Goal: Task Accomplishment & Management: Complete application form

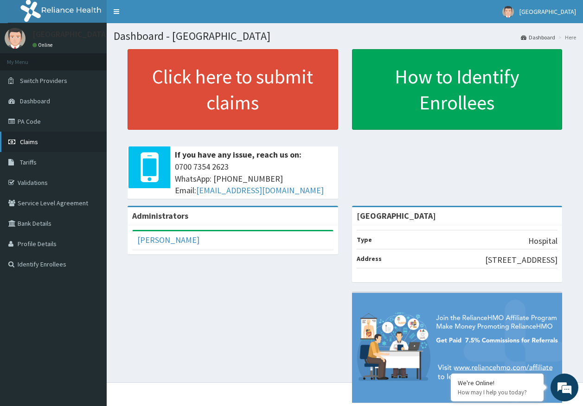
click at [33, 140] on span "Claims" at bounding box center [29, 142] width 18 height 8
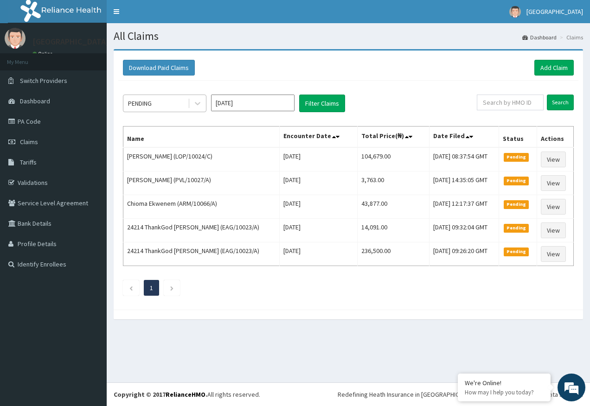
click at [161, 101] on div "PENDING" at bounding box center [155, 103] width 64 height 15
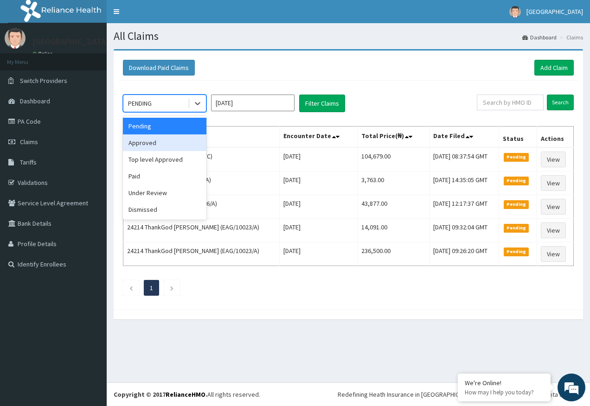
drag, startPoint x: 147, startPoint y: 144, endPoint x: 179, endPoint y: 137, distance: 32.8
click at [158, 142] on div "Approved" at bounding box center [165, 143] width 84 height 17
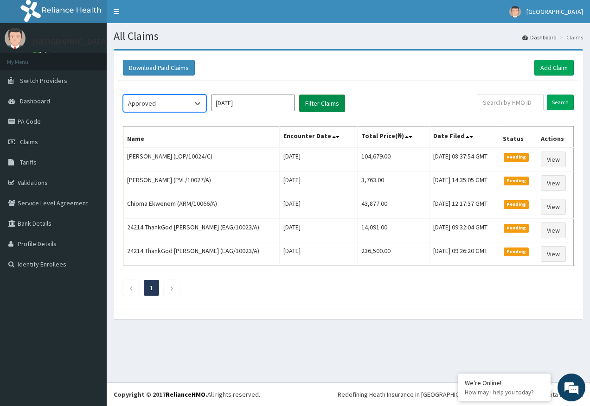
click at [316, 109] on button "Filter Claims" at bounding box center [322, 104] width 46 height 18
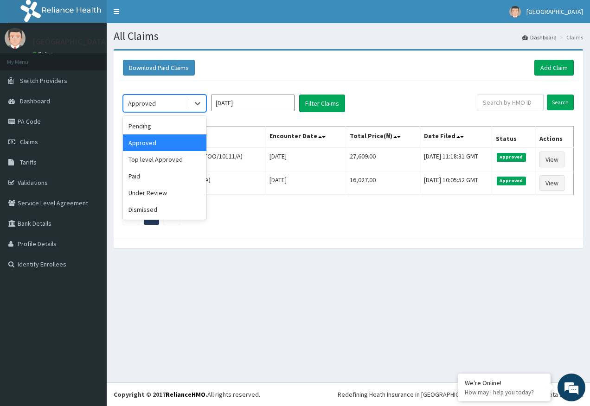
drag, startPoint x: 175, startPoint y: 104, endPoint x: 171, endPoint y: 115, distance: 11.3
click at [175, 104] on div "Approved" at bounding box center [155, 103] width 64 height 15
drag, startPoint x: 151, startPoint y: 161, endPoint x: 342, endPoint y: 91, distance: 204.0
click at [161, 157] on div "Top level Approved" at bounding box center [165, 159] width 84 height 17
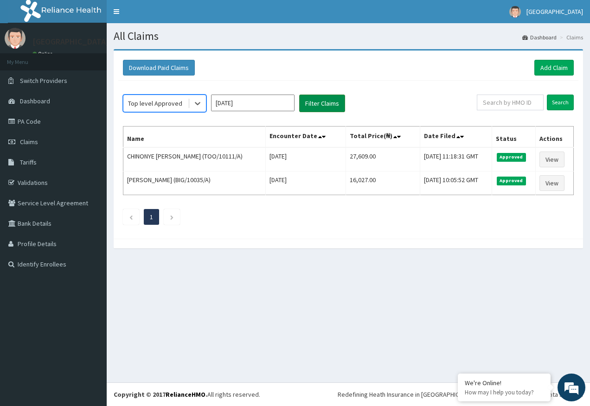
click at [327, 102] on button "Filter Claims" at bounding box center [322, 104] width 46 height 18
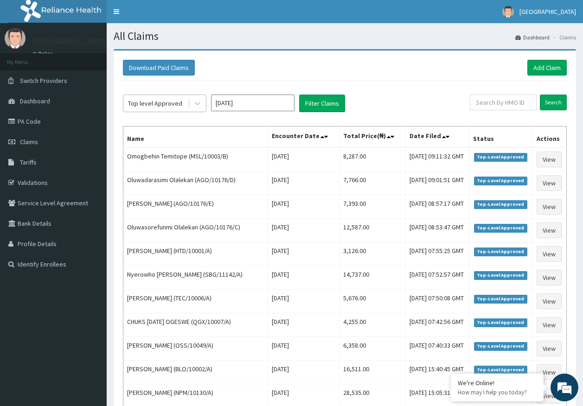
click at [156, 102] on div "Top level Approved" at bounding box center [155, 103] width 54 height 9
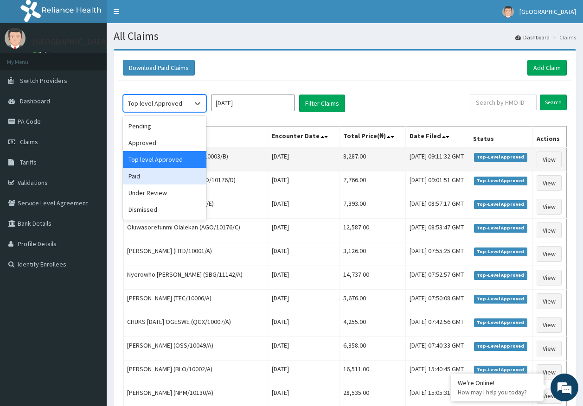
drag, startPoint x: 139, startPoint y: 174, endPoint x: 161, endPoint y: 167, distance: 22.4
click at [141, 173] on div "Paid" at bounding box center [165, 176] width 84 height 17
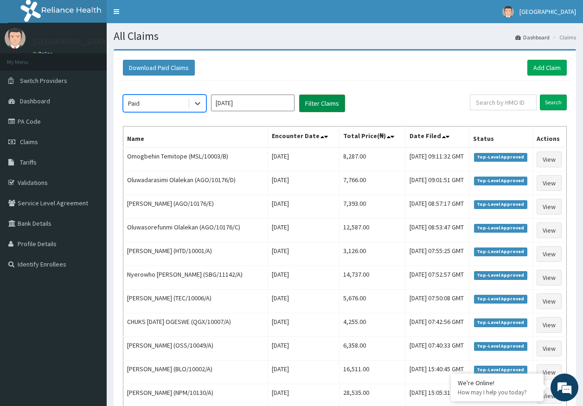
click at [307, 110] on button "Filter Claims" at bounding box center [322, 104] width 46 height 18
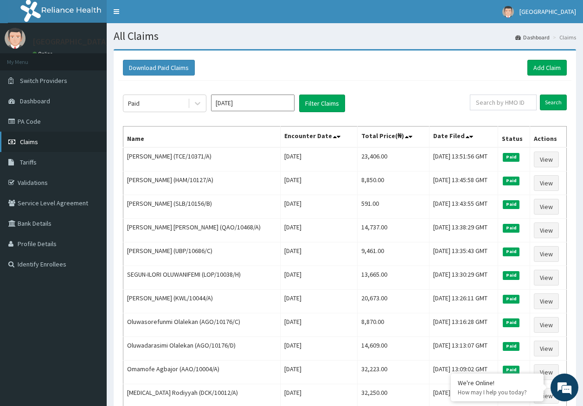
click at [34, 141] on span "Claims" at bounding box center [29, 142] width 18 height 8
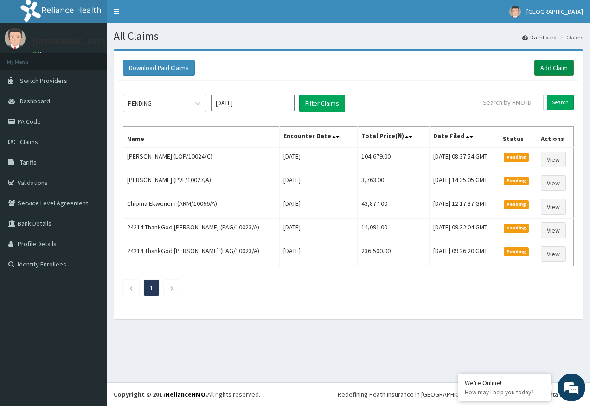
click at [540, 67] on link "Add Claim" at bounding box center [553, 68] width 39 height 16
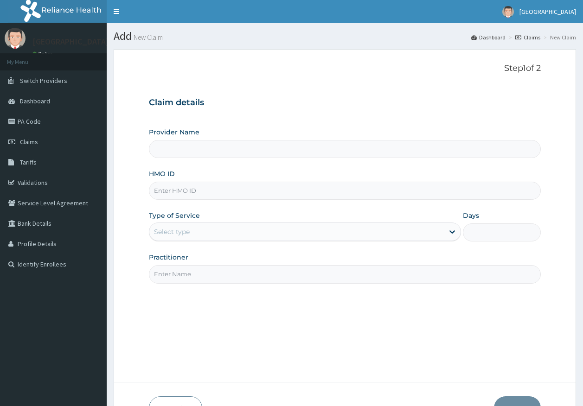
drag, startPoint x: 0, startPoint y: 0, endPoint x: 190, endPoint y: 195, distance: 272.6
click at [190, 195] on input "HMO ID" at bounding box center [345, 191] width 392 height 18
type input "Kingtrust Medical Center"
paste input "PEM/10013/B"
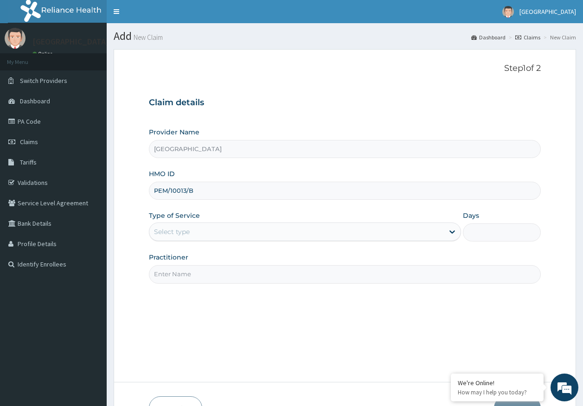
type input "PEM/10013/B"
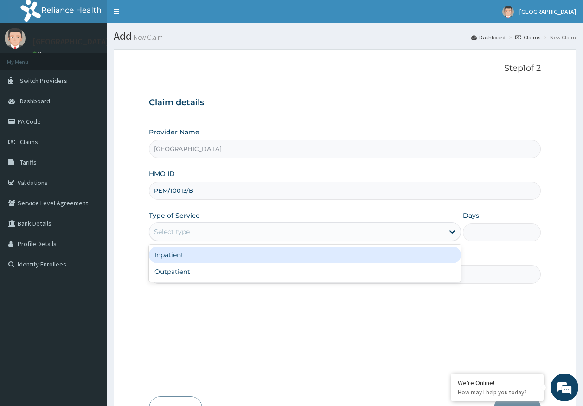
click at [181, 231] on div "Select type" at bounding box center [172, 231] width 36 height 9
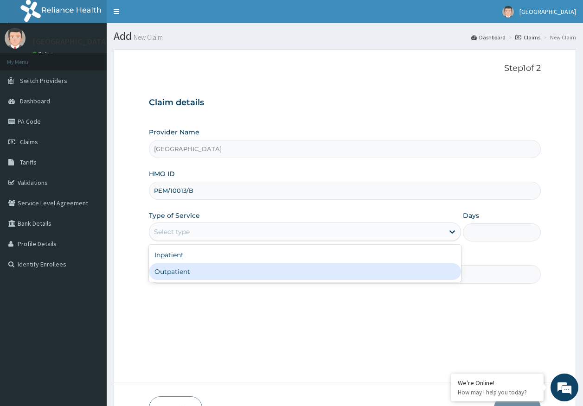
click at [184, 273] on div "Outpatient" at bounding box center [305, 271] width 312 height 17
type input "1"
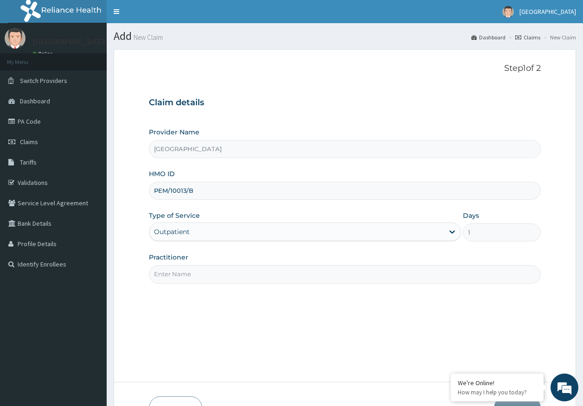
click at [191, 276] on input "Practitioner" at bounding box center [345, 274] width 392 height 18
type input "[PERSON_NAME]"
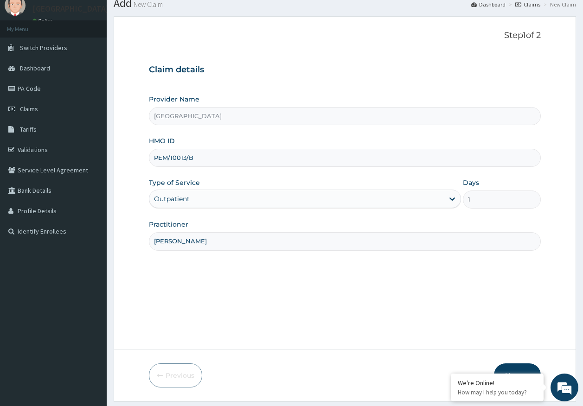
scroll to position [59, 0]
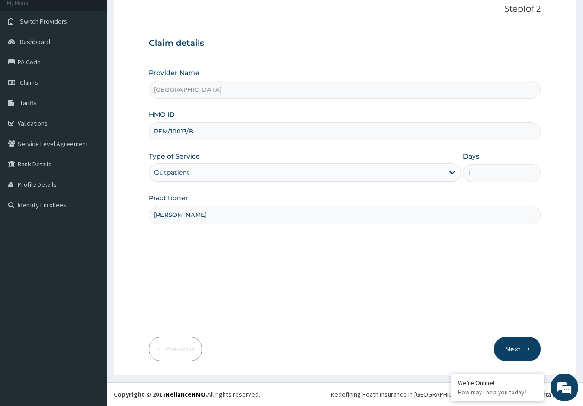
click at [510, 341] on button "Next" at bounding box center [517, 349] width 47 height 24
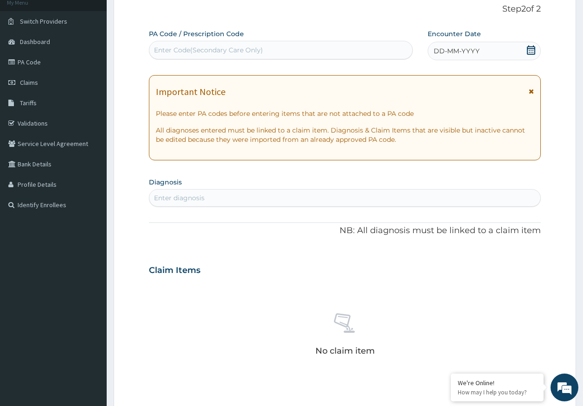
scroll to position [0, 0]
click at [199, 192] on div "Enter diagnosis" at bounding box center [345, 198] width 392 height 15
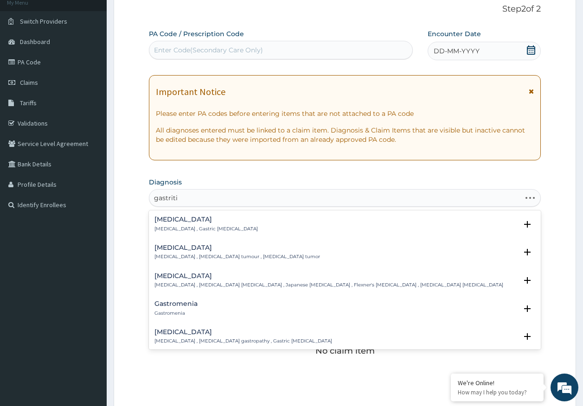
type input "gastritis"
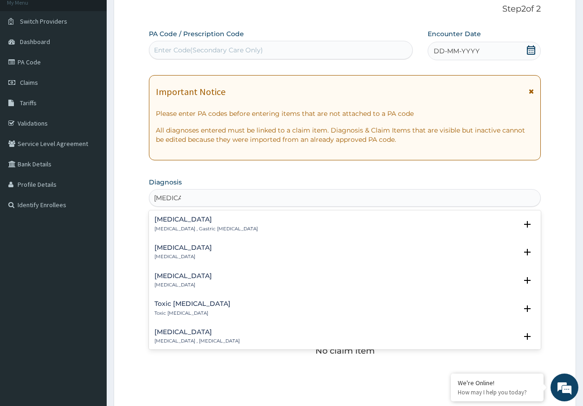
click at [168, 221] on h4 "Gastritis" at bounding box center [205, 219] width 103 height 7
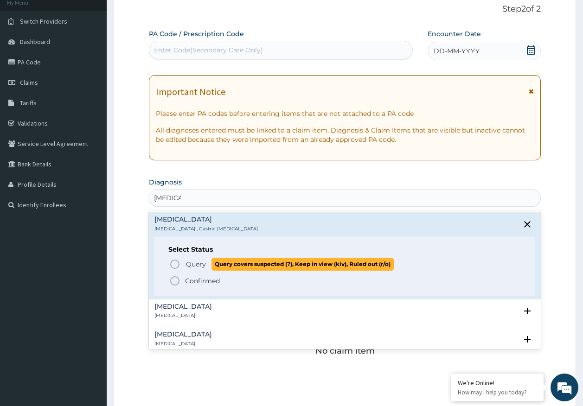
click at [193, 266] on span "Query" at bounding box center [196, 264] width 20 height 9
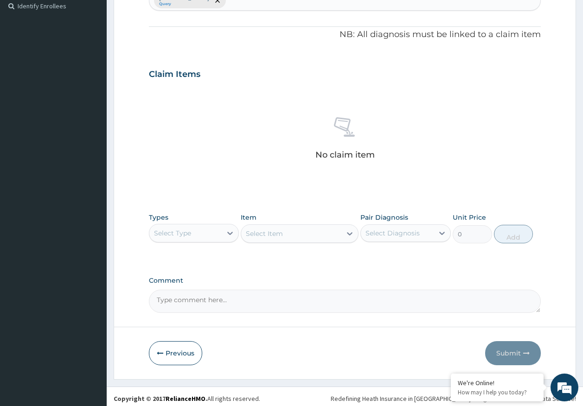
scroll to position [263, 0]
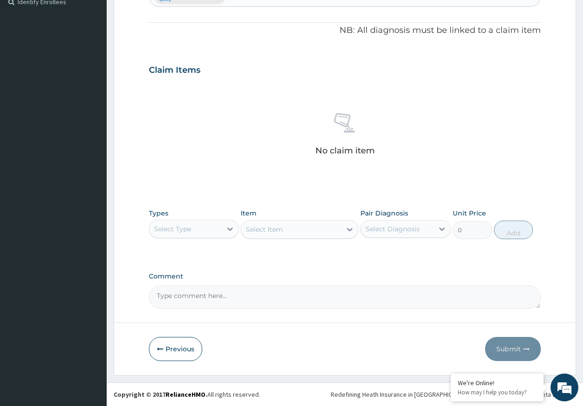
click at [206, 229] on div "Select Type" at bounding box center [185, 229] width 73 height 15
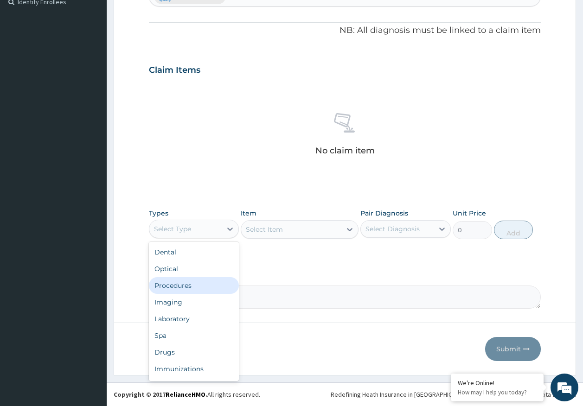
drag, startPoint x: 182, startPoint y: 287, endPoint x: 356, endPoint y: 246, distance: 178.2
click at [183, 287] on div "Procedures" at bounding box center [194, 285] width 90 height 17
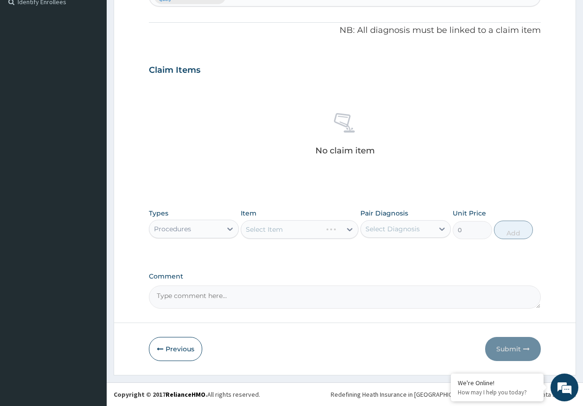
click at [394, 228] on div "Select Diagnosis" at bounding box center [393, 229] width 54 height 9
click at [394, 256] on label "Gastritis" at bounding box center [405, 251] width 58 height 9
checkbox input "true"
click at [290, 223] on div "Select Item" at bounding box center [291, 229] width 100 height 15
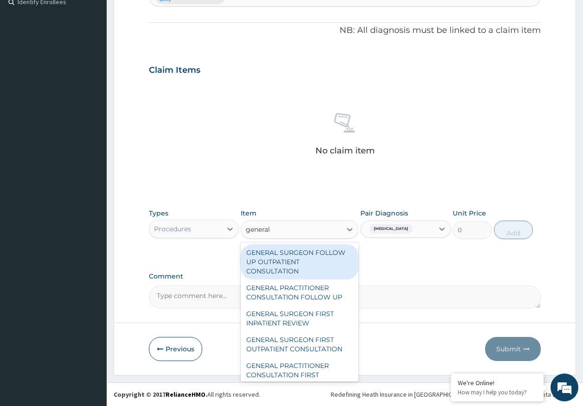
type input "general p"
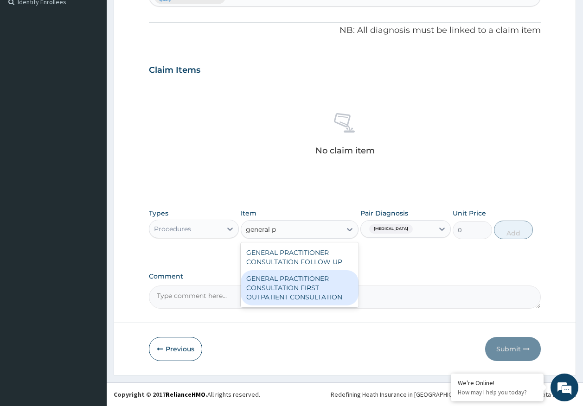
click at [311, 290] on div "GENERAL PRACTITIONER CONSULTATION FIRST OUTPATIENT CONSULTATION" at bounding box center [300, 287] width 118 height 35
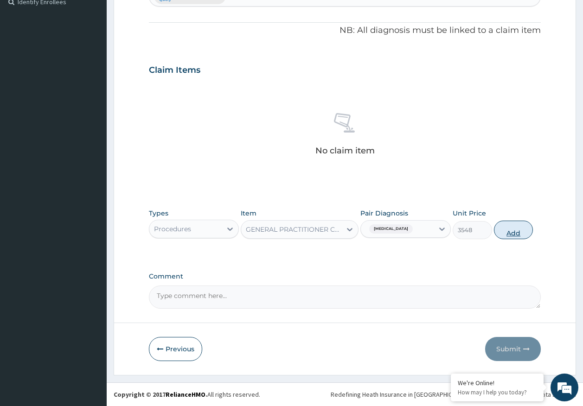
click at [505, 235] on button "Add" at bounding box center [513, 230] width 39 height 19
type input "0"
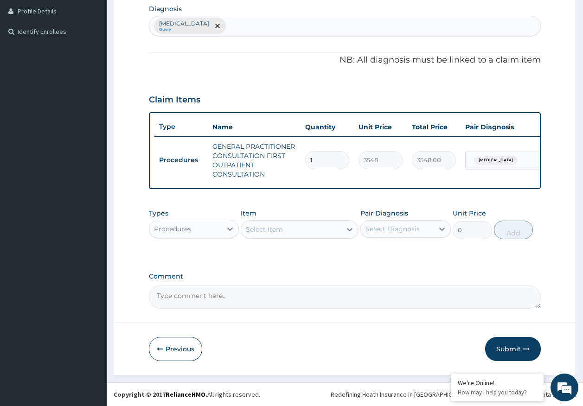
scroll to position [240, 0]
click at [274, 238] on div "Select Item" at bounding box center [300, 229] width 118 height 19
type input "registr"
drag, startPoint x: 289, startPoint y: 250, endPoint x: 410, endPoint y: 246, distance: 121.1
click at [289, 250] on div "REGISTRATION FEE" at bounding box center [300, 252] width 118 height 17
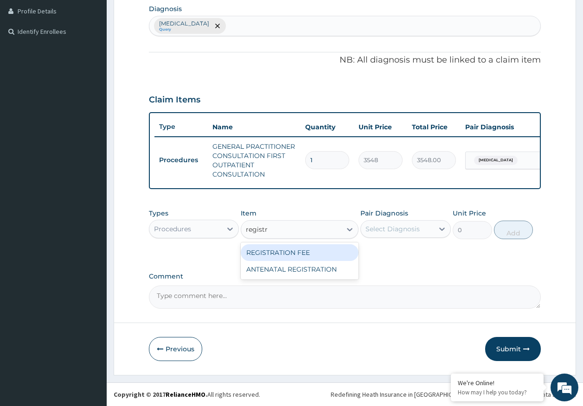
type input "2150"
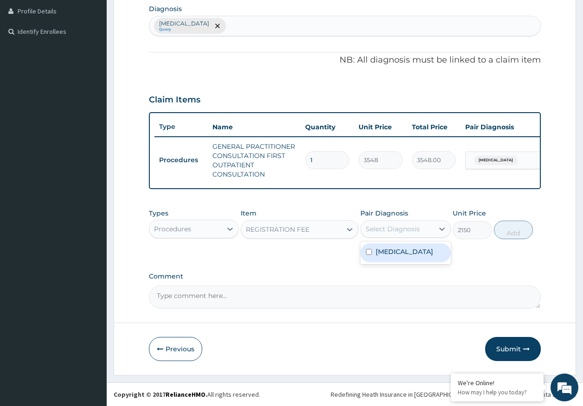
click at [392, 231] on div "Select Diagnosis" at bounding box center [393, 229] width 54 height 9
click at [386, 255] on label "Gastritis" at bounding box center [405, 251] width 58 height 9
checkbox input "true"
click at [505, 234] on button "Add" at bounding box center [513, 230] width 39 height 19
type input "0"
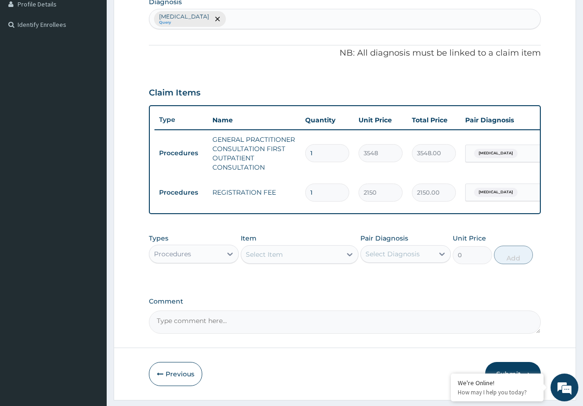
click at [177, 258] on div "Procedures" at bounding box center [172, 254] width 37 height 9
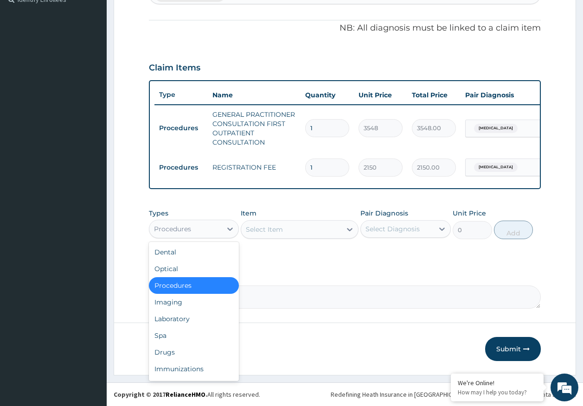
scroll to position [272, 0]
click at [189, 319] on div "Laboratory" at bounding box center [194, 319] width 90 height 17
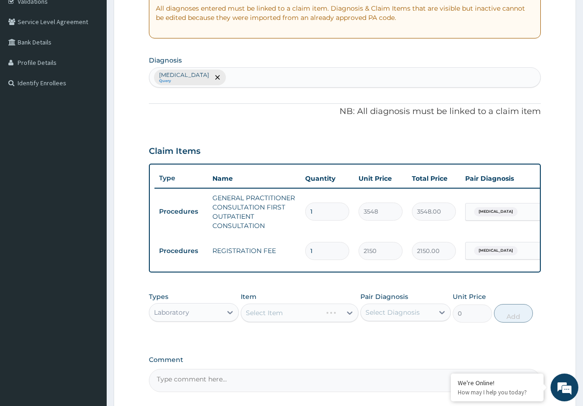
scroll to position [40, 0]
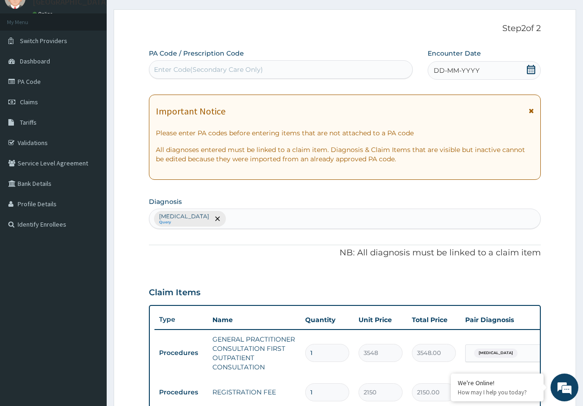
click at [230, 71] on div "Enter Code(Secondary Care Only)" at bounding box center [208, 69] width 109 height 9
type input "PA/80ABA4"
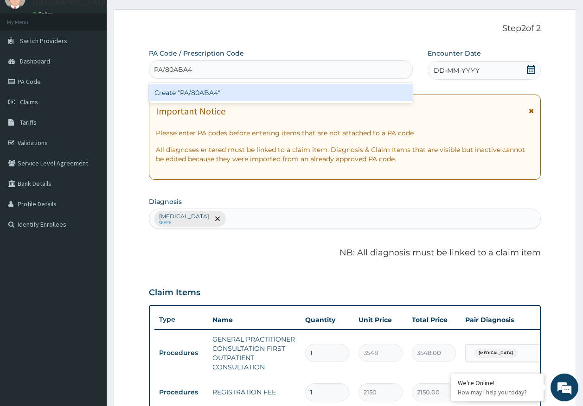
click at [223, 92] on div "Create "PA/80ABA4"" at bounding box center [281, 92] width 264 height 17
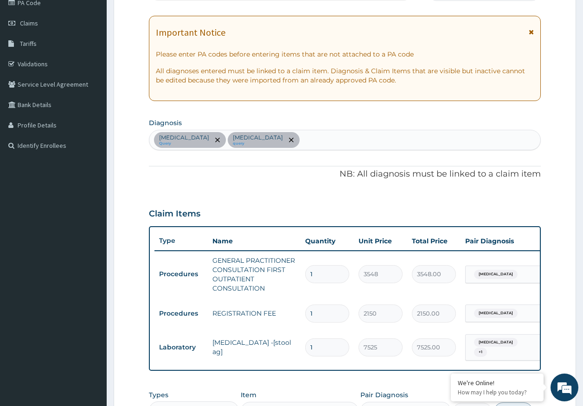
scroll to position [304, 0]
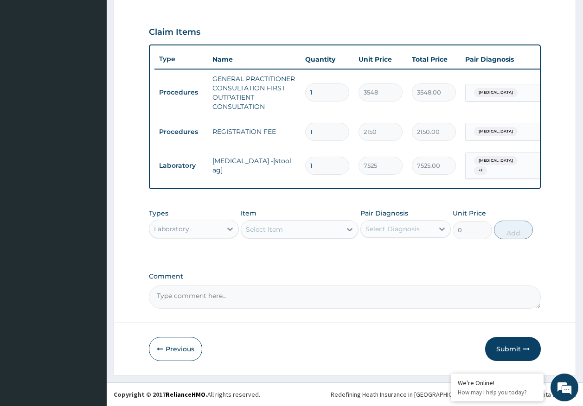
click at [508, 347] on button "Submit" at bounding box center [513, 349] width 56 height 24
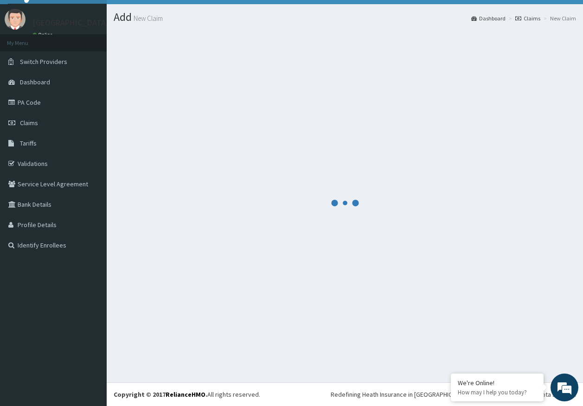
scroll to position [19, 0]
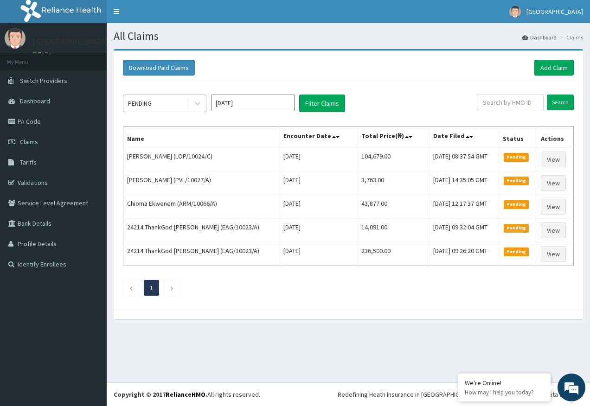
click at [147, 106] on div "PENDING" at bounding box center [140, 103] width 24 height 9
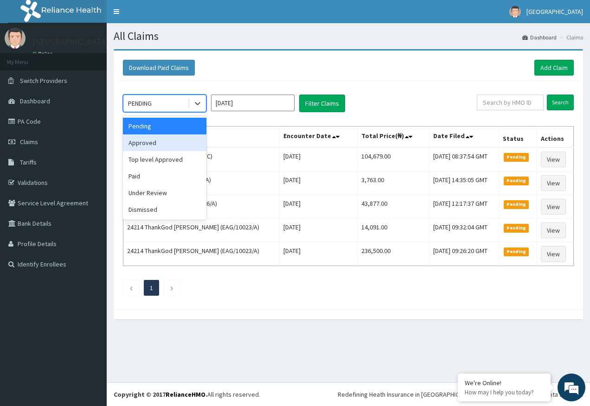
click at [152, 142] on div "Approved" at bounding box center [165, 143] width 84 height 17
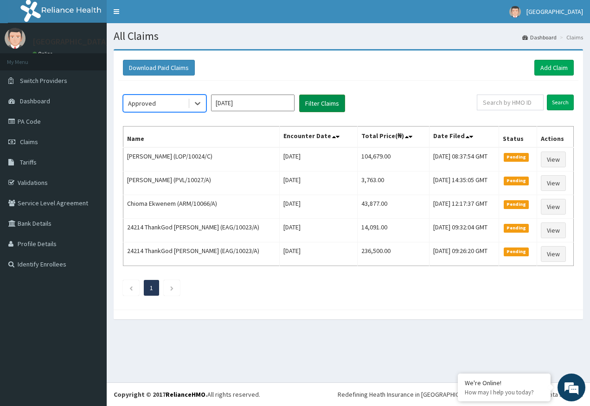
click at [315, 108] on button "Filter Claims" at bounding box center [322, 104] width 46 height 18
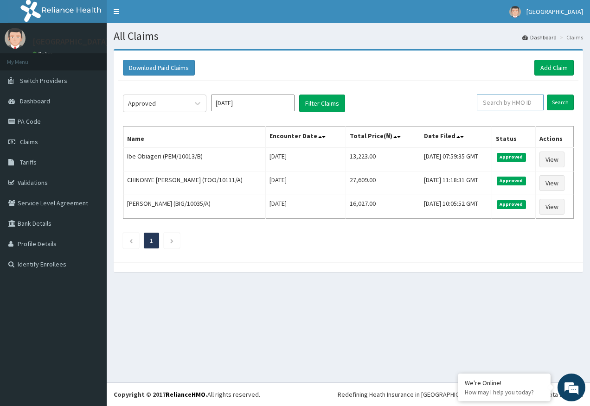
click at [505, 106] on input "text" at bounding box center [510, 103] width 67 height 16
paste input "NPM/10130/A"
type input "NPM/10130/A"
click at [555, 106] on input "Search" at bounding box center [560, 103] width 27 height 16
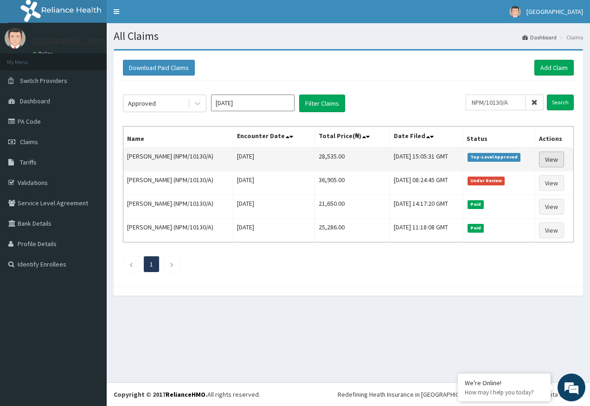
click at [554, 158] on link "View" at bounding box center [551, 160] width 25 height 16
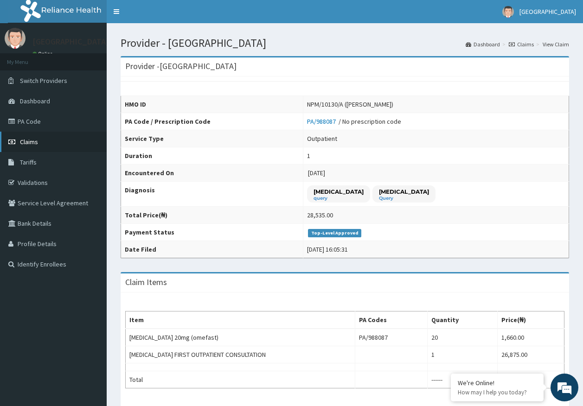
click at [30, 142] on span "Claims" at bounding box center [29, 142] width 18 height 8
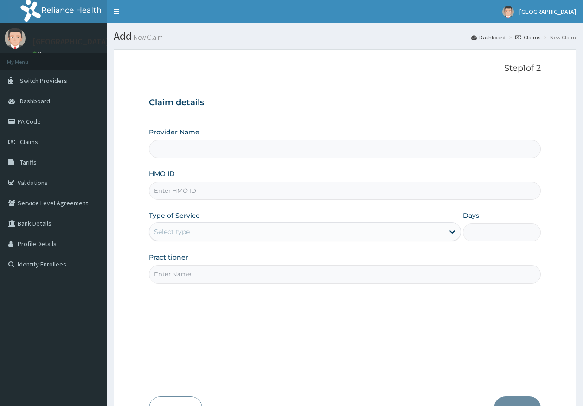
click at [173, 197] on input "HMO ID" at bounding box center [345, 191] width 392 height 18
type input "Kingtrust Medical Center"
paste input "NPF/10134/A"
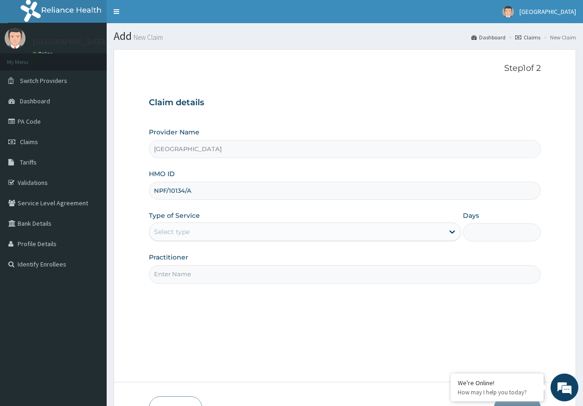
type input "NPF/10134/A"
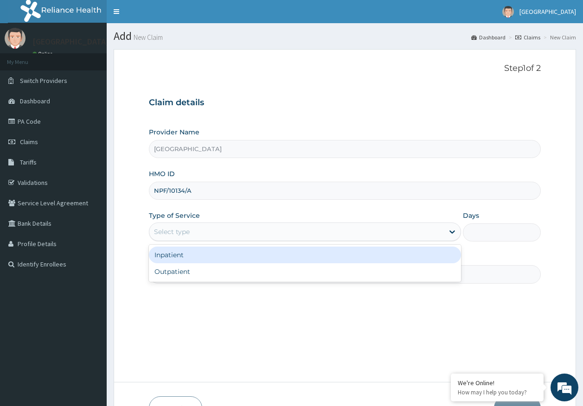
click at [173, 238] on div "Select type" at bounding box center [296, 232] width 295 height 15
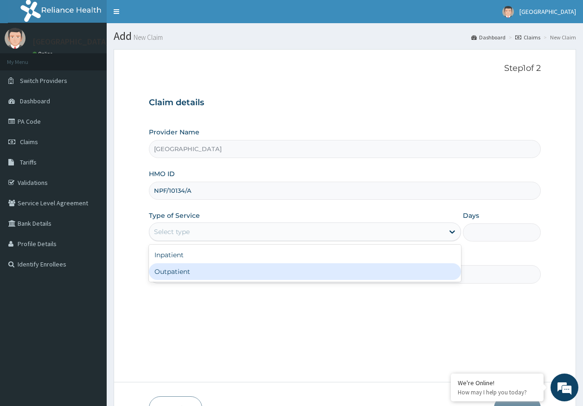
click at [176, 271] on div "Outpatient" at bounding box center [305, 271] width 312 height 17
type input "1"
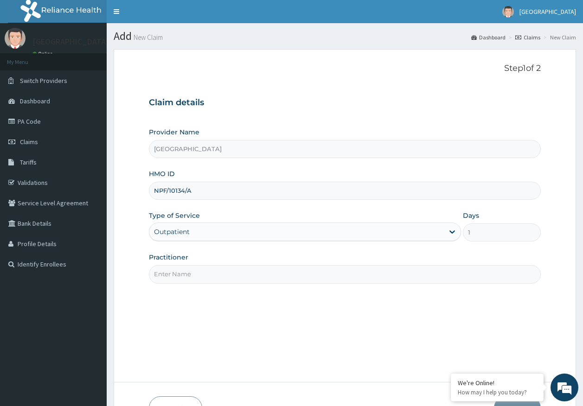
click at [193, 276] on input "Practitioner" at bounding box center [345, 274] width 392 height 18
type input "[PERSON_NAME]"
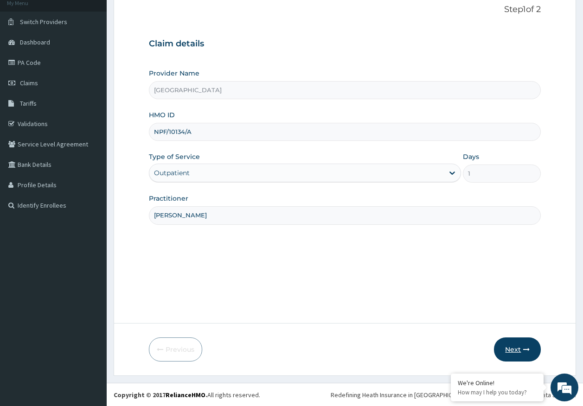
scroll to position [59, 0]
click at [517, 353] on button "Next" at bounding box center [517, 349] width 47 height 24
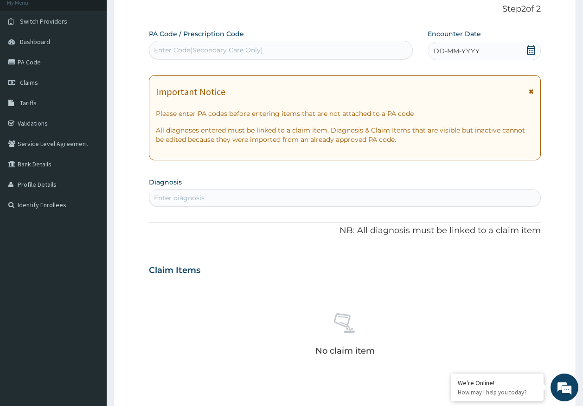
click at [213, 51] on div "Enter Code(Secondary Care Only)" at bounding box center [208, 49] width 109 height 9
type input "PA/9CD696"
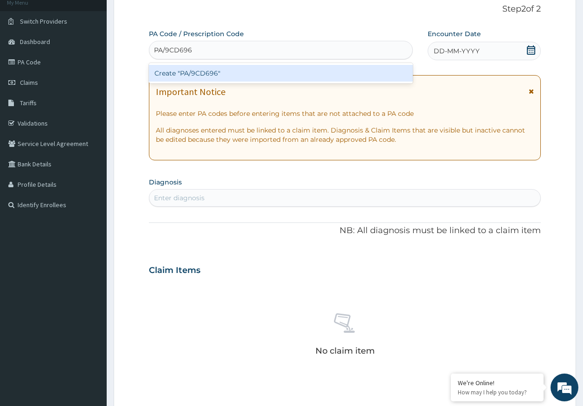
click at [217, 70] on div "Create "PA/9CD696"" at bounding box center [281, 73] width 264 height 17
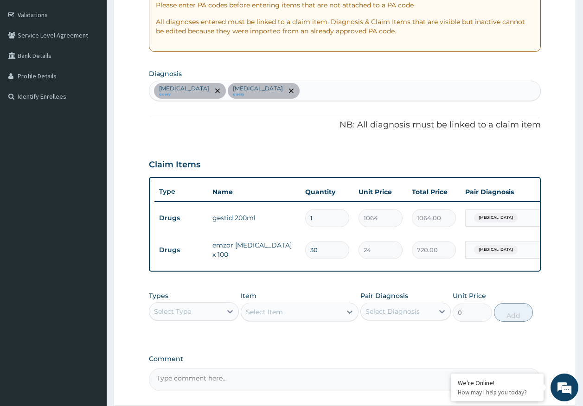
scroll to position [199, 0]
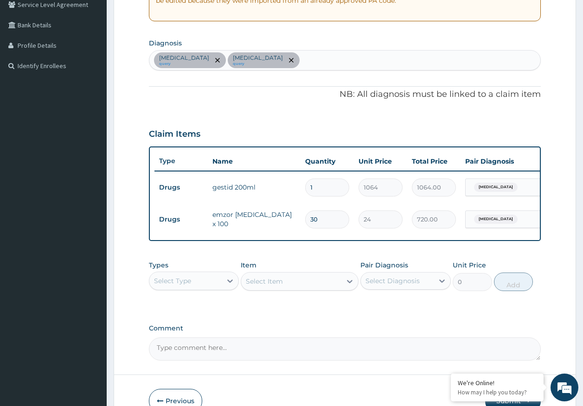
click at [190, 286] on div "Select Type" at bounding box center [172, 280] width 37 height 9
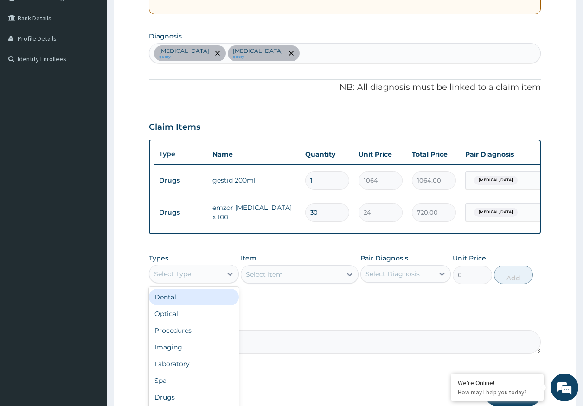
scroll to position [257, 0]
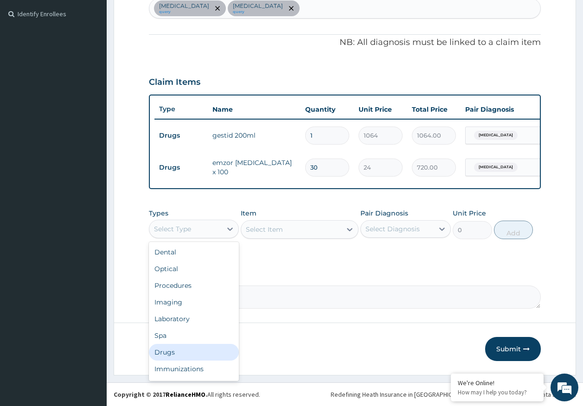
click at [173, 356] on div "Drugs" at bounding box center [194, 352] width 90 height 17
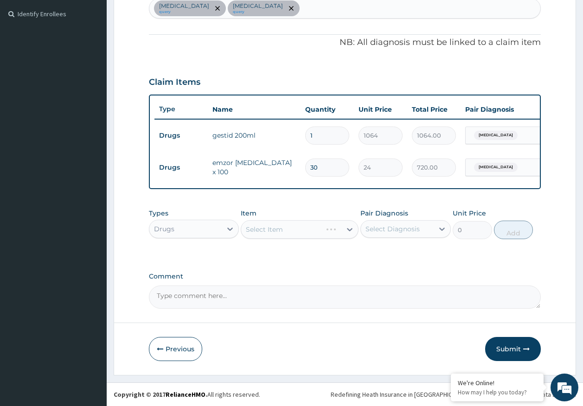
click at [398, 228] on div "Select Diagnosis" at bounding box center [393, 229] width 54 height 9
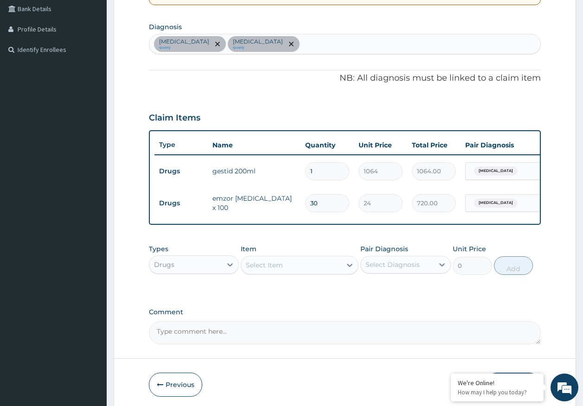
scroll to position [165, 0]
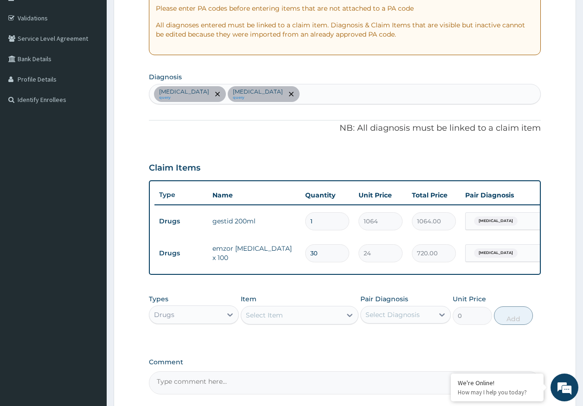
click at [270, 96] on div "Gastritis query Anemia query" at bounding box center [345, 93] width 392 height 19
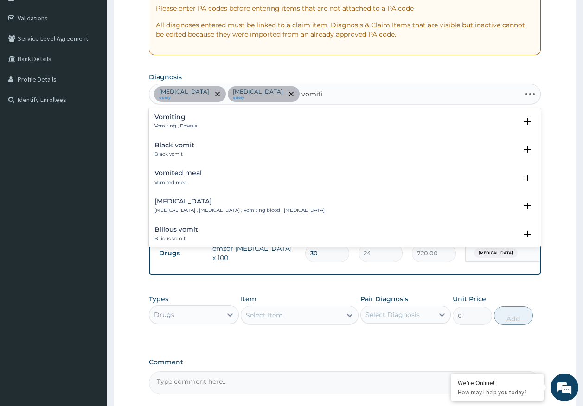
type input "vomitin"
click at [161, 119] on h4 "Vomiting" at bounding box center [175, 117] width 43 height 7
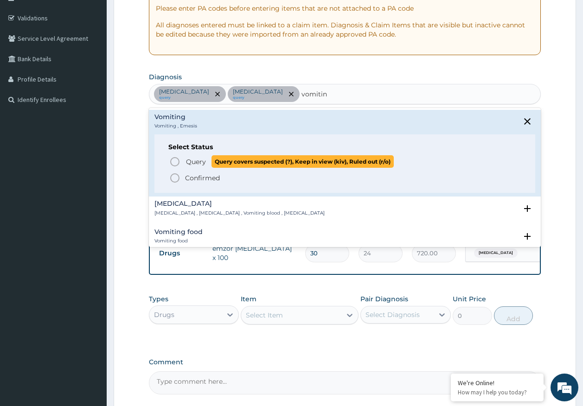
click at [203, 162] on span "Query" at bounding box center [196, 161] width 20 height 9
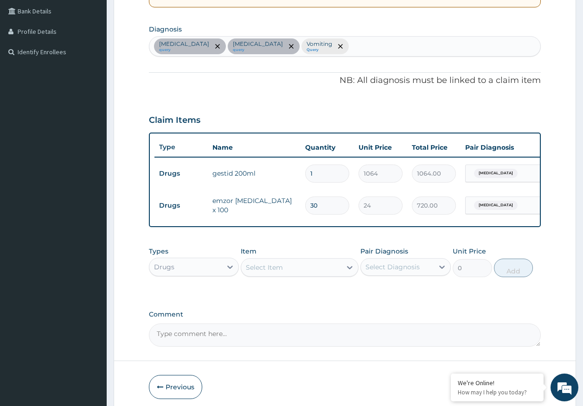
scroll to position [257, 0]
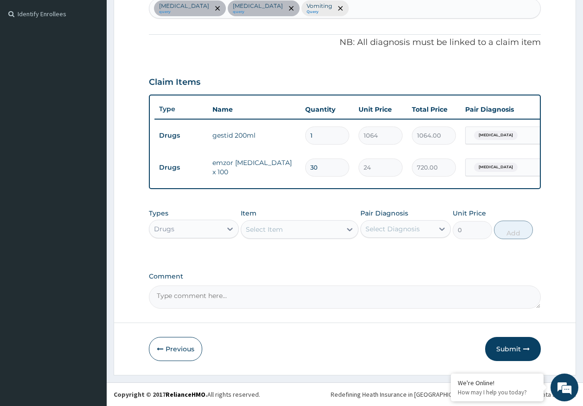
click at [274, 235] on div "Select Item" at bounding box center [291, 229] width 100 height 15
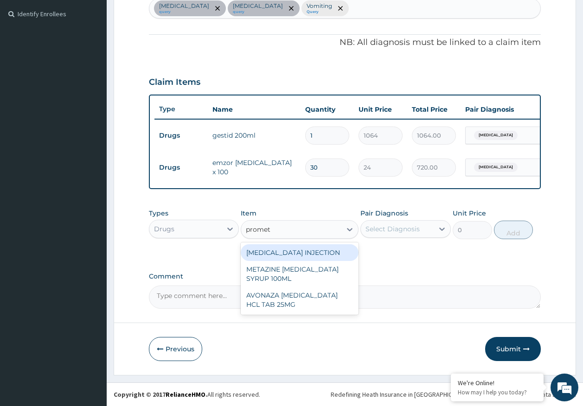
type input "prometh"
click at [310, 253] on div "PROMETHAZINE INJECTION" at bounding box center [300, 252] width 118 height 17
type input "355"
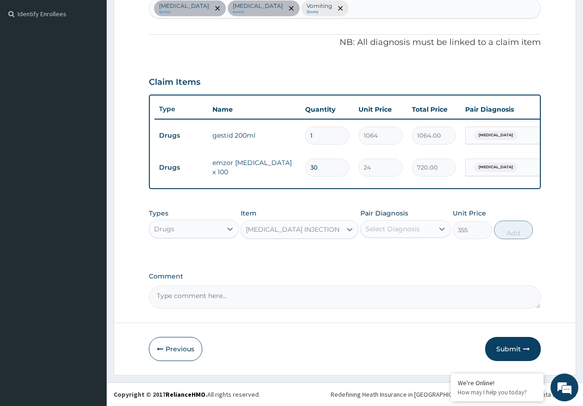
click at [414, 236] on div "Select Diagnosis" at bounding box center [397, 229] width 73 height 15
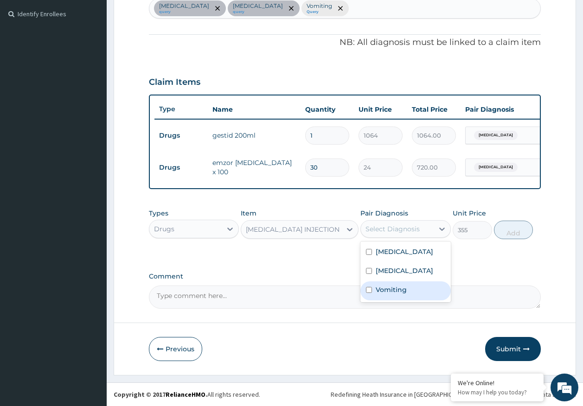
click at [398, 292] on label "Vomiting" at bounding box center [391, 289] width 31 height 9
checkbox input "true"
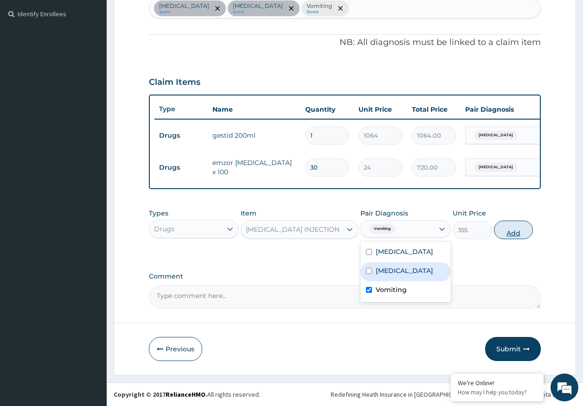
click at [520, 234] on button "Add" at bounding box center [513, 230] width 39 height 19
type input "0"
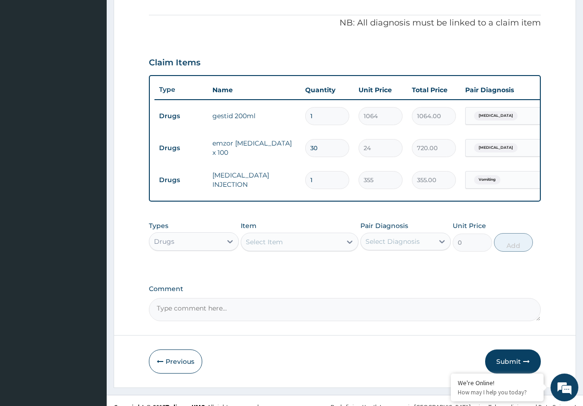
type input "0"
type input "0.00"
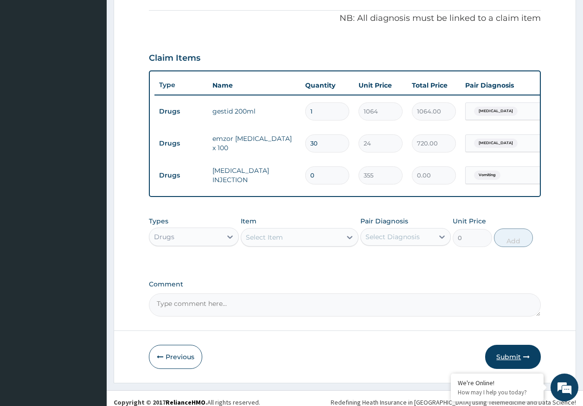
scroll to position [289, 0]
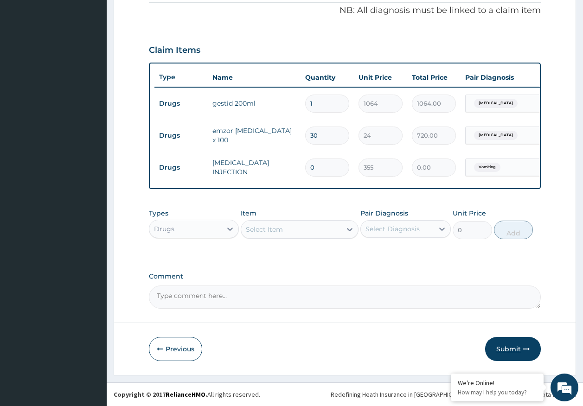
type input "0"
click at [513, 348] on button "Submit" at bounding box center [513, 349] width 56 height 24
drag, startPoint x: 324, startPoint y: 163, endPoint x: 326, endPoint y: 158, distance: 5.4
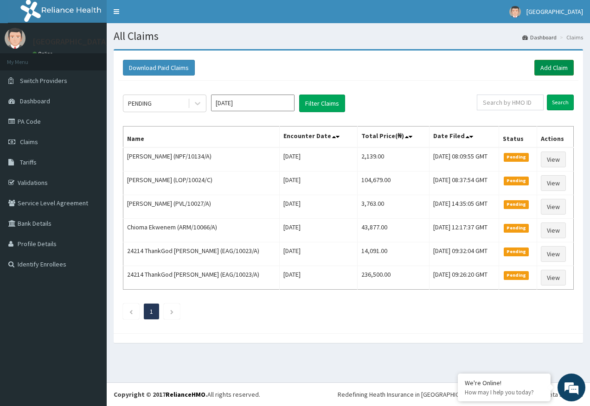
click at [556, 69] on link "Add Claim" at bounding box center [553, 68] width 39 height 16
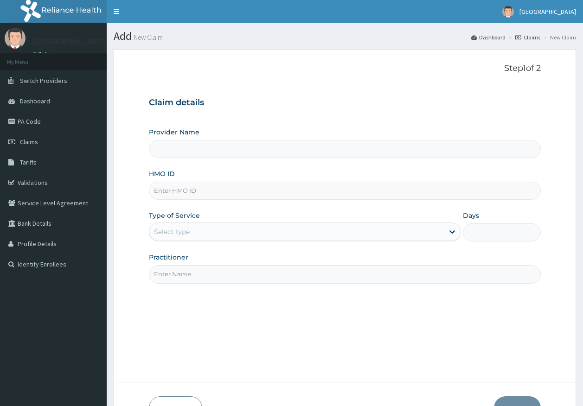
type input "Kingtrust Medical Center"
click at [182, 190] on input "HMO ID" at bounding box center [345, 191] width 392 height 18
paste input "AML/10568/A"
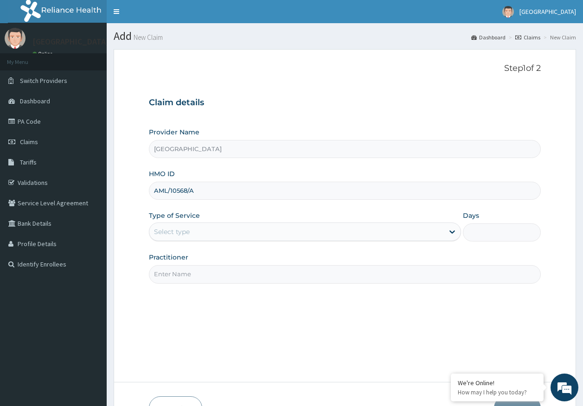
type input "AML/10568/A"
click at [188, 237] on div "Select type" at bounding box center [296, 232] width 295 height 15
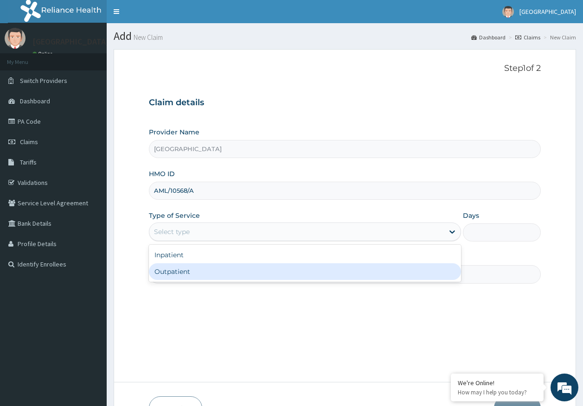
click at [168, 272] on div "Outpatient" at bounding box center [305, 271] width 312 height 17
type input "1"
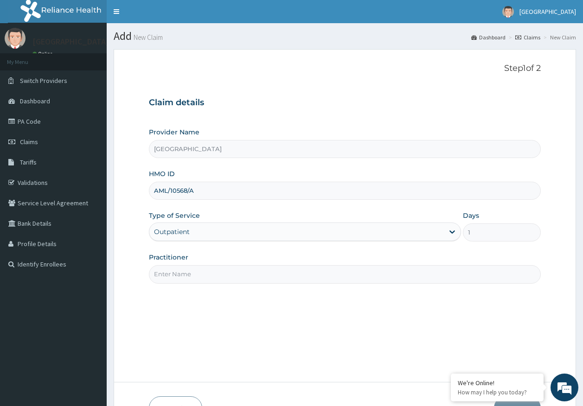
click at [190, 276] on input "Practitioner" at bounding box center [345, 274] width 392 height 18
type input "[PERSON_NAME]"
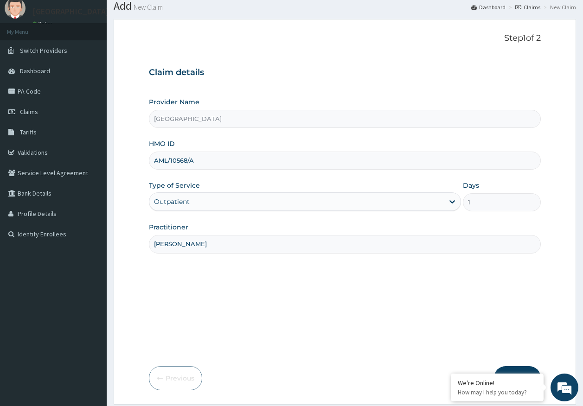
scroll to position [59, 0]
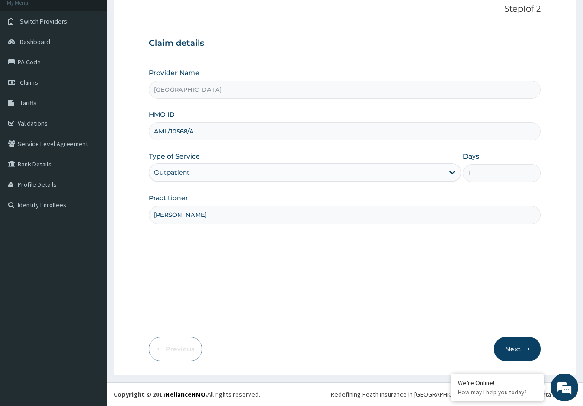
click at [510, 352] on button "Next" at bounding box center [517, 349] width 47 height 24
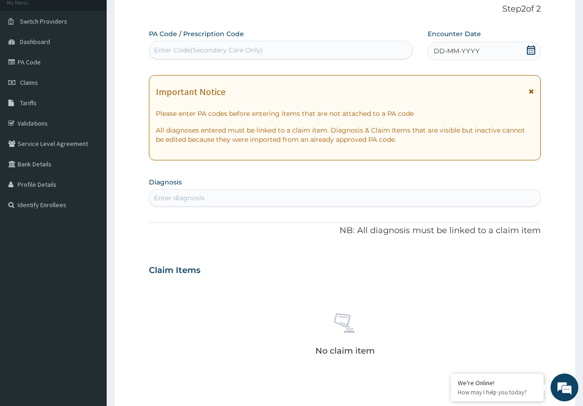
scroll to position [0, 0]
click at [241, 195] on div "Enter diagnosis" at bounding box center [345, 198] width 392 height 15
type input "[MEDICAL_DATA]"
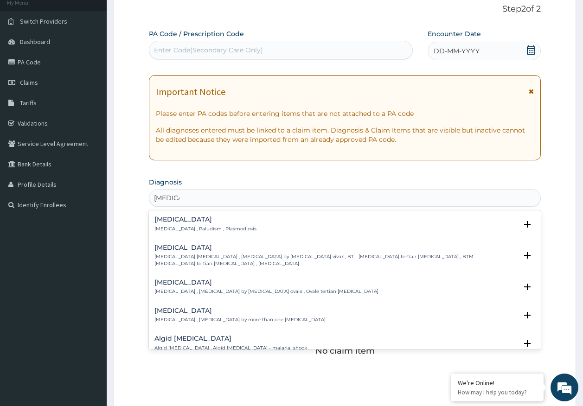
click at [173, 227] on p "[MEDICAL_DATA] , Paludism , Plasmodiosis" at bounding box center [205, 229] width 102 height 6
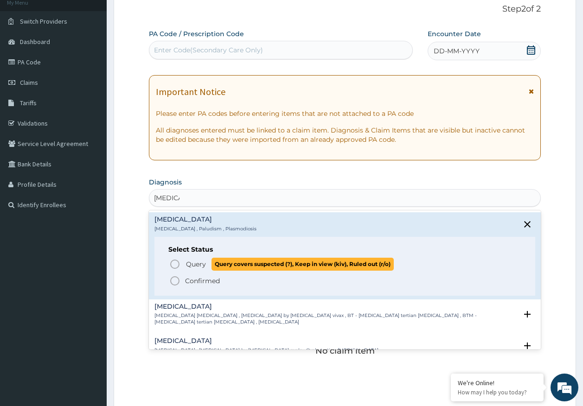
click at [193, 265] on span "Query" at bounding box center [196, 264] width 20 height 9
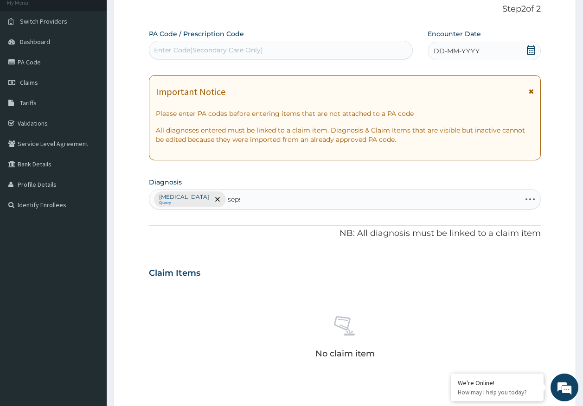
type input "sepsi"
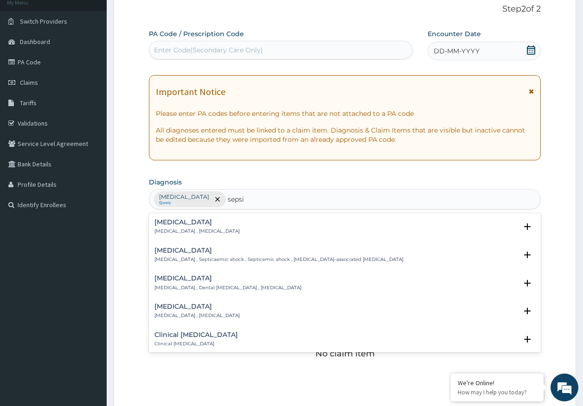
click at [162, 225] on h4 "[MEDICAL_DATA]" at bounding box center [196, 222] width 85 height 7
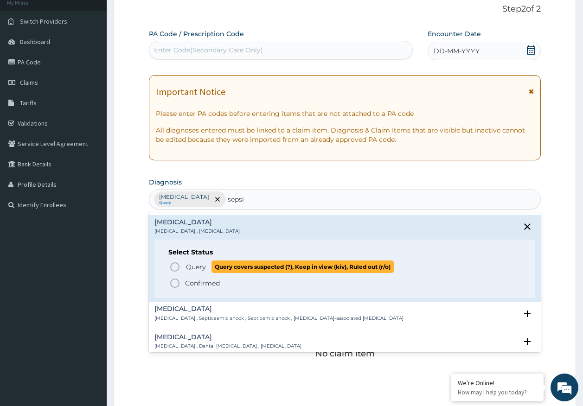
click at [194, 268] on span "Query" at bounding box center [196, 267] width 20 height 9
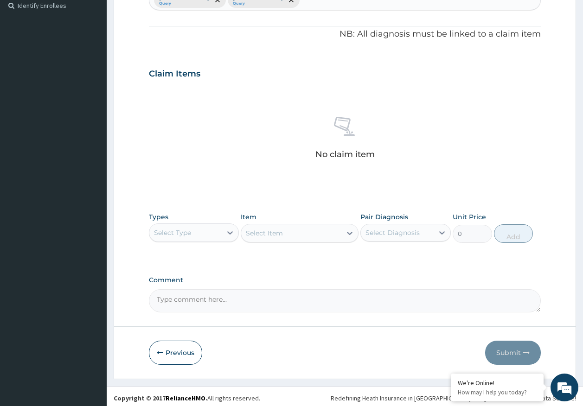
scroll to position [263, 0]
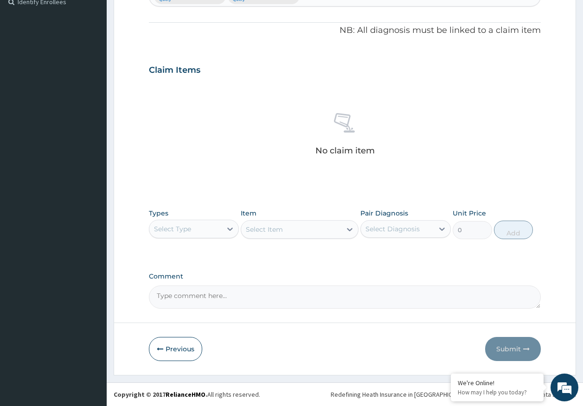
click at [182, 226] on div "Select Type" at bounding box center [172, 229] width 37 height 9
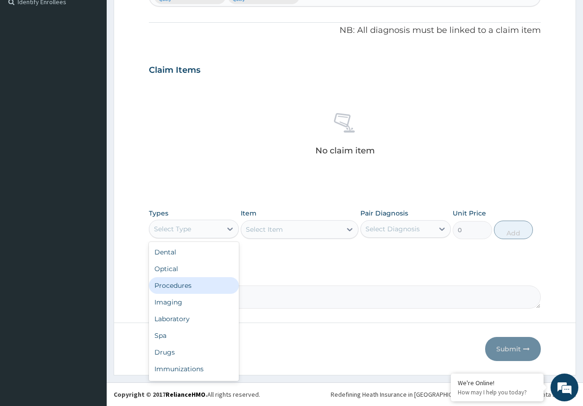
click at [187, 286] on div "Procedures" at bounding box center [194, 285] width 90 height 17
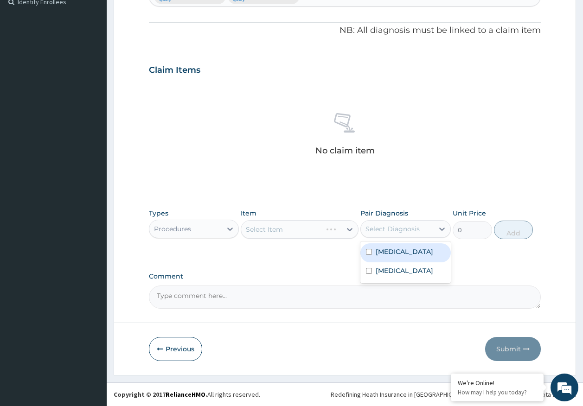
drag, startPoint x: 406, startPoint y: 234, endPoint x: 400, endPoint y: 243, distance: 10.3
click at [405, 234] on div "Select Diagnosis" at bounding box center [397, 229] width 73 height 15
click at [398, 254] on label "[MEDICAL_DATA]" at bounding box center [405, 251] width 58 height 9
checkbox input "true"
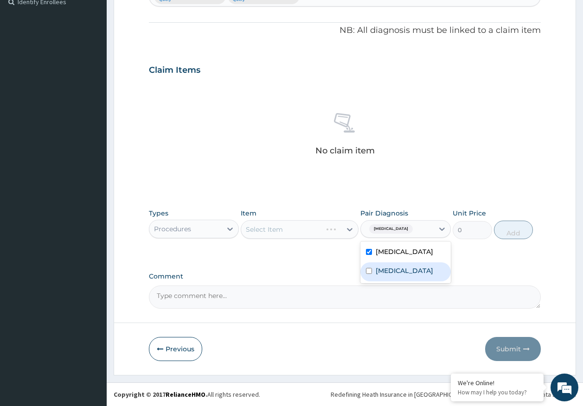
click at [390, 276] on div "[MEDICAL_DATA]" at bounding box center [405, 272] width 90 height 19
checkbox input "true"
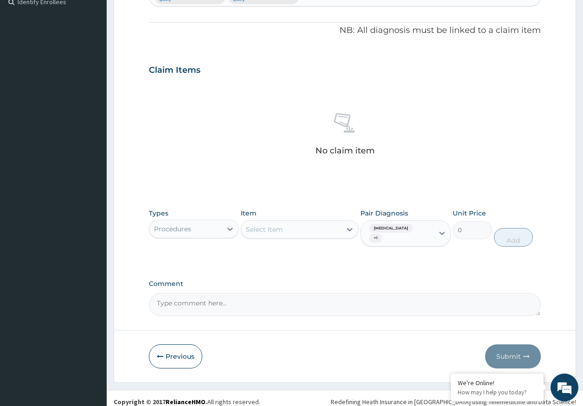
click at [270, 230] on div "Select Item" at bounding box center [264, 229] width 37 height 9
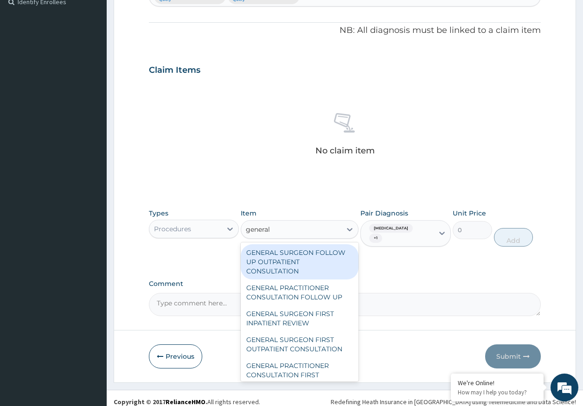
type input "general p"
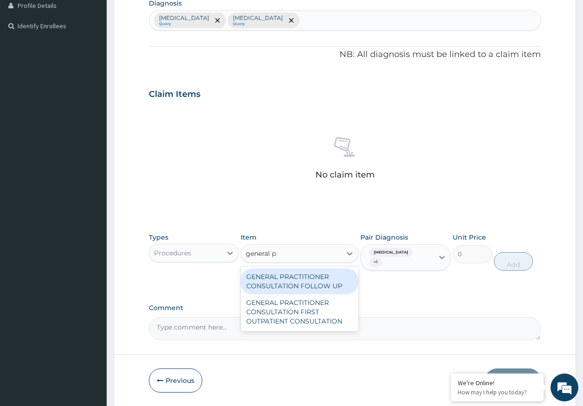
scroll to position [216, 0]
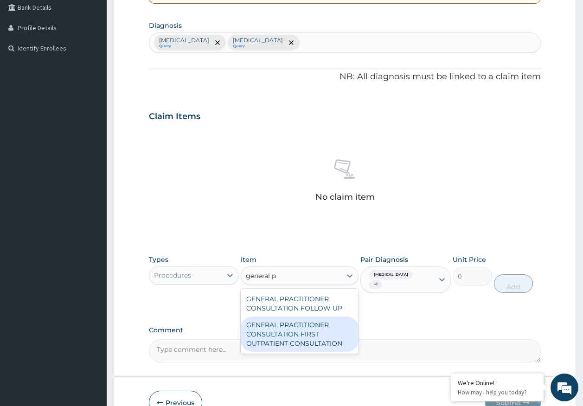
click at [307, 334] on div "GENERAL PRACTITIONER CONSULTATION FIRST OUTPATIENT CONSULTATION" at bounding box center [300, 334] width 118 height 35
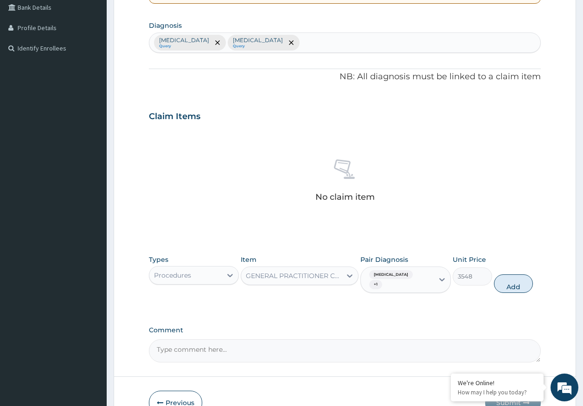
click at [493, 281] on div "Types Procedures Item option GENERAL PRACTITIONER CONSULTATION FIRST OUTPATIENT…" at bounding box center [345, 275] width 392 height 48
click at [516, 278] on button "Add" at bounding box center [513, 284] width 39 height 19
type input "0"
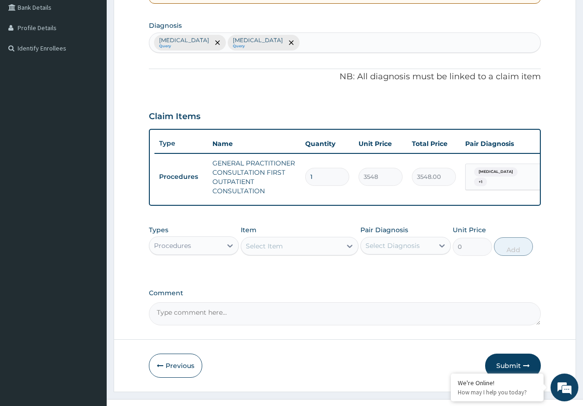
click at [277, 251] on div "Select Item" at bounding box center [264, 246] width 37 height 9
type input "regist"
drag, startPoint x: 296, startPoint y: 276, endPoint x: 357, endPoint y: 267, distance: 61.9
click at [303, 276] on div "REGISTRATION FEE" at bounding box center [300, 269] width 118 height 17
type input "2150"
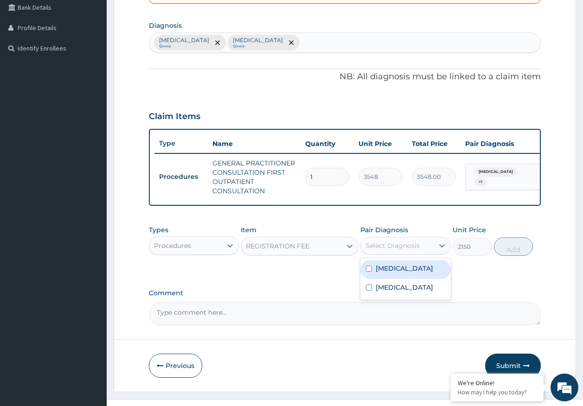
click at [382, 253] on div "Select Diagnosis" at bounding box center [397, 245] width 73 height 15
drag, startPoint x: 389, startPoint y: 275, endPoint x: 395, endPoint y: 290, distance: 16.9
click at [389, 273] on label "[MEDICAL_DATA]" at bounding box center [405, 268] width 58 height 9
checkbox input "true"
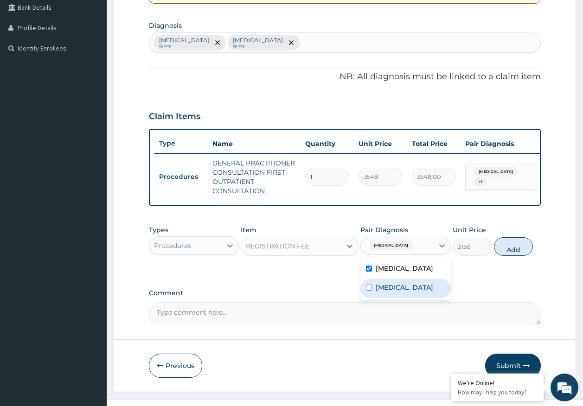
click at [395, 290] on label "[MEDICAL_DATA]" at bounding box center [405, 287] width 58 height 9
checkbox input "true"
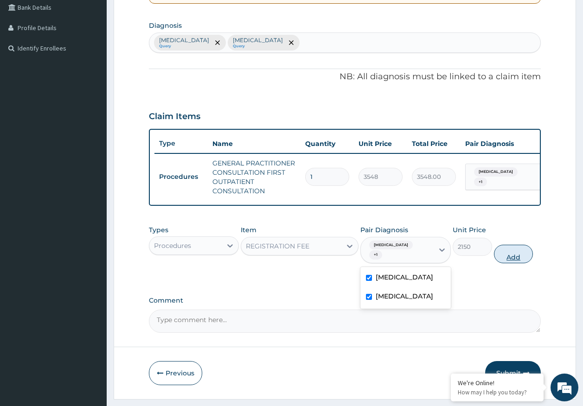
click at [522, 253] on button "Add" at bounding box center [513, 254] width 39 height 19
type input "0"
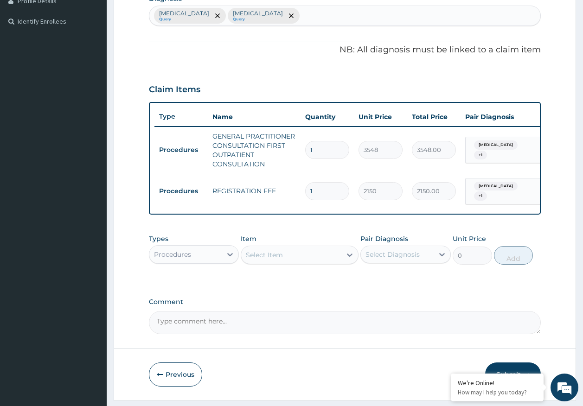
scroll to position [272, 0]
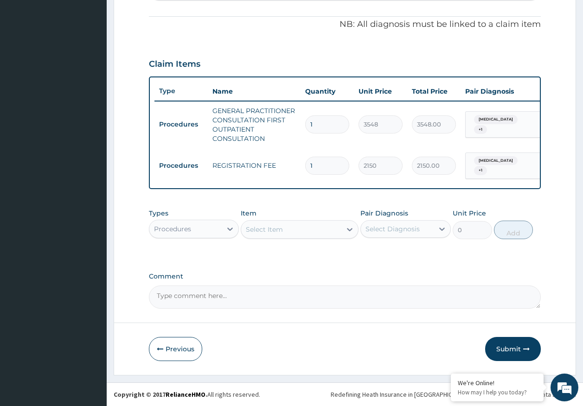
click at [172, 225] on div "Procedures" at bounding box center [172, 229] width 37 height 9
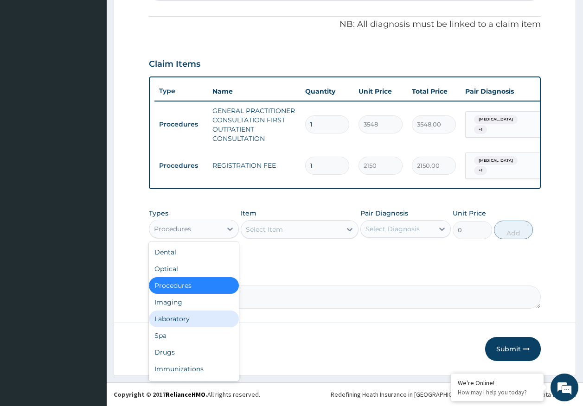
click at [190, 319] on div "Laboratory" at bounding box center [194, 319] width 90 height 17
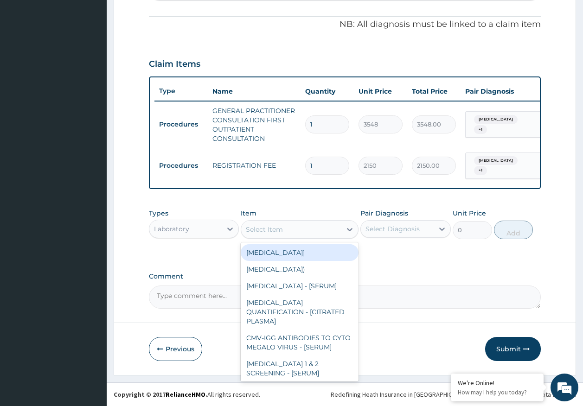
click at [269, 227] on div "Select Item" at bounding box center [264, 229] width 37 height 9
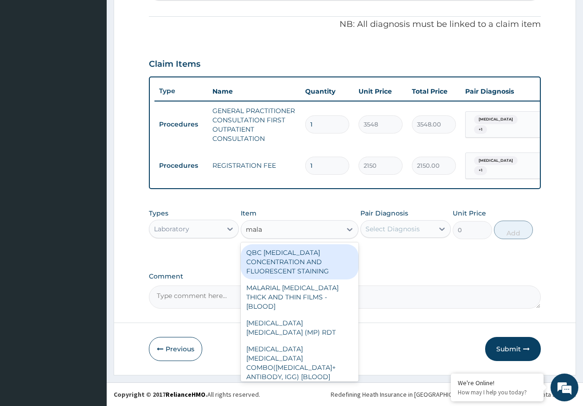
type input "malar"
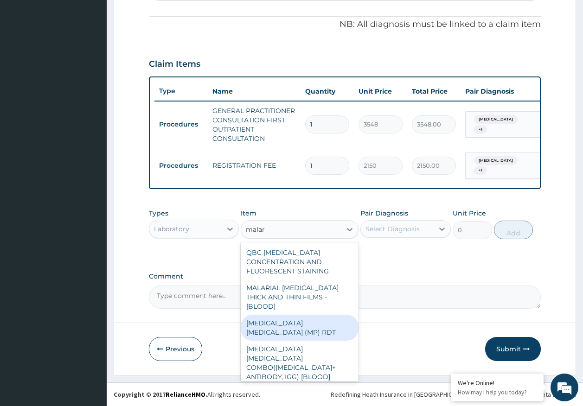
click at [326, 315] on div "MALARIA PARASITE (MP) RDT" at bounding box center [300, 328] width 118 height 26
type input "1613"
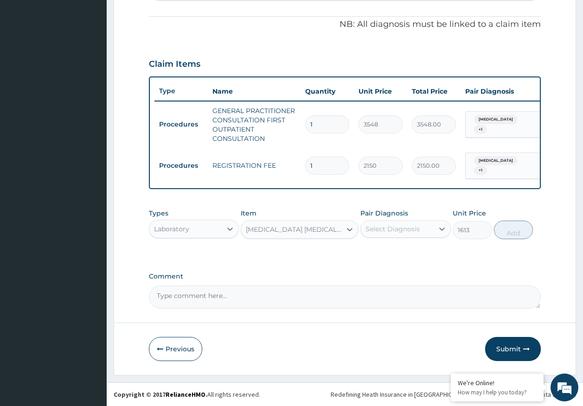
click at [391, 232] on div "Select Diagnosis" at bounding box center [393, 229] width 54 height 9
drag, startPoint x: 390, startPoint y: 249, endPoint x: 390, endPoint y: 259, distance: 10.2
click at [390, 250] on label "[MEDICAL_DATA]" at bounding box center [405, 251] width 58 height 9
checkbox input "true"
click at [515, 236] on button "Add" at bounding box center [513, 230] width 39 height 19
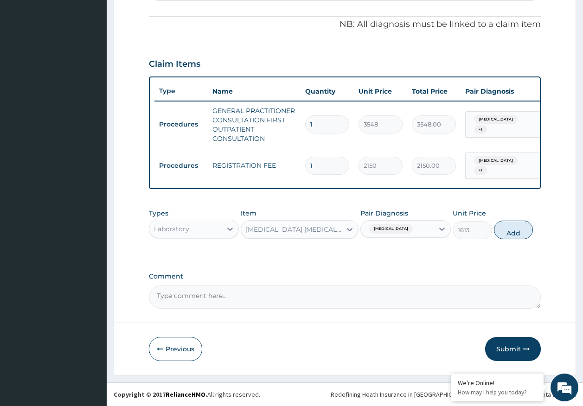
type input "0"
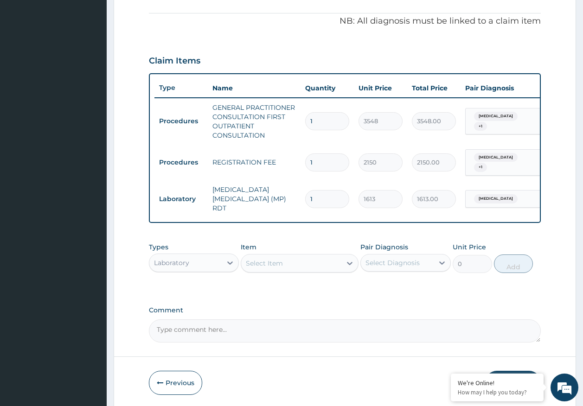
click at [289, 265] on div "Select Item" at bounding box center [291, 263] width 100 height 15
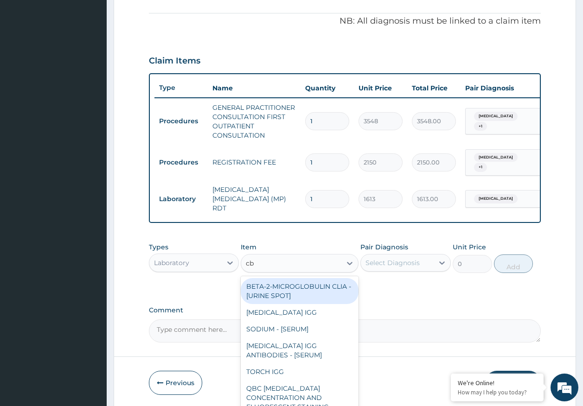
type input "cbc"
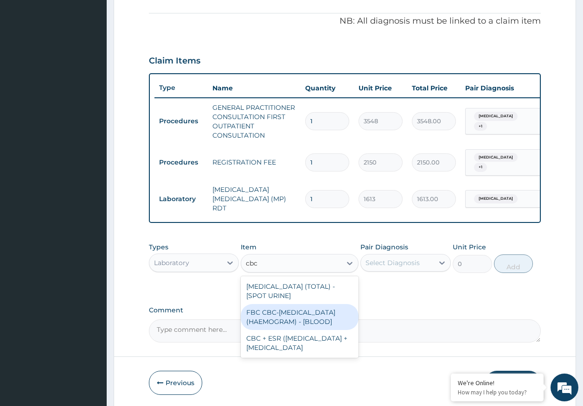
drag, startPoint x: 294, startPoint y: 322, endPoint x: 327, endPoint y: 306, distance: 36.9
click at [296, 321] on div "FBC CBC-COMPLETE BLOOD COUNT (HAEMOGRAM) - [BLOOD]" at bounding box center [300, 317] width 118 height 26
type input "4300"
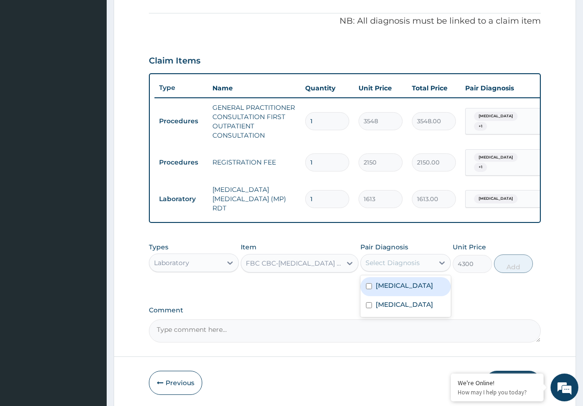
drag, startPoint x: 390, startPoint y: 261, endPoint x: 392, endPoint y: 279, distance: 18.2
click at [390, 264] on div "Select Diagnosis" at bounding box center [393, 262] width 54 height 9
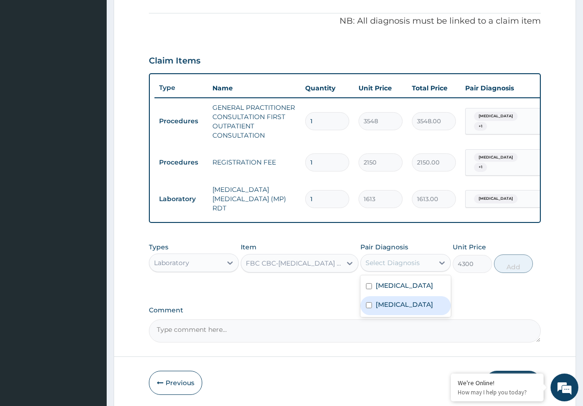
drag, startPoint x: 395, startPoint y: 305, endPoint x: 437, endPoint y: 292, distance: 43.9
click at [395, 305] on label "[MEDICAL_DATA]" at bounding box center [405, 304] width 58 height 9
checkbox input "true"
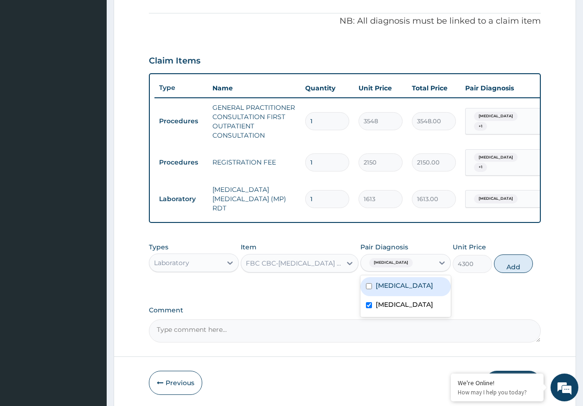
click at [512, 263] on button "Add" at bounding box center [513, 264] width 39 height 19
type input "0"
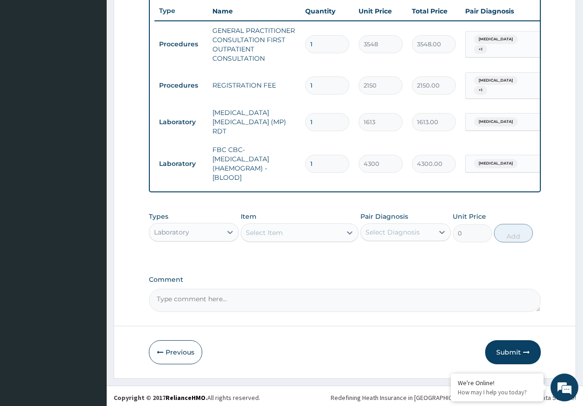
scroll to position [350, 0]
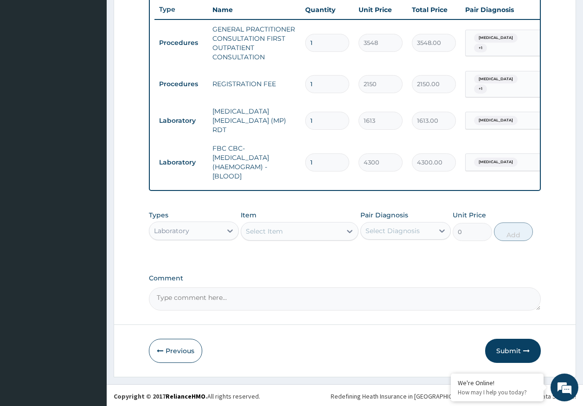
click at [194, 224] on div "Laboratory" at bounding box center [185, 231] width 73 height 15
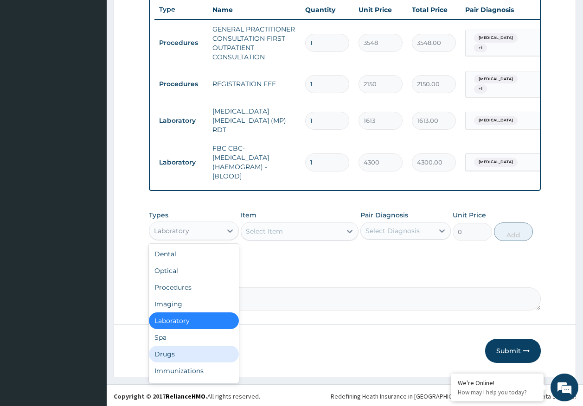
click at [172, 353] on div "Drugs" at bounding box center [194, 354] width 90 height 17
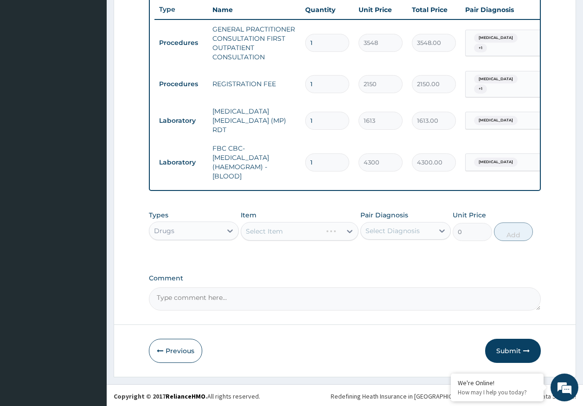
click at [413, 232] on div "Select Diagnosis" at bounding box center [393, 230] width 54 height 9
click at [388, 252] on label "[MEDICAL_DATA]" at bounding box center [405, 253] width 58 height 9
checkbox input "true"
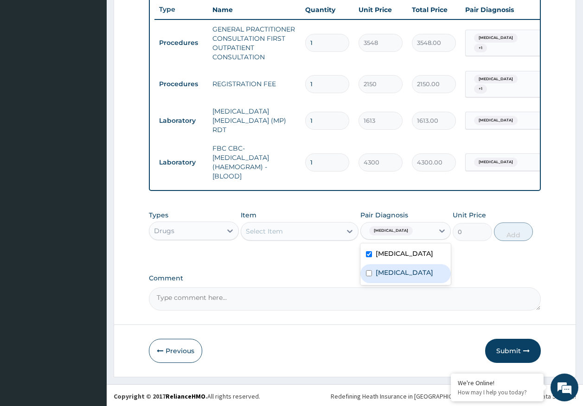
click at [386, 273] on label "[MEDICAL_DATA]" at bounding box center [405, 272] width 58 height 9
checkbox input "true"
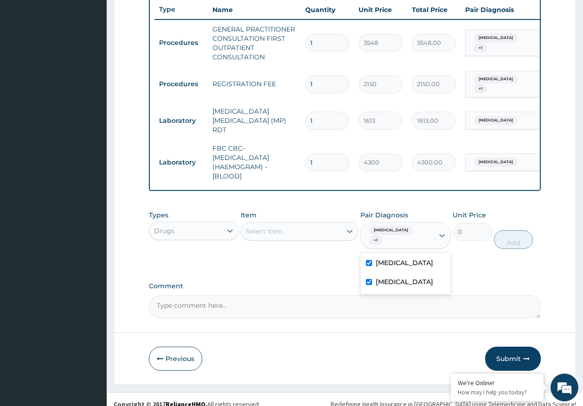
click at [315, 229] on div "Select Item" at bounding box center [291, 231] width 100 height 15
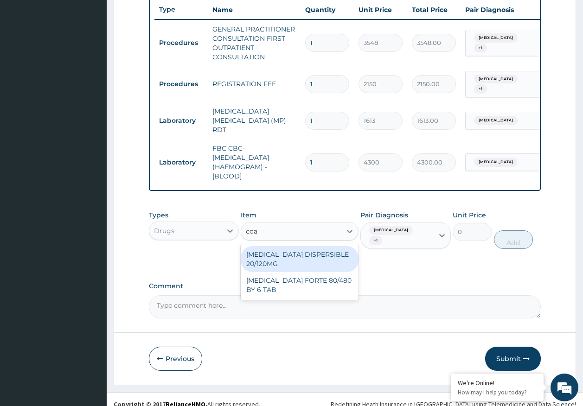
type input "[PERSON_NAME]"
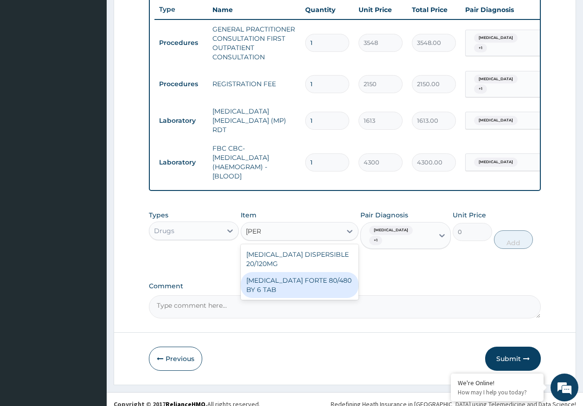
click at [313, 280] on div "[MEDICAL_DATA] FORTE 80/480 BY 6 TAB" at bounding box center [300, 285] width 118 height 26
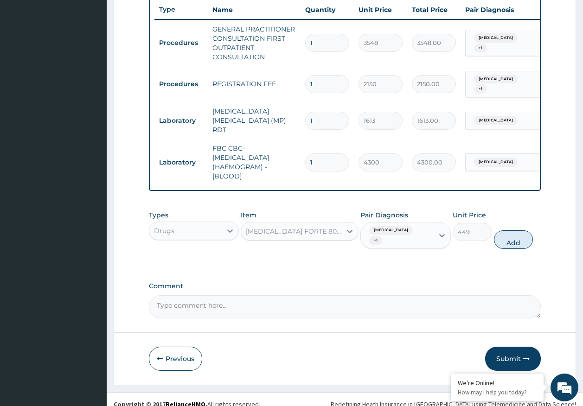
click at [520, 231] on button "Add" at bounding box center [513, 240] width 39 height 19
type input "0"
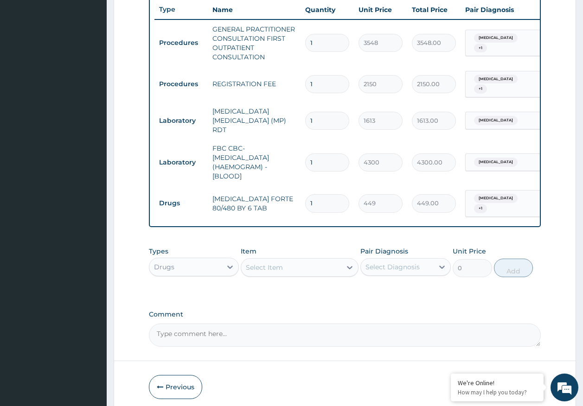
click at [320, 262] on div "Select Item" at bounding box center [291, 267] width 100 height 15
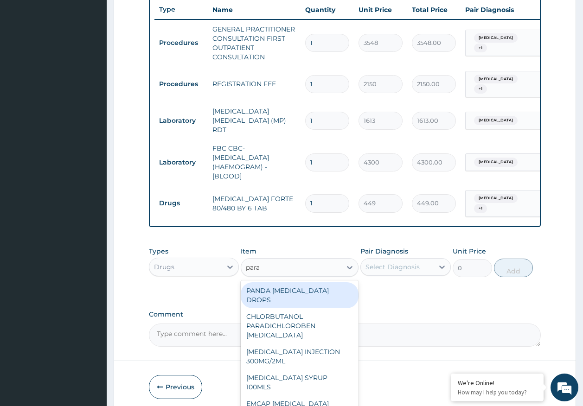
type input "parac"
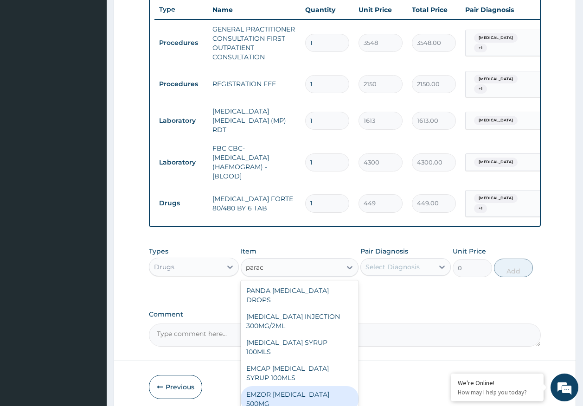
drag, startPoint x: 296, startPoint y: 370, endPoint x: 422, endPoint y: 253, distance: 171.7
click at [296, 386] on div "EMZOR PARACETAMOL 500MG" at bounding box center [300, 399] width 118 height 26
type input "24"
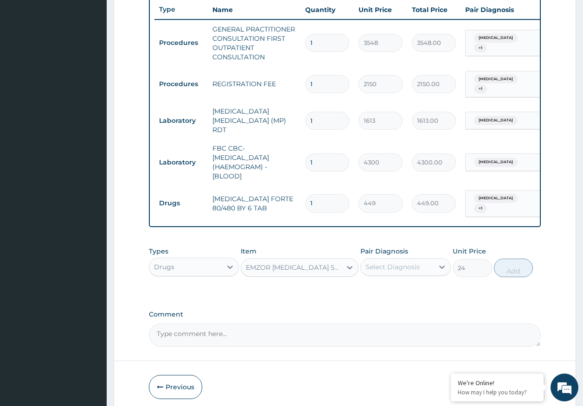
click at [405, 263] on div "Select Diagnosis" at bounding box center [393, 267] width 54 height 9
click at [394, 285] on label "Malaria" at bounding box center [405, 289] width 58 height 9
checkbox input "true"
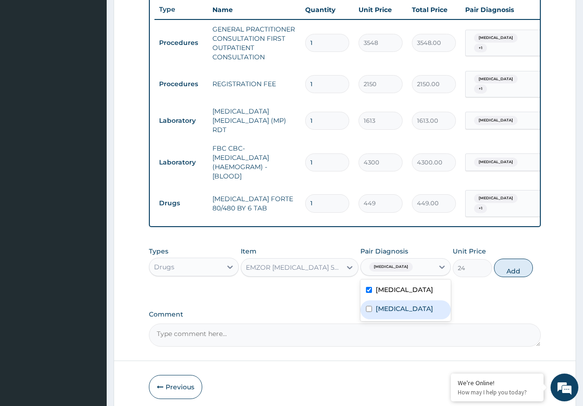
click at [387, 304] on label "Sepsis" at bounding box center [405, 308] width 58 height 9
checkbox input "true"
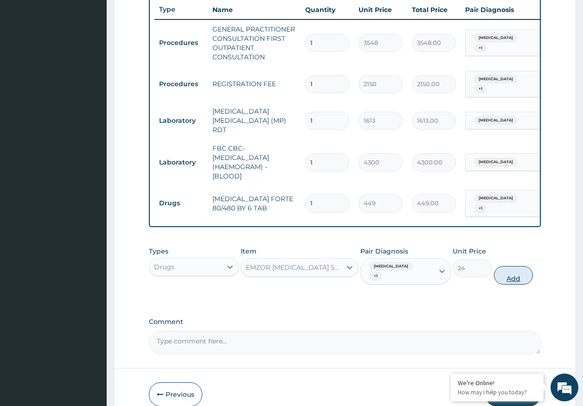
click at [523, 266] on button "Add" at bounding box center [513, 275] width 39 height 19
type input "0"
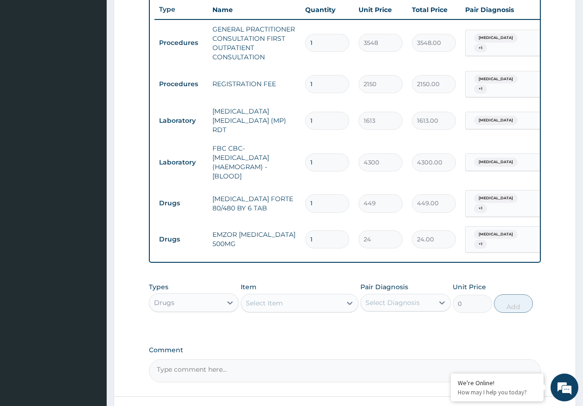
type input "18"
type input "432.00"
type input "18"
click at [331, 194] on input "1" at bounding box center [327, 203] width 44 height 18
type input "0.00"
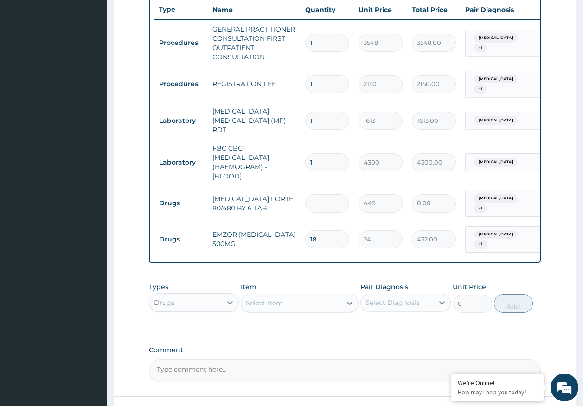
type input "6"
type input "2694.00"
type input "6"
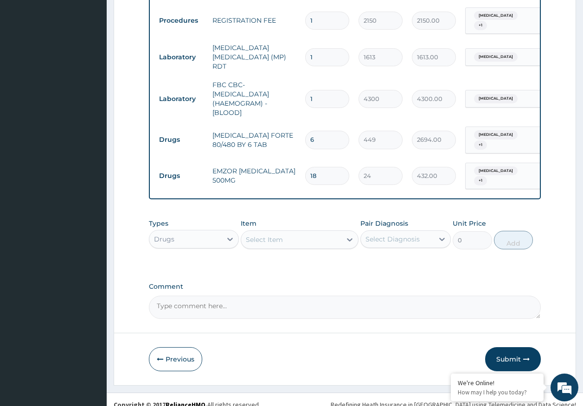
scroll to position [414, 0]
click at [511, 353] on button "Submit" at bounding box center [513, 359] width 56 height 24
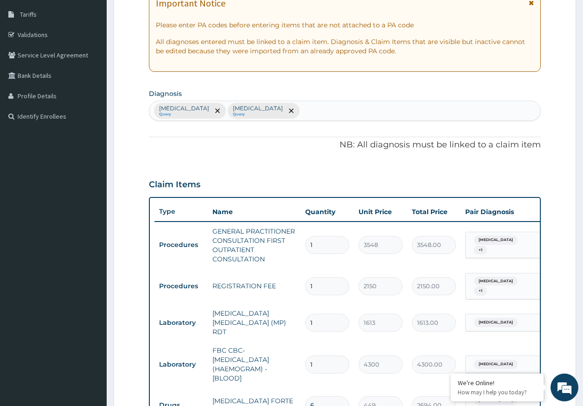
scroll to position [0, 0]
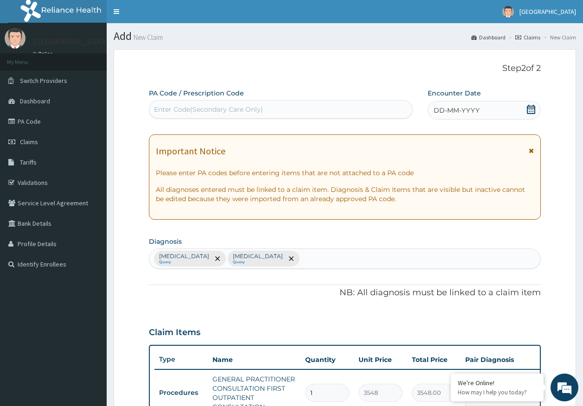
click at [460, 113] on span "DD-MM-YYYY" at bounding box center [457, 110] width 46 height 9
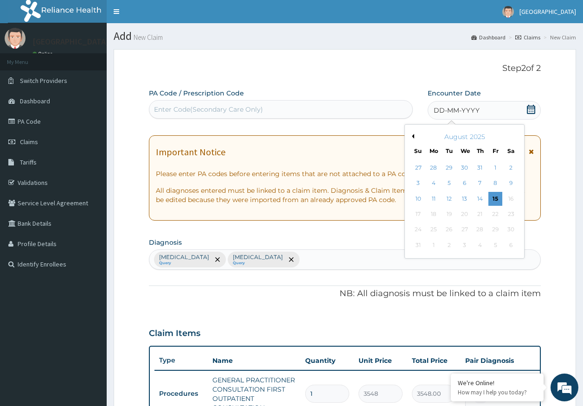
click at [481, 199] on div "14" at bounding box center [480, 199] width 14 height 14
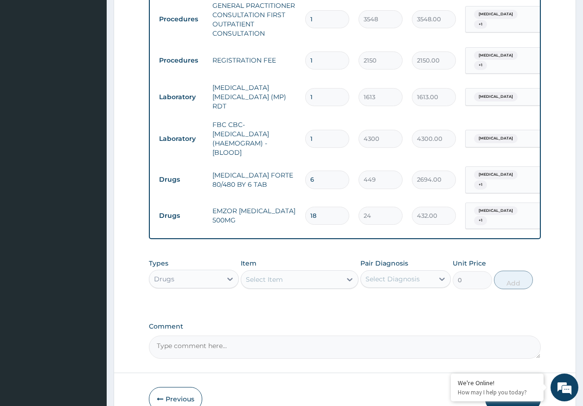
scroll to position [414, 0]
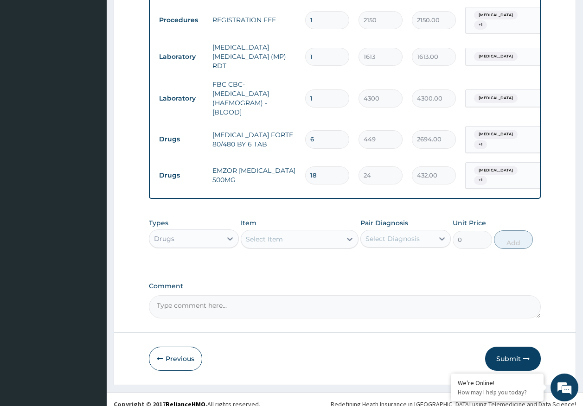
click at [505, 347] on button "Submit" at bounding box center [513, 359] width 56 height 24
click at [511, 354] on button "Submit" at bounding box center [513, 359] width 56 height 24
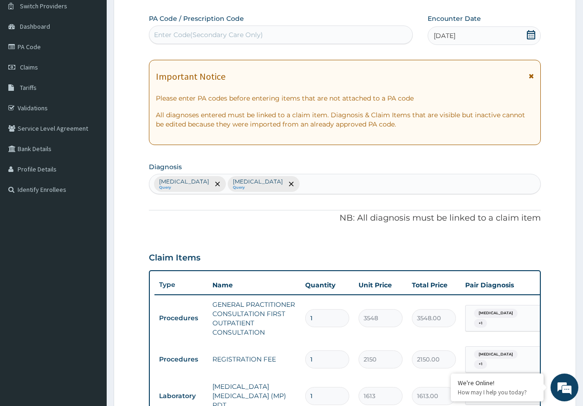
scroll to position [0, 0]
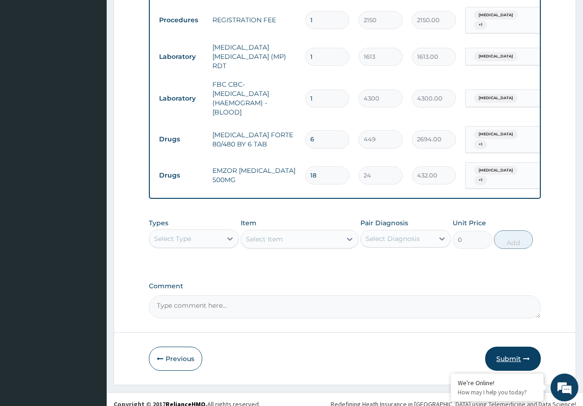
click at [509, 347] on button "Submit" at bounding box center [513, 359] width 56 height 24
click at [519, 352] on button "Submit" at bounding box center [513, 359] width 56 height 24
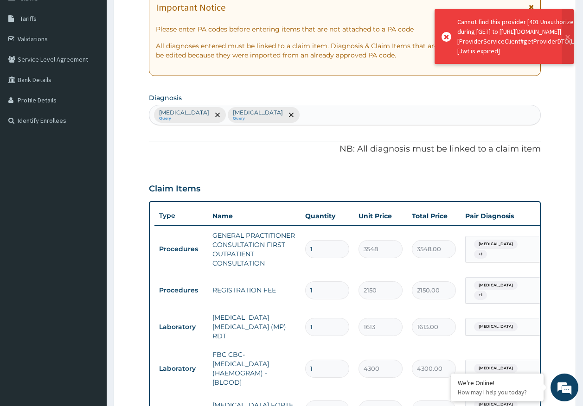
scroll to position [136, 0]
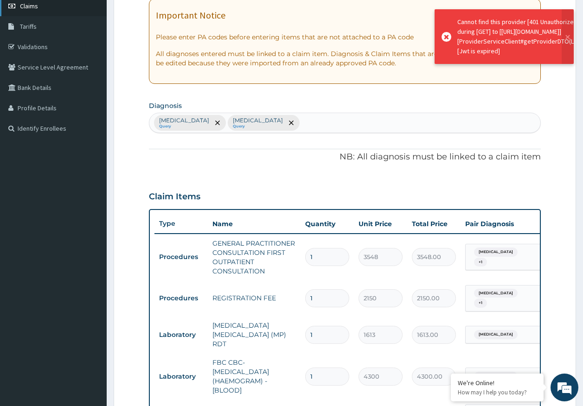
click at [33, 10] on link "Claims" at bounding box center [53, 6] width 107 height 20
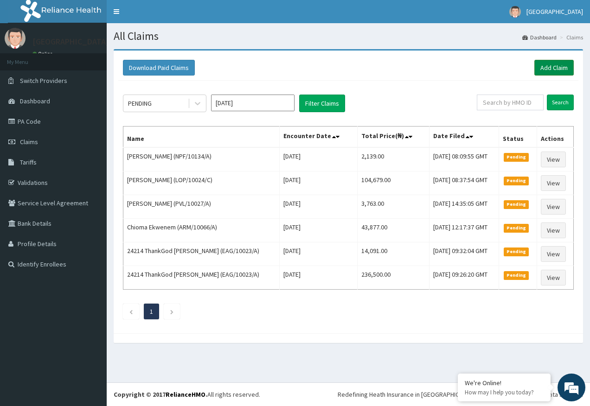
click at [543, 67] on link "Add Claim" at bounding box center [553, 68] width 39 height 16
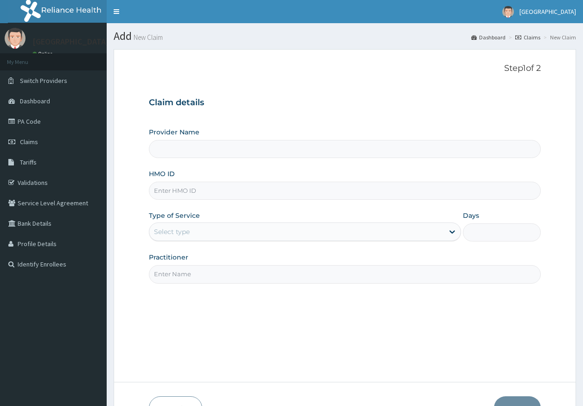
click at [178, 192] on input "HMO ID" at bounding box center [345, 191] width 392 height 18
type input "AML/10568/A"
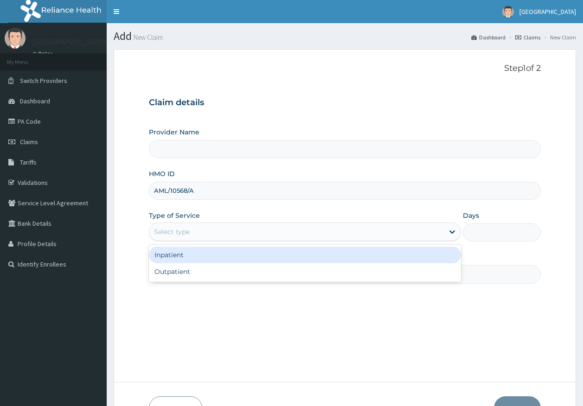
click at [189, 238] on div "Select type" at bounding box center [296, 232] width 295 height 15
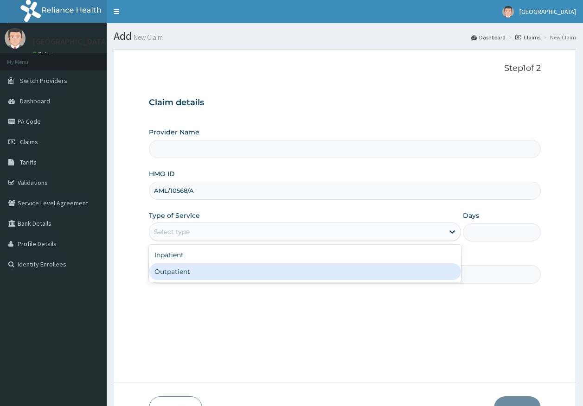
drag, startPoint x: 180, startPoint y: 271, endPoint x: 203, endPoint y: 274, distance: 23.8
click at [179, 272] on div "Outpatient" at bounding box center [305, 271] width 312 height 17
type input "1"
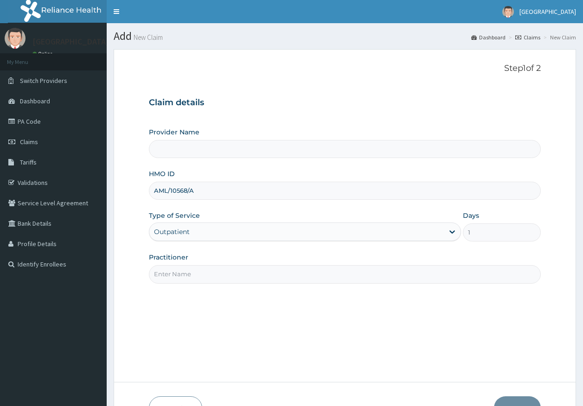
click at [201, 278] on input "Practitioner" at bounding box center [345, 274] width 392 height 18
type input "[PERSON_NAME]"
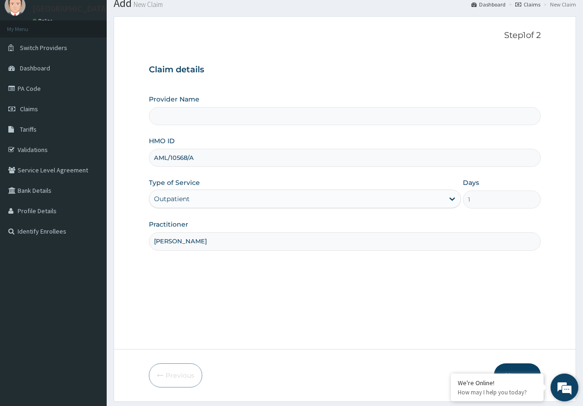
scroll to position [59, 0]
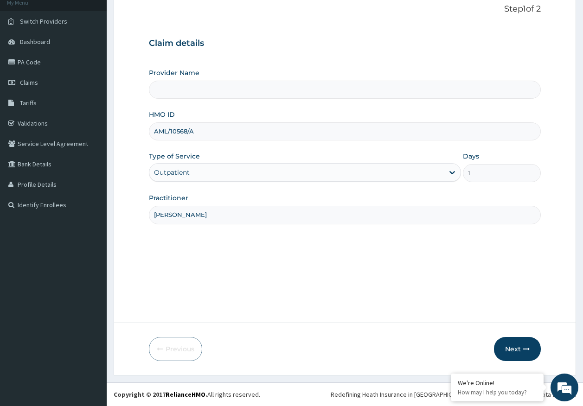
click at [520, 351] on button "Next" at bounding box center [517, 349] width 47 height 24
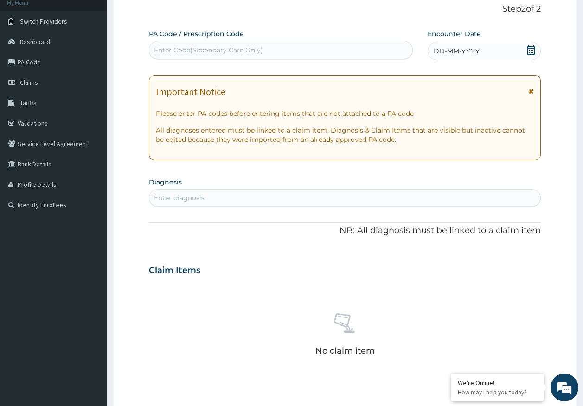
click at [453, 49] on span "DD-MM-YYYY" at bounding box center [457, 50] width 46 height 9
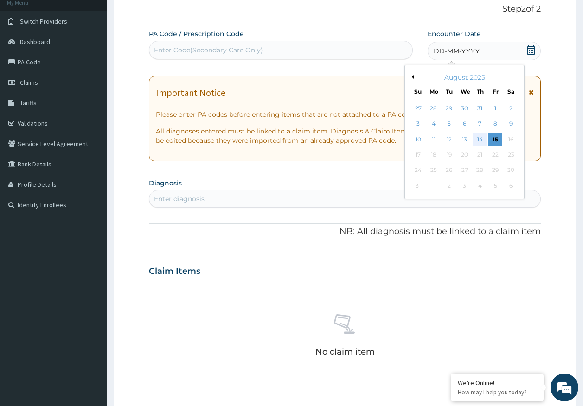
click at [481, 140] on div "14" at bounding box center [480, 140] width 14 height 14
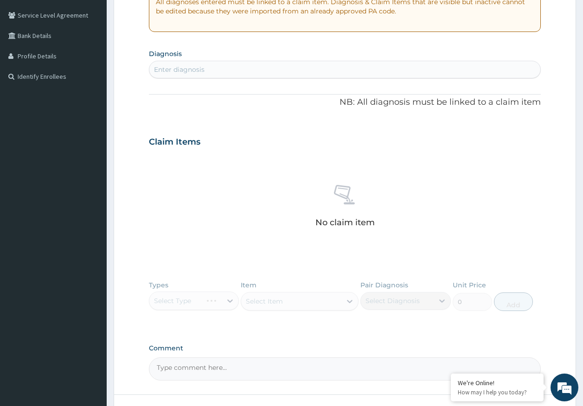
scroll to position [121, 0]
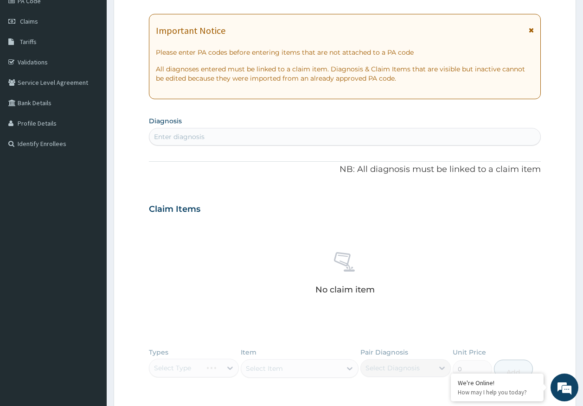
click at [251, 136] on div "Enter diagnosis" at bounding box center [345, 136] width 392 height 15
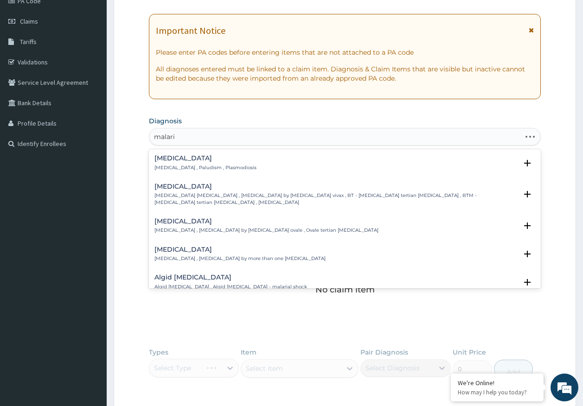
type input "[MEDICAL_DATA]"
click at [196, 167] on p "[MEDICAL_DATA] , Paludism , Plasmodiosis" at bounding box center [205, 168] width 102 height 6
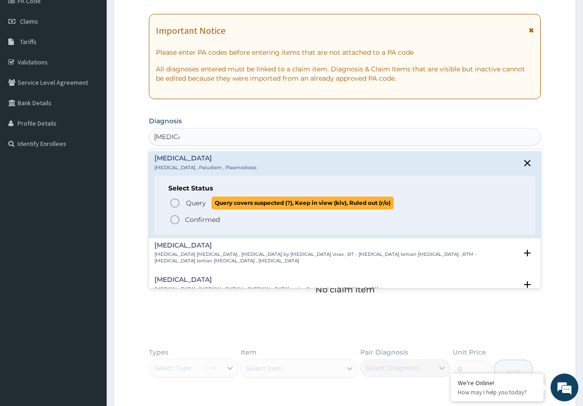
click at [199, 202] on span "Query" at bounding box center [196, 203] width 20 height 9
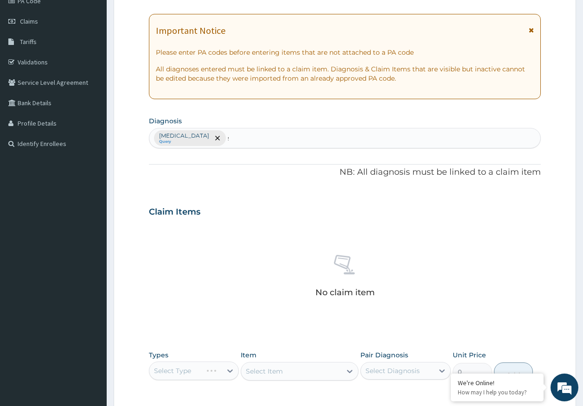
scroll to position [0, 0]
type input "sepsi"
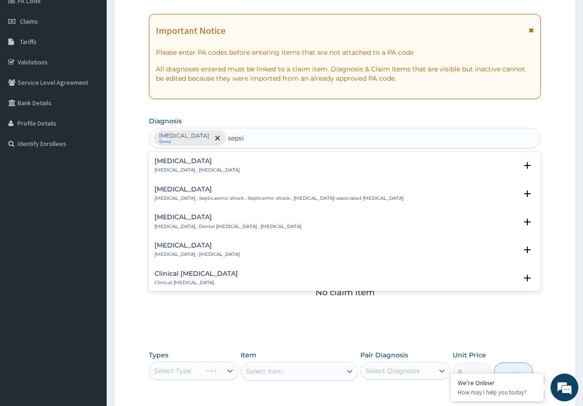
click at [168, 165] on h4 "[MEDICAL_DATA]" at bounding box center [196, 161] width 85 height 7
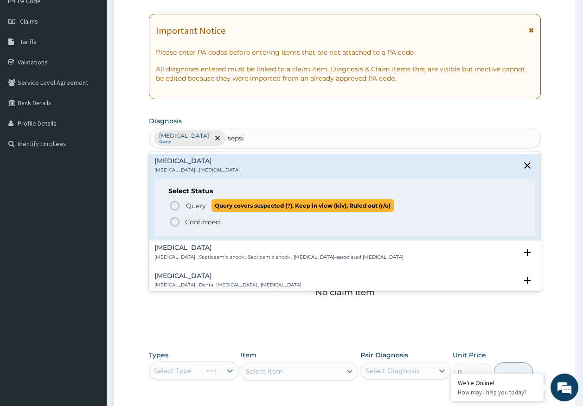
drag, startPoint x: 195, startPoint y: 206, endPoint x: 208, endPoint y: 178, distance: 30.1
click at [196, 205] on span "Query" at bounding box center [196, 205] width 20 height 9
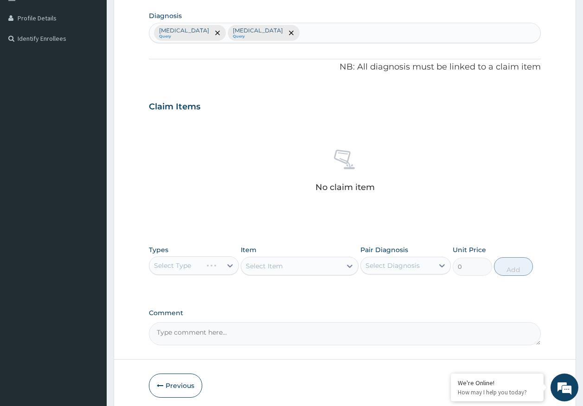
scroll to position [263, 0]
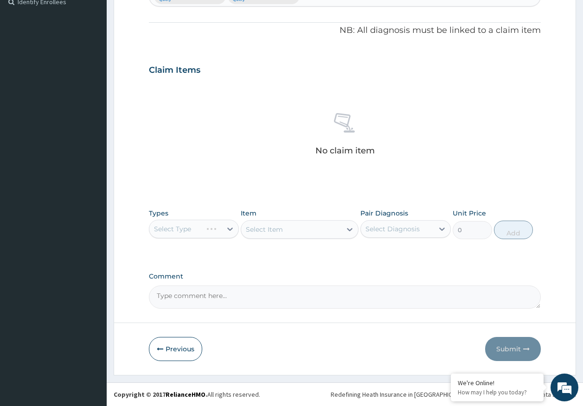
click at [190, 231] on div "Select Type" at bounding box center [194, 229] width 90 height 19
click at [300, 231] on div "Select Item" at bounding box center [300, 229] width 118 height 19
click at [387, 223] on div "Select Diagnosis" at bounding box center [397, 229] width 73 height 15
click at [388, 257] on div "[MEDICAL_DATA]" at bounding box center [405, 253] width 90 height 19
checkbox input "true"
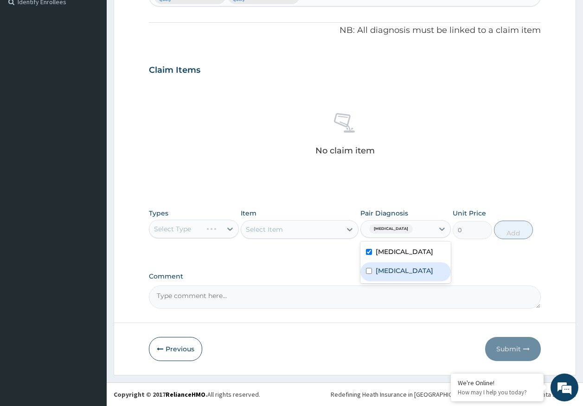
click at [389, 275] on label "Sepsis" at bounding box center [405, 270] width 58 height 9
checkbox input "true"
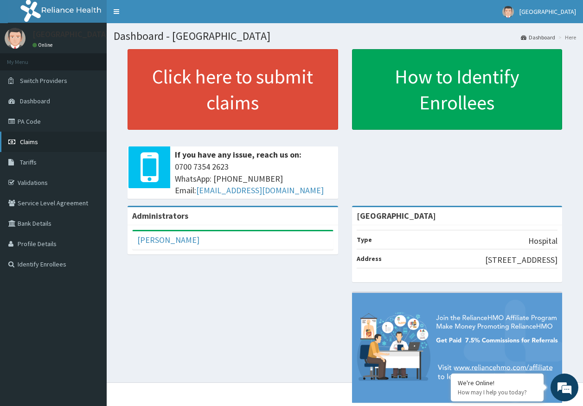
click at [46, 142] on link "Claims" at bounding box center [53, 142] width 107 height 20
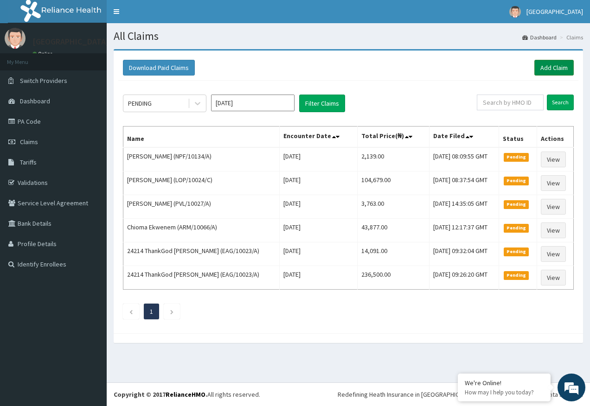
click at [550, 67] on link "Add Claim" at bounding box center [553, 68] width 39 height 16
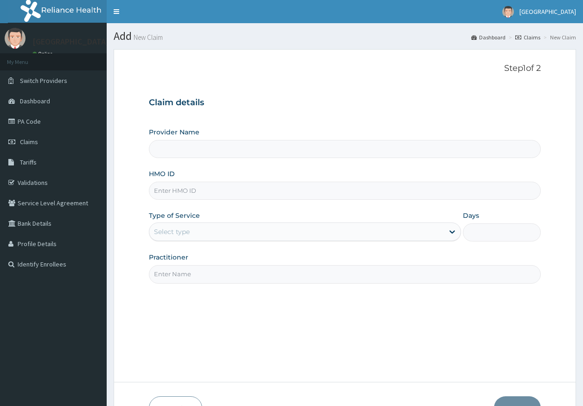
click at [181, 192] on input "HMO ID" at bounding box center [345, 191] width 392 height 18
type input "[GEOGRAPHIC_DATA]"
paste input "AML/10568/A"
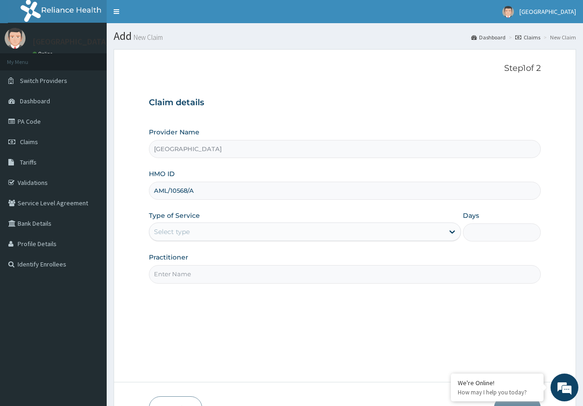
type input "AML/10568/A"
click at [174, 233] on div "Select type" at bounding box center [172, 231] width 36 height 9
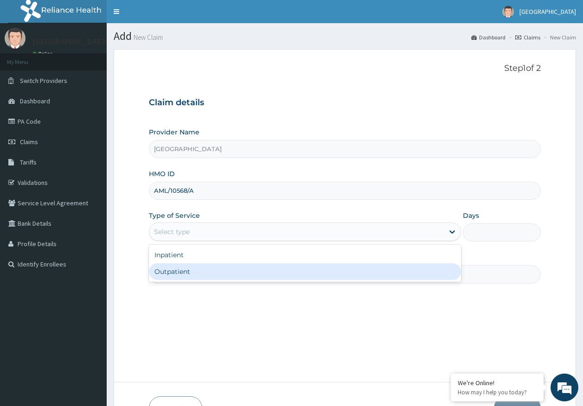
click at [172, 279] on div "Outpatient" at bounding box center [305, 271] width 312 height 17
type input "1"
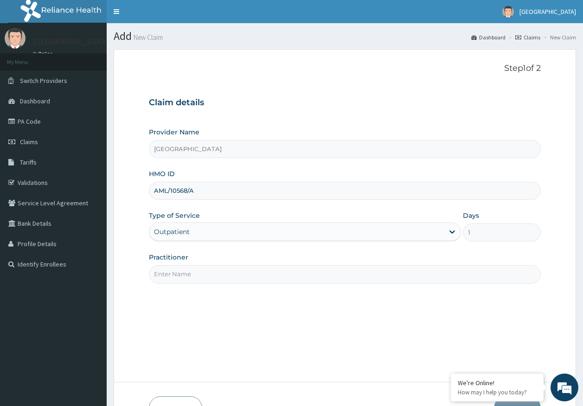
click at [188, 275] on input "Practitioner" at bounding box center [345, 274] width 392 height 18
type input "DR AJAYI"
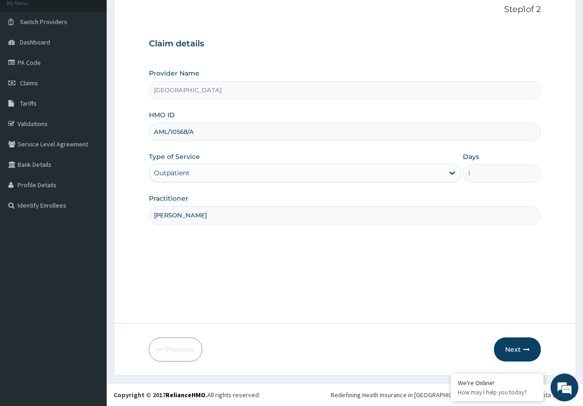
scroll to position [59, 0]
click at [514, 350] on button "Next" at bounding box center [517, 349] width 47 height 24
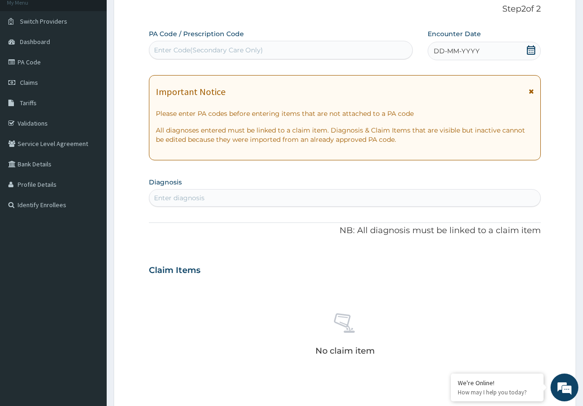
click at [457, 35] on label "Encounter Date" at bounding box center [454, 33] width 53 height 9
click at [456, 48] on span "DD-MM-YYYY" at bounding box center [457, 50] width 46 height 9
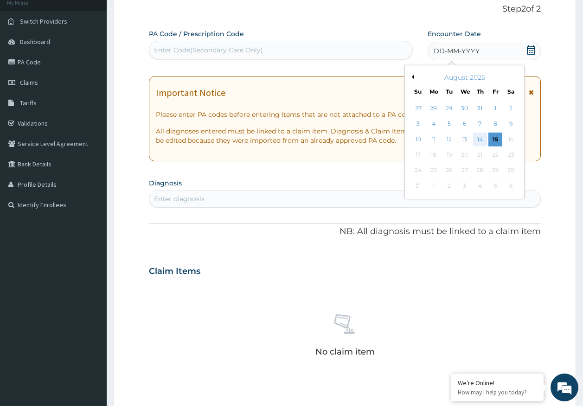
click at [481, 137] on div "14" at bounding box center [480, 140] width 14 height 14
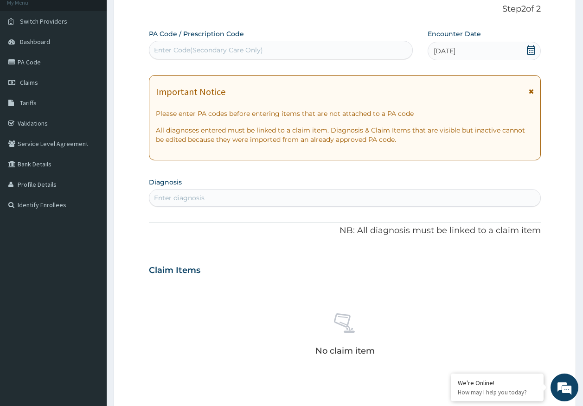
click at [215, 199] on div "Enter diagnosis" at bounding box center [345, 198] width 392 height 15
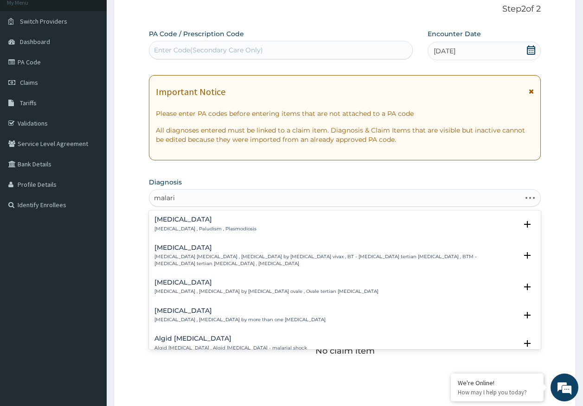
type input "malaria"
click at [182, 225] on div "Malaria Malaria , Paludism , Plasmodiosis" at bounding box center [205, 224] width 102 height 16
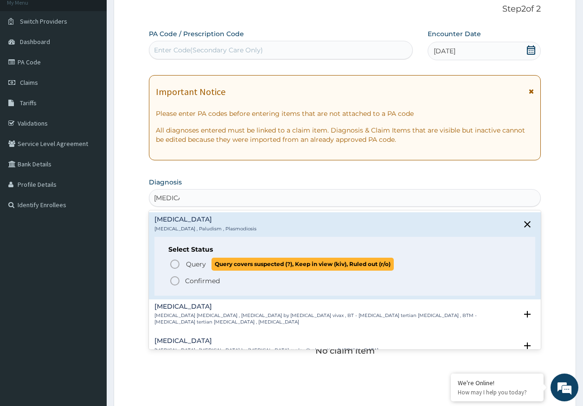
click at [202, 264] on span "Query" at bounding box center [196, 264] width 20 height 9
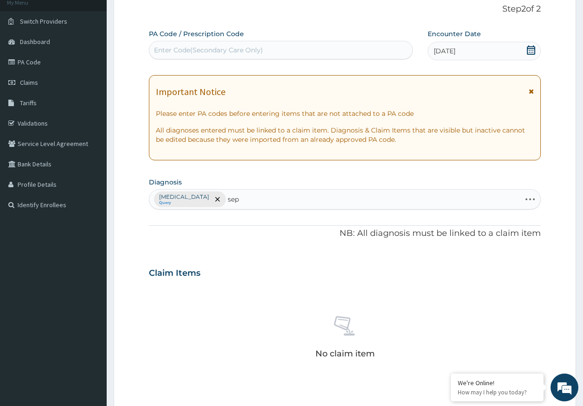
type input "seps"
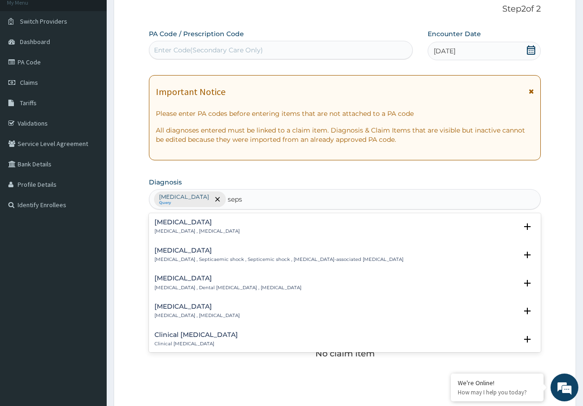
click at [172, 221] on h4 "[MEDICAL_DATA]" at bounding box center [196, 222] width 85 height 7
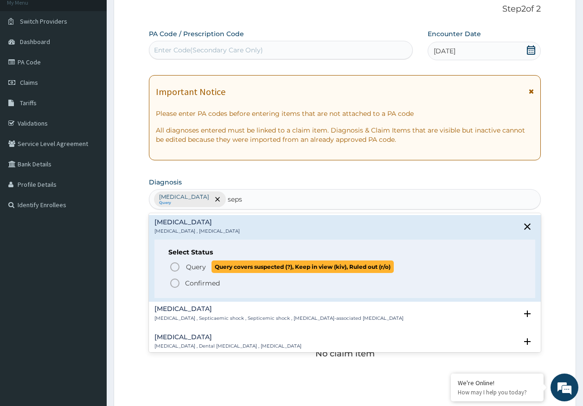
drag, startPoint x: 191, startPoint y: 269, endPoint x: 199, endPoint y: 249, distance: 21.6
click at [192, 269] on span "Query" at bounding box center [196, 267] width 20 height 9
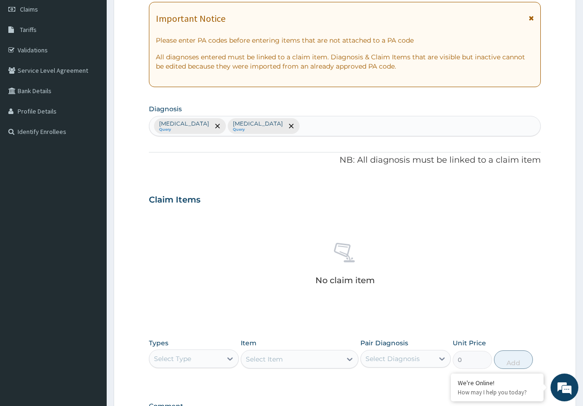
scroll to position [263, 0]
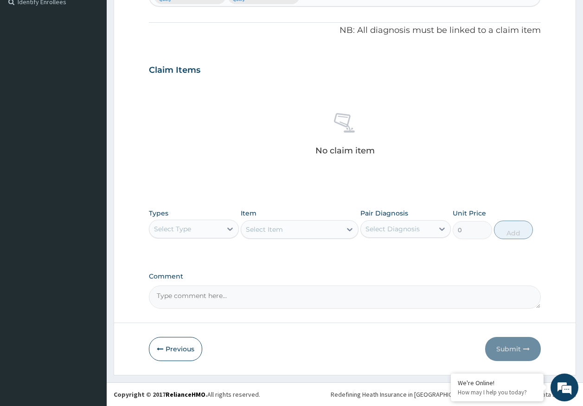
click at [199, 229] on div "Select Type" at bounding box center [185, 229] width 73 height 15
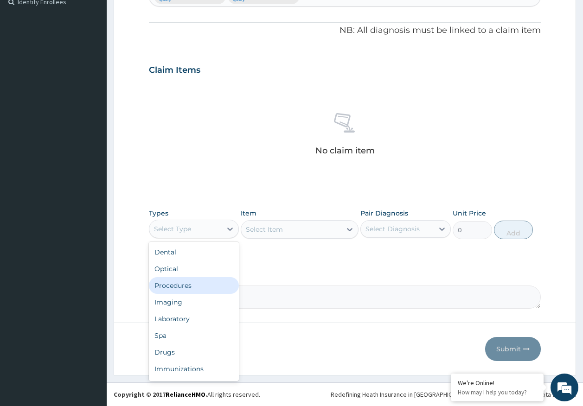
click at [188, 284] on div "Procedures" at bounding box center [194, 285] width 90 height 17
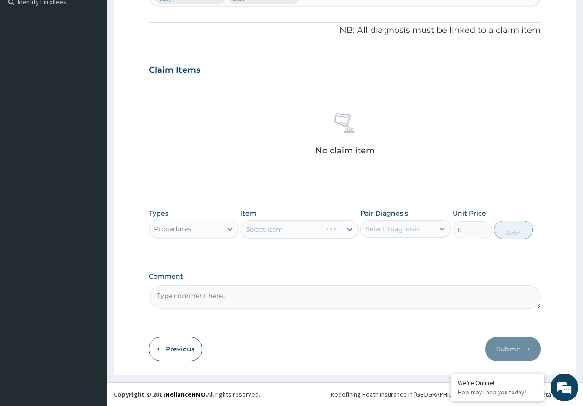
click at [385, 222] on div "Select Diagnosis" at bounding box center [397, 229] width 73 height 15
drag, startPoint x: 376, startPoint y: 253, endPoint x: 388, endPoint y: 260, distance: 14.3
click at [377, 253] on label "[MEDICAL_DATA]" at bounding box center [405, 251] width 58 height 9
checkbox input "true"
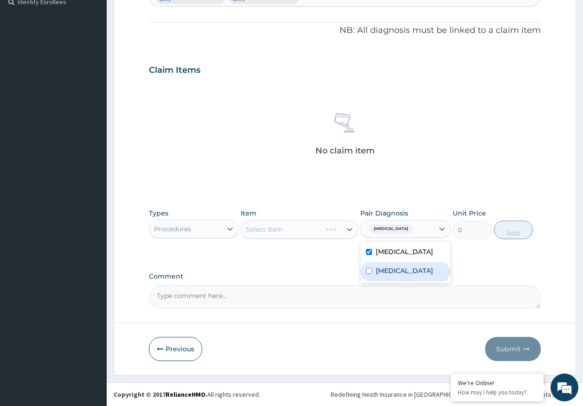
click at [388, 266] on label "[MEDICAL_DATA]" at bounding box center [405, 270] width 58 height 9
checkbox input "true"
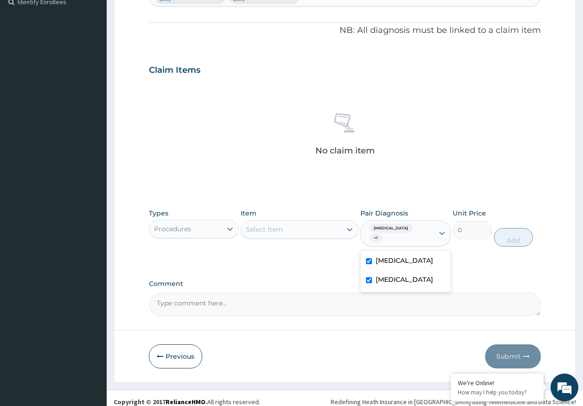
click at [293, 232] on div "Select Item" at bounding box center [291, 229] width 100 height 15
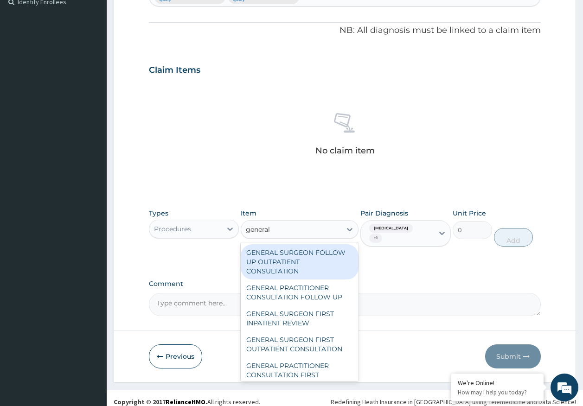
type input "general p"
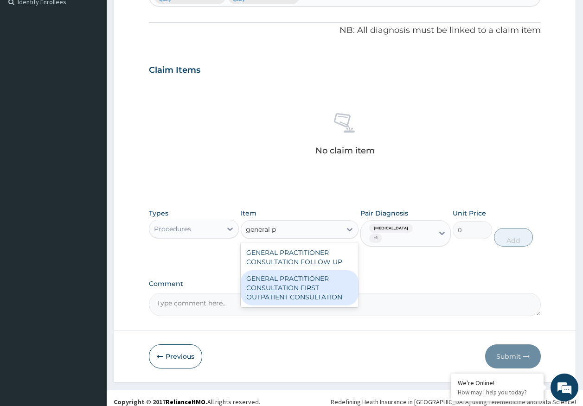
click at [305, 278] on div "GENERAL PRACTITIONER CONSULTATION FIRST OUTPATIENT CONSULTATION" at bounding box center [300, 287] width 118 height 35
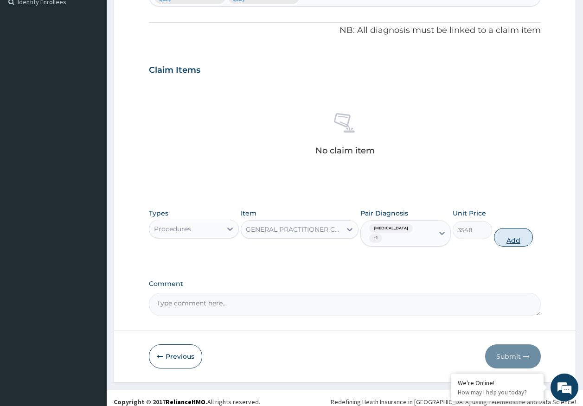
click at [520, 230] on button "Add" at bounding box center [513, 237] width 39 height 19
type input "0"
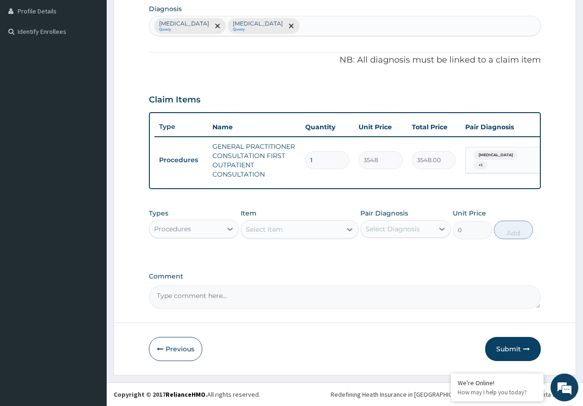
click at [275, 230] on div "Select Item" at bounding box center [264, 229] width 37 height 9
type input "registr"
click at [303, 252] on div "REGISTRATION FEE" at bounding box center [300, 252] width 118 height 17
type input "2150"
click at [392, 232] on div "Select Diagnosis" at bounding box center [393, 229] width 54 height 9
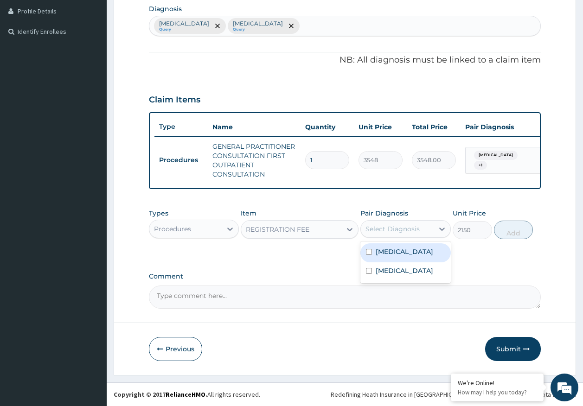
drag, startPoint x: 388, startPoint y: 256, endPoint x: 388, endPoint y: 267, distance: 11.1
click at [388, 255] on label "[MEDICAL_DATA]" at bounding box center [405, 251] width 58 height 9
checkbox input "true"
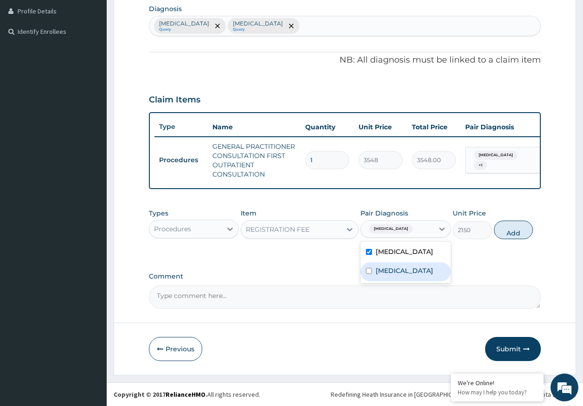
click at [388, 270] on label "[MEDICAL_DATA]" at bounding box center [405, 270] width 58 height 9
checkbox input "true"
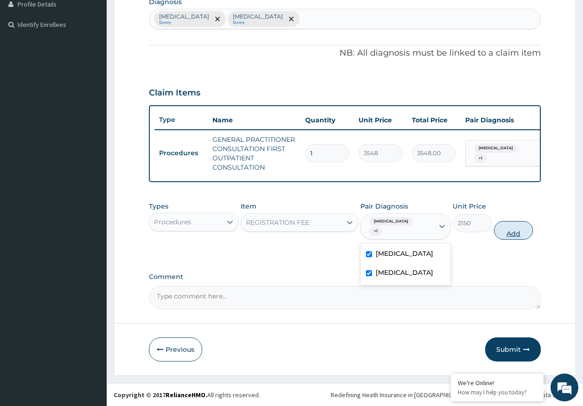
click at [512, 228] on button "Add" at bounding box center [513, 230] width 39 height 19
type input "0"
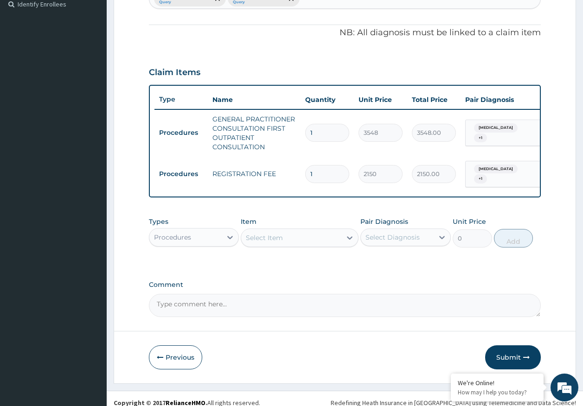
scroll to position [272, 0]
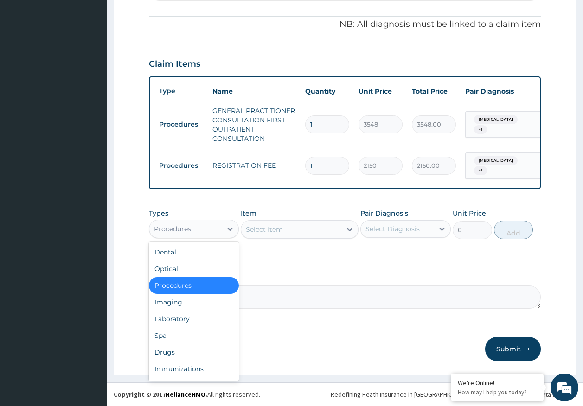
click at [197, 228] on div "Procedures" at bounding box center [185, 229] width 73 height 15
click at [180, 319] on div "Laboratory" at bounding box center [194, 319] width 90 height 17
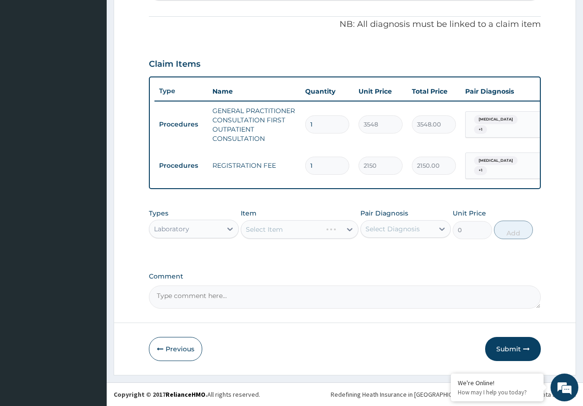
click at [402, 232] on div "Select Diagnosis" at bounding box center [393, 229] width 54 height 9
click at [392, 252] on label "[MEDICAL_DATA]" at bounding box center [405, 251] width 58 height 9
checkbox input "true"
click at [308, 227] on div "Select Item" at bounding box center [300, 229] width 118 height 19
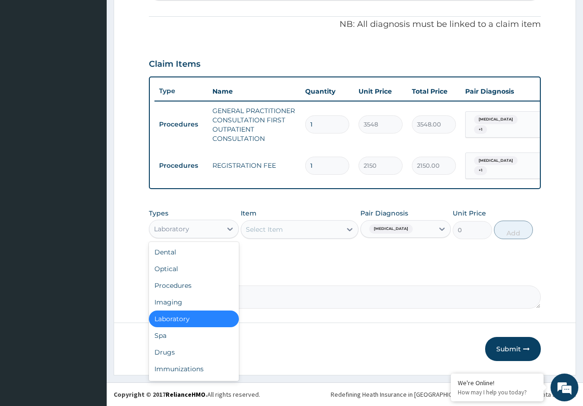
click at [202, 231] on div "Laboratory" at bounding box center [185, 229] width 73 height 15
click at [264, 226] on div "Select Item" at bounding box center [264, 229] width 37 height 9
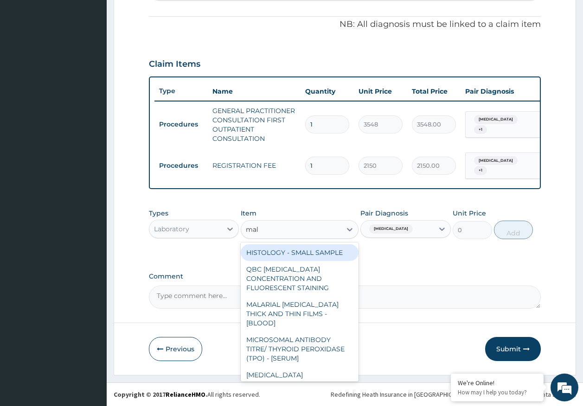
type input "mala"
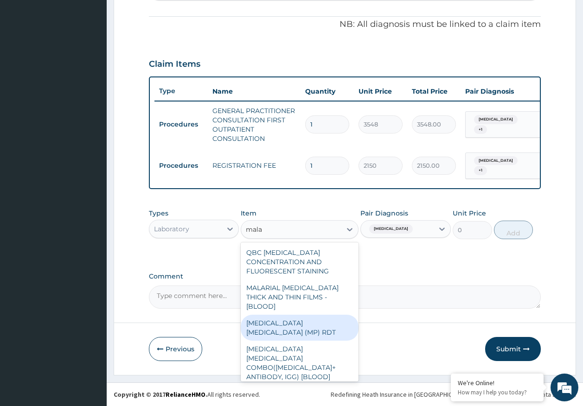
drag, startPoint x: 328, startPoint y: 317, endPoint x: 406, endPoint y: 270, distance: 91.7
click at [330, 315] on div "[MEDICAL_DATA] [MEDICAL_DATA] (MP) RDT" at bounding box center [300, 328] width 118 height 26
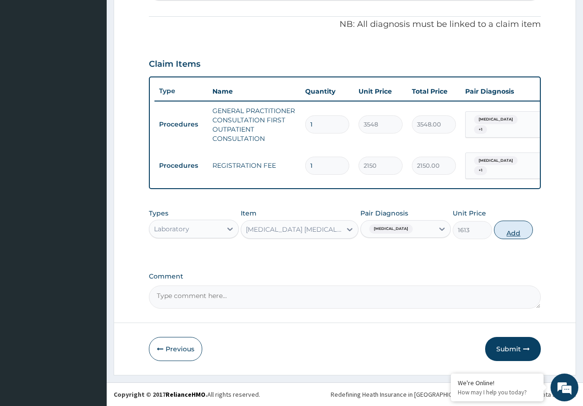
click at [518, 233] on button "Add" at bounding box center [513, 230] width 39 height 19
type input "0"
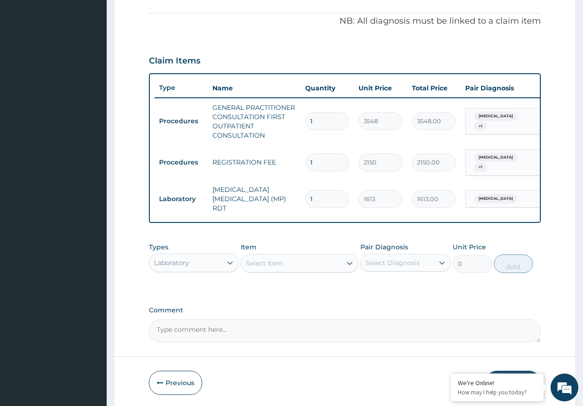
click at [292, 263] on div "Select Item" at bounding box center [291, 263] width 100 height 15
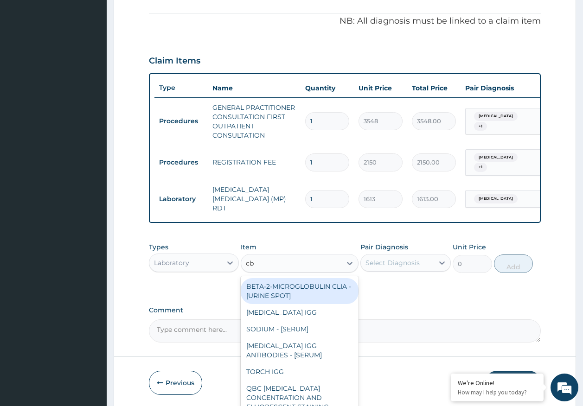
type input "cbc"
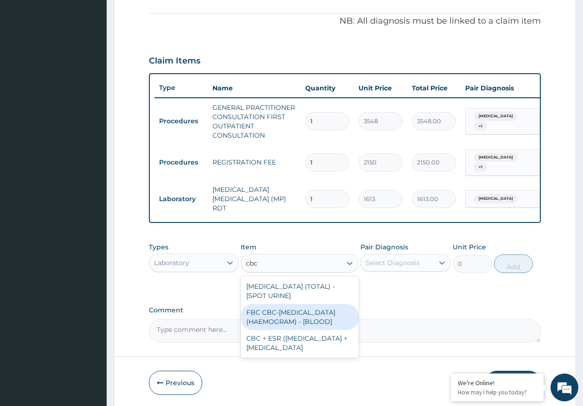
drag, startPoint x: 295, startPoint y: 315, endPoint x: 378, endPoint y: 272, distance: 93.2
click at [296, 315] on div "FBC CBC-[MEDICAL_DATA] (HAEMOGRAM) - [BLOOD]" at bounding box center [300, 317] width 118 height 26
type input "4300"
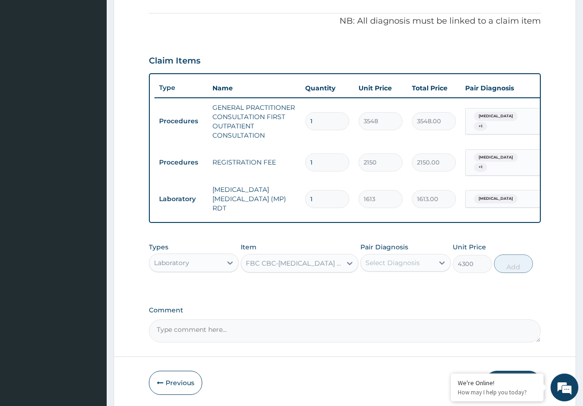
click at [383, 263] on div "Select Diagnosis" at bounding box center [393, 262] width 54 height 9
click at [391, 306] on label "[MEDICAL_DATA]" at bounding box center [405, 304] width 58 height 9
checkbox input "true"
click at [507, 269] on button "Add" at bounding box center [513, 264] width 39 height 19
type input "0"
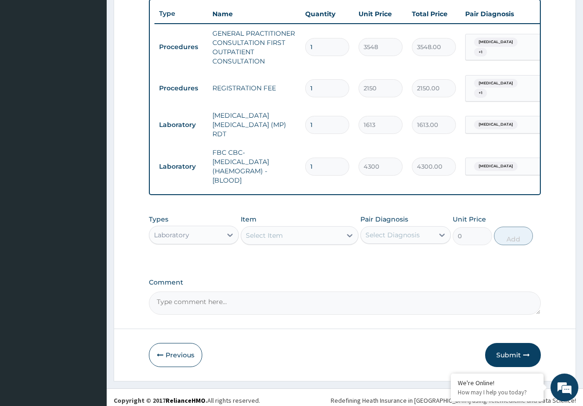
scroll to position [350, 0]
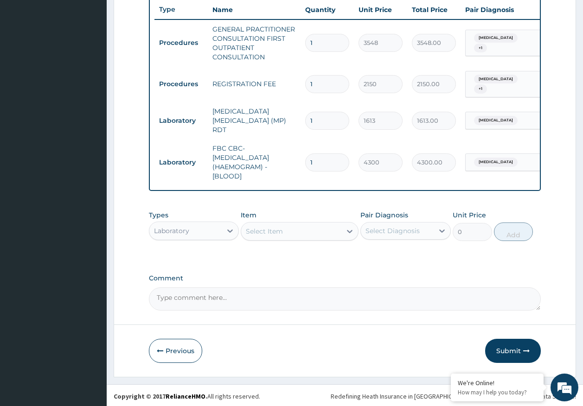
click at [179, 224] on div "Laboratory" at bounding box center [185, 231] width 73 height 15
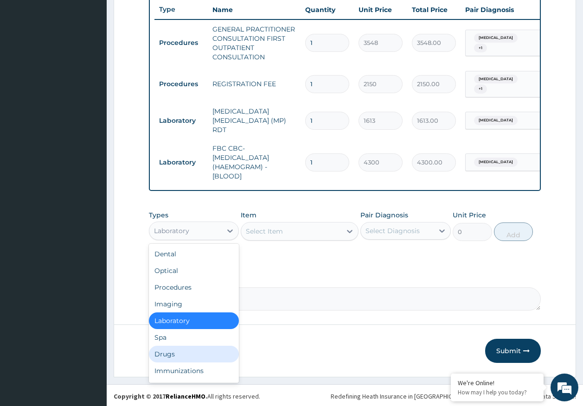
click at [171, 355] on div "Drugs" at bounding box center [194, 354] width 90 height 17
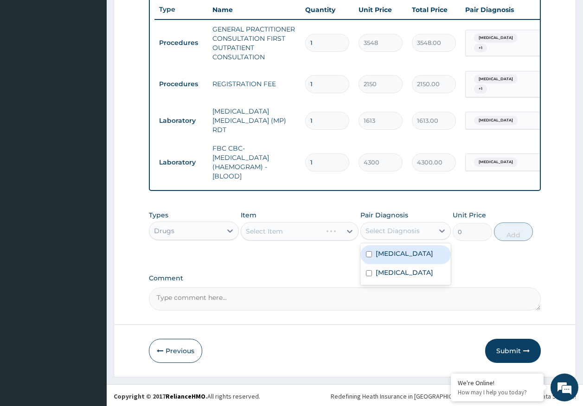
click at [390, 234] on div "Select Diagnosis" at bounding box center [397, 231] width 73 height 15
click at [388, 259] on div "Malaria" at bounding box center [405, 254] width 90 height 19
checkbox input "true"
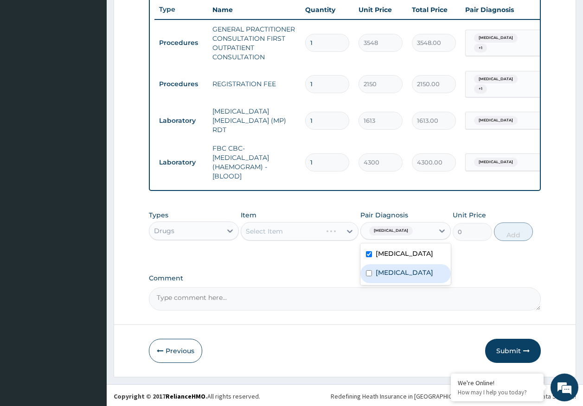
click at [387, 272] on label "Sepsis" at bounding box center [405, 272] width 58 height 9
checkbox input "true"
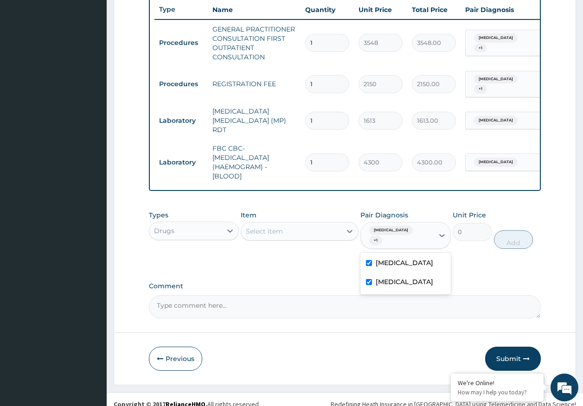
click at [268, 235] on div "Select Item" at bounding box center [291, 231] width 100 height 15
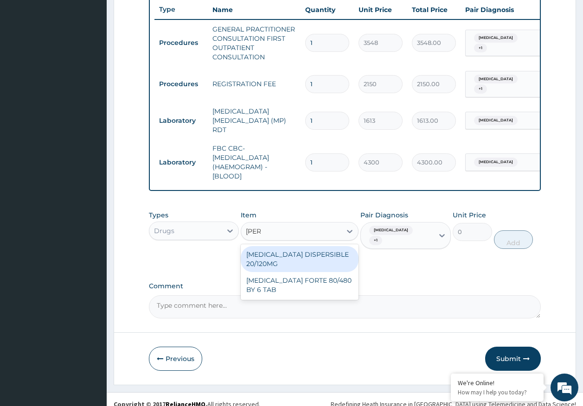
type input "coart"
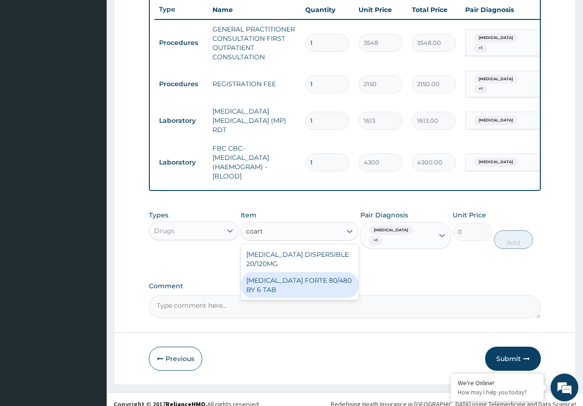
click at [321, 289] on div "COARTEM FORTE 80/480 BY 6 TAB" at bounding box center [300, 285] width 118 height 26
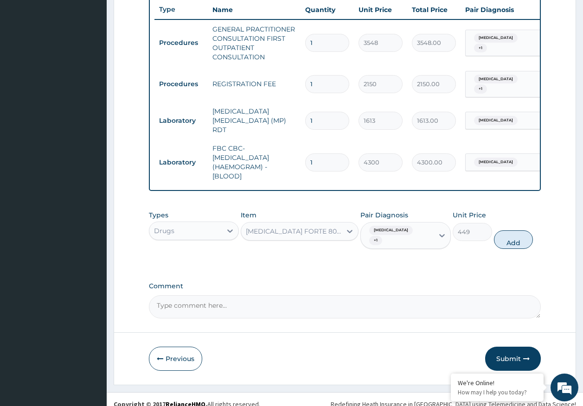
drag, startPoint x: 522, startPoint y: 233, endPoint x: 351, endPoint y: 233, distance: 171.2
click at [520, 233] on button "Add" at bounding box center [513, 240] width 39 height 19
type input "0"
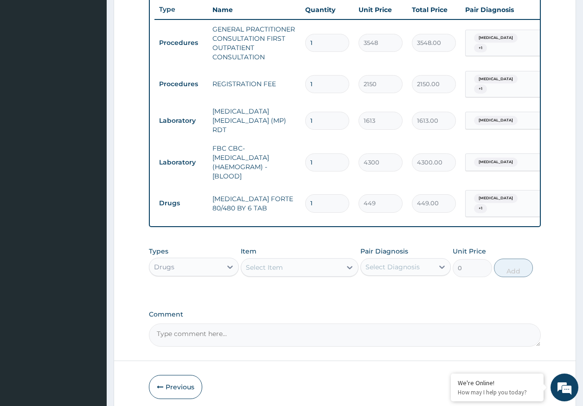
click at [293, 260] on div "Select Item" at bounding box center [291, 267] width 100 height 15
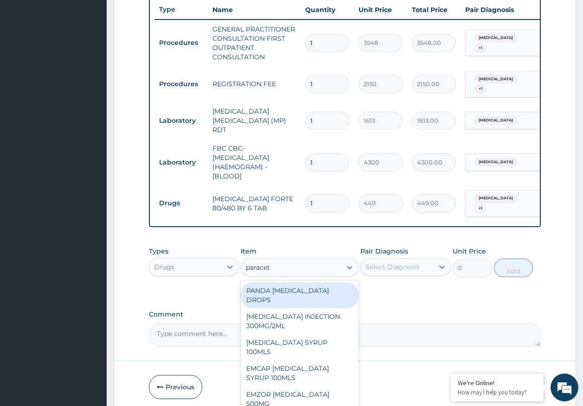
type input "paraceta"
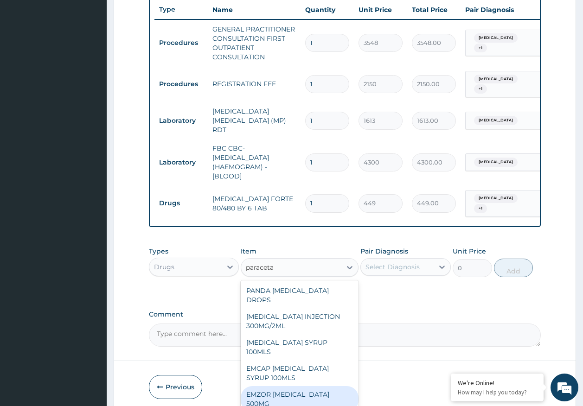
click at [321, 386] on div "EMZOR [MEDICAL_DATA] 500MG" at bounding box center [300, 399] width 118 height 26
type input "24"
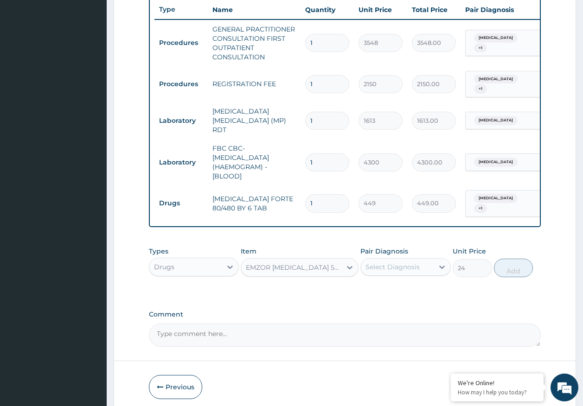
click at [391, 270] on div "Select Diagnosis" at bounding box center [405, 267] width 90 height 18
click at [391, 287] on label "[MEDICAL_DATA]" at bounding box center [405, 289] width 58 height 9
checkbox input "true"
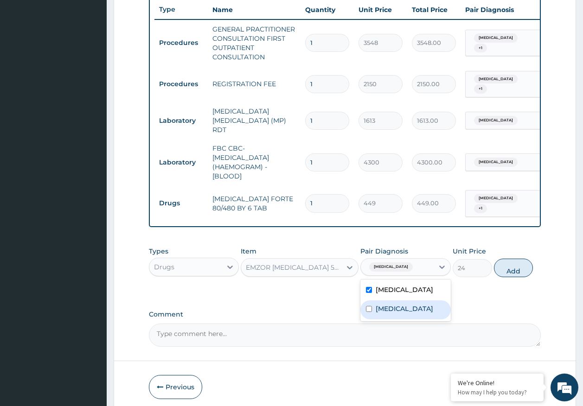
click at [385, 306] on label "[MEDICAL_DATA]" at bounding box center [405, 308] width 58 height 9
checkbox input "true"
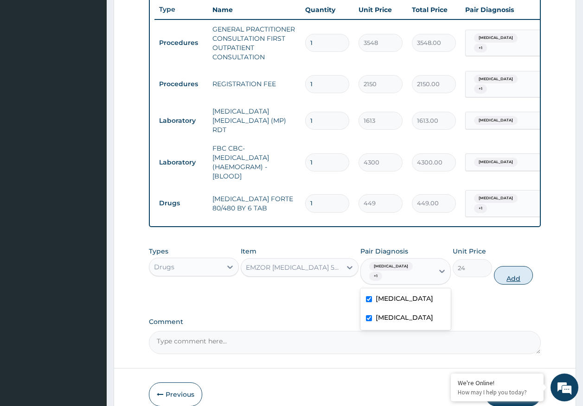
click at [514, 270] on button "Add" at bounding box center [513, 275] width 39 height 19
type input "0"
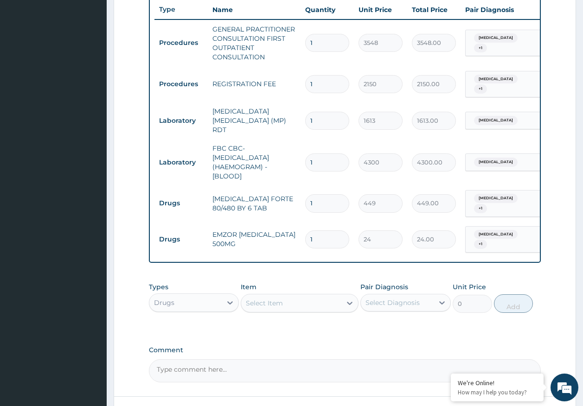
type input "18"
type input "432.00"
type input "18"
click at [318, 194] on input "1" at bounding box center [327, 203] width 44 height 18
type input "0.00"
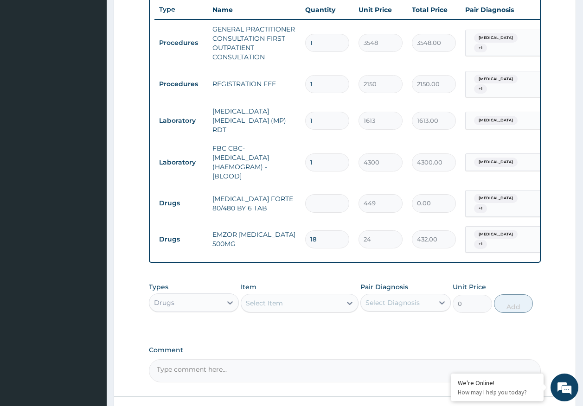
type input "6"
type input "2694.00"
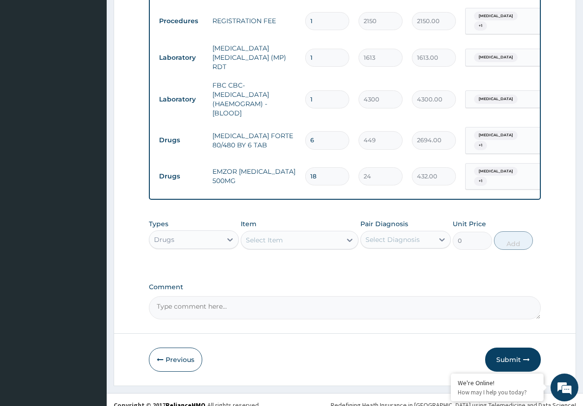
scroll to position [414, 0]
type input "6"
click at [509, 347] on button "Submit" at bounding box center [513, 359] width 56 height 24
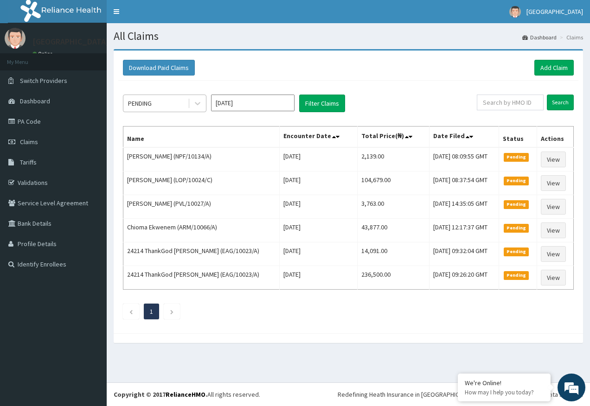
click at [138, 98] on div "PENDING" at bounding box center [155, 103] width 64 height 15
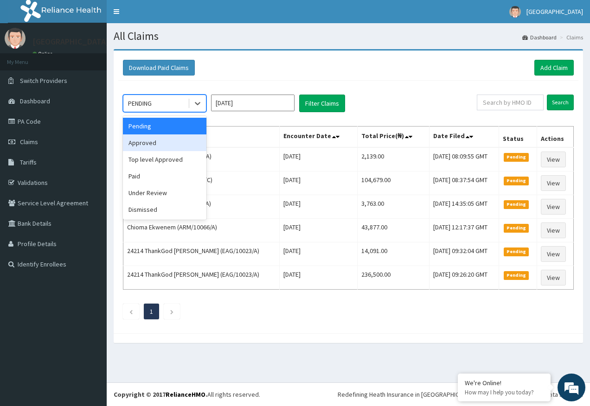
click at [146, 145] on div "Approved" at bounding box center [165, 143] width 84 height 17
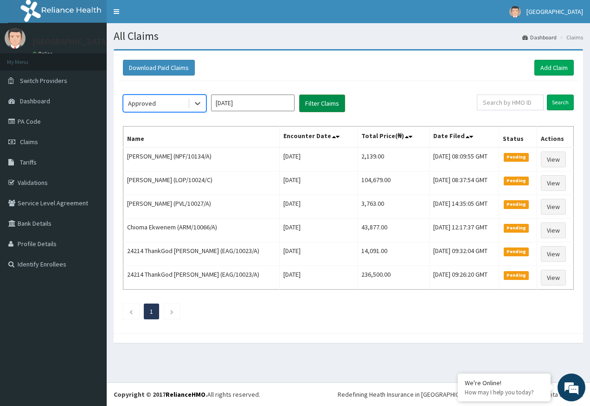
click at [317, 103] on button "Filter Claims" at bounding box center [322, 104] width 46 height 18
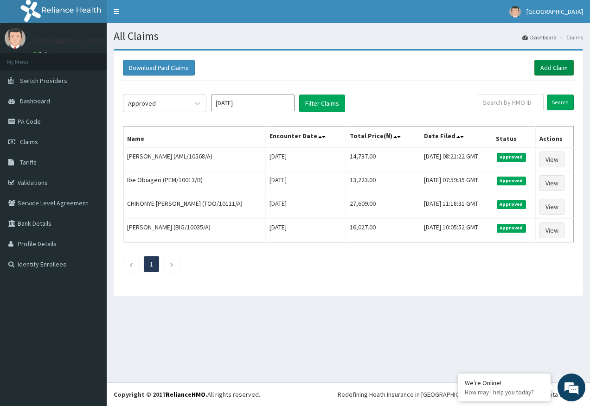
click at [548, 68] on link "Add Claim" at bounding box center [553, 68] width 39 height 16
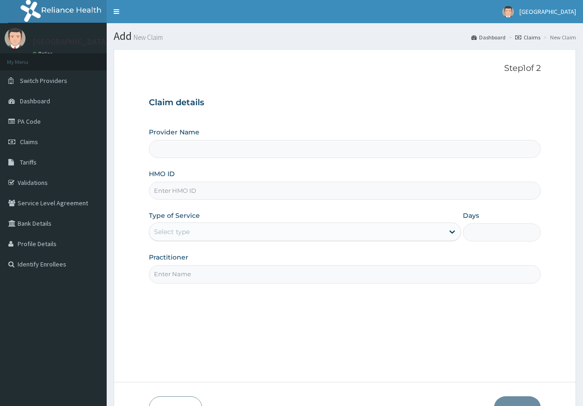
type input "[GEOGRAPHIC_DATA]"
click at [180, 195] on input "HMO ID" at bounding box center [345, 191] width 392 height 18
paste input "KDN/10004/A"
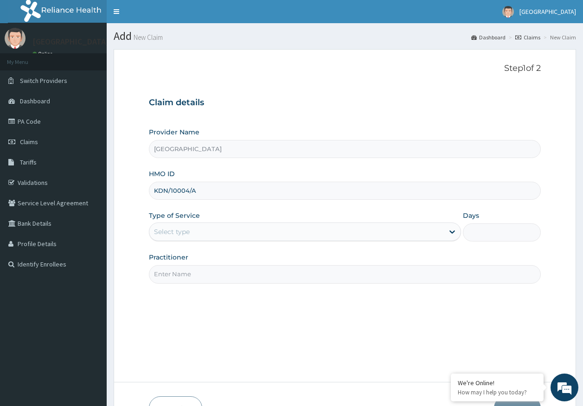
type input "KDN/10004/A"
click at [174, 225] on div "Select type" at bounding box center [296, 232] width 295 height 15
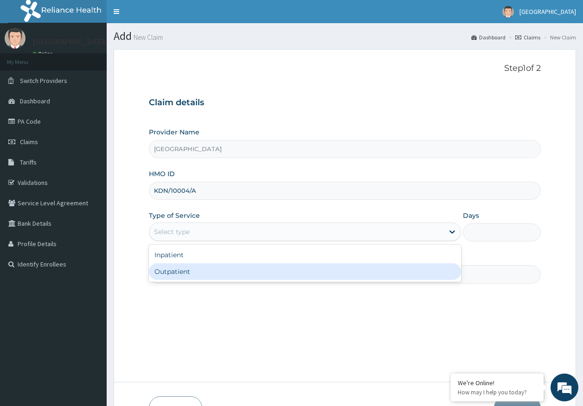
click at [177, 270] on div "Outpatient" at bounding box center [305, 271] width 312 height 17
type input "1"
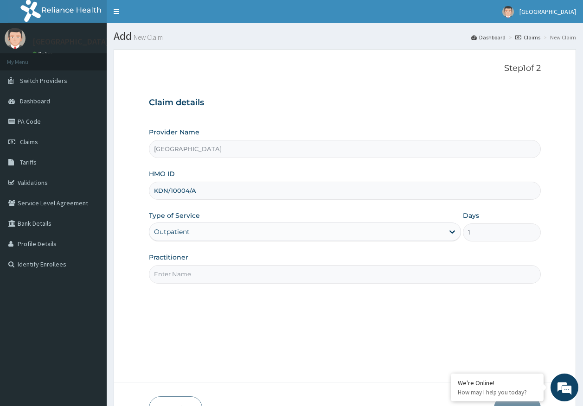
click at [184, 277] on input "Practitioner" at bounding box center [345, 274] width 392 height 18
type input "[PERSON_NAME]"
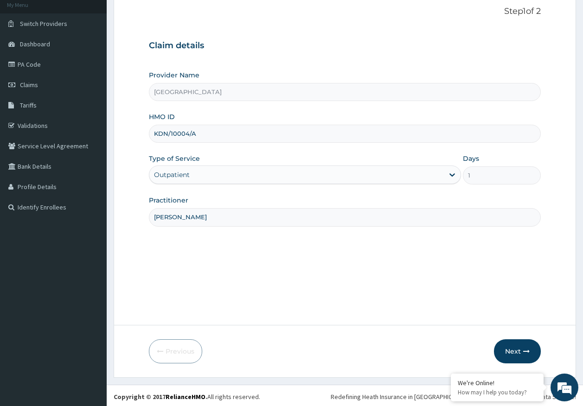
scroll to position [59, 0]
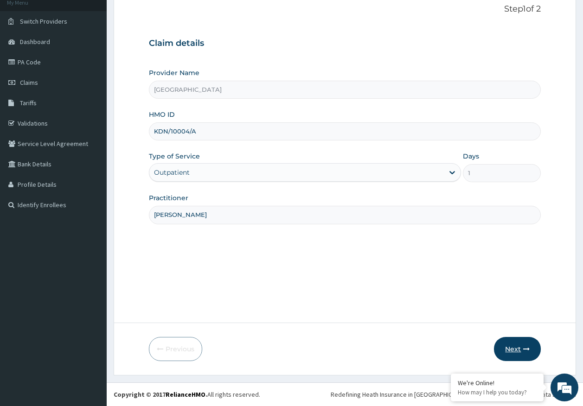
click at [522, 344] on button "Next" at bounding box center [517, 349] width 47 height 24
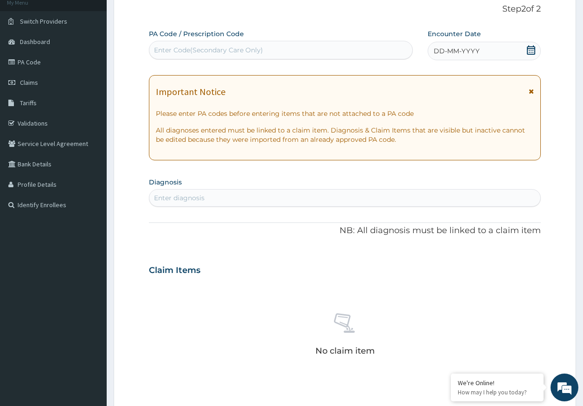
click at [487, 51] on div "DD-MM-YYYY" at bounding box center [484, 51] width 113 height 19
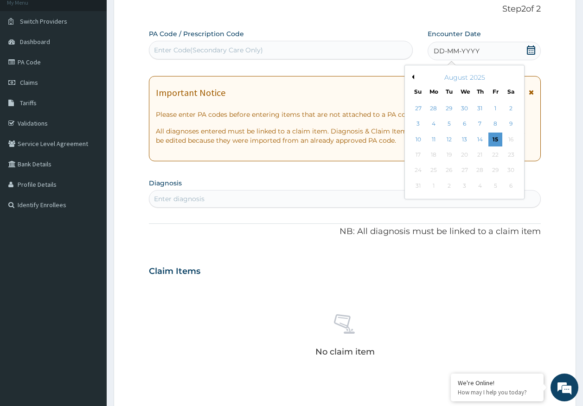
click at [482, 140] on div "14" at bounding box center [480, 140] width 14 height 14
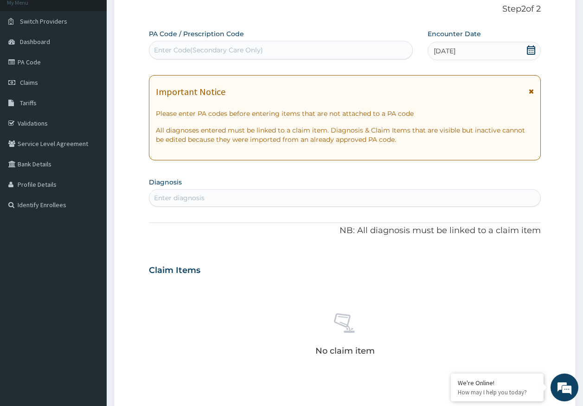
click at [296, 206] on div "Enter diagnosis" at bounding box center [345, 198] width 392 height 18
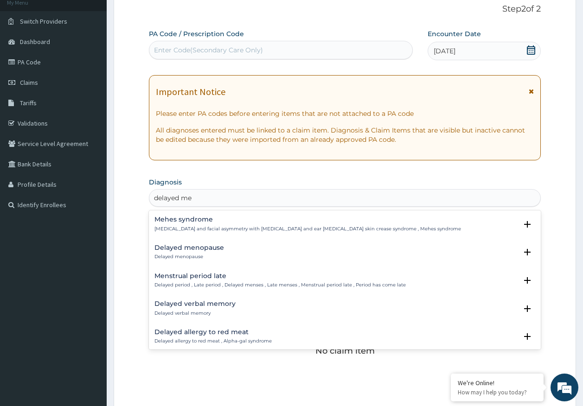
type input "delayed men"
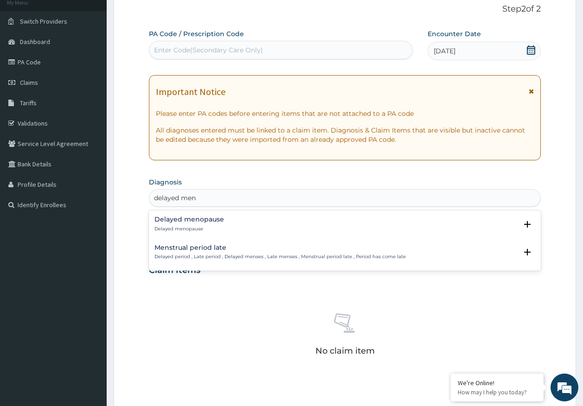
click at [207, 256] on p "Delayed period , Late period , Delayed menses , Late menses , Menstrual period …" at bounding box center [279, 257] width 251 height 6
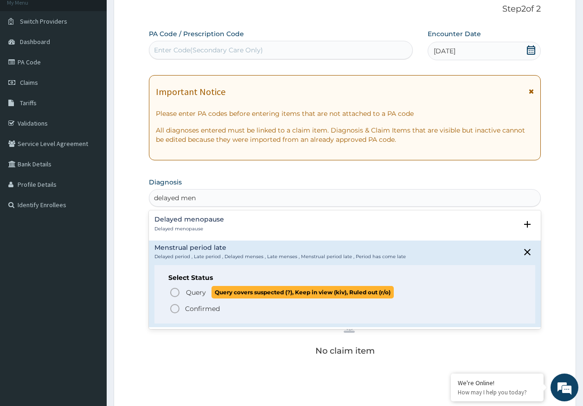
click at [200, 296] on span "Query" at bounding box center [196, 292] width 20 height 9
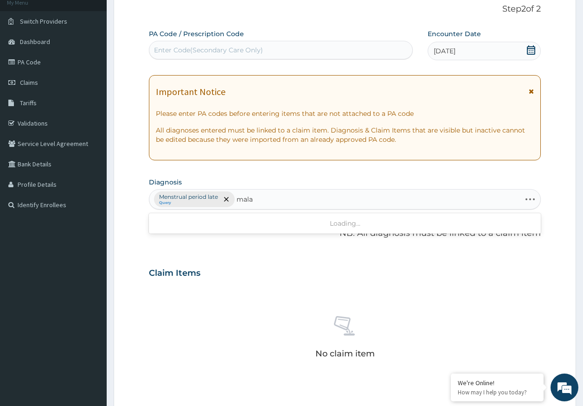
type input "malar"
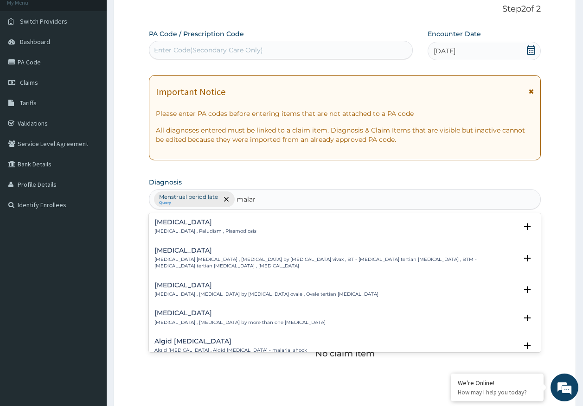
click at [166, 224] on h4 "[MEDICAL_DATA]" at bounding box center [205, 222] width 102 height 7
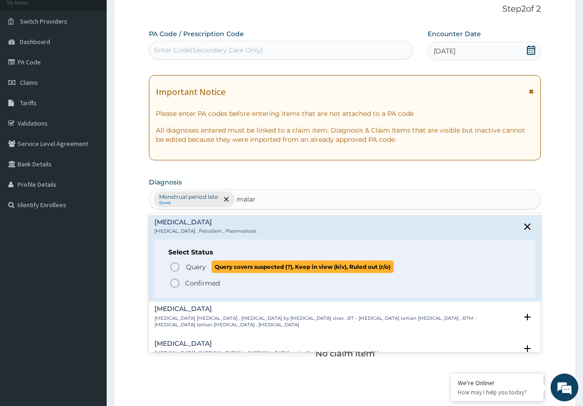
click at [188, 264] on span "Query" at bounding box center [196, 267] width 20 height 9
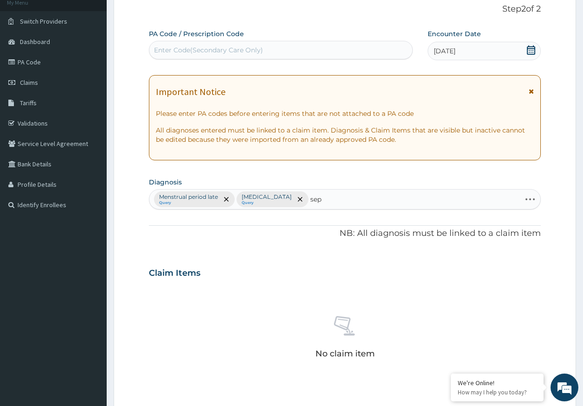
type input "seps"
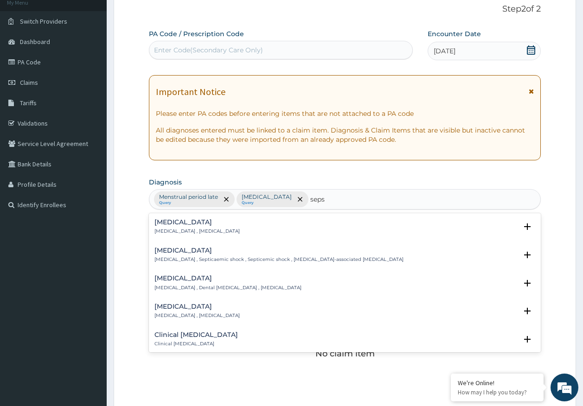
click at [170, 228] on div "[MEDICAL_DATA] [MEDICAL_DATA] , [MEDICAL_DATA]" at bounding box center [196, 227] width 85 height 16
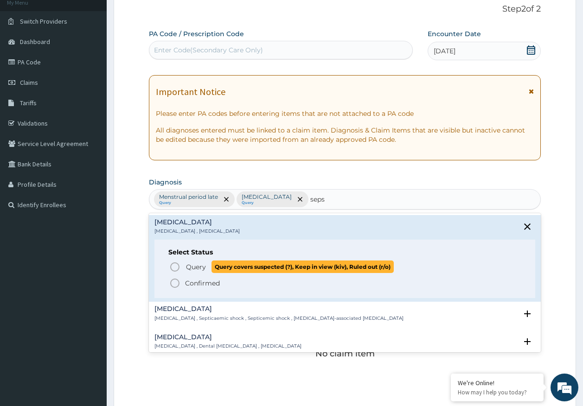
click at [198, 268] on span "Query" at bounding box center [196, 267] width 20 height 9
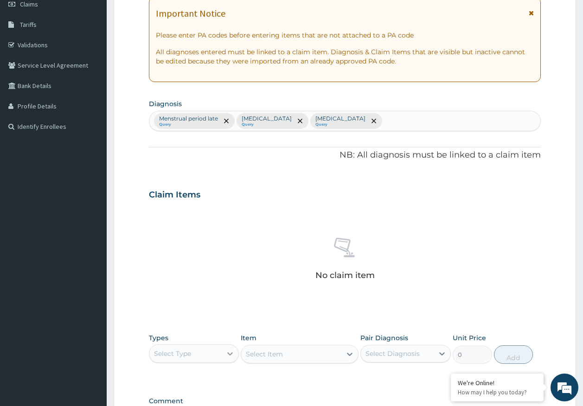
scroll to position [263, 0]
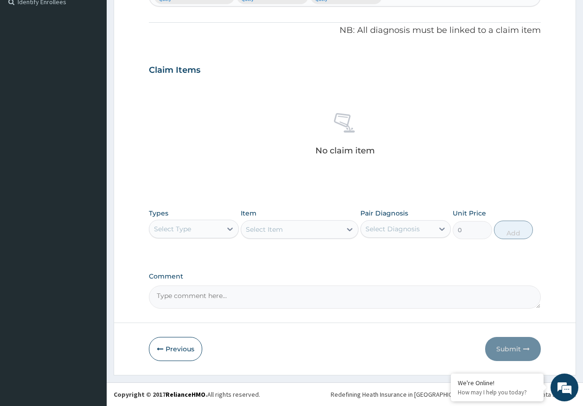
drag, startPoint x: 201, startPoint y: 224, endPoint x: 196, endPoint y: 240, distance: 17.6
click at [200, 224] on div "Select Type" at bounding box center [185, 229] width 73 height 15
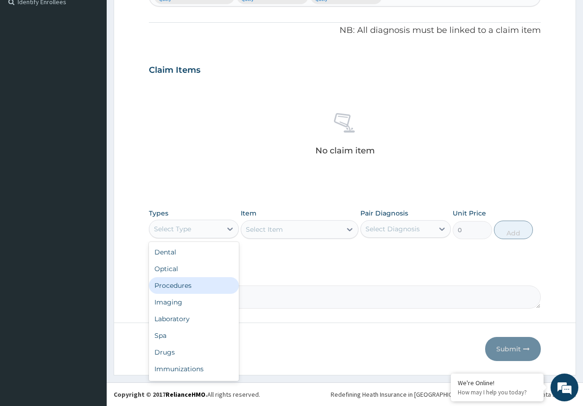
click at [183, 289] on div "Procedures" at bounding box center [194, 285] width 90 height 17
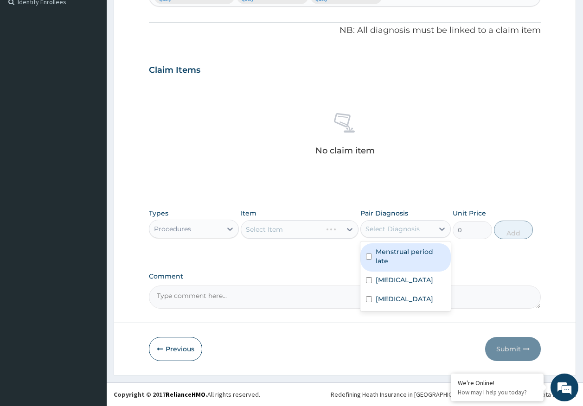
click at [406, 224] on div "Select Diagnosis" at bounding box center [397, 229] width 73 height 15
click at [398, 252] on label "Menstrual period late" at bounding box center [411, 256] width 70 height 19
checkbox input "true"
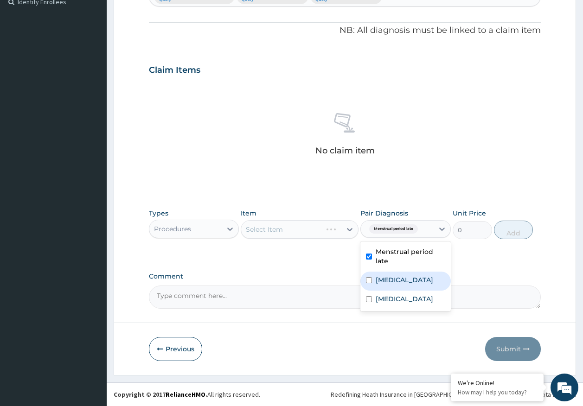
drag, startPoint x: 391, startPoint y: 282, endPoint x: 393, endPoint y: 291, distance: 10.0
click at [391, 283] on label "[MEDICAL_DATA]" at bounding box center [405, 280] width 58 height 9
checkbox input "true"
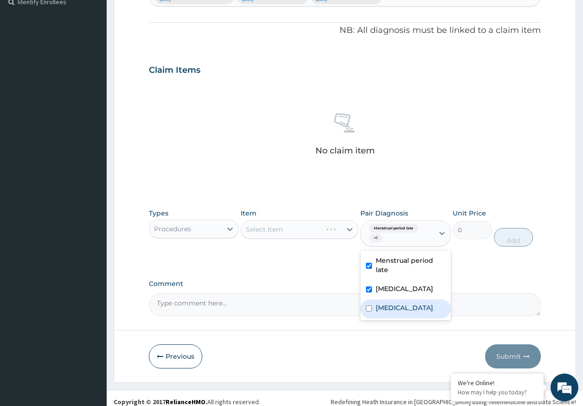
click at [390, 308] on label "[MEDICAL_DATA]" at bounding box center [405, 307] width 58 height 9
checkbox input "true"
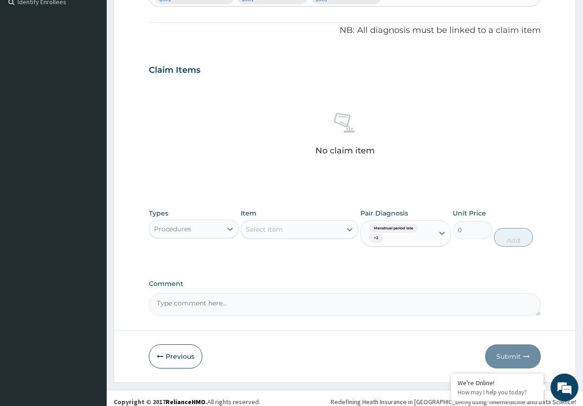
click at [270, 236] on div "Select Item" at bounding box center [291, 229] width 100 height 15
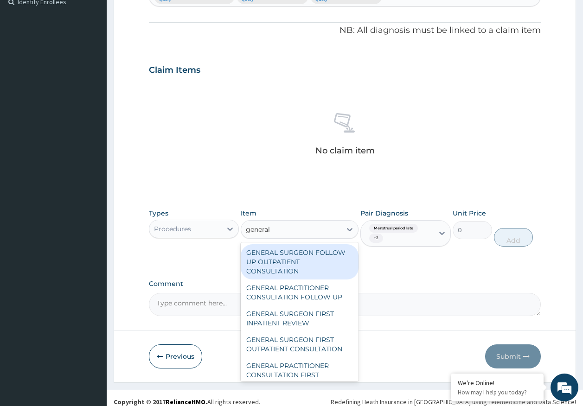
type input "general p"
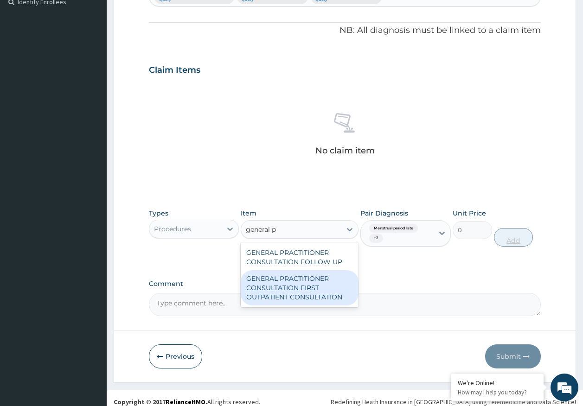
drag, startPoint x: 296, startPoint y: 279, endPoint x: 497, endPoint y: 238, distance: 205.6
click at [296, 279] on div "GENERAL PRACTITIONER CONSULTATION FIRST OUTPATIENT CONSULTATION" at bounding box center [300, 287] width 118 height 35
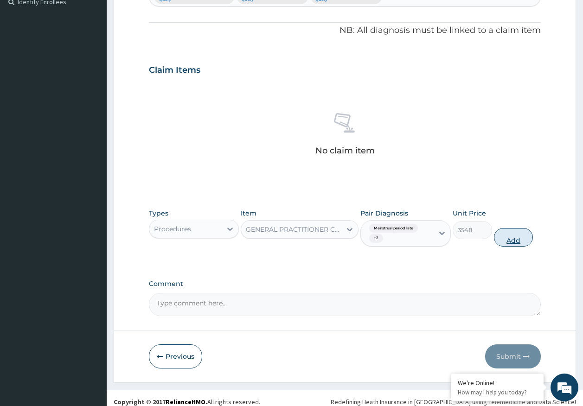
click at [515, 241] on button "Add" at bounding box center [513, 237] width 39 height 19
type input "0"
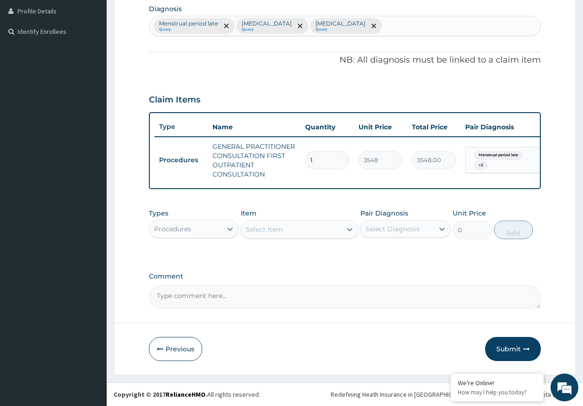
click at [270, 230] on div "Select Item" at bounding box center [264, 229] width 37 height 9
type input "registr"
click at [294, 253] on div "REGISTRATION FEE" at bounding box center [300, 252] width 118 height 17
type input "2150"
click at [386, 234] on div "Select Diagnosis" at bounding box center [397, 229] width 73 height 15
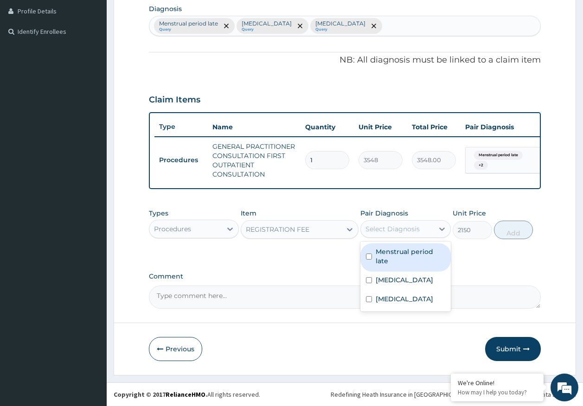
click at [385, 258] on label "Menstrual period late" at bounding box center [411, 256] width 70 height 19
checkbox input "true"
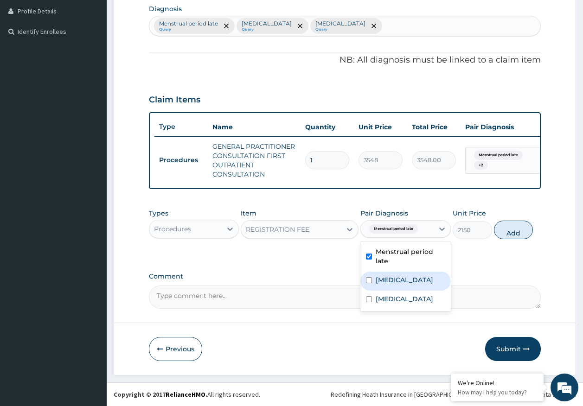
click at [390, 283] on label "[MEDICAL_DATA]" at bounding box center [405, 280] width 58 height 9
checkbox input "true"
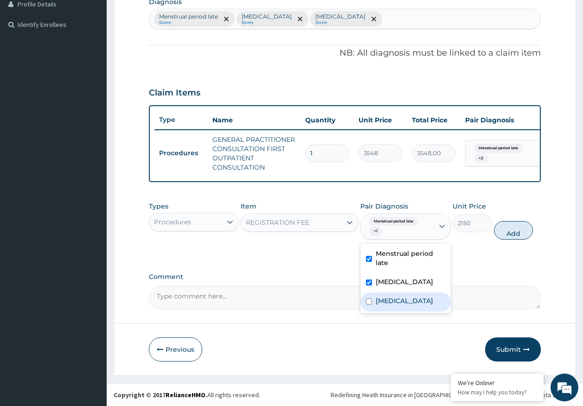
click at [392, 304] on label "[MEDICAL_DATA]" at bounding box center [405, 300] width 58 height 9
checkbox input "true"
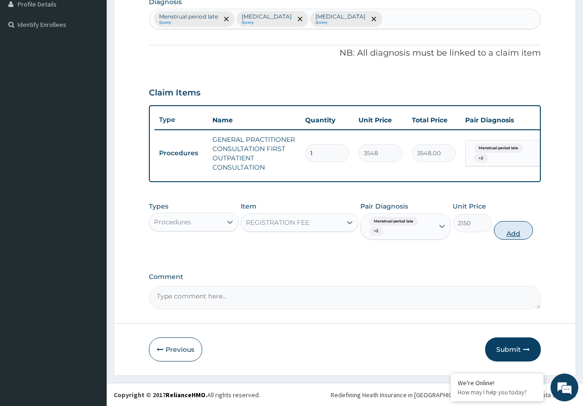
click at [521, 240] on button "Add" at bounding box center [513, 230] width 39 height 19
type input "0"
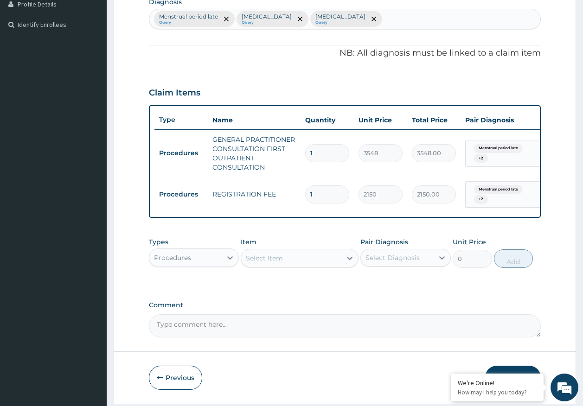
scroll to position [276, 0]
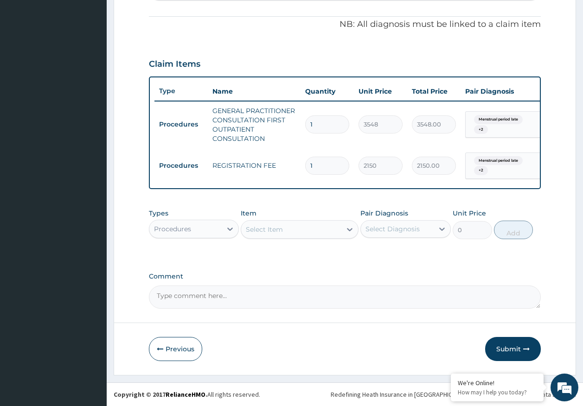
click at [186, 230] on div "Procedures" at bounding box center [172, 229] width 37 height 9
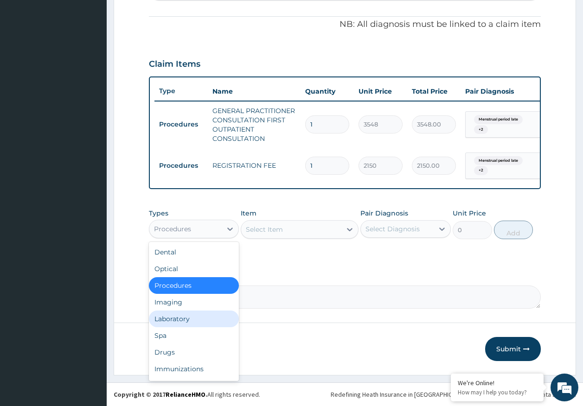
click at [182, 322] on div "Laboratory" at bounding box center [194, 319] width 90 height 17
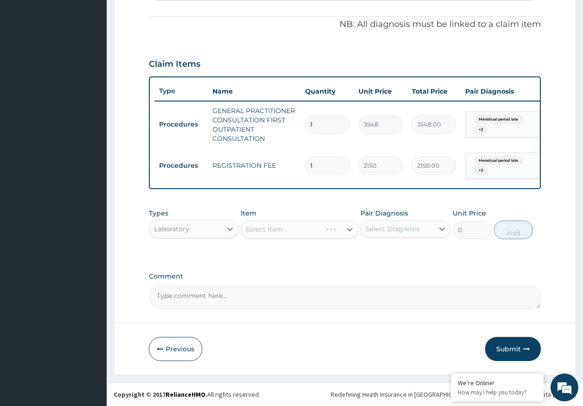
click at [395, 232] on div "Select Diagnosis" at bounding box center [393, 229] width 54 height 9
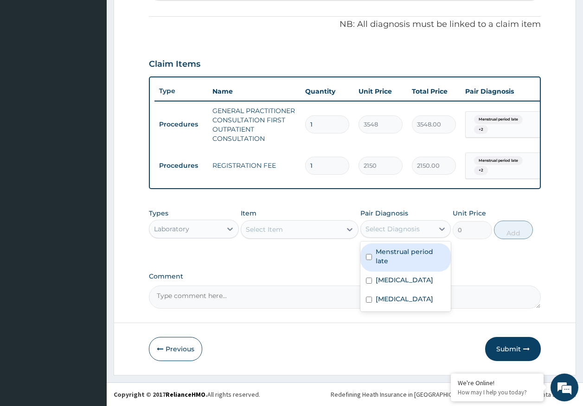
click at [389, 249] on label "Menstrual period late" at bounding box center [411, 256] width 70 height 19
checkbox input "true"
click at [294, 235] on div "Select Item" at bounding box center [291, 229] width 100 height 15
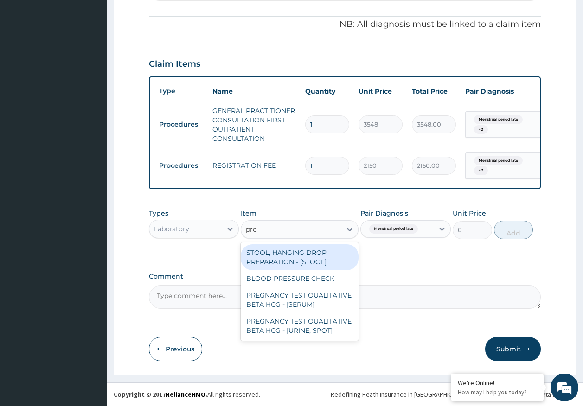
type input "preg"
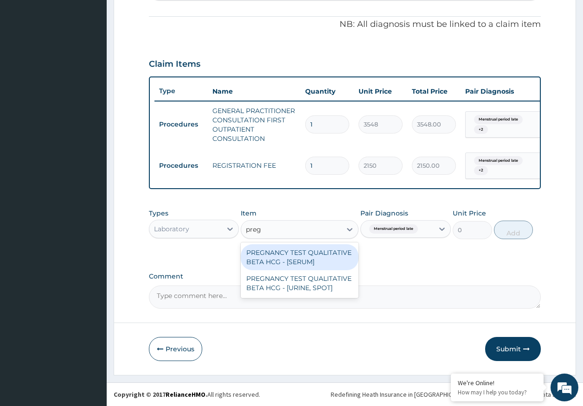
click at [310, 263] on div "PREGNANCY TEST QUALITATIVE BETA HCG - [SERUM]" at bounding box center [300, 257] width 118 height 26
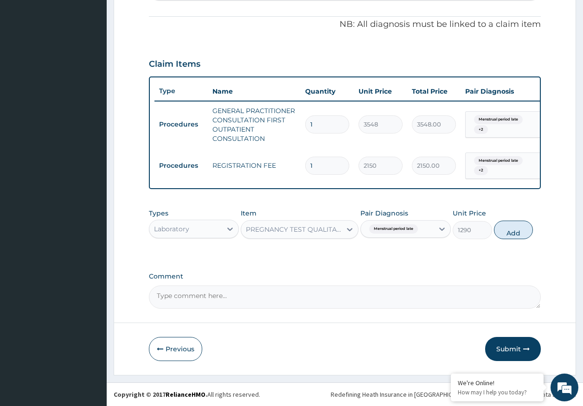
click at [521, 228] on button "Add" at bounding box center [513, 230] width 39 height 19
type input "0"
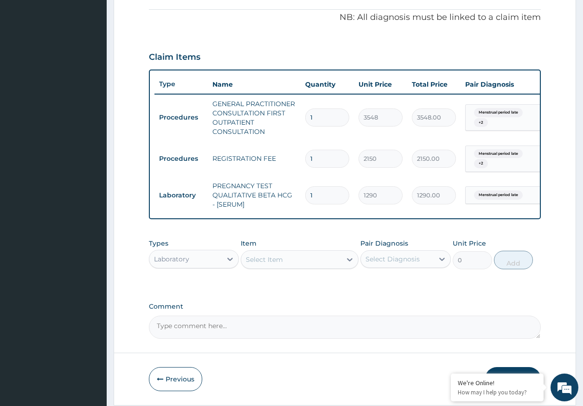
click at [301, 267] on div "Select Item" at bounding box center [291, 259] width 100 height 15
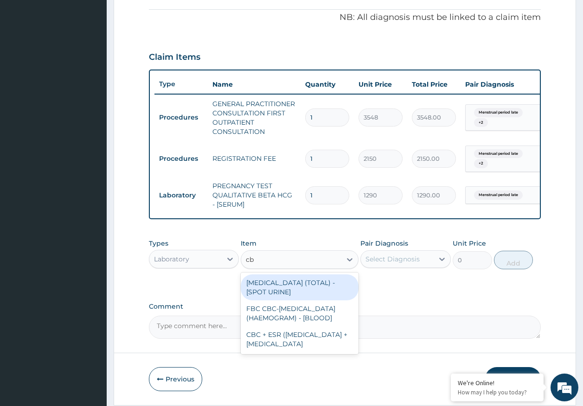
type input "cbc"
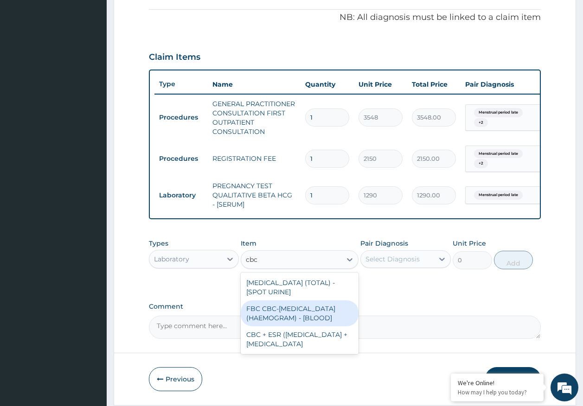
drag, startPoint x: 303, startPoint y: 330, endPoint x: 315, endPoint y: 318, distance: 16.4
click at [305, 327] on div "FBC CBC-[MEDICAL_DATA] (HAEMOGRAM) - [BLOOD]" at bounding box center [300, 314] width 118 height 26
type input "4300"
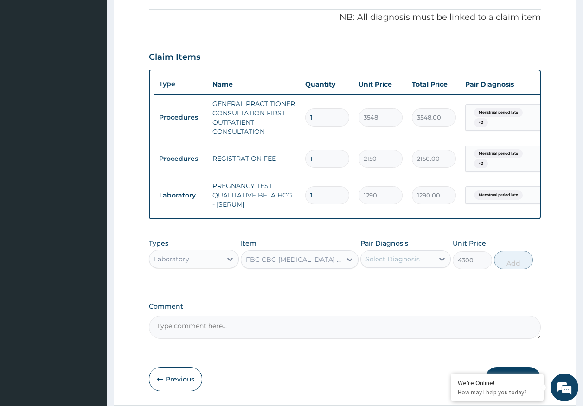
click at [377, 264] on div "Select Diagnosis" at bounding box center [393, 259] width 54 height 9
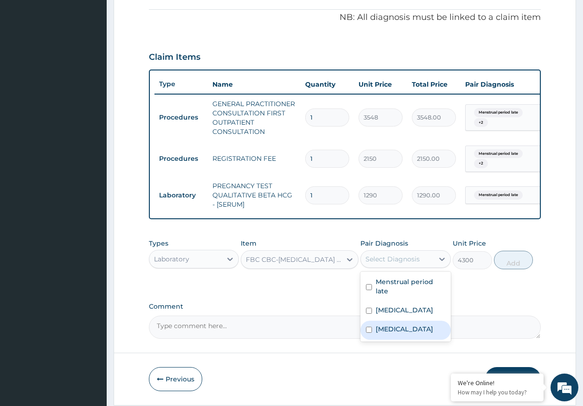
click at [393, 334] on label "[MEDICAL_DATA]" at bounding box center [405, 329] width 58 height 9
checkbox input "true"
click at [524, 269] on button "Add" at bounding box center [513, 260] width 39 height 19
type input "0"
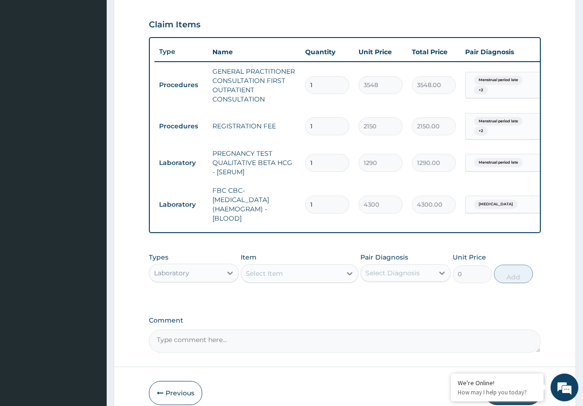
scroll to position [359, 0]
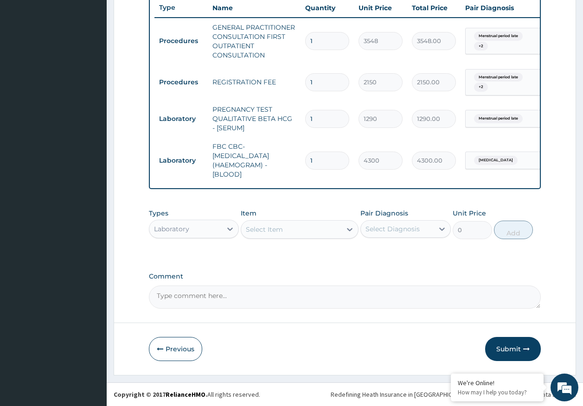
click at [276, 232] on div "Select Item" at bounding box center [264, 229] width 37 height 9
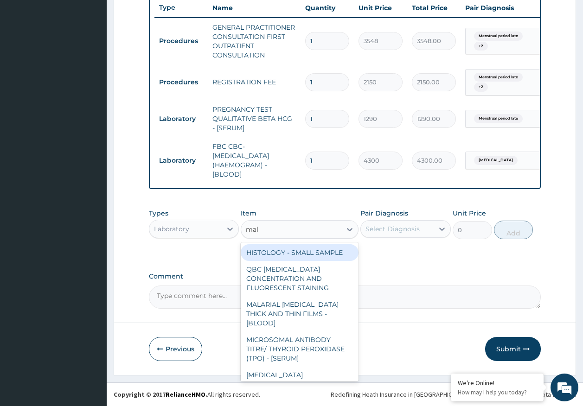
type input "mala"
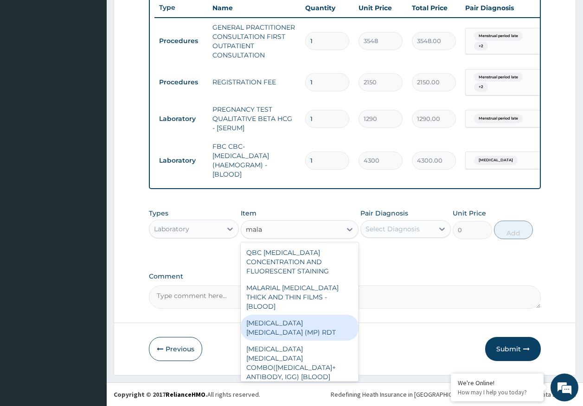
drag, startPoint x: 314, startPoint y: 315, endPoint x: 356, endPoint y: 258, distance: 71.0
click at [315, 315] on div "[MEDICAL_DATA] [MEDICAL_DATA] (MP) RDT" at bounding box center [300, 328] width 118 height 26
type input "1613"
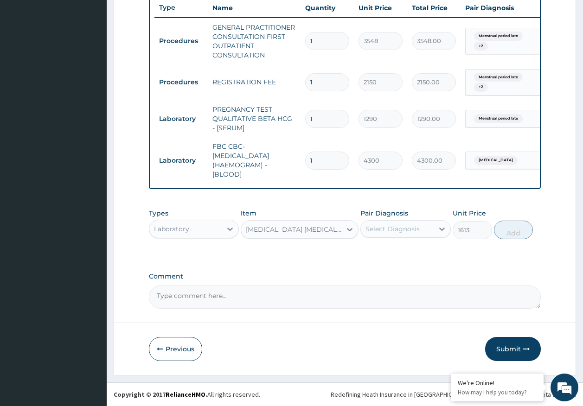
click at [379, 233] on div "Select Diagnosis" at bounding box center [393, 229] width 54 height 9
drag, startPoint x: 390, startPoint y: 280, endPoint x: 407, endPoint y: 276, distance: 17.8
click at [391, 279] on label "[MEDICAL_DATA]" at bounding box center [405, 280] width 58 height 9
checkbox input "true"
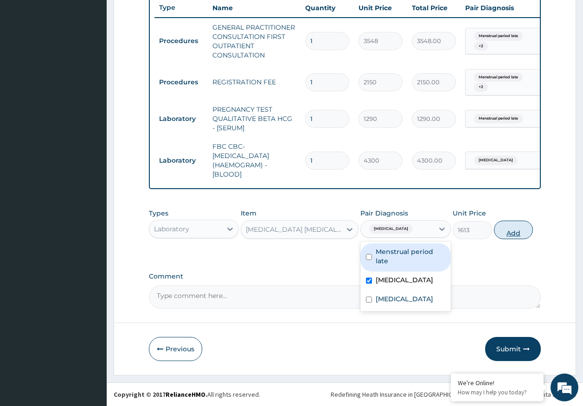
click at [513, 238] on button "Add" at bounding box center [513, 230] width 39 height 19
type input "0"
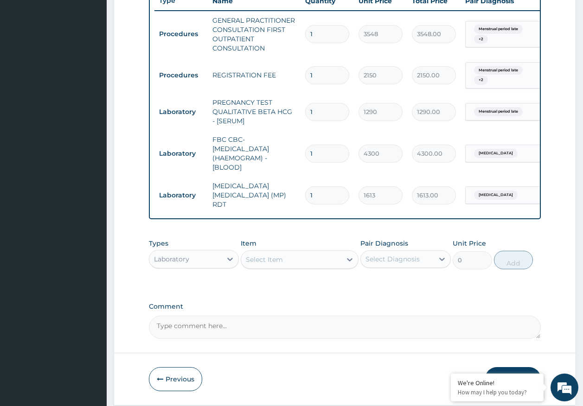
scroll to position [391, 0]
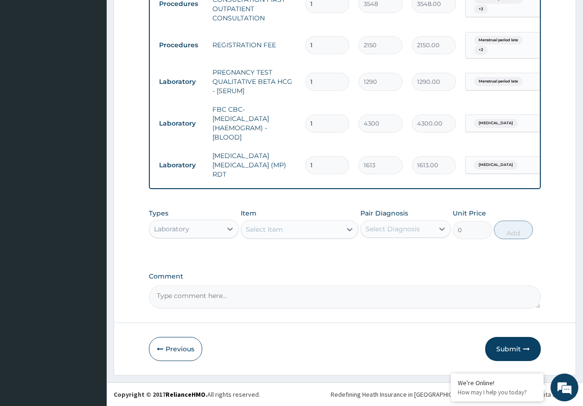
click at [204, 230] on div "Laboratory" at bounding box center [185, 229] width 73 height 15
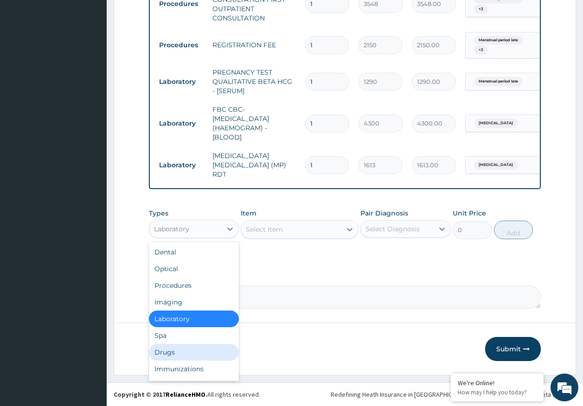
click at [168, 349] on div "Drugs" at bounding box center [194, 352] width 90 height 17
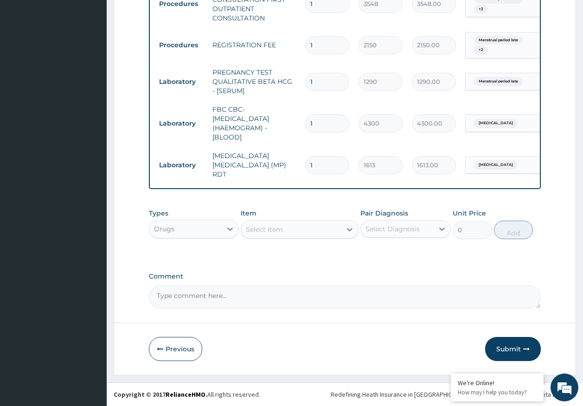
click at [272, 227] on div "Select Item" at bounding box center [264, 229] width 37 height 9
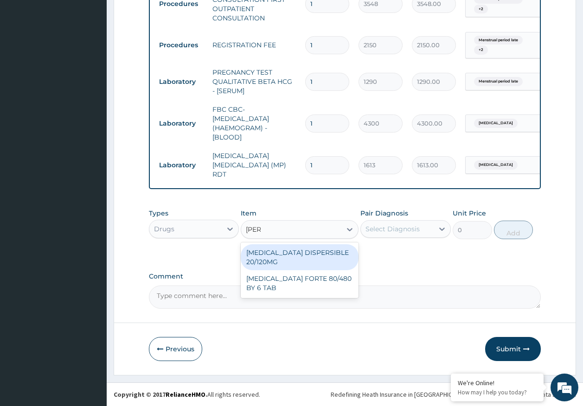
type input "coart"
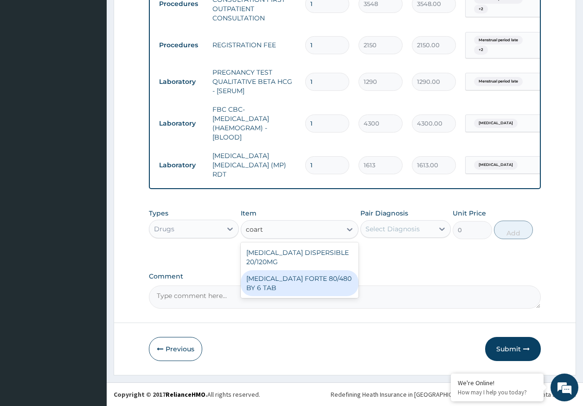
click at [289, 283] on div "[MEDICAL_DATA] FORTE 80/480 BY 6 TAB" at bounding box center [300, 283] width 118 height 26
type input "449"
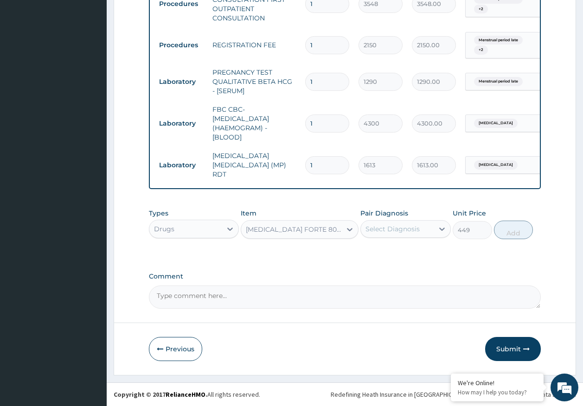
click at [411, 231] on div "Select Diagnosis" at bounding box center [393, 229] width 54 height 9
click at [393, 281] on label "[MEDICAL_DATA]" at bounding box center [405, 280] width 58 height 9
checkbox input "true"
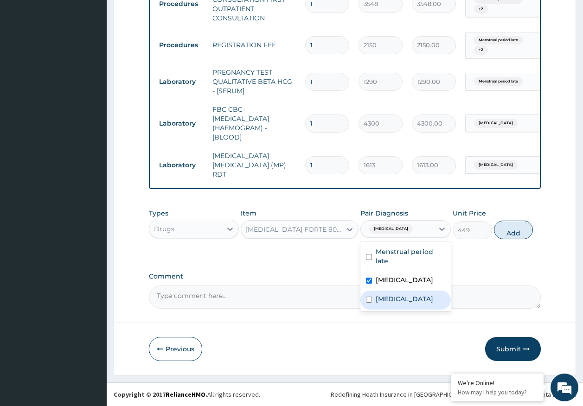
click at [389, 299] on label "[MEDICAL_DATA]" at bounding box center [405, 299] width 58 height 9
checkbox input "true"
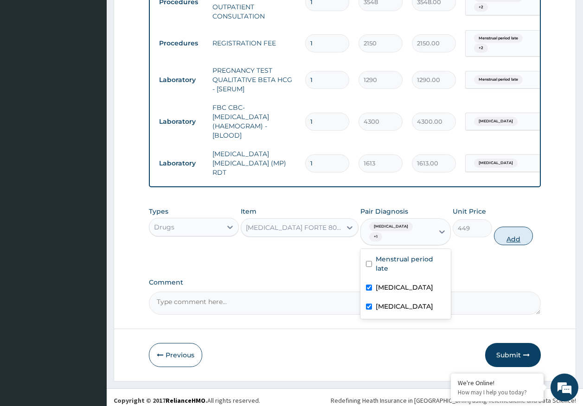
click at [513, 233] on button "Add" at bounding box center [513, 236] width 39 height 19
type input "0"
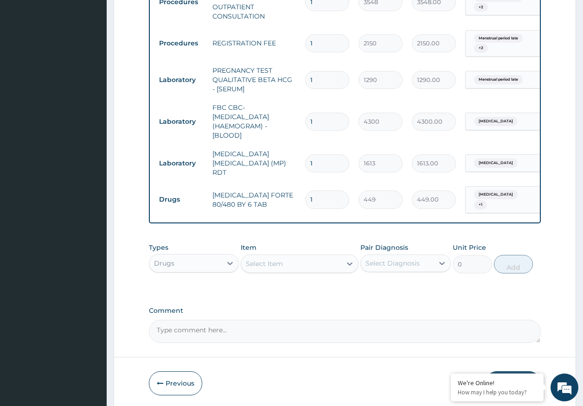
click at [304, 263] on div "Select Item" at bounding box center [291, 264] width 100 height 15
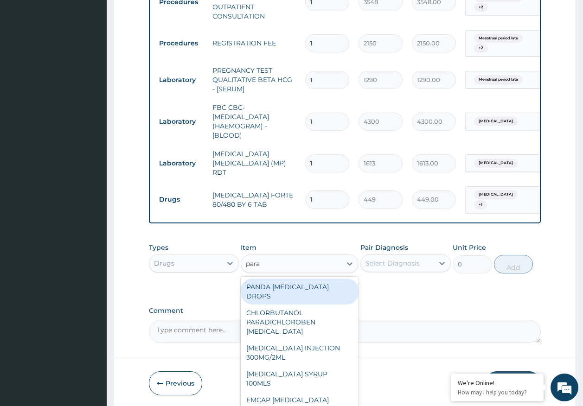
type input "parac"
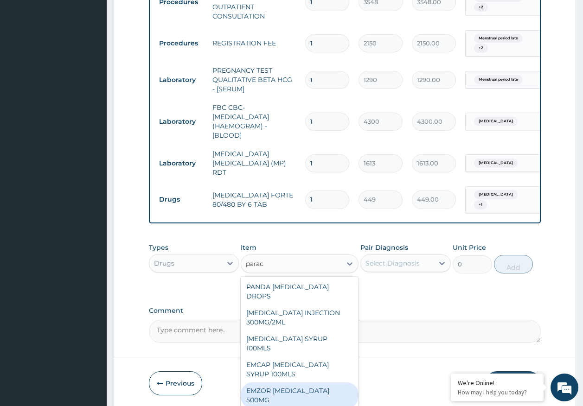
drag, startPoint x: 301, startPoint y: 370, endPoint x: 402, endPoint y: 276, distance: 137.5
click at [302, 383] on div "EMZOR [MEDICAL_DATA] 500MG" at bounding box center [300, 396] width 118 height 26
type input "24"
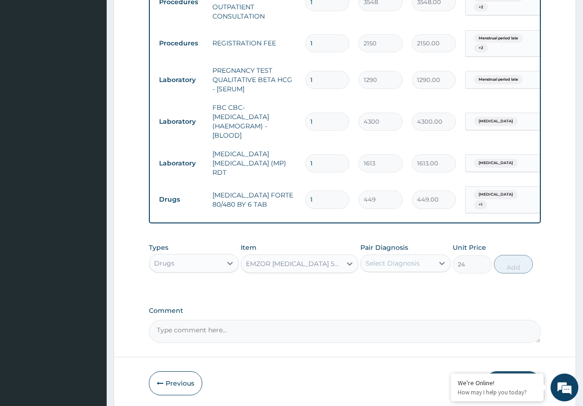
click at [418, 259] on div "Select Diagnosis" at bounding box center [393, 263] width 54 height 9
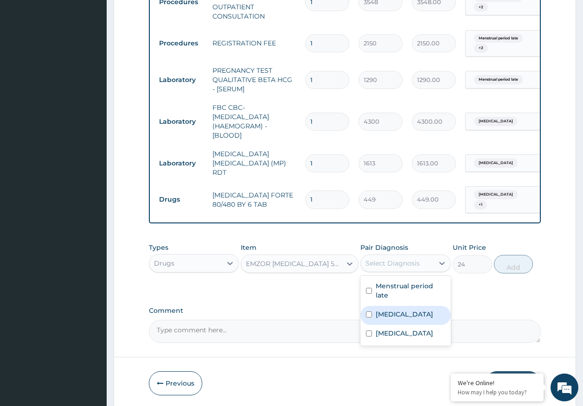
click at [393, 318] on div "[MEDICAL_DATA]" at bounding box center [405, 315] width 90 height 19
checkbox input "true"
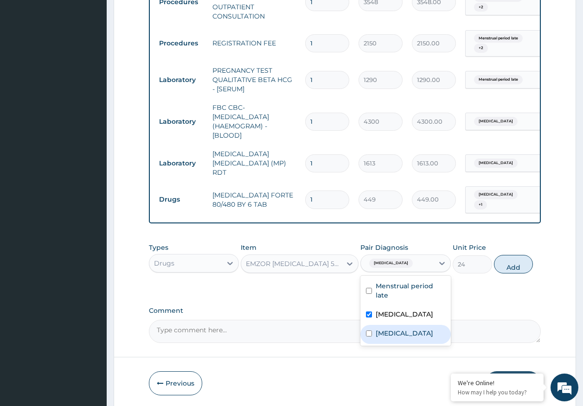
click at [393, 331] on label "[MEDICAL_DATA]" at bounding box center [405, 333] width 58 height 9
checkbox input "true"
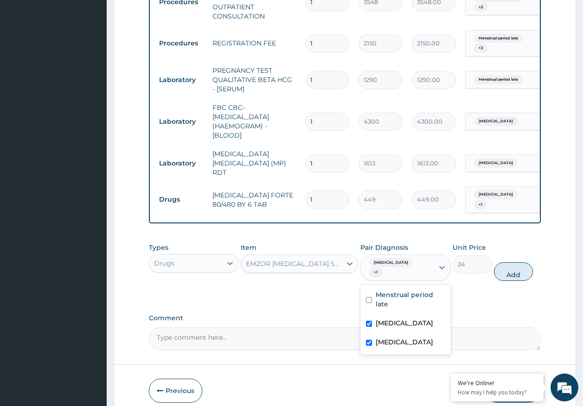
click at [518, 273] on div "Types Drugs Item EMZOR [MEDICAL_DATA] 500MG Pair Diagnosis option [MEDICAL_DATA…" at bounding box center [345, 262] width 392 height 48
click at [512, 263] on button "Add" at bounding box center [513, 272] width 39 height 19
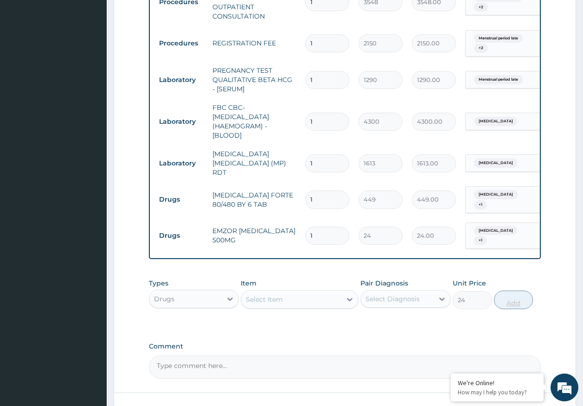
type input "0"
type input "18"
type input "432.00"
type input "18"
click at [332, 191] on input "1" at bounding box center [327, 200] width 44 height 18
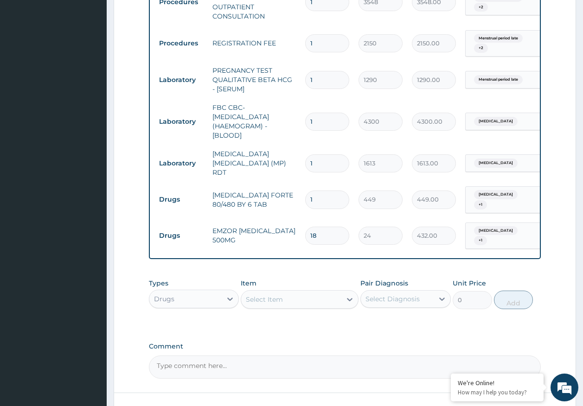
type input "0.00"
type input "6"
type input "2694.00"
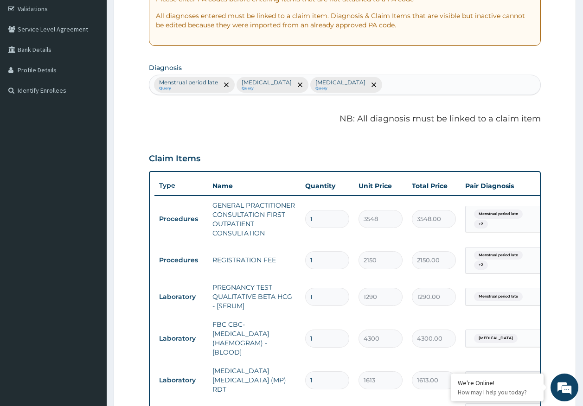
scroll to position [437, 0]
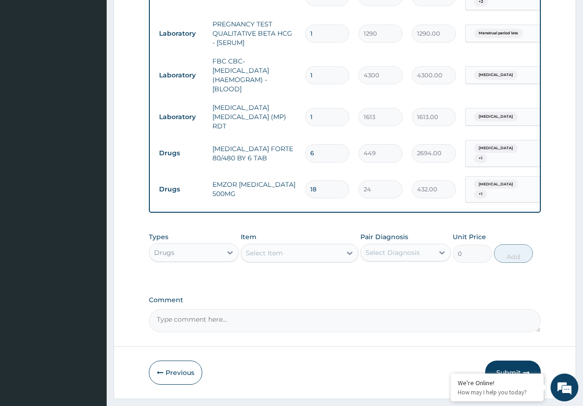
type input "6"
click at [524, 363] on button "Submit" at bounding box center [513, 373] width 56 height 24
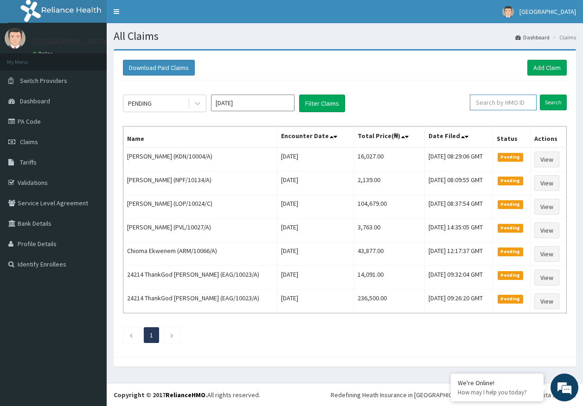
click at [501, 105] on input "text" at bounding box center [503, 103] width 67 height 16
paste input "KWL/10044/A"
type input "KWL/10044/A"
click at [561, 109] on input "Search" at bounding box center [553, 103] width 27 height 16
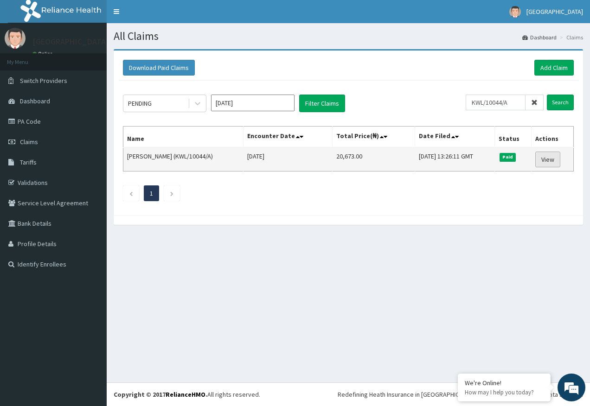
click at [545, 163] on link "View" at bounding box center [547, 160] width 25 height 16
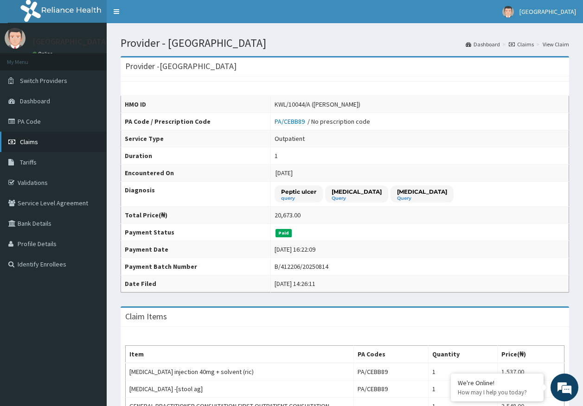
drag, startPoint x: 26, startPoint y: 141, endPoint x: 34, endPoint y: 149, distance: 10.5
click at [25, 141] on span "Claims" at bounding box center [29, 142] width 18 height 8
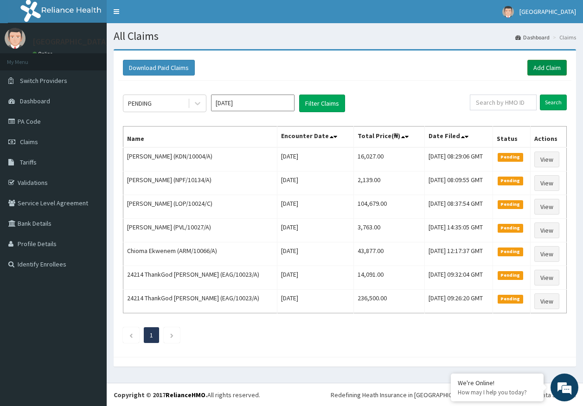
click at [550, 71] on link "Add Claim" at bounding box center [546, 68] width 39 height 16
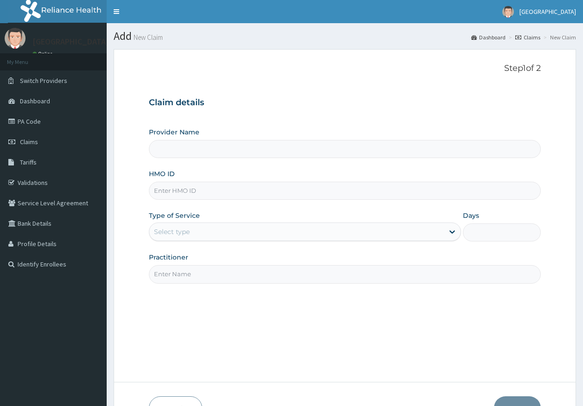
click at [177, 193] on input "HMO ID" at bounding box center [345, 191] width 392 height 18
type input "[GEOGRAPHIC_DATA]"
paste input "KWL/10044/A"
type input "KWL/10044/A"
click at [170, 234] on div "Select type" at bounding box center [172, 231] width 36 height 9
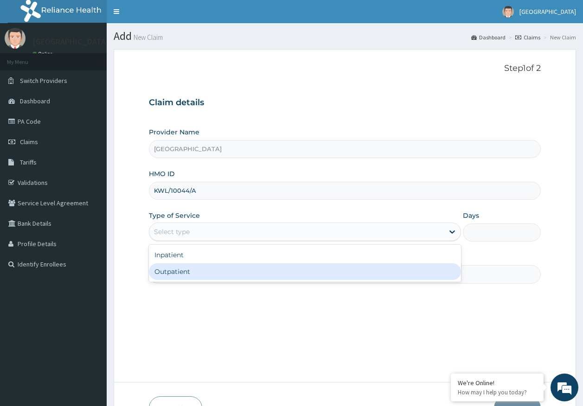
drag, startPoint x: 173, startPoint y: 273, endPoint x: 213, endPoint y: 272, distance: 40.8
click at [181, 272] on div "Outpatient" at bounding box center [305, 271] width 312 height 17
type input "1"
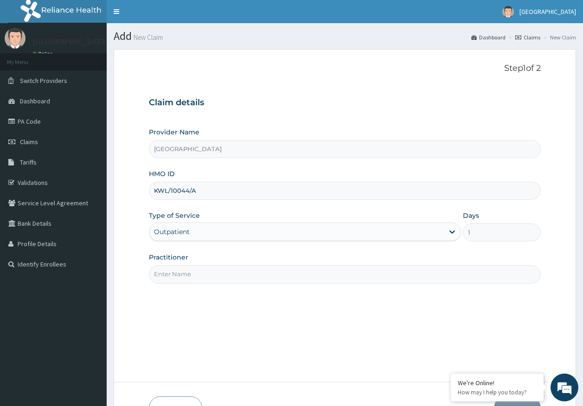
click at [194, 278] on input "Practitioner" at bounding box center [345, 274] width 392 height 18
type input "[PERSON_NAME]"
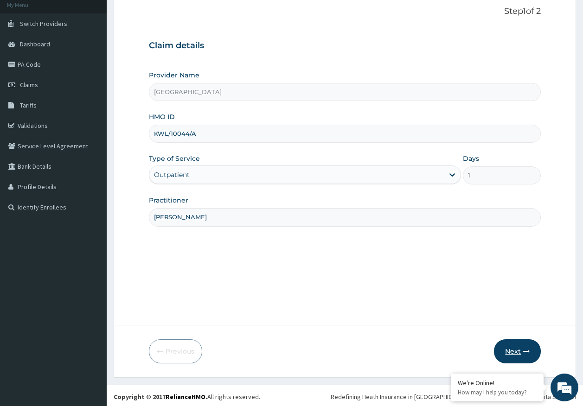
scroll to position [59, 0]
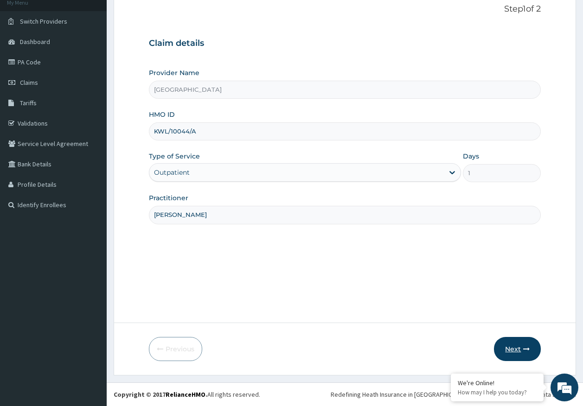
click at [520, 349] on button "Next" at bounding box center [517, 349] width 47 height 24
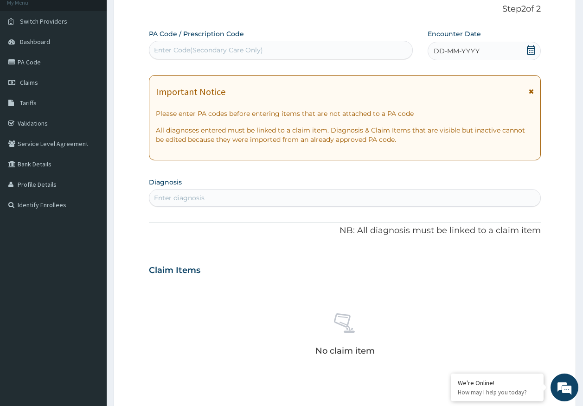
click at [473, 51] on span "DD-MM-YYYY" at bounding box center [457, 50] width 46 height 9
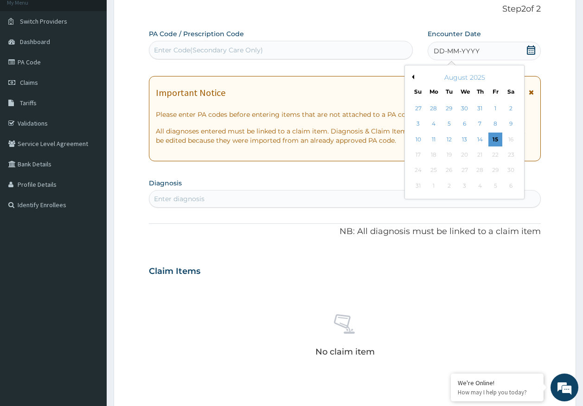
scroll to position [0, 0]
click at [481, 141] on div "14" at bounding box center [480, 140] width 14 height 14
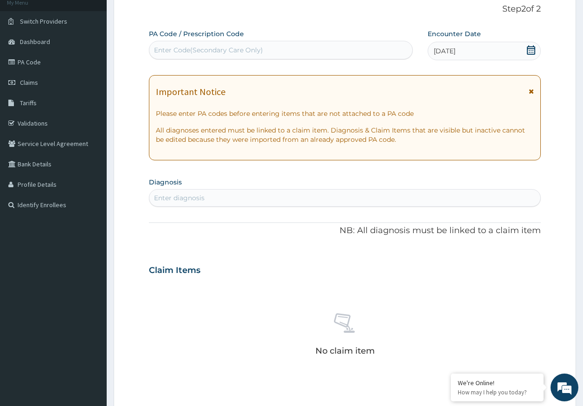
click at [193, 206] on div "Enter diagnosis" at bounding box center [345, 198] width 392 height 18
type input "[MEDICAL_DATA]"
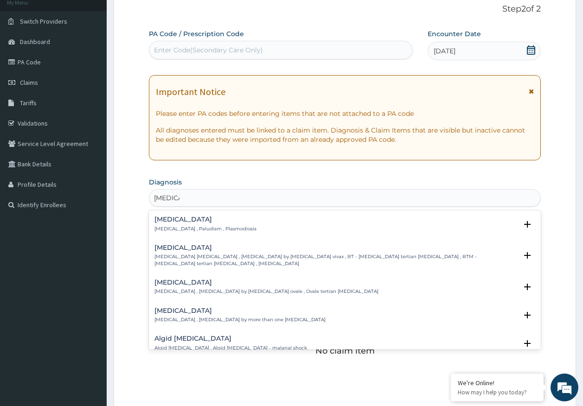
click at [172, 221] on h4 "[MEDICAL_DATA]" at bounding box center [205, 219] width 102 height 7
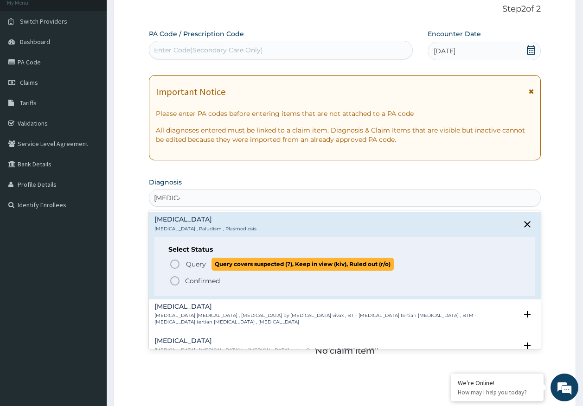
click at [188, 265] on span "Query" at bounding box center [196, 264] width 20 height 9
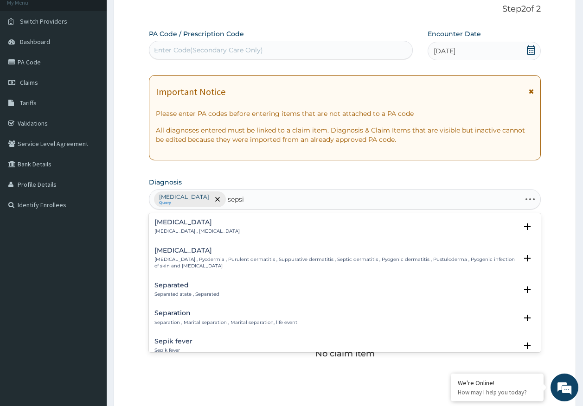
type input "[MEDICAL_DATA]"
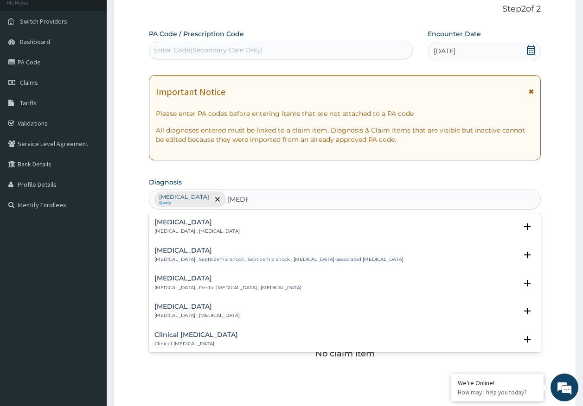
click at [168, 226] on h4 "[MEDICAL_DATA]" at bounding box center [196, 222] width 85 height 7
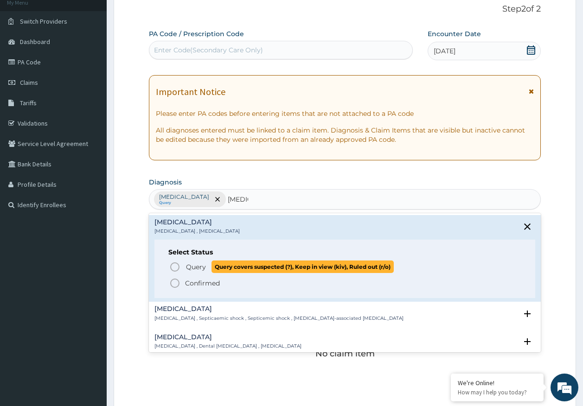
drag, startPoint x: 195, startPoint y: 270, endPoint x: 198, endPoint y: 264, distance: 6.5
click at [197, 268] on span "Query" at bounding box center [196, 267] width 20 height 9
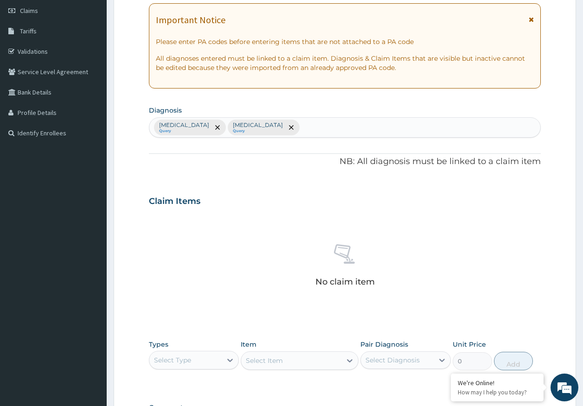
scroll to position [263, 0]
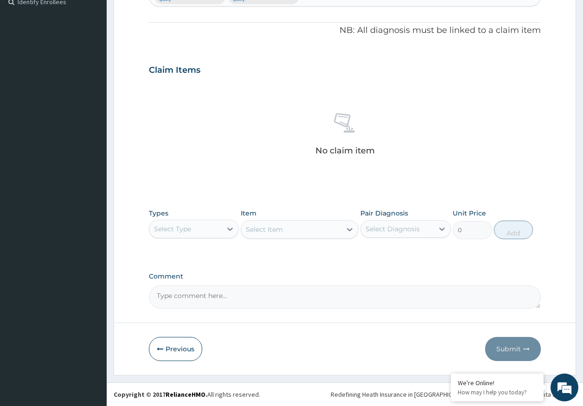
click at [191, 229] on div "Select Type" at bounding box center [185, 229] width 73 height 15
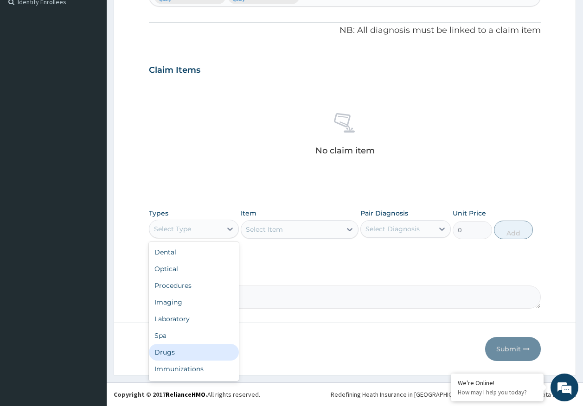
drag, startPoint x: 174, startPoint y: 355, endPoint x: 328, endPoint y: 251, distance: 185.1
click at [177, 352] on div "Drugs" at bounding box center [194, 352] width 90 height 17
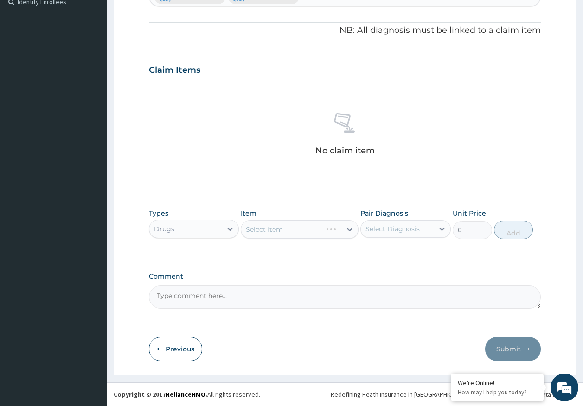
click at [411, 227] on div "Select Diagnosis" at bounding box center [393, 229] width 54 height 9
click at [394, 253] on label "[MEDICAL_DATA]" at bounding box center [405, 251] width 58 height 9
checkbox input "true"
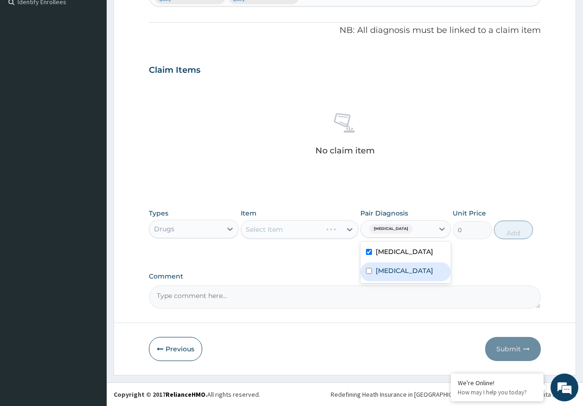
click at [390, 274] on label "[MEDICAL_DATA]" at bounding box center [405, 270] width 58 height 9
checkbox input "true"
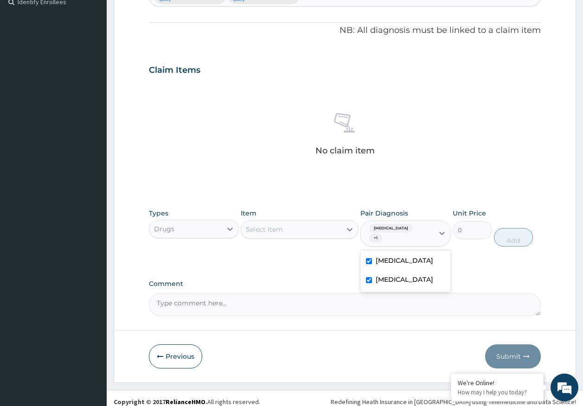
click at [311, 231] on div "Select Item" at bounding box center [291, 229] width 100 height 15
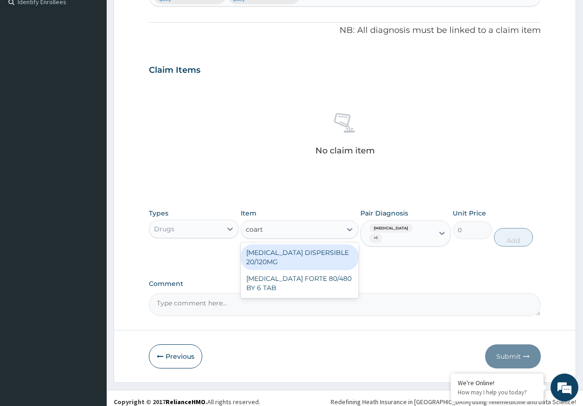
type input "coarte"
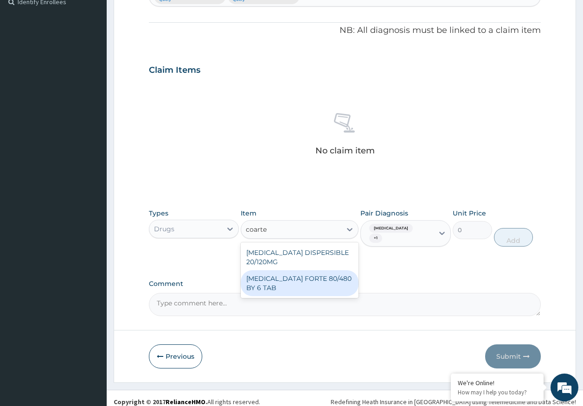
click at [324, 281] on div "[MEDICAL_DATA] FORTE 80/480 BY 6 TAB" at bounding box center [300, 283] width 118 height 26
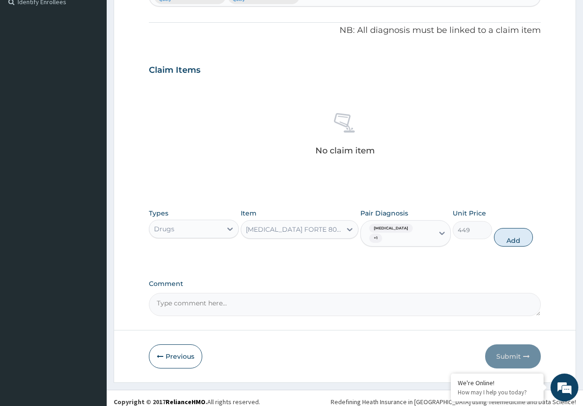
drag, startPoint x: 506, startPoint y: 236, endPoint x: 465, endPoint y: 241, distance: 41.1
click at [506, 236] on button "Add" at bounding box center [513, 237] width 39 height 19
type input "0"
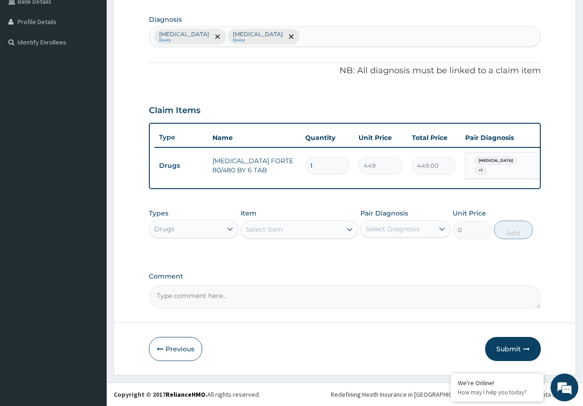
scroll to position [225, 0]
click at [315, 231] on div "Select Item" at bounding box center [291, 229] width 100 height 15
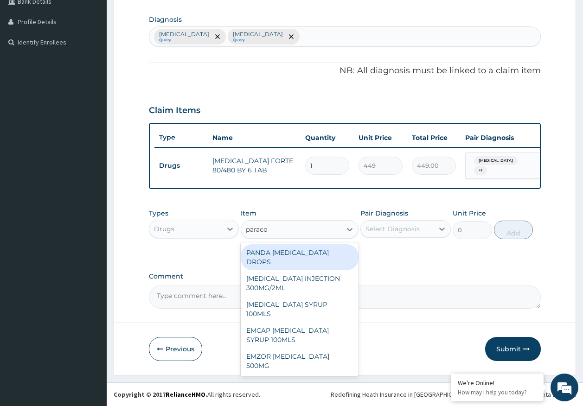
type input "paracet"
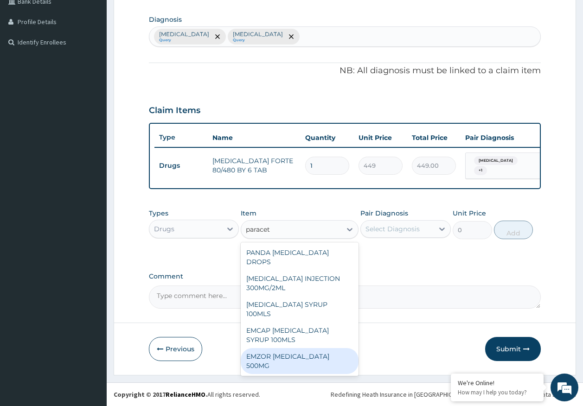
click at [334, 348] on div "EMZOR [MEDICAL_DATA] 500MG" at bounding box center [300, 361] width 118 height 26
type input "24"
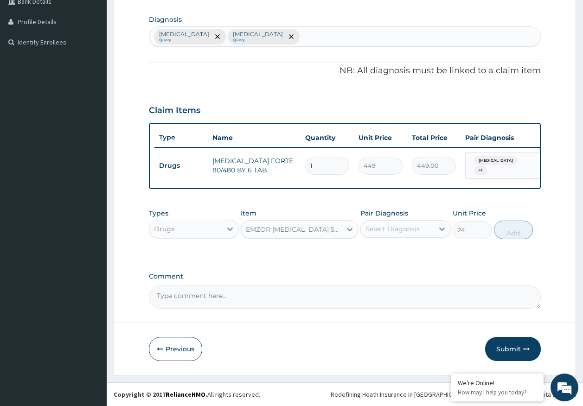
click at [382, 228] on div "Select Diagnosis" at bounding box center [393, 229] width 54 height 9
click at [385, 251] on label "Malaria" at bounding box center [405, 251] width 58 height 9
checkbox input "true"
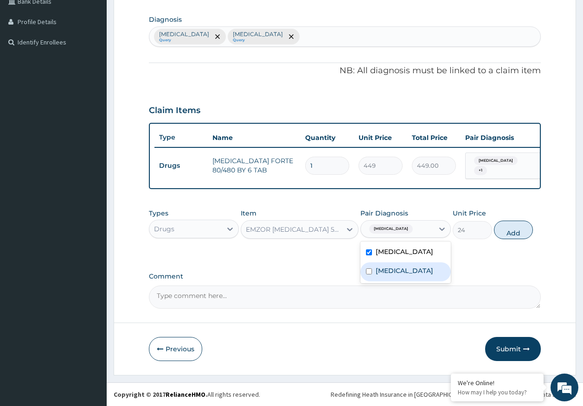
drag, startPoint x: 389, startPoint y: 275, endPoint x: 458, endPoint y: 267, distance: 69.1
click at [391, 274] on div "Sepsis" at bounding box center [405, 272] width 90 height 19
checkbox input "true"
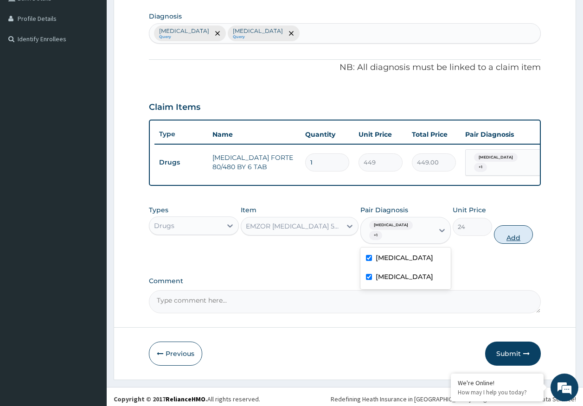
click at [510, 230] on button "Add" at bounding box center [513, 234] width 39 height 19
type input "0"
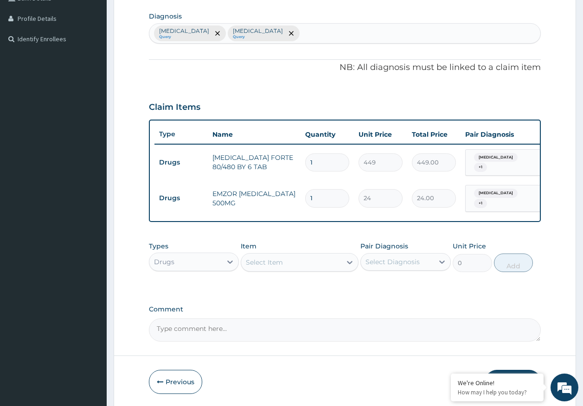
type input "18"
type input "432.00"
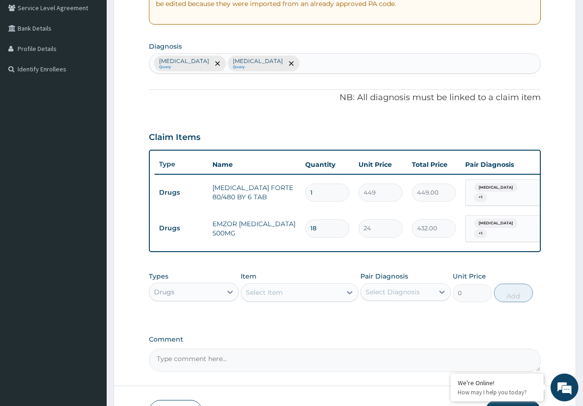
scroll to position [179, 0]
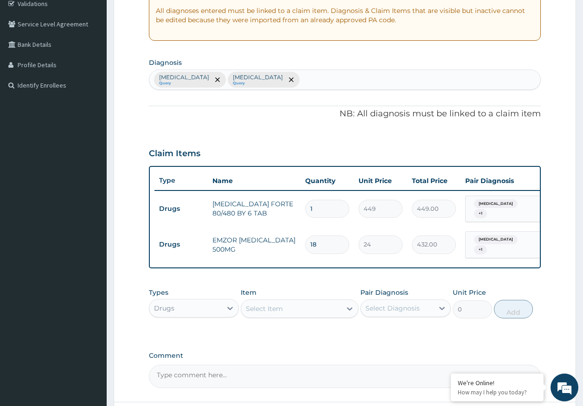
type input "18"
click at [320, 205] on input "1" at bounding box center [327, 209] width 44 height 18
type input "0.00"
type input "6"
type input "2694.00"
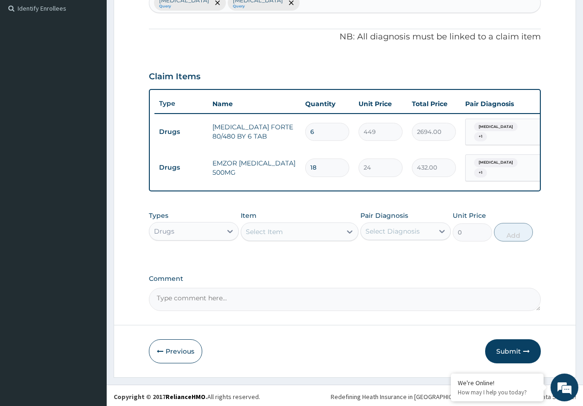
scroll to position [257, 0]
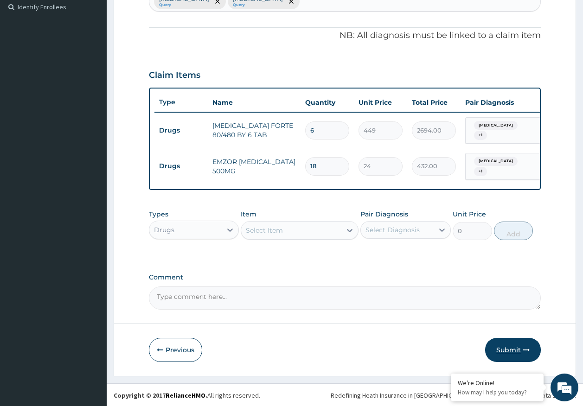
click at [512, 347] on button "Submit" at bounding box center [513, 350] width 56 height 24
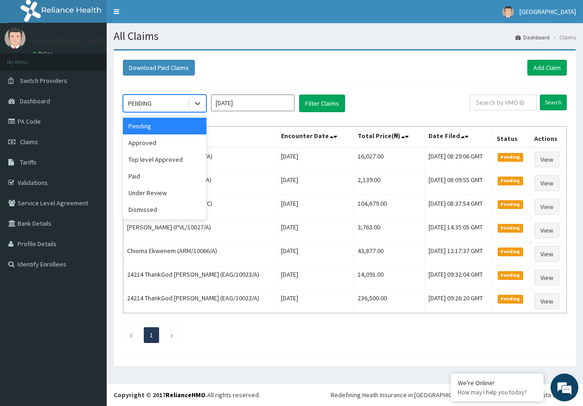
click at [144, 103] on div "PENDING" at bounding box center [140, 103] width 24 height 9
click at [145, 144] on div "Approved" at bounding box center [165, 143] width 84 height 17
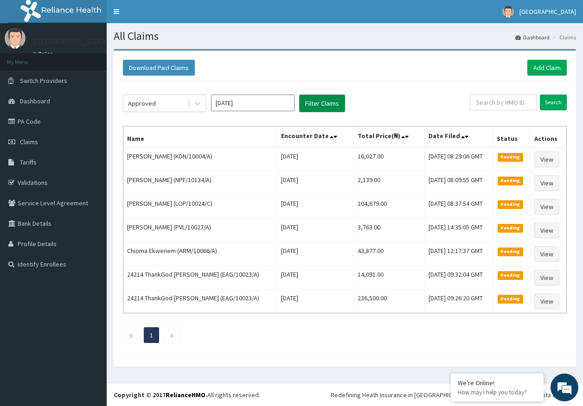
click at [320, 101] on button "Filter Claims" at bounding box center [322, 104] width 46 height 18
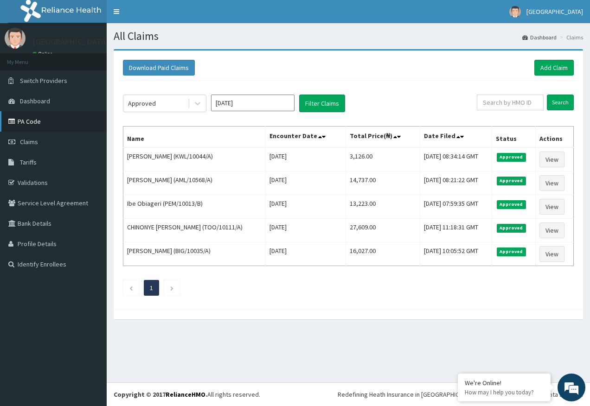
click at [39, 122] on link "PA Code" at bounding box center [53, 121] width 107 height 20
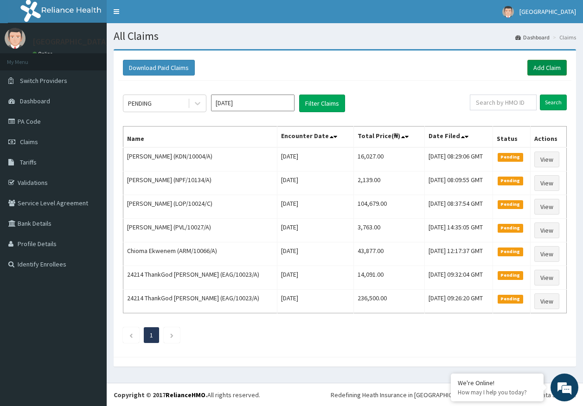
click at [540, 71] on link "Add Claim" at bounding box center [546, 68] width 39 height 16
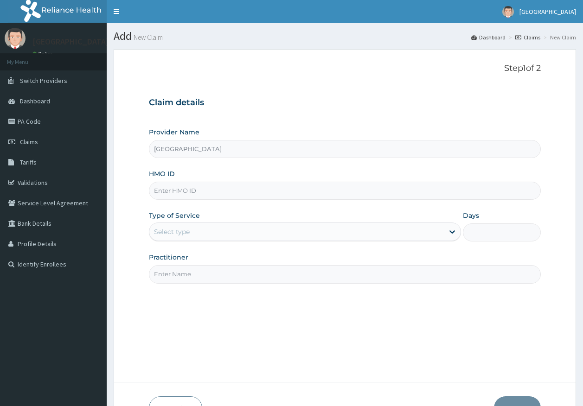
click at [170, 192] on input "HMO ID" at bounding box center [345, 191] width 392 height 18
paste input "RSF/10005/A"
type input "RSF/10005/A"
click at [186, 238] on div "Select type" at bounding box center [296, 232] width 295 height 15
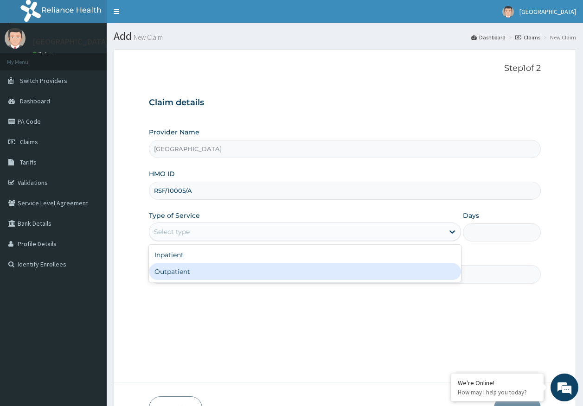
click at [183, 275] on div "Outpatient" at bounding box center [305, 271] width 312 height 17
type input "1"
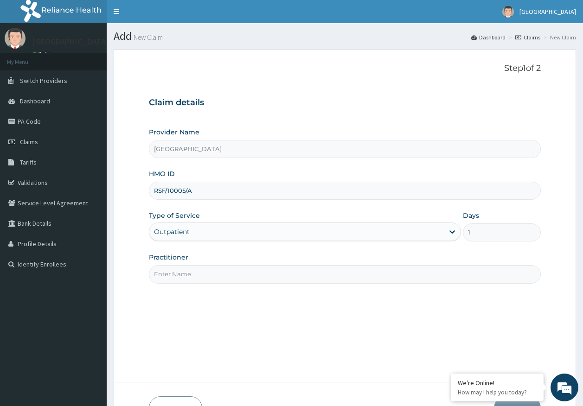
drag, startPoint x: 195, startPoint y: 276, endPoint x: 191, endPoint y: 280, distance: 6.6
click at [195, 276] on input "Practitioner" at bounding box center [345, 274] width 392 height 18
type input "[PERSON_NAME]"
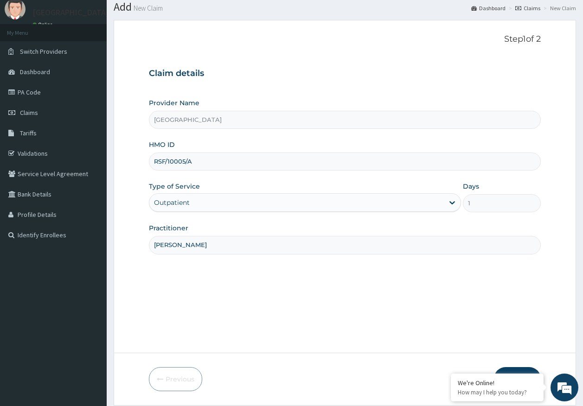
scroll to position [59, 0]
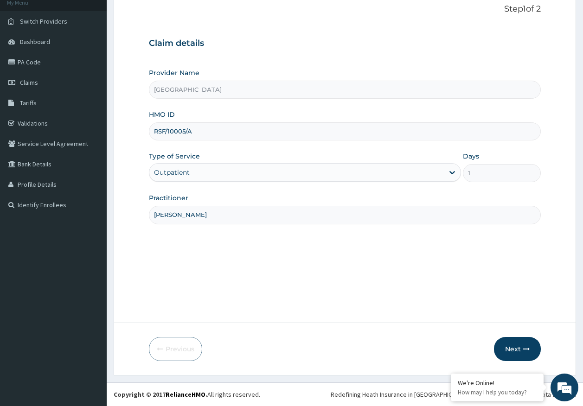
click at [523, 350] on icon "button" at bounding box center [526, 349] width 6 height 6
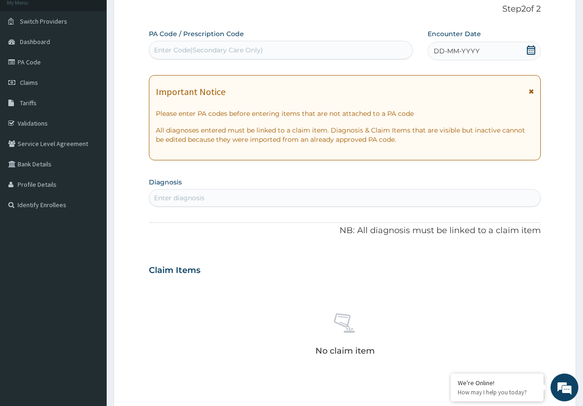
click at [471, 54] on span "DD-MM-YYYY" at bounding box center [457, 50] width 46 height 9
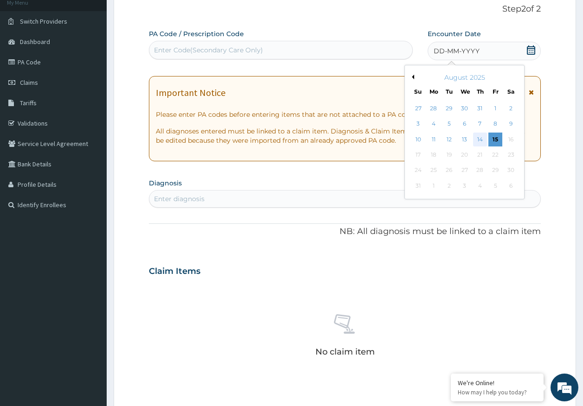
click at [483, 141] on div "14" at bounding box center [480, 140] width 14 height 14
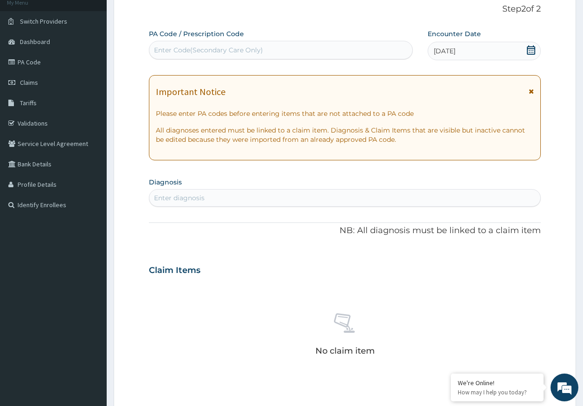
click at [205, 194] on div "Enter diagnosis" at bounding box center [345, 198] width 392 height 15
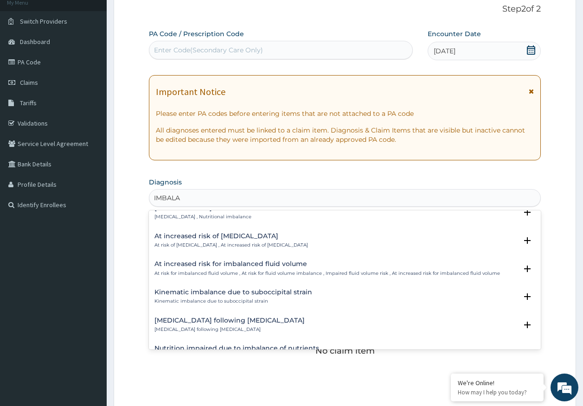
scroll to position [325, 0]
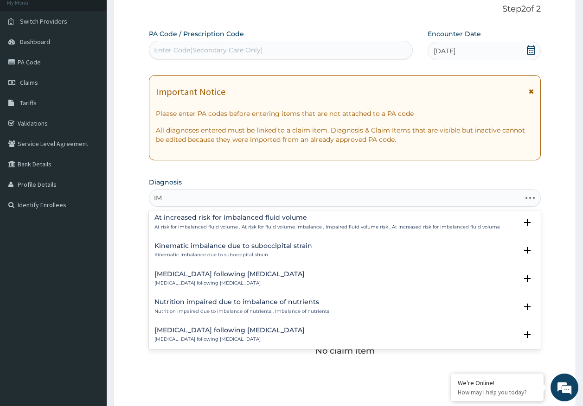
type input "I"
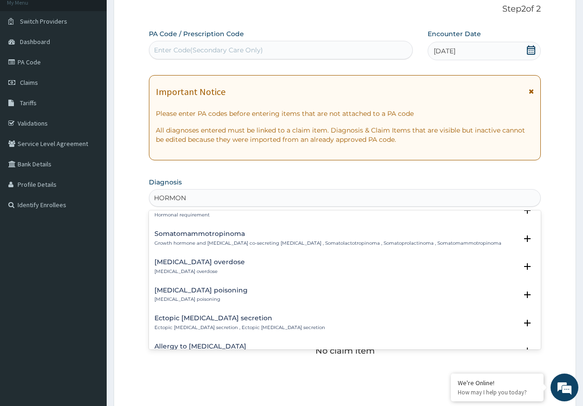
scroll to position [608, 0]
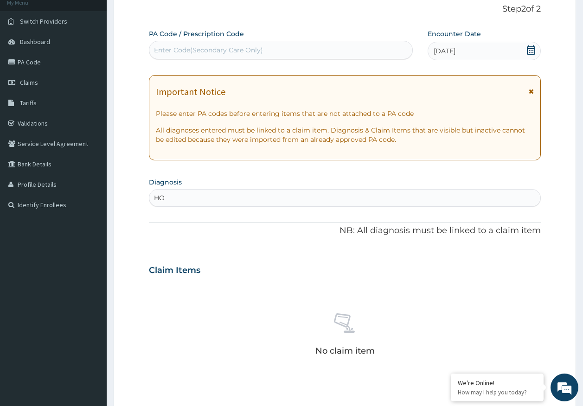
type input "H"
click at [204, 195] on div "Enter diagnosis" at bounding box center [179, 197] width 51 height 9
type input "MALARIA"
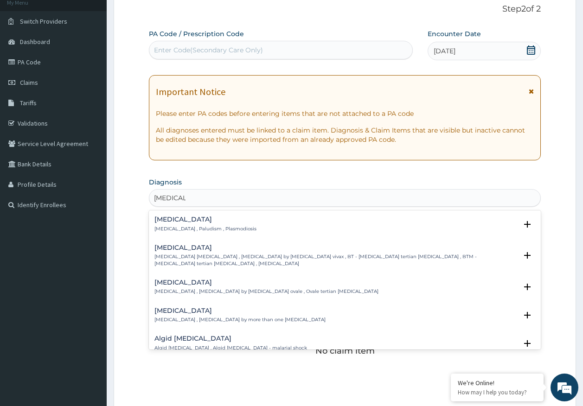
click at [181, 224] on div "Malaria Malaria , Paludism , Plasmodiosis" at bounding box center [205, 224] width 102 height 16
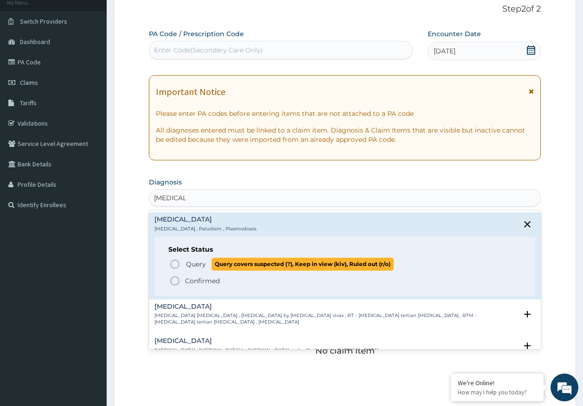
click at [195, 264] on span "Query" at bounding box center [196, 264] width 20 height 9
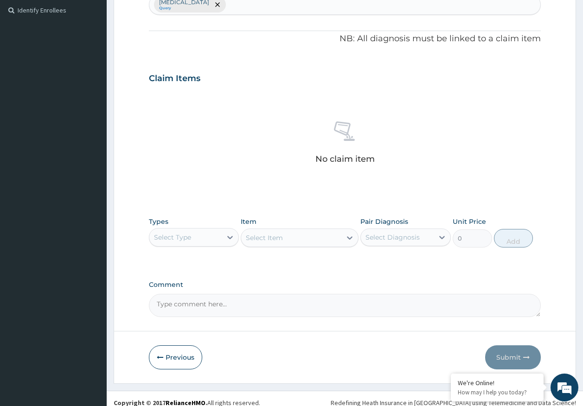
scroll to position [263, 0]
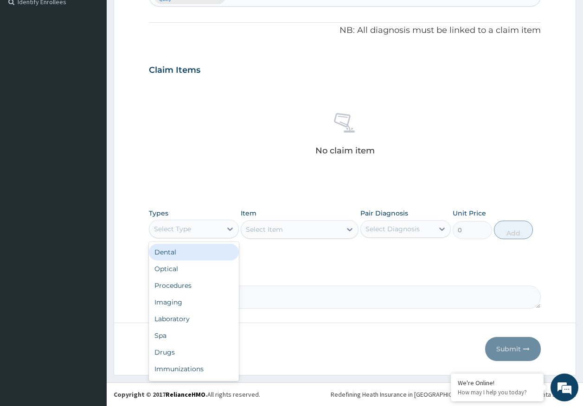
click at [189, 234] on div "Select Type" at bounding box center [185, 229] width 73 height 15
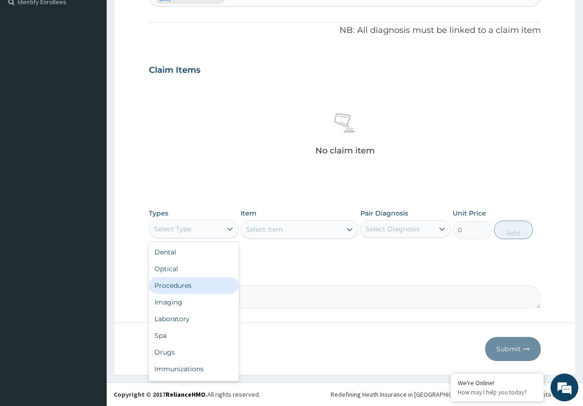
drag, startPoint x: 176, startPoint y: 284, endPoint x: 364, endPoint y: 244, distance: 192.5
click at [180, 284] on div "Procedures" at bounding box center [194, 285] width 90 height 17
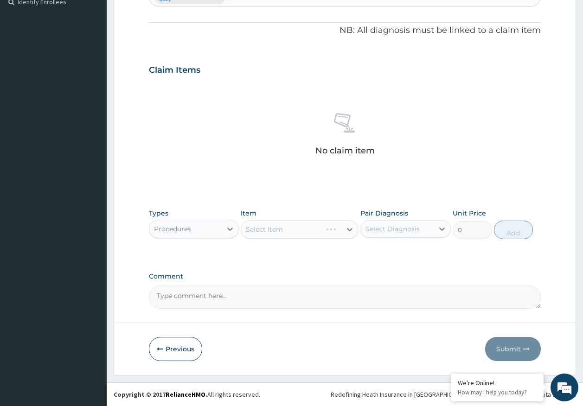
click at [396, 230] on div "Select Diagnosis" at bounding box center [393, 229] width 54 height 9
click at [395, 250] on label "Malaria" at bounding box center [405, 251] width 58 height 9
checkbox input "true"
drag, startPoint x: 226, startPoint y: 242, endPoint x: 276, endPoint y: 233, distance: 50.3
click at [238, 238] on div "Types Procedures Item Select Item Pair Diagnosis option Malaria, selected. opti…" at bounding box center [345, 224] width 392 height 40
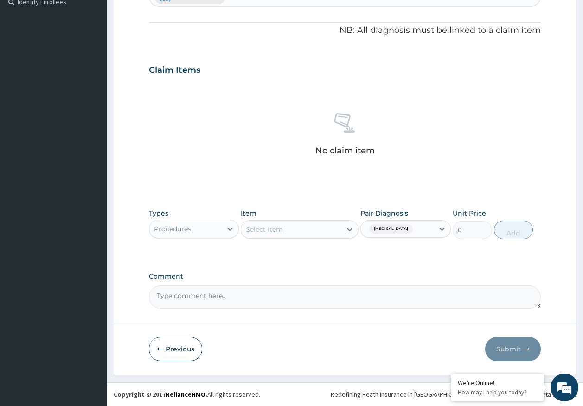
click at [278, 230] on div "Select Item" at bounding box center [264, 229] width 37 height 9
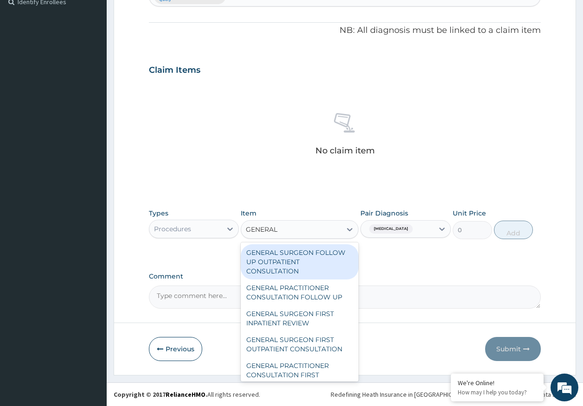
type input "GENERAL P"
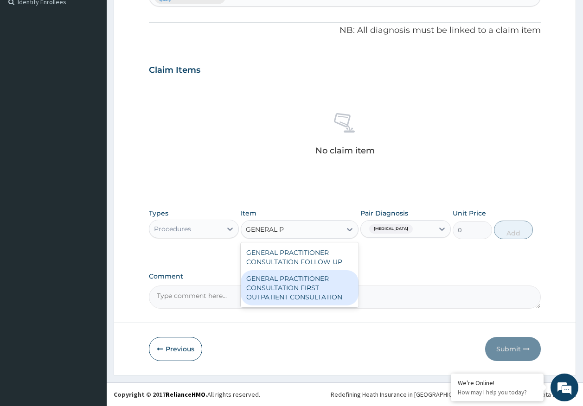
click at [302, 279] on div "GENERAL PRACTITIONER CONSULTATION FIRST OUTPATIENT CONSULTATION" at bounding box center [300, 287] width 118 height 35
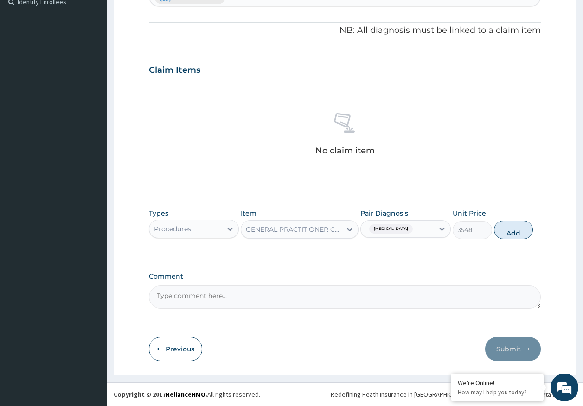
click at [514, 230] on button "Add" at bounding box center [513, 230] width 39 height 19
type input "0"
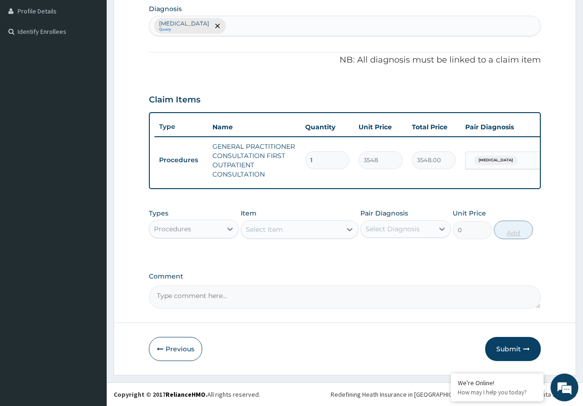
scroll to position [240, 0]
click at [514, 354] on button "Submit" at bounding box center [513, 349] width 56 height 24
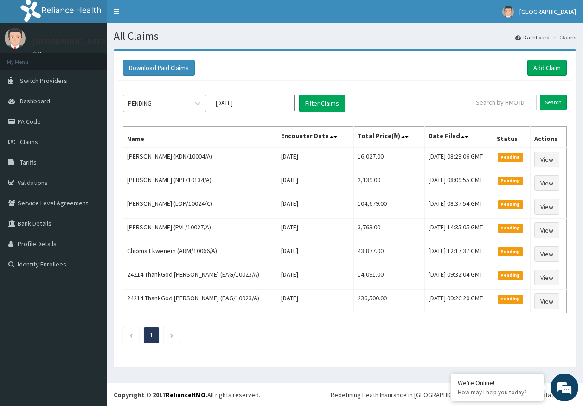
click at [149, 103] on div "PENDING" at bounding box center [140, 103] width 24 height 9
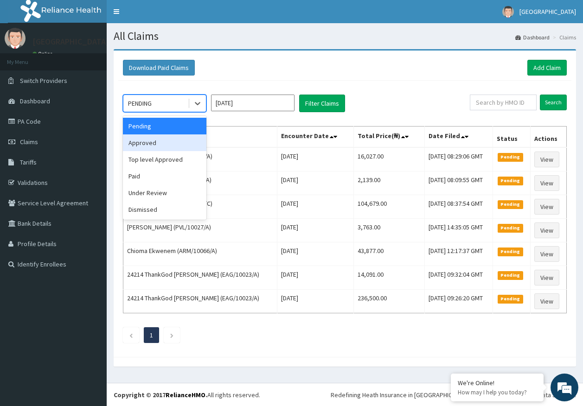
click at [148, 145] on div "Approved" at bounding box center [165, 143] width 84 height 17
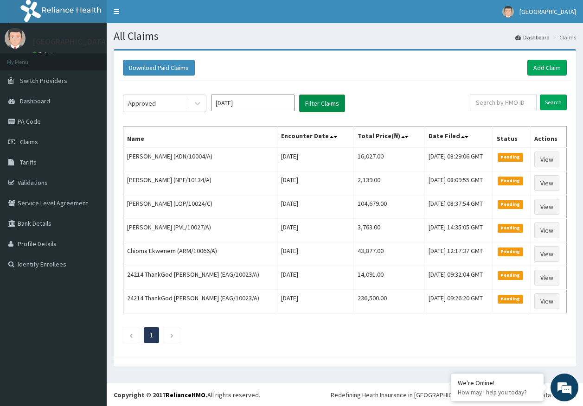
click at [331, 109] on button "Filter Claims" at bounding box center [322, 104] width 46 height 18
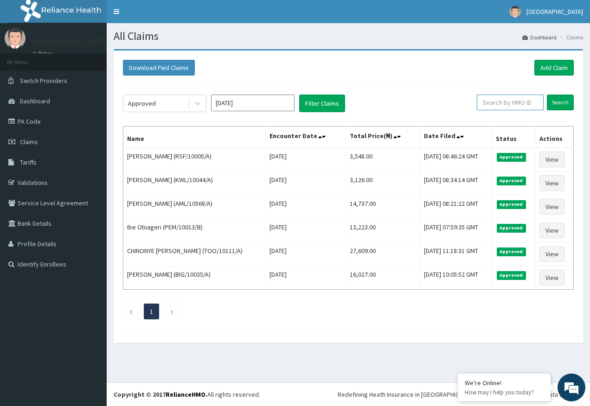
click at [513, 103] on input "text" at bounding box center [510, 103] width 67 height 16
paste input "PED/10074/D"
type input "PED/10074/D"
click at [560, 103] on input "Search" at bounding box center [560, 103] width 27 height 16
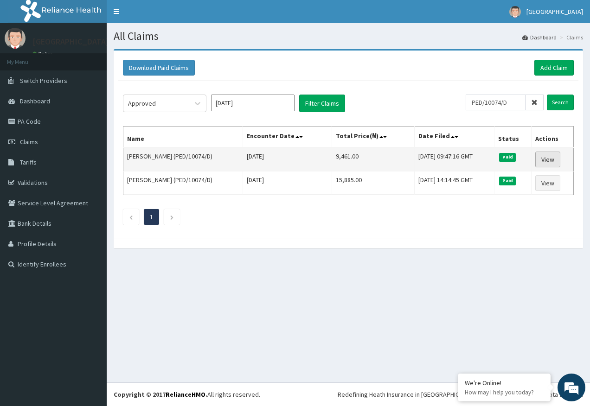
click at [554, 161] on link "View" at bounding box center [547, 160] width 25 height 16
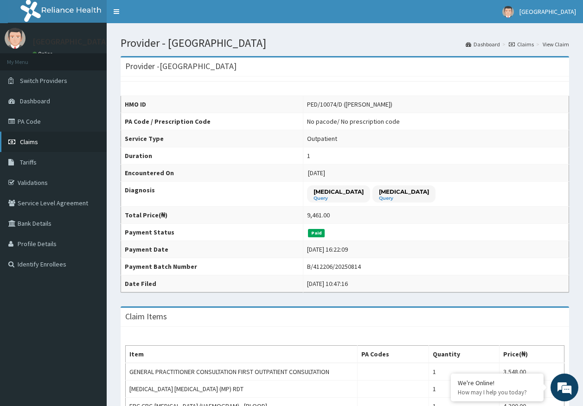
click at [35, 145] on span "Claims" at bounding box center [29, 142] width 18 height 8
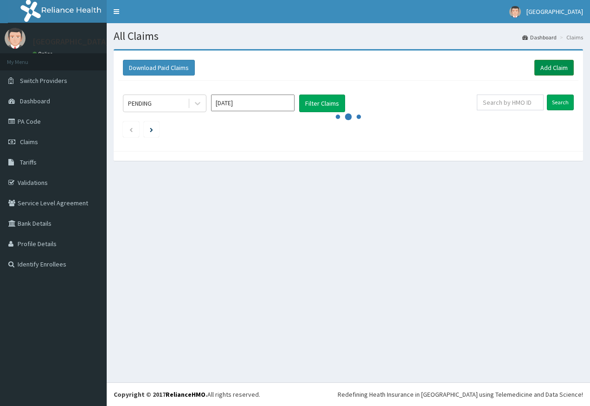
click at [557, 65] on link "Add Claim" at bounding box center [553, 68] width 39 height 16
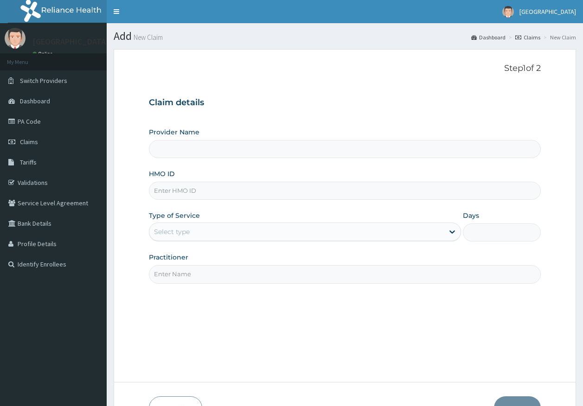
click at [182, 193] on input "HMO ID" at bounding box center [345, 191] width 392 height 18
type input "[GEOGRAPHIC_DATA]"
paste input "PED/10074/D"
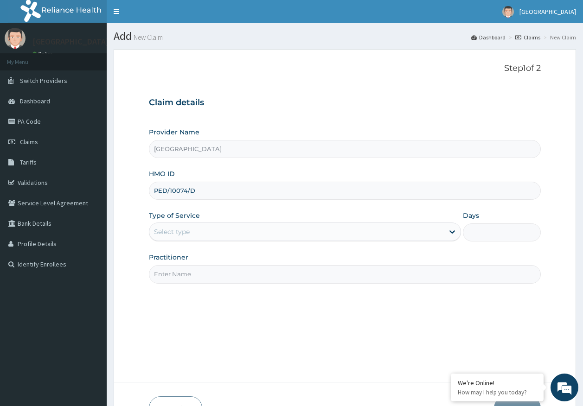
type input "PED/10074/D"
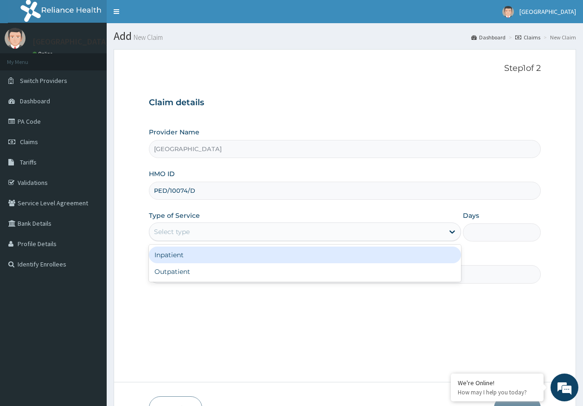
click at [183, 237] on div "Select type" at bounding box center [172, 231] width 36 height 9
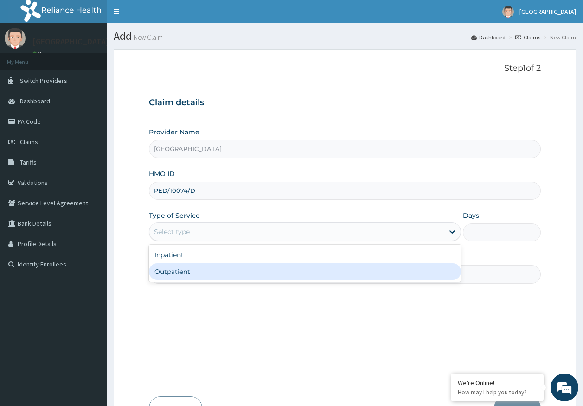
click at [180, 271] on div "Outpatient" at bounding box center [305, 271] width 312 height 17
type input "1"
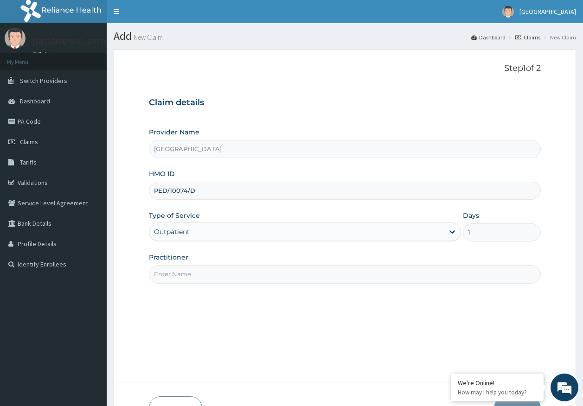
click at [193, 271] on input "Practitioner" at bounding box center [345, 274] width 392 height 18
type input "[PERSON_NAME]"
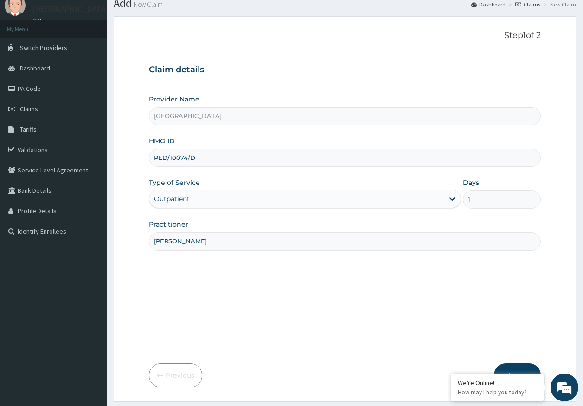
scroll to position [59, 0]
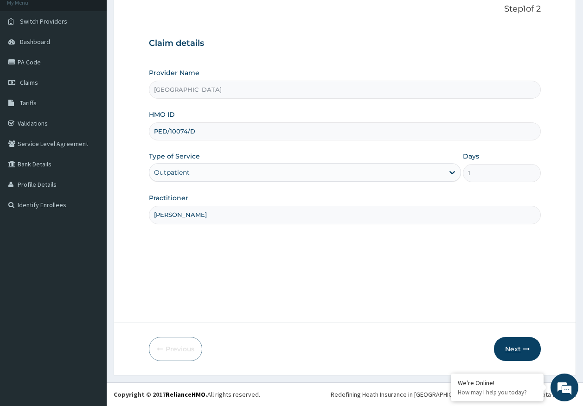
click at [520, 354] on button "Next" at bounding box center [517, 349] width 47 height 24
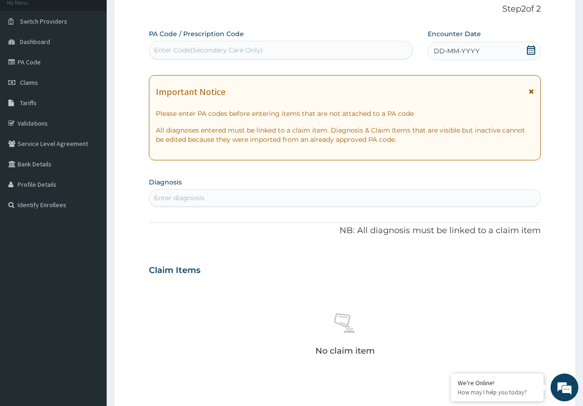
click at [456, 50] on span "DD-MM-YYYY" at bounding box center [457, 50] width 46 height 9
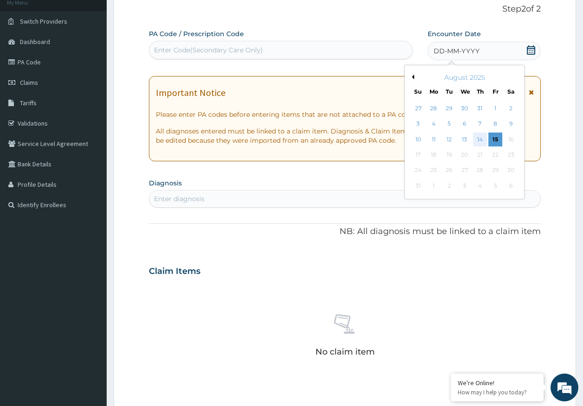
click at [480, 143] on div "14" at bounding box center [480, 140] width 14 height 14
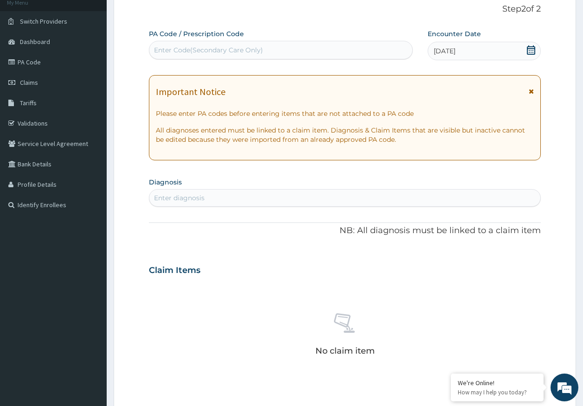
click at [206, 199] on div "Enter diagnosis" at bounding box center [345, 198] width 392 height 15
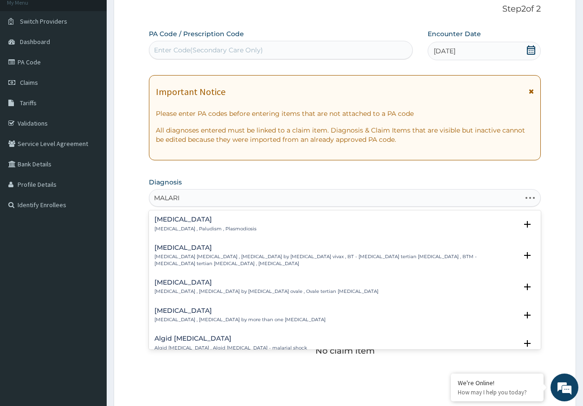
type input "[MEDICAL_DATA]"
click at [188, 227] on p "[MEDICAL_DATA] , Paludism , Plasmodiosis" at bounding box center [205, 229] width 102 height 6
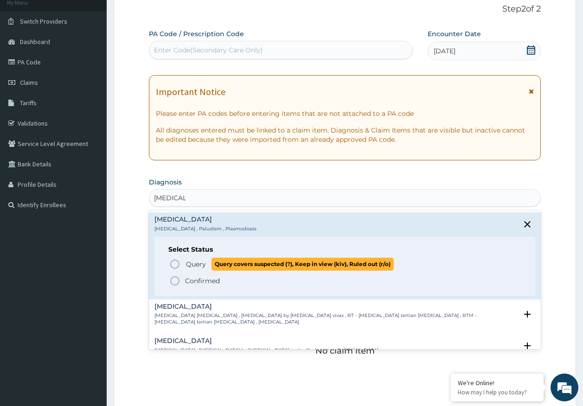
click at [200, 265] on span "Query" at bounding box center [196, 264] width 20 height 9
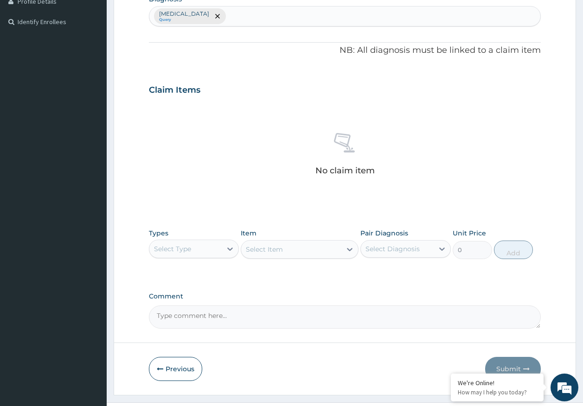
scroll to position [263, 0]
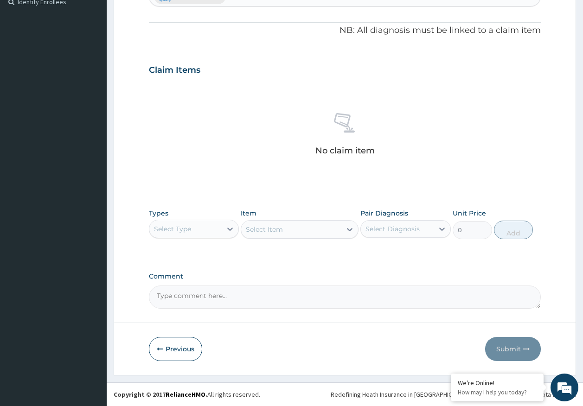
click at [180, 233] on div "Select Type" at bounding box center [172, 229] width 37 height 9
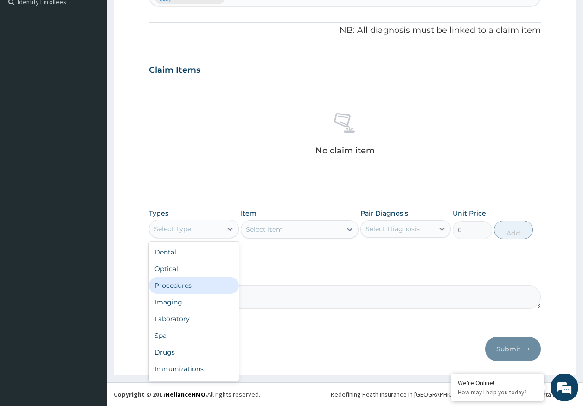
click at [186, 289] on div "Procedures" at bounding box center [194, 285] width 90 height 17
click at [169, 234] on div "Procedures" at bounding box center [185, 229] width 73 height 15
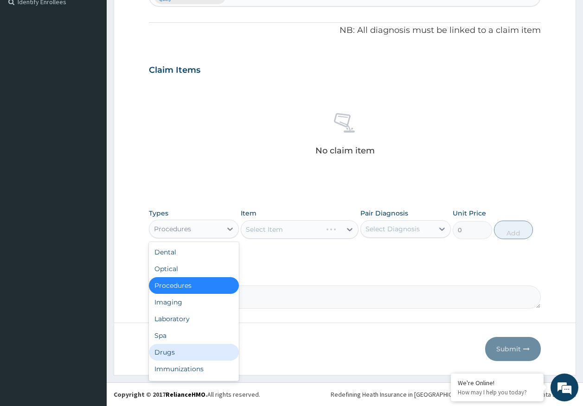
click at [170, 351] on div "Drugs" at bounding box center [194, 352] width 90 height 17
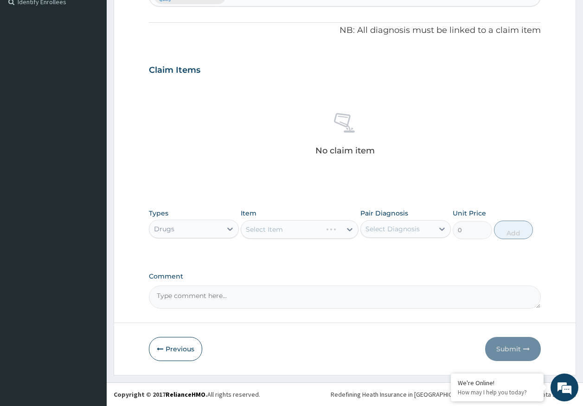
click at [403, 227] on div "Select Diagnosis" at bounding box center [393, 229] width 54 height 9
click at [392, 257] on div "[MEDICAL_DATA]" at bounding box center [405, 253] width 90 height 19
checkbox input "true"
click at [300, 231] on div "Select Item" at bounding box center [291, 229] width 100 height 15
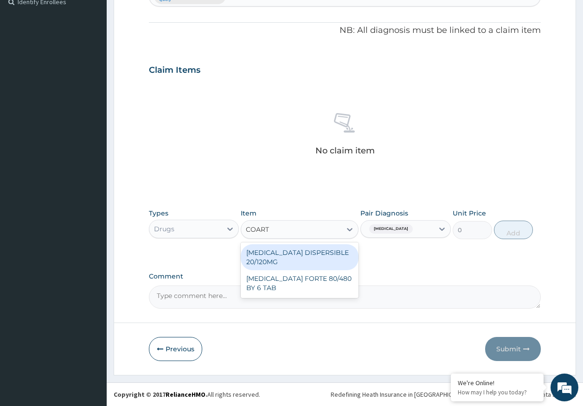
type input "COARTE"
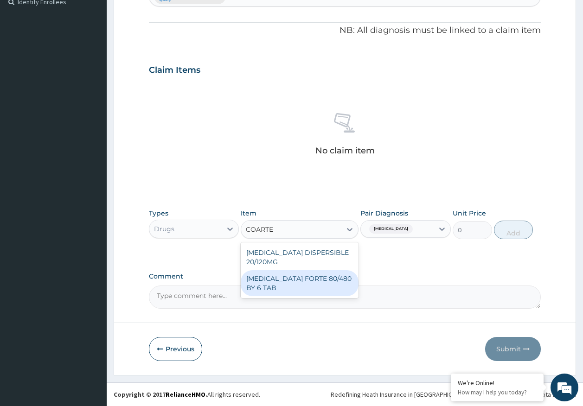
click at [298, 278] on div "[MEDICAL_DATA] FORTE 80/480 BY 6 TAB" at bounding box center [300, 283] width 118 height 26
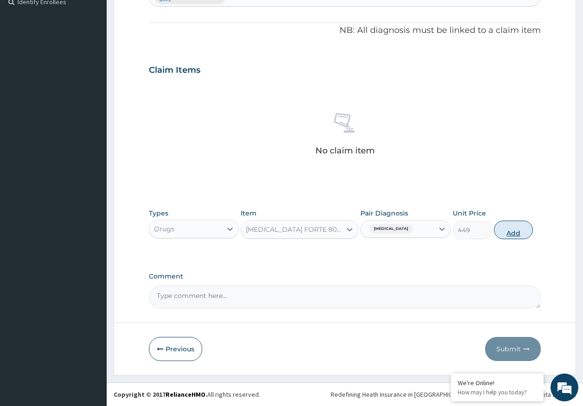
click at [508, 234] on button "Add" at bounding box center [513, 230] width 39 height 19
type input "0"
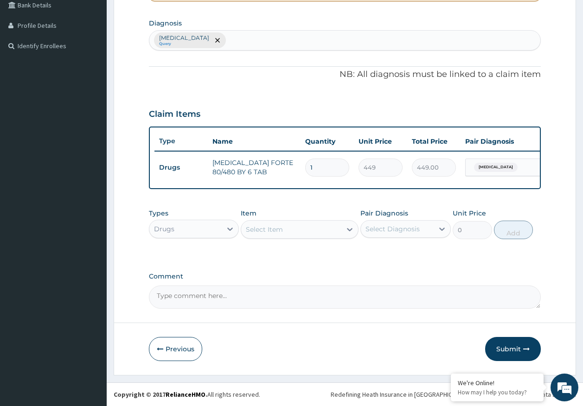
click at [323, 230] on div "Select Item" at bounding box center [291, 229] width 100 height 15
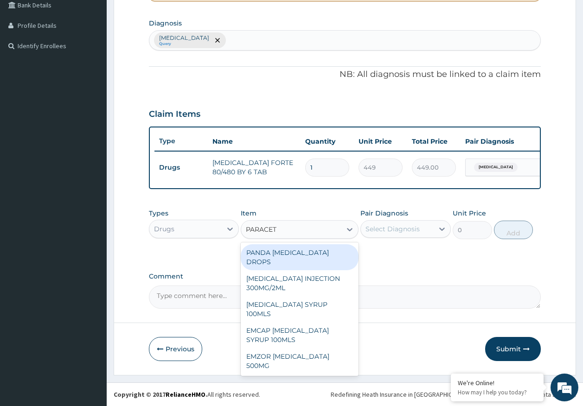
type input "PARACETA"
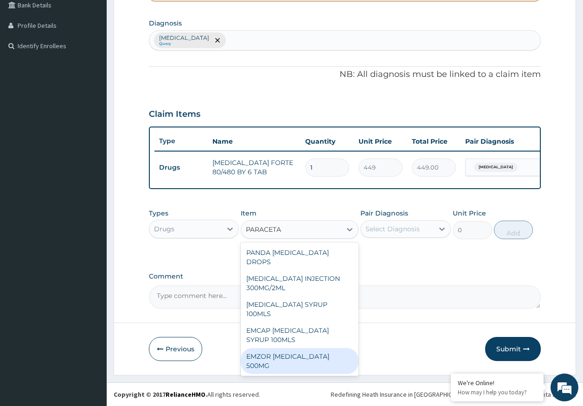
click at [295, 348] on div "EMZOR [MEDICAL_DATA] 500MG" at bounding box center [300, 361] width 118 height 26
type input "24"
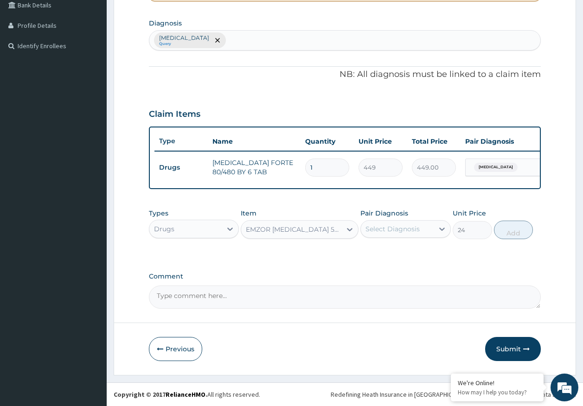
click at [398, 232] on div "Select Diagnosis" at bounding box center [393, 229] width 54 height 9
click at [401, 257] on div "[MEDICAL_DATA]" at bounding box center [405, 253] width 90 height 19
checkbox input "true"
click at [515, 226] on button "Add" at bounding box center [513, 230] width 39 height 19
type input "0"
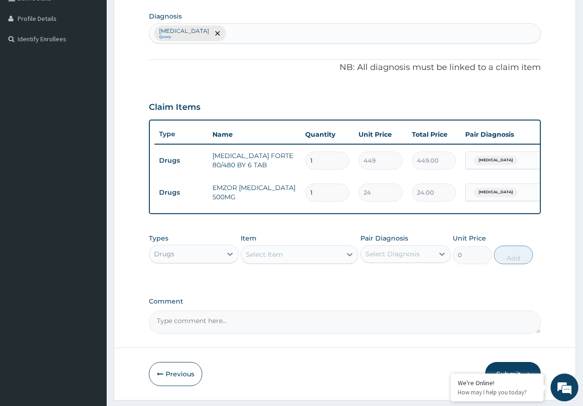
type input "18"
type input "432.00"
type input "18"
click at [323, 167] on input "1" at bounding box center [327, 161] width 44 height 18
type input "0.00"
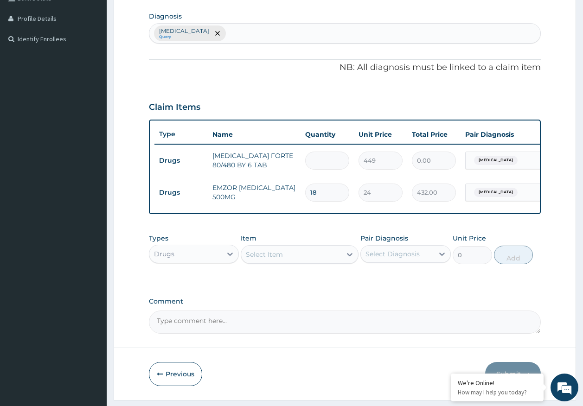
type input "6"
type input "2694.00"
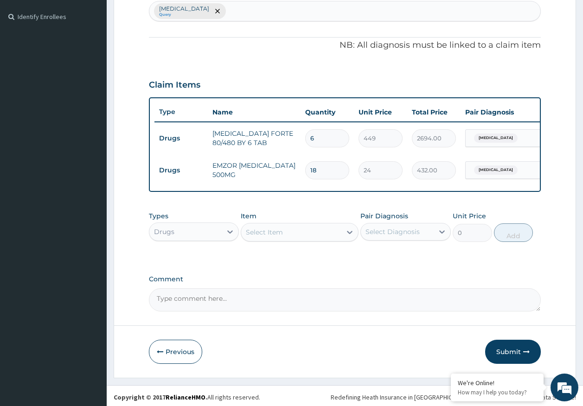
scroll to position [257, 0]
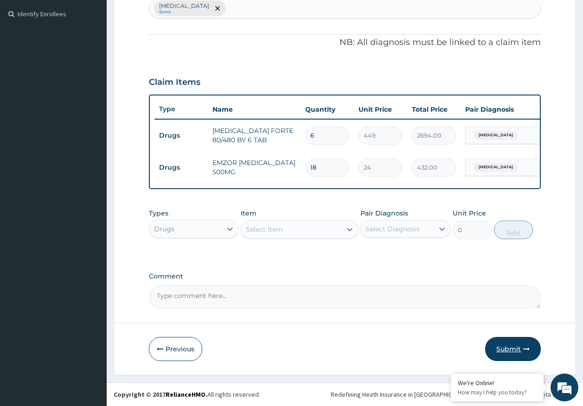
type input "6"
click at [496, 349] on button "Submit" at bounding box center [513, 349] width 56 height 24
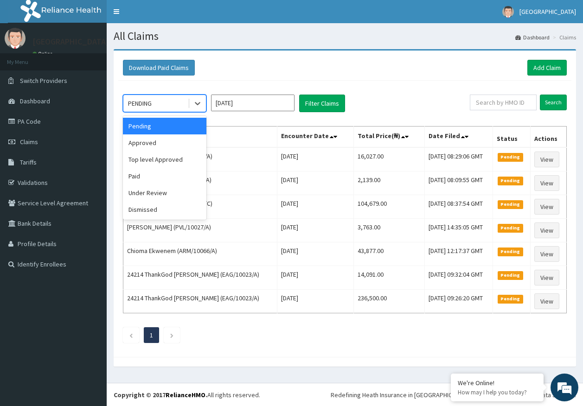
click at [164, 107] on div "PENDING" at bounding box center [155, 103] width 64 height 15
drag, startPoint x: 148, startPoint y: 141, endPoint x: 156, endPoint y: 141, distance: 7.9
click at [151, 141] on div "Approved" at bounding box center [165, 143] width 84 height 17
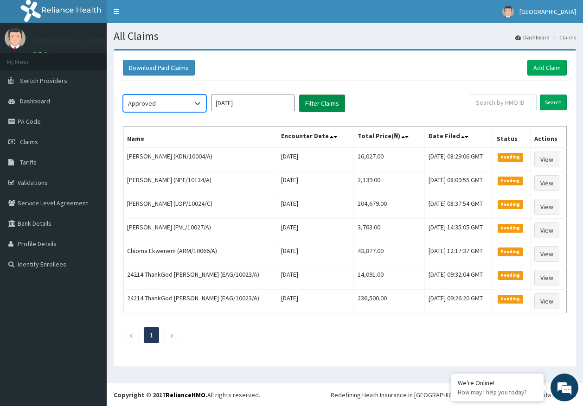
click at [315, 108] on button "Filter Claims" at bounding box center [322, 104] width 46 height 18
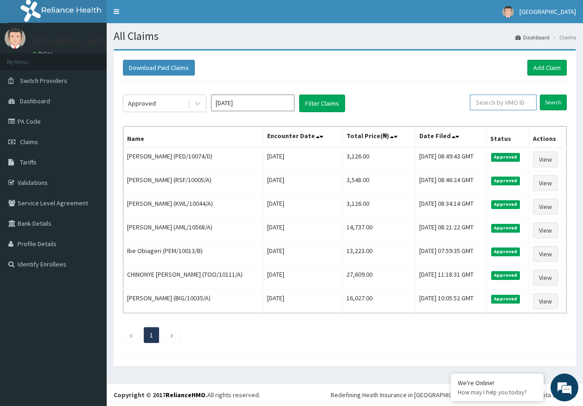
click at [509, 105] on input "text" at bounding box center [503, 103] width 67 height 16
paste input "UBP/10686/C"
type input "UBP/10686/C"
click at [553, 106] on input "Search" at bounding box center [553, 103] width 27 height 16
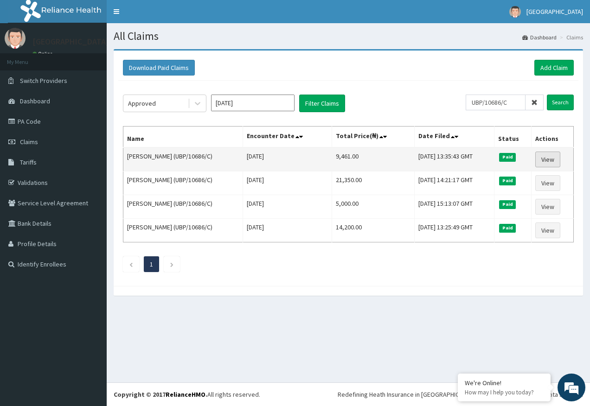
click at [546, 164] on link "View" at bounding box center [547, 160] width 25 height 16
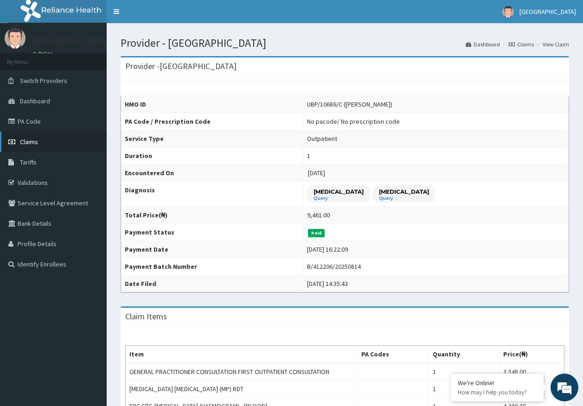
click at [26, 142] on span "Claims" at bounding box center [29, 142] width 18 height 8
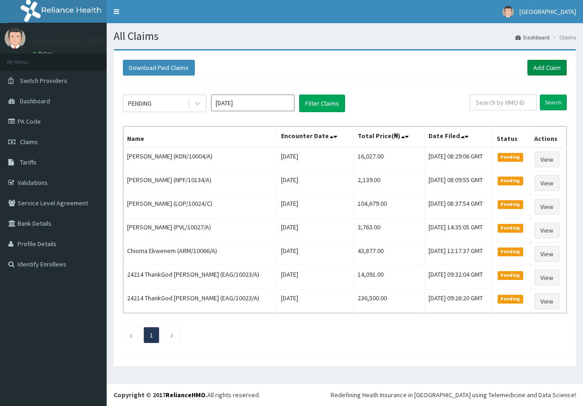
click at [548, 69] on link "Add Claim" at bounding box center [546, 68] width 39 height 16
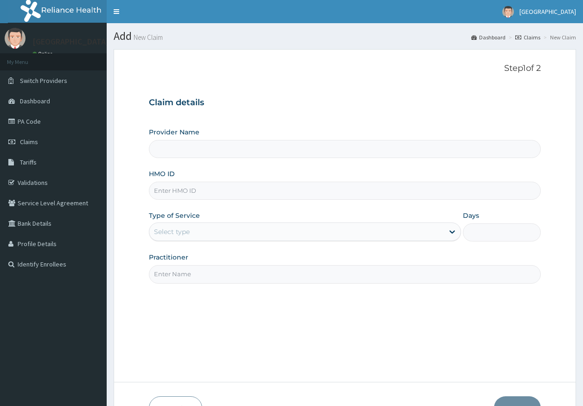
type input "[GEOGRAPHIC_DATA]"
click at [184, 187] on input "HMO ID" at bounding box center [345, 191] width 392 height 18
paste input "UBP/10686/C"
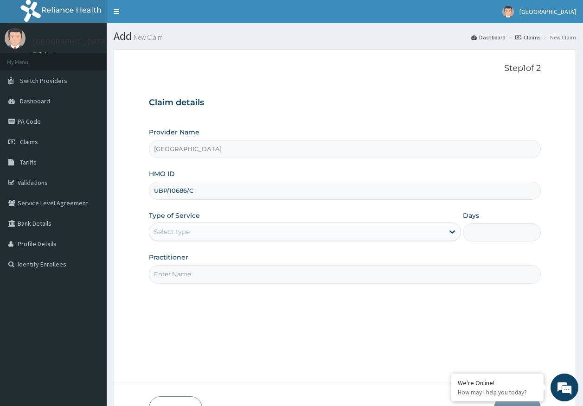
type input "UBP/10686/C"
click at [174, 235] on div "Select type" at bounding box center [172, 231] width 36 height 9
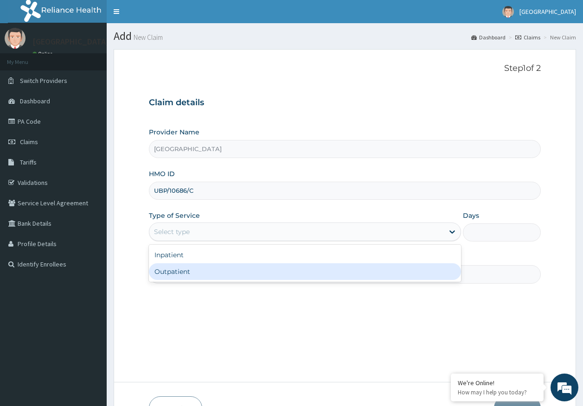
drag, startPoint x: 181, startPoint y: 270, endPoint x: 187, endPoint y: 275, distance: 7.3
click at [181, 270] on div "Outpatient" at bounding box center [305, 271] width 312 height 17
type input "1"
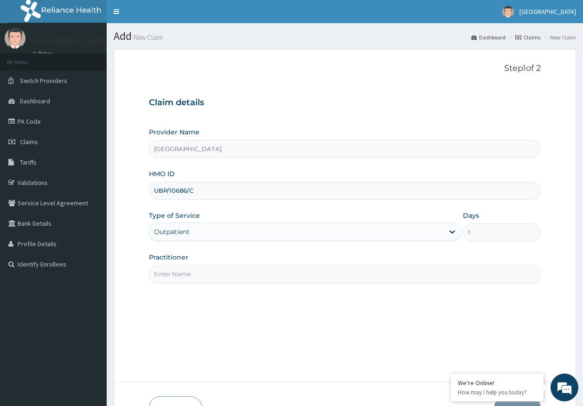
click at [189, 277] on input "Practitioner" at bounding box center [345, 274] width 392 height 18
type input "[PERSON_NAME]"
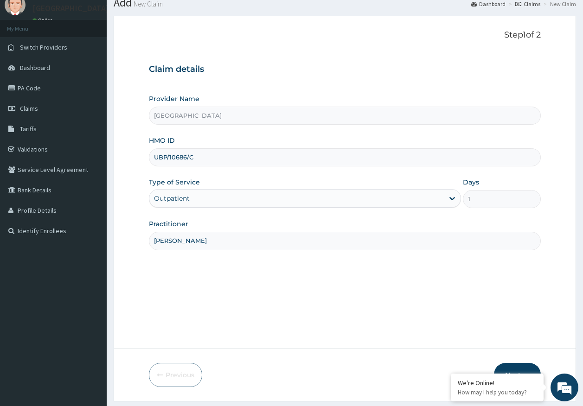
scroll to position [59, 0]
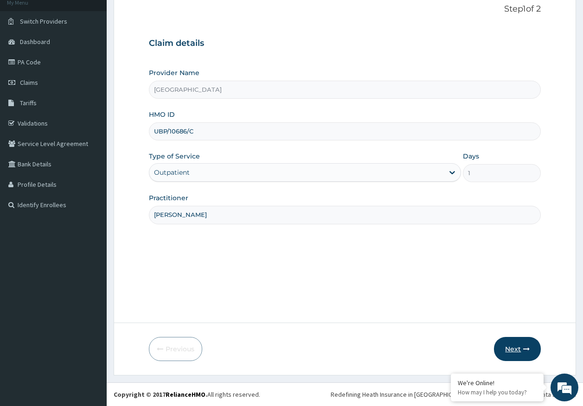
click at [514, 351] on button "Next" at bounding box center [517, 349] width 47 height 24
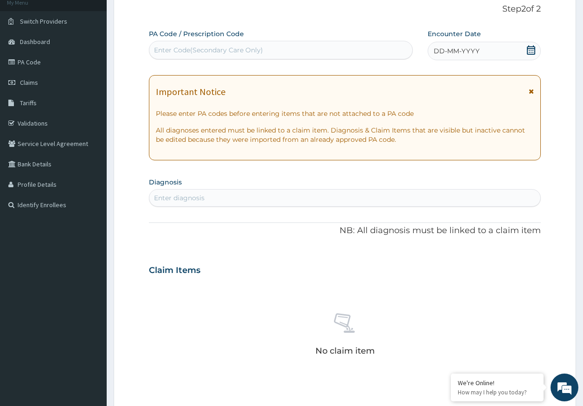
click at [473, 46] on span "DD-MM-YYYY" at bounding box center [457, 50] width 46 height 9
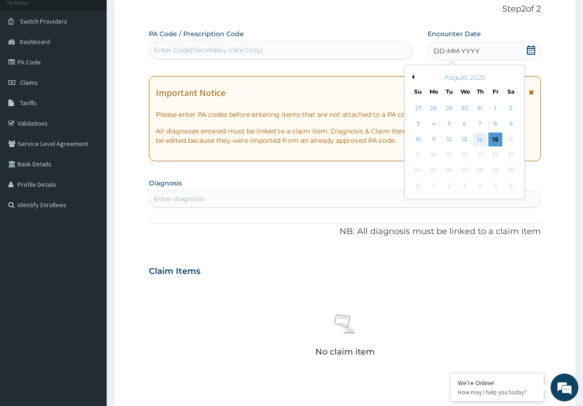
click at [480, 141] on div "14" at bounding box center [480, 140] width 14 height 14
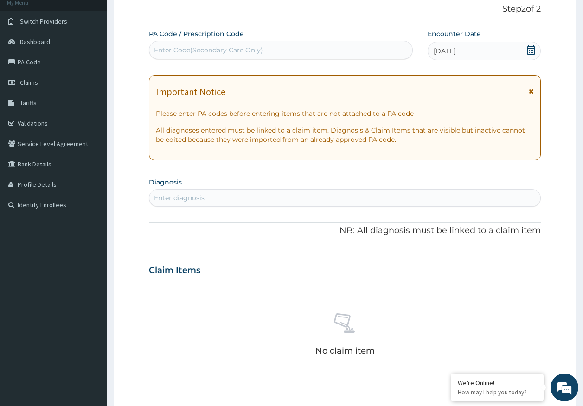
click at [246, 201] on div "Enter diagnosis" at bounding box center [345, 198] width 392 height 15
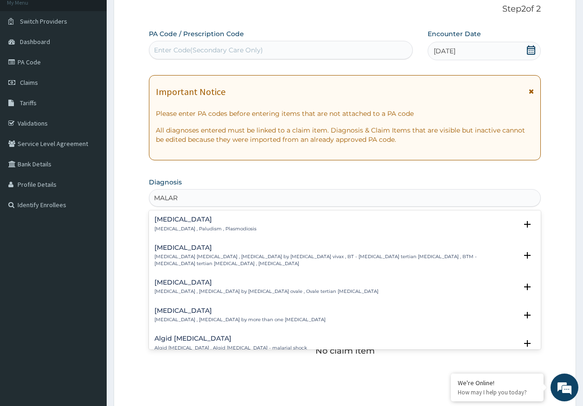
type input "MALARI"
click at [185, 220] on h4 "[MEDICAL_DATA]" at bounding box center [205, 219] width 102 height 7
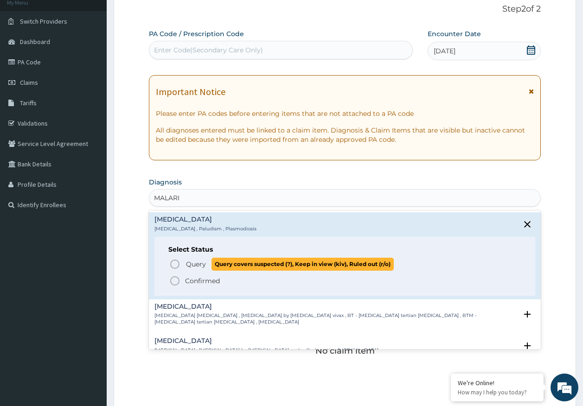
click at [197, 264] on span "Query" at bounding box center [196, 264] width 20 height 9
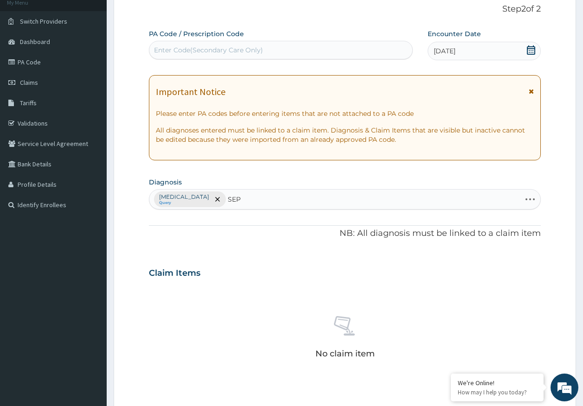
type input "SEPS"
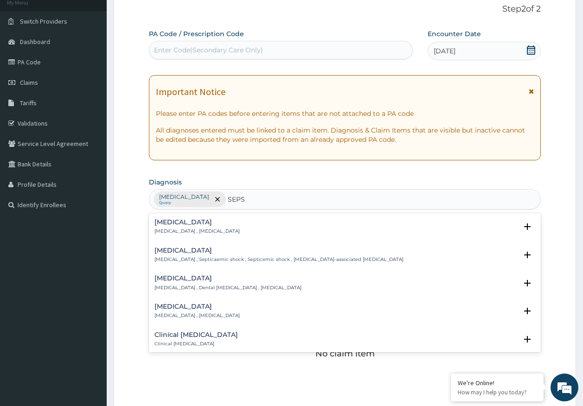
click at [172, 224] on h4 "[MEDICAL_DATA]" at bounding box center [196, 222] width 85 height 7
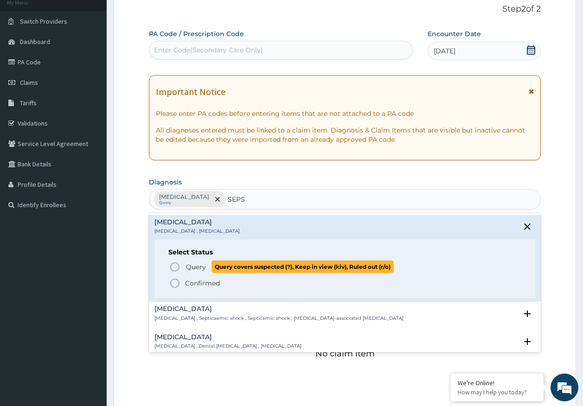
click at [193, 263] on span "Query" at bounding box center [196, 267] width 20 height 9
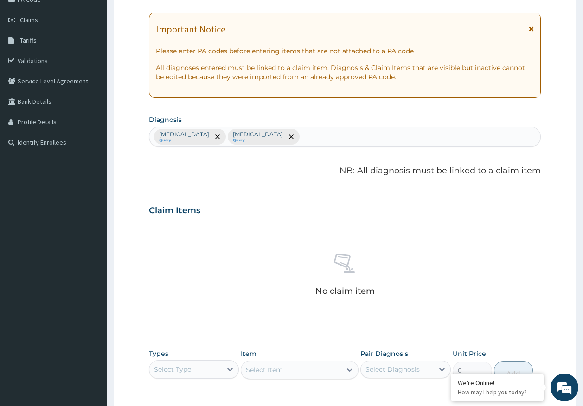
scroll to position [263, 0]
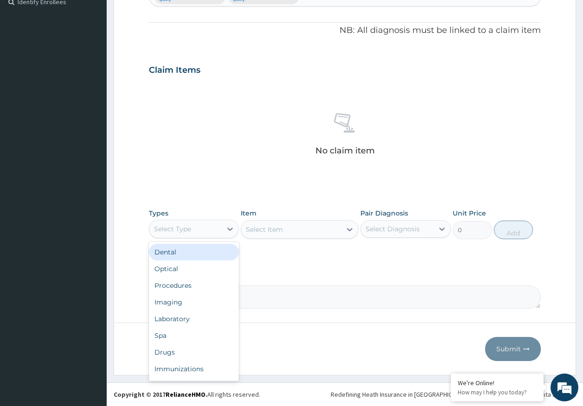
click at [186, 229] on div "Select Type" at bounding box center [172, 229] width 37 height 9
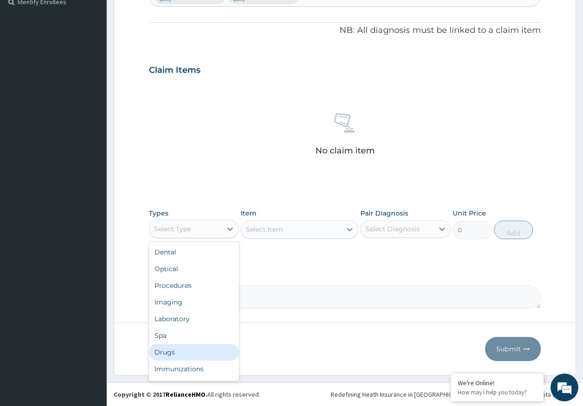
click at [169, 356] on div "Drugs" at bounding box center [194, 352] width 90 height 17
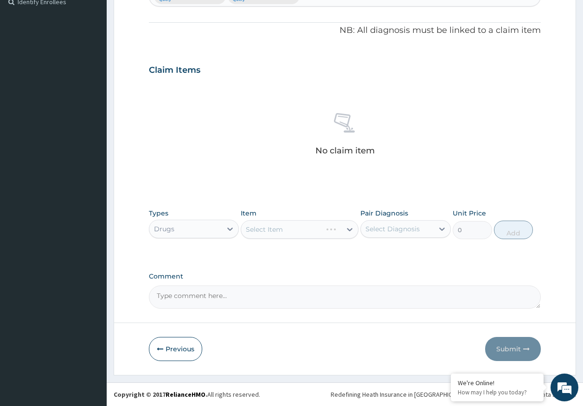
click at [392, 226] on div "Select Diagnosis" at bounding box center [393, 229] width 54 height 9
drag, startPoint x: 379, startPoint y: 247, endPoint x: 379, endPoint y: 269, distance: 21.8
click at [379, 249] on label "[MEDICAL_DATA]" at bounding box center [405, 251] width 58 height 9
checkbox input "true"
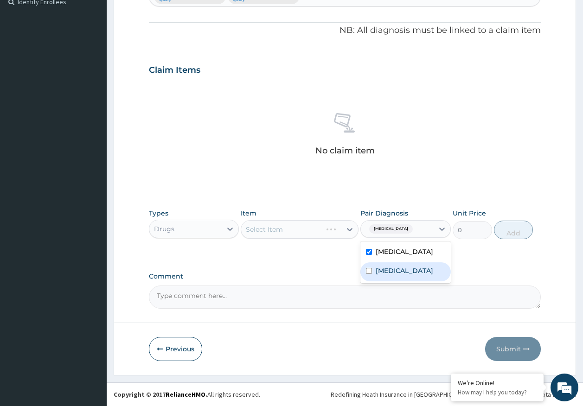
click at [379, 271] on label "[MEDICAL_DATA]" at bounding box center [405, 270] width 58 height 9
checkbox input "true"
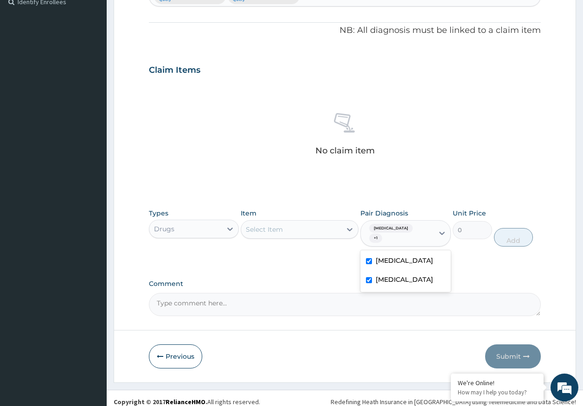
click at [296, 236] on div "Select Item" at bounding box center [291, 229] width 100 height 15
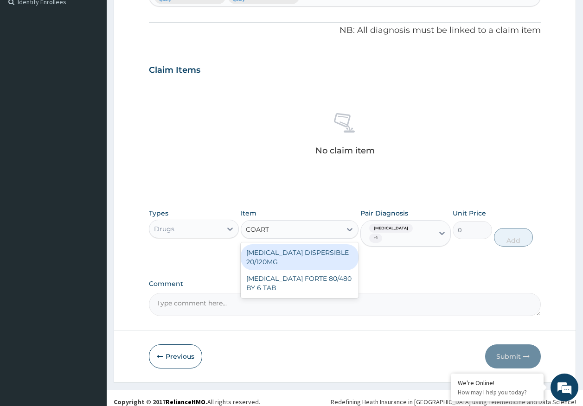
type input "COARTE"
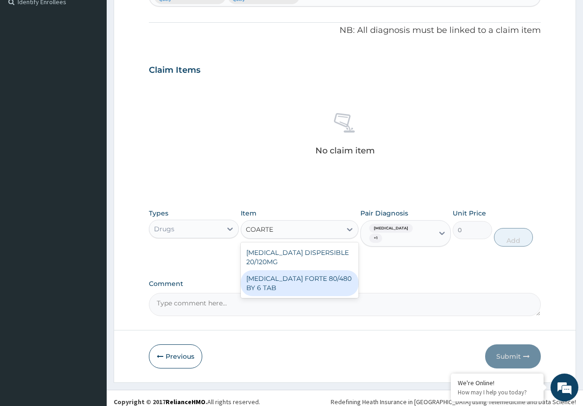
click at [320, 284] on div "COARTEM FORTE 80/480 BY 6 TAB" at bounding box center [300, 283] width 118 height 26
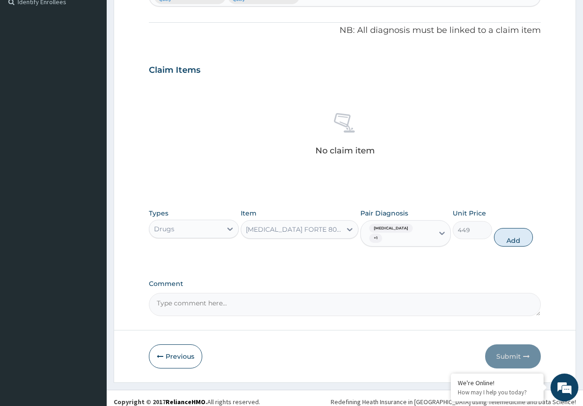
click at [514, 229] on button "Add" at bounding box center [513, 237] width 39 height 19
type input "0"
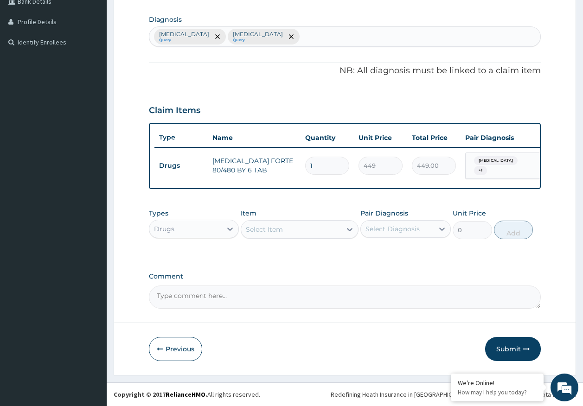
scroll to position [225, 0]
click at [269, 228] on div "Select Item" at bounding box center [264, 229] width 37 height 9
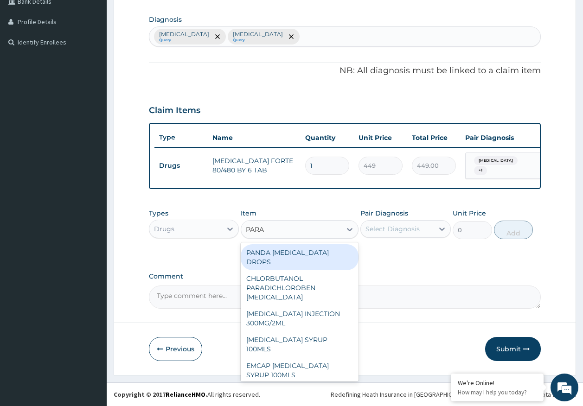
type input "PARAC"
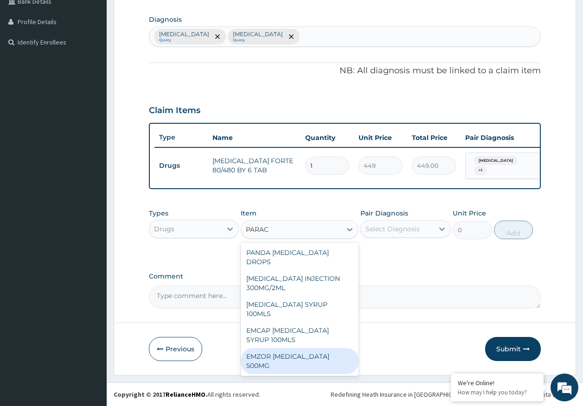
drag, startPoint x: 305, startPoint y: 342, endPoint x: 329, endPoint y: 330, distance: 26.8
click at [305, 348] on div "EMZOR PARACETAMOL 500MG" at bounding box center [300, 361] width 118 height 26
type input "24"
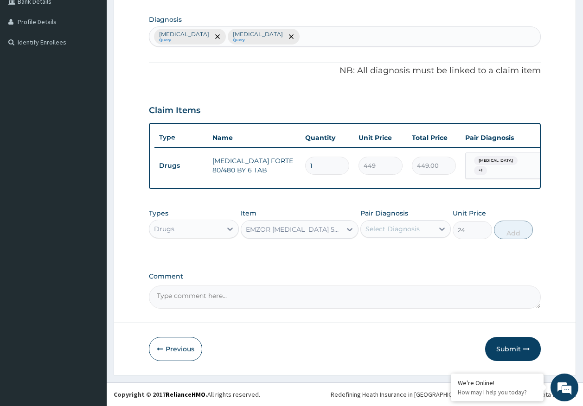
click at [395, 227] on div "Select Diagnosis" at bounding box center [393, 229] width 54 height 9
click at [380, 256] on label "Malaria" at bounding box center [405, 251] width 58 height 9
checkbox input "true"
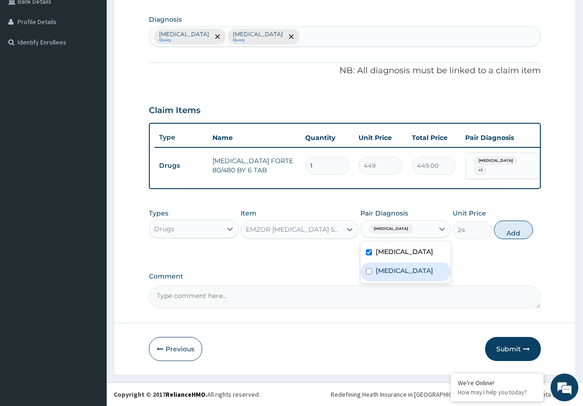
click at [383, 274] on label "Sepsis" at bounding box center [405, 270] width 58 height 9
checkbox input "true"
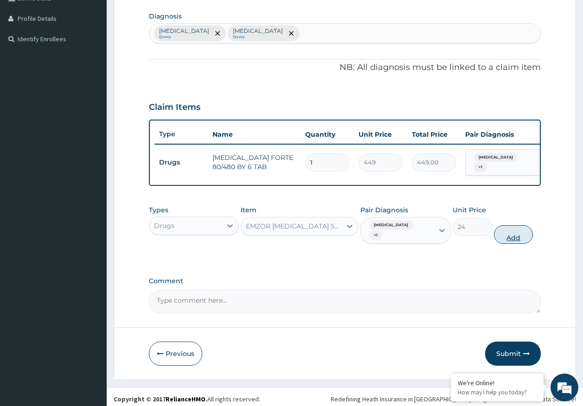
click at [517, 231] on button "Add" at bounding box center [513, 234] width 39 height 19
type input "0"
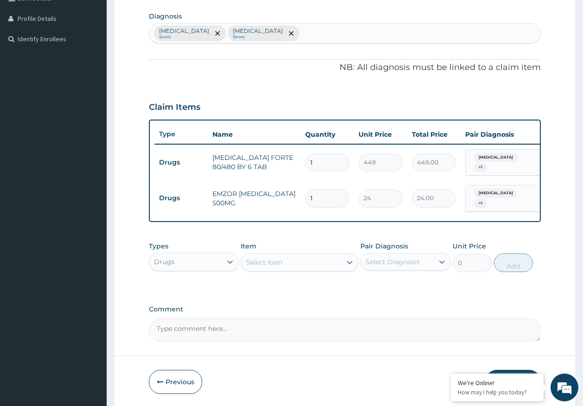
click at [319, 255] on div "Select Item" at bounding box center [291, 262] width 100 height 15
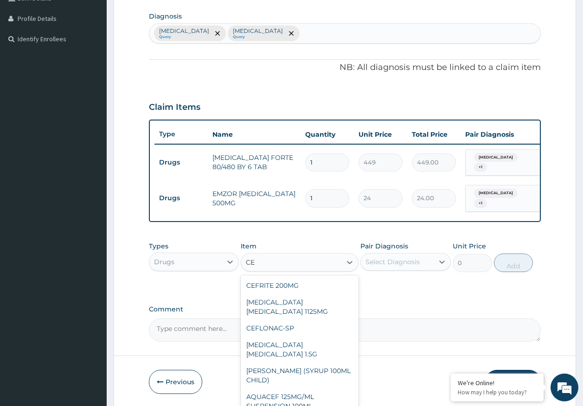
type input "C"
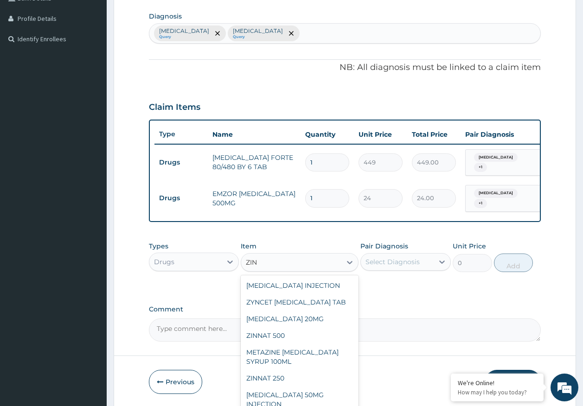
type input "ZINN"
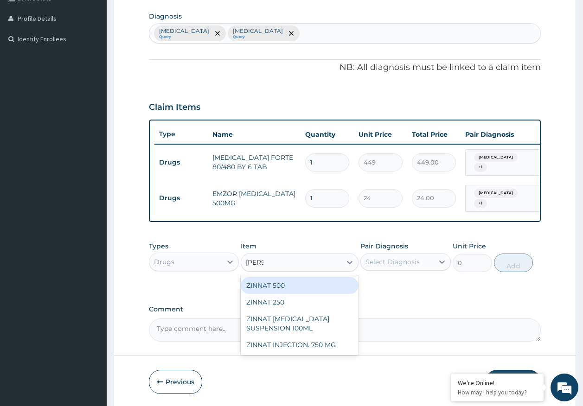
drag, startPoint x: 264, startPoint y: 285, endPoint x: 393, endPoint y: 275, distance: 129.4
click at [268, 284] on div "ZINNAT 500" at bounding box center [300, 285] width 118 height 17
type input "1774"
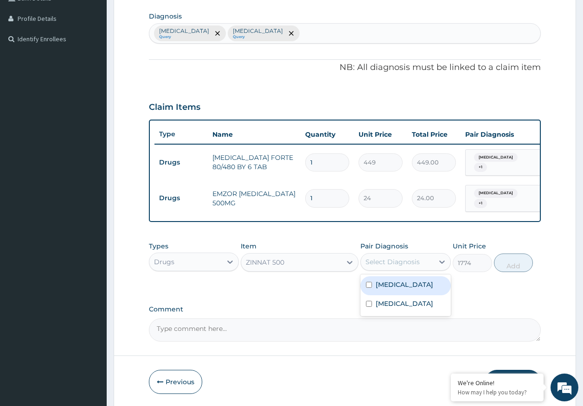
click at [401, 261] on div "Select Diagnosis" at bounding box center [393, 261] width 54 height 9
click at [390, 285] on label "Malaria" at bounding box center [405, 284] width 58 height 9
checkbox input "true"
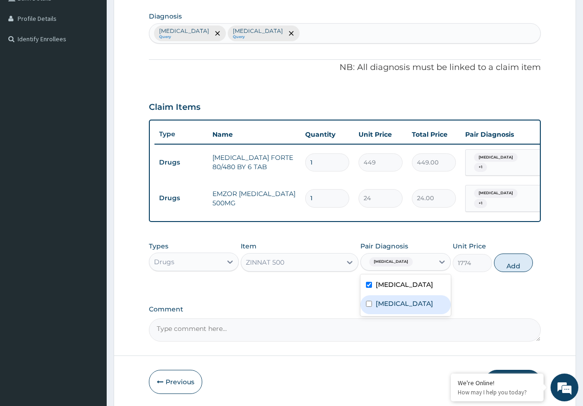
click at [389, 306] on label "Sepsis" at bounding box center [405, 303] width 58 height 9
checkbox input "true"
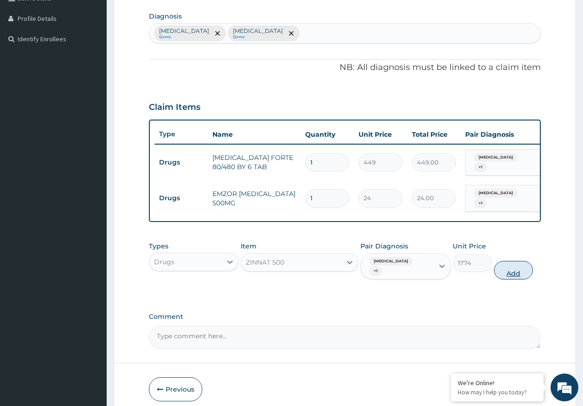
click at [521, 261] on button "Add" at bounding box center [513, 270] width 39 height 19
type input "0"
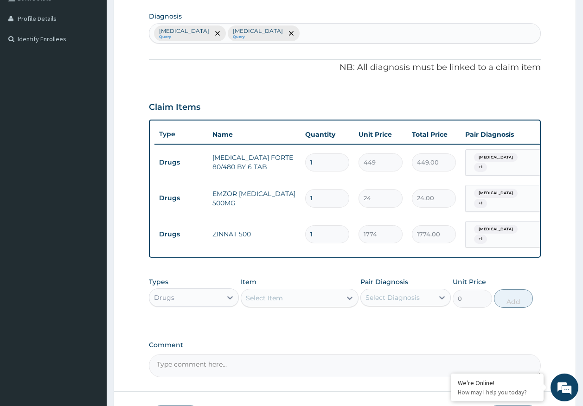
type input "10"
type input "17740.00"
type input "10"
click at [325, 191] on input "1" at bounding box center [327, 198] width 44 height 18
type input "0.00"
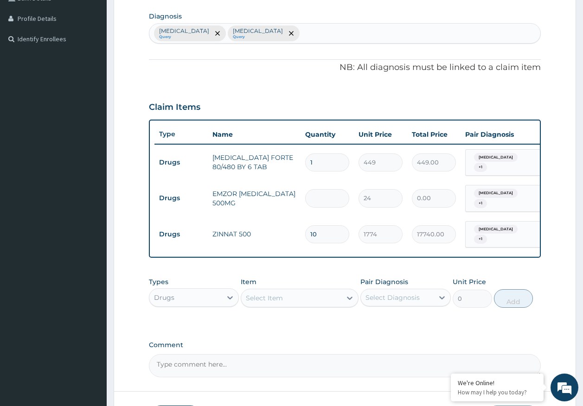
type input "8"
type input "192.00"
type input "0.00"
type input "1"
type input "24.00"
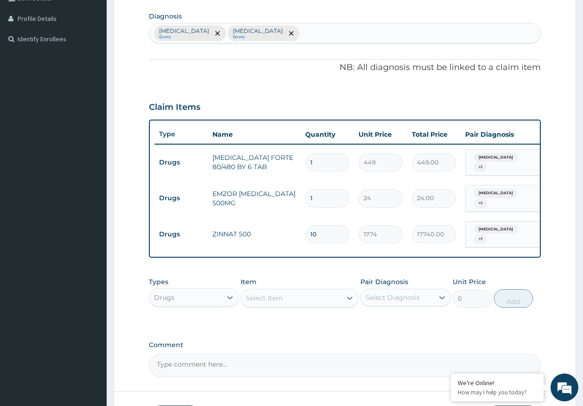
type input "18"
type input "432.00"
type input "18"
click at [333, 159] on input "1" at bounding box center [327, 163] width 44 height 18
type input "0.00"
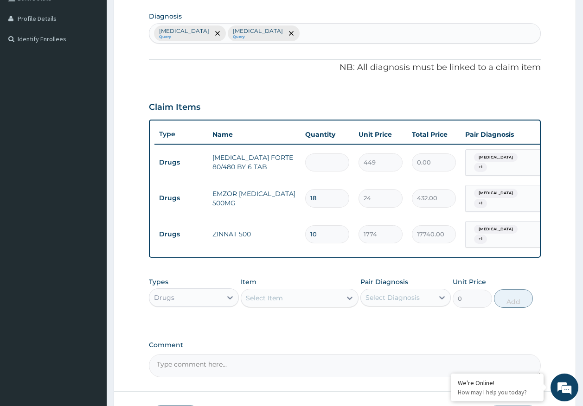
type input "6"
type input "2694.00"
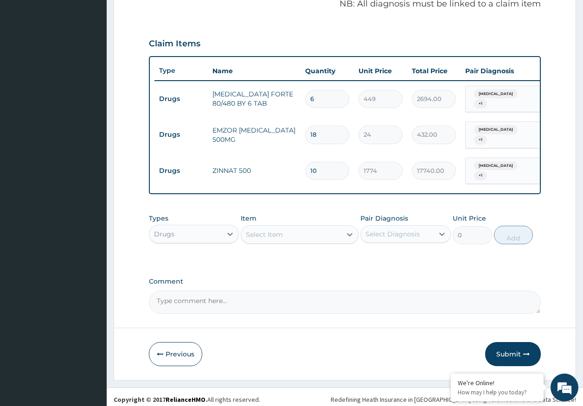
scroll to position [289, 0]
type input "6"
click at [509, 347] on button "Submit" at bounding box center [513, 354] width 56 height 24
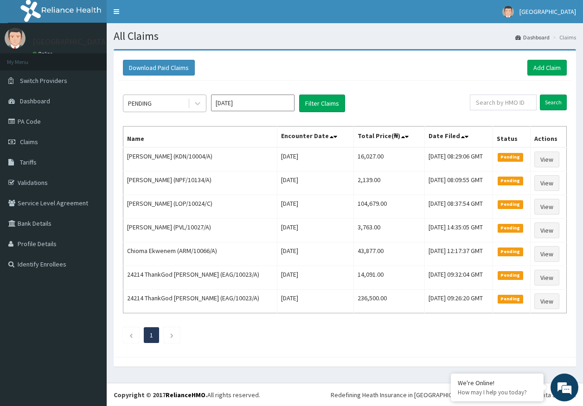
click at [144, 106] on div "PENDING" at bounding box center [140, 103] width 24 height 9
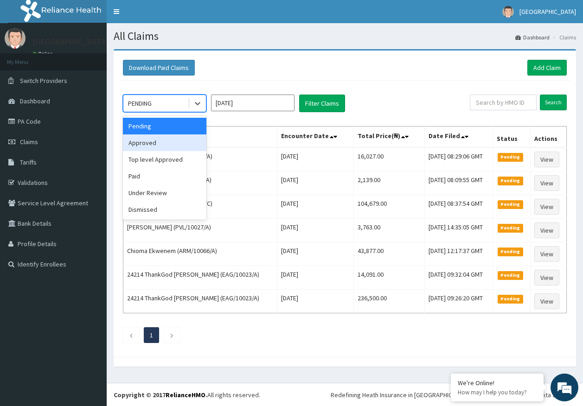
click at [150, 146] on div "Approved" at bounding box center [165, 143] width 84 height 17
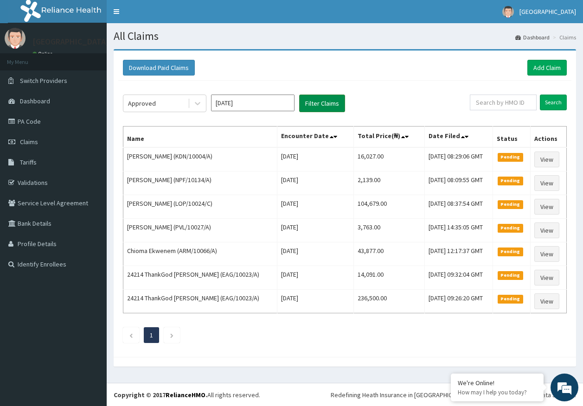
click at [321, 105] on button "Filter Claims" at bounding box center [322, 104] width 46 height 18
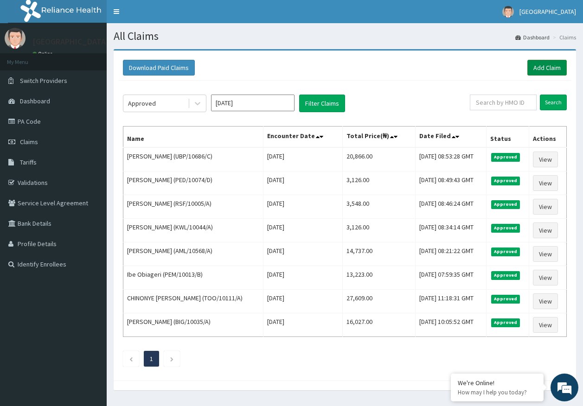
click at [533, 70] on link "Add Claim" at bounding box center [546, 68] width 39 height 16
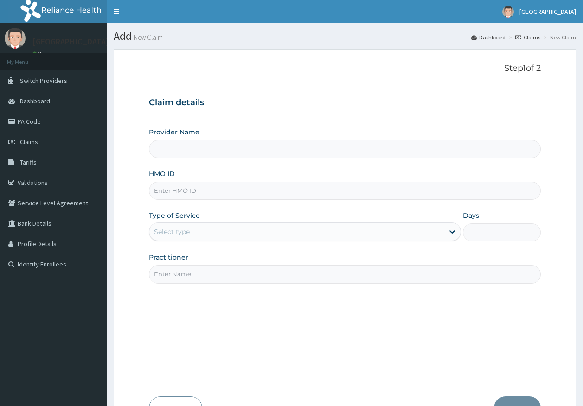
type input "[GEOGRAPHIC_DATA]"
click at [188, 193] on input "HMO ID" at bounding box center [345, 191] width 392 height 18
paste input "TSC/10012/B"
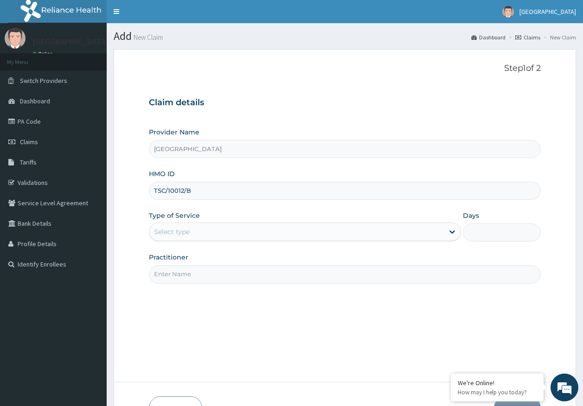
type input "TSC/10012/B"
click at [168, 230] on div "Select type" at bounding box center [172, 231] width 36 height 9
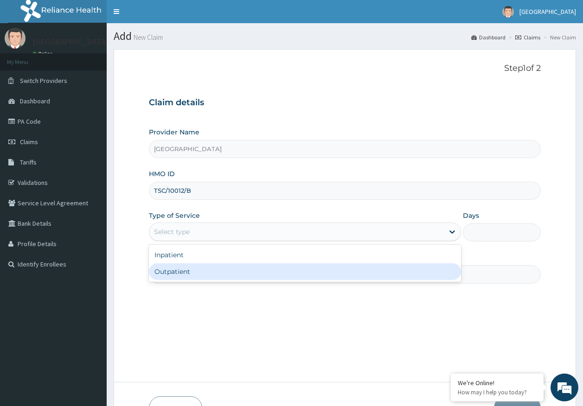
click at [173, 270] on div "Outpatient" at bounding box center [305, 271] width 312 height 17
type input "1"
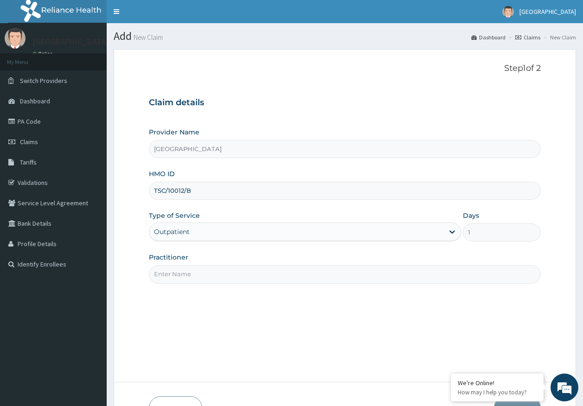
click at [202, 274] on input "Practitioner" at bounding box center [345, 274] width 392 height 18
type input "DR AJAYI"
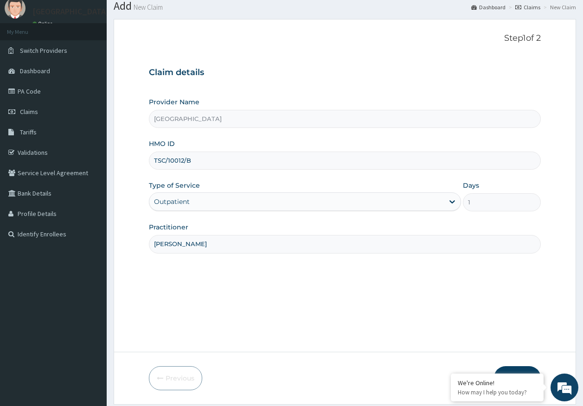
scroll to position [59, 0]
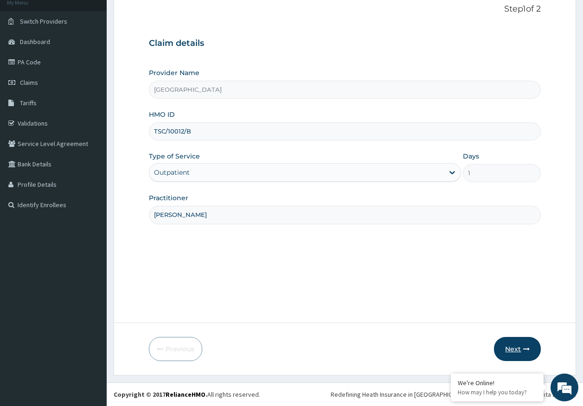
click at [517, 342] on button "Next" at bounding box center [517, 349] width 47 height 24
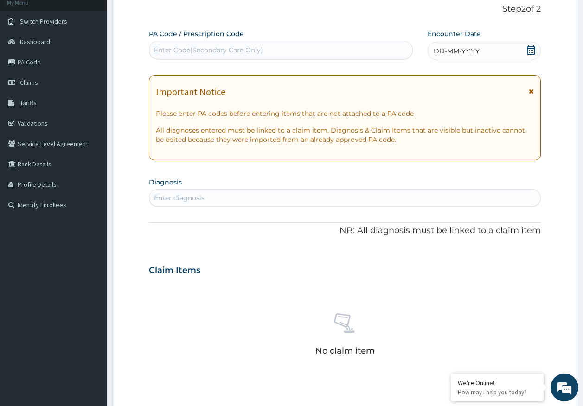
drag, startPoint x: 437, startPoint y: 50, endPoint x: 464, endPoint y: 52, distance: 27.4
click at [440, 48] on span "DD-MM-YYYY" at bounding box center [457, 50] width 46 height 9
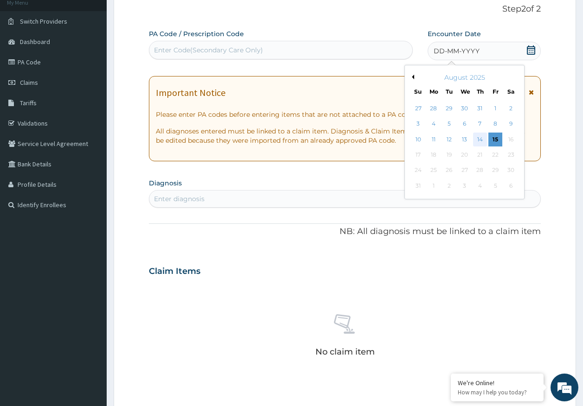
click at [483, 141] on div "14" at bounding box center [480, 140] width 14 height 14
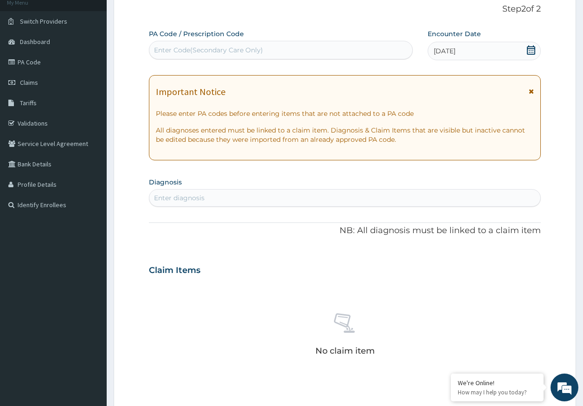
click at [265, 201] on div "Enter diagnosis" at bounding box center [345, 198] width 392 height 15
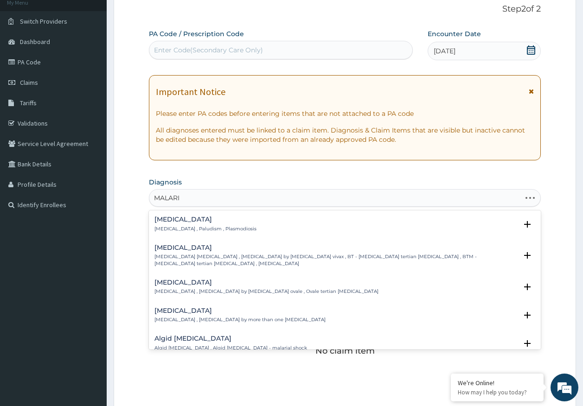
type input "MALARIA"
click at [161, 226] on p "Malaria , Paludism , Plasmodiosis" at bounding box center [205, 229] width 102 height 6
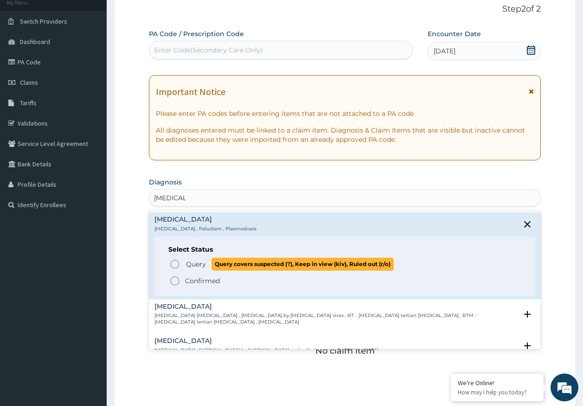
click at [195, 269] on span "Query" at bounding box center [196, 264] width 20 height 9
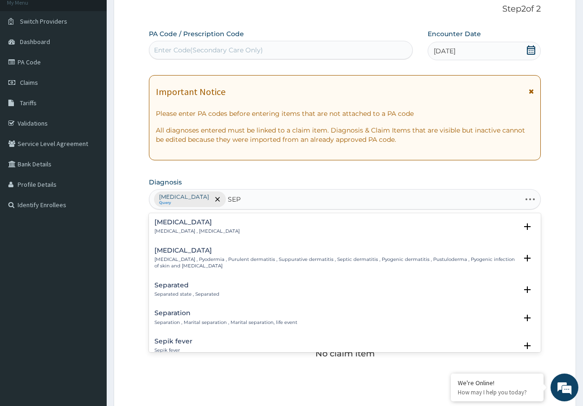
type input "SEPS"
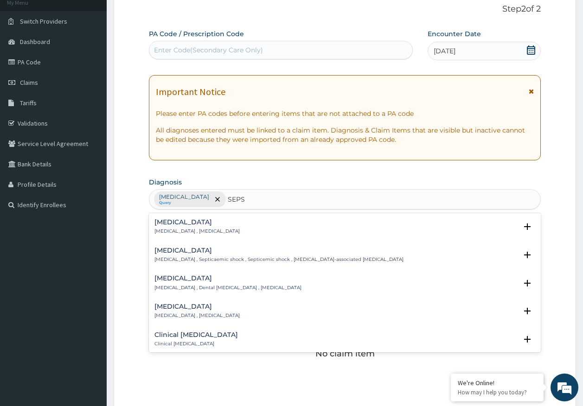
click at [173, 231] on p "Systemic infection , Sepsis" at bounding box center [196, 231] width 85 height 6
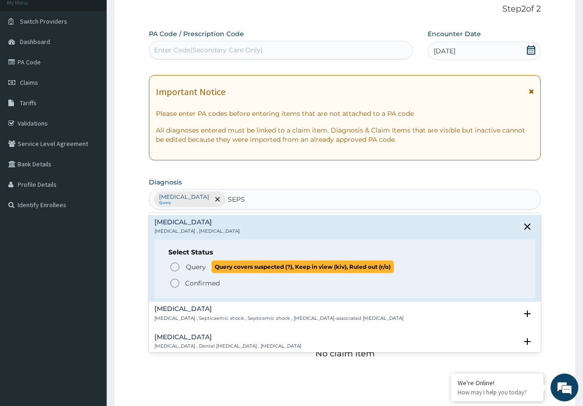
click at [191, 267] on span "Query" at bounding box center [196, 267] width 20 height 9
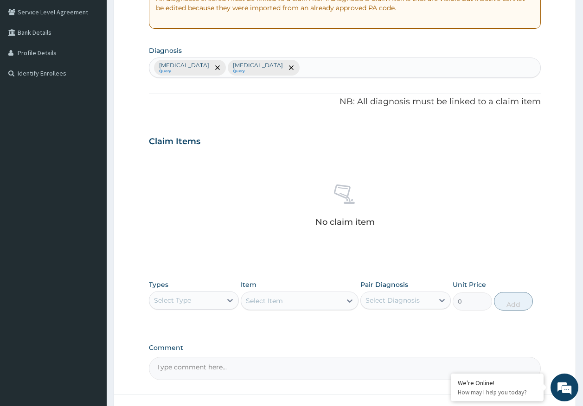
scroll to position [245, 0]
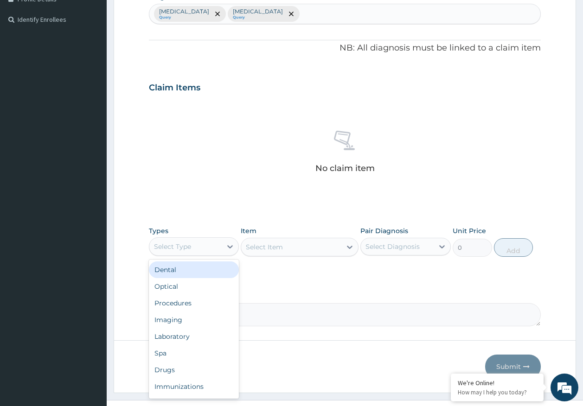
click at [180, 246] on div "Select Type" at bounding box center [172, 246] width 37 height 9
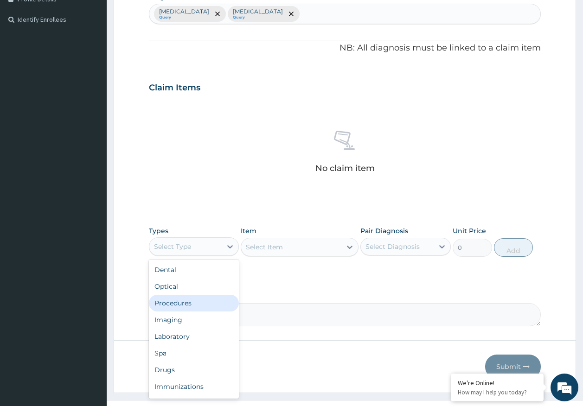
click at [183, 304] on div "Procedures" at bounding box center [194, 303] width 90 height 17
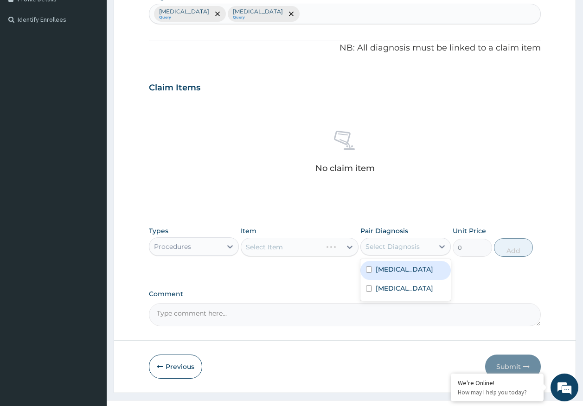
click at [412, 250] on div "Select Diagnosis" at bounding box center [393, 246] width 54 height 9
click at [388, 263] on div "Malaria" at bounding box center [405, 270] width 90 height 19
checkbox input "true"
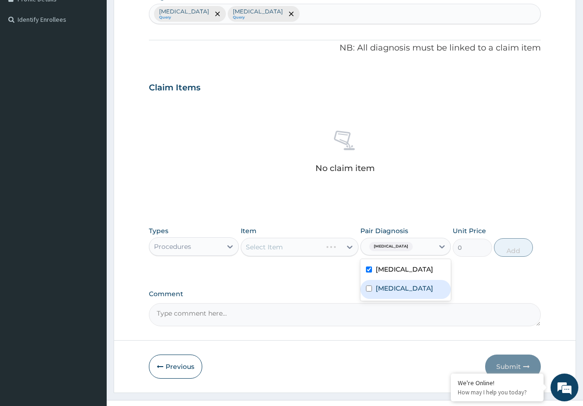
click at [385, 290] on label "Sepsis" at bounding box center [405, 288] width 58 height 9
checkbox input "true"
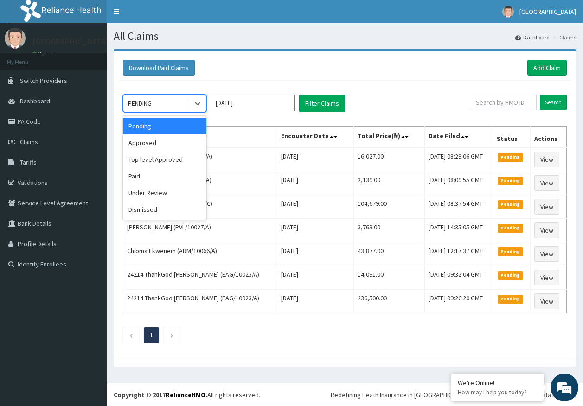
click at [148, 101] on div "PENDING" at bounding box center [140, 103] width 24 height 9
drag, startPoint x: 141, startPoint y: 143, endPoint x: 167, endPoint y: 137, distance: 26.1
click at [148, 141] on div "Approved" at bounding box center [165, 143] width 84 height 17
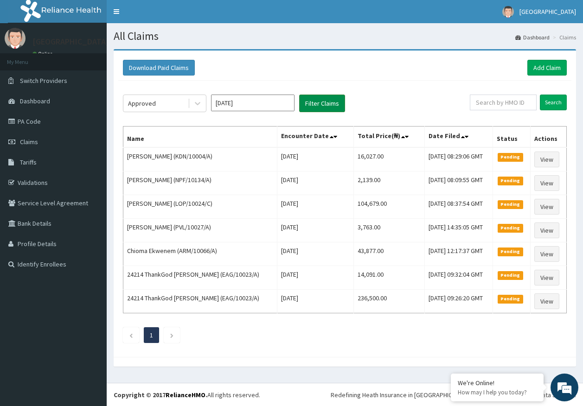
click at [314, 106] on button "Filter Claims" at bounding box center [322, 104] width 46 height 18
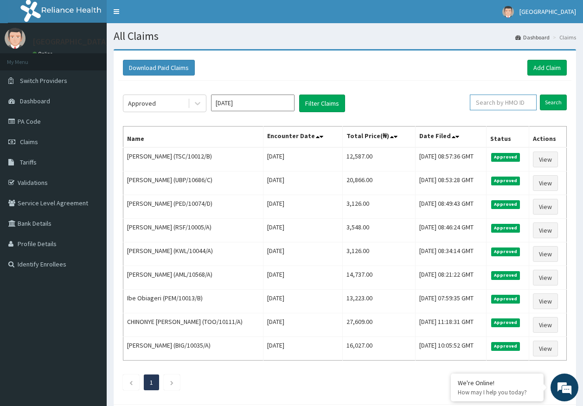
click at [507, 100] on input "text" at bounding box center [503, 103] width 67 height 16
paste input "BWL/10325/A"
type input "BWL/10325/A"
click at [554, 111] on div "BWL/10325/A Search" at bounding box center [513, 104] width 108 height 18
click at [552, 104] on input "Search" at bounding box center [553, 103] width 27 height 16
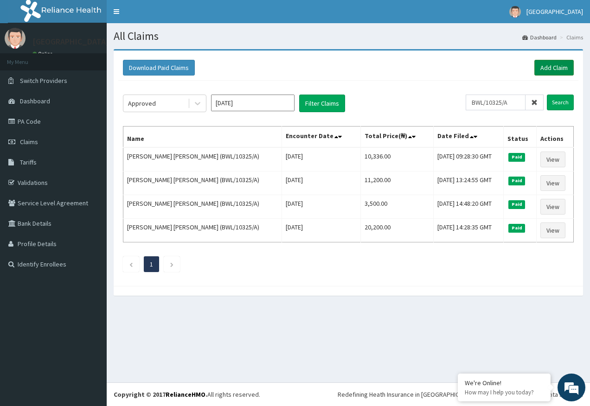
click at [550, 65] on link "Add Claim" at bounding box center [553, 68] width 39 height 16
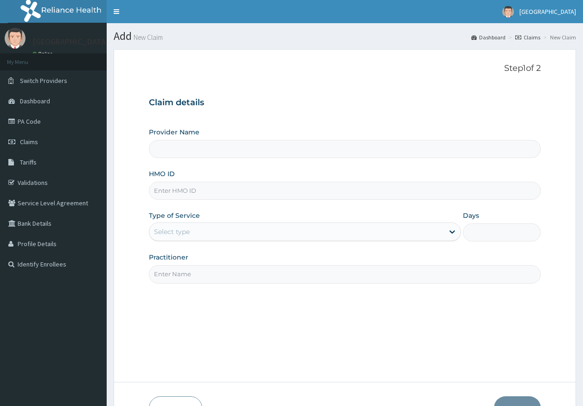
type input "[GEOGRAPHIC_DATA]"
click at [181, 191] on input "HMO ID" at bounding box center [345, 191] width 392 height 18
paste input "BWL/10325/A"
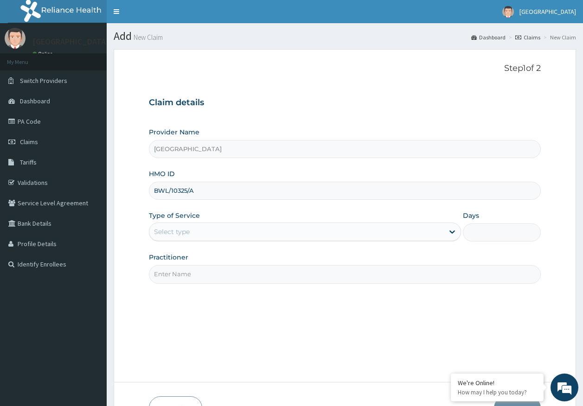
type input "BWL/10325/A"
click at [179, 221] on div "Type of Service Select type" at bounding box center [305, 226] width 312 height 31
click at [179, 232] on div "Select type" at bounding box center [172, 231] width 36 height 9
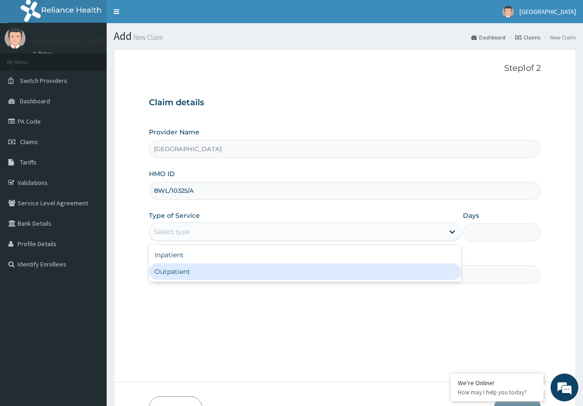
click at [181, 274] on div "Outpatient" at bounding box center [305, 271] width 312 height 17
type input "1"
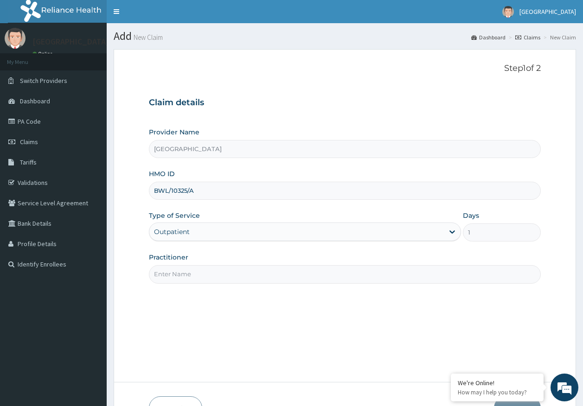
drag, startPoint x: 192, startPoint y: 276, endPoint x: 183, endPoint y: 280, distance: 9.4
click at [191, 276] on input "Practitioner" at bounding box center [345, 274] width 392 height 18
type input "[PERSON_NAME]"
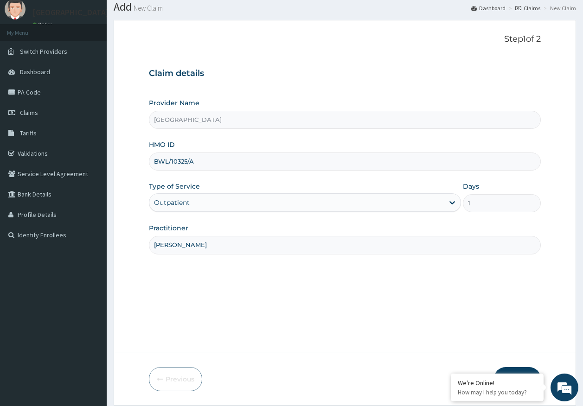
scroll to position [59, 0]
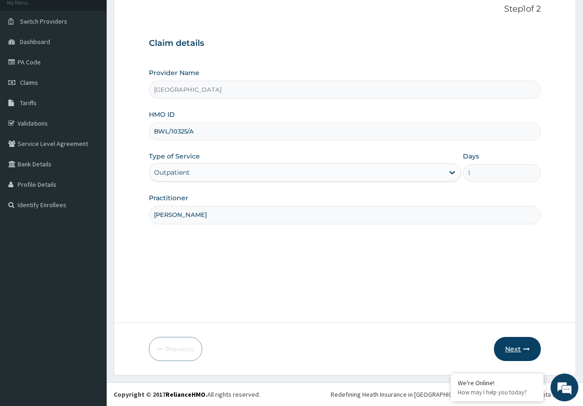
click at [517, 345] on button "Next" at bounding box center [517, 349] width 47 height 24
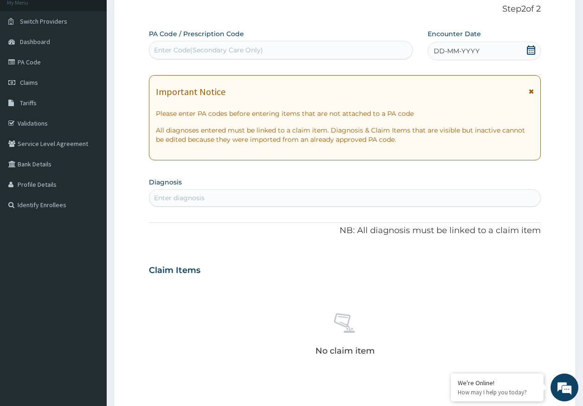
click at [207, 197] on div "Enter diagnosis" at bounding box center [345, 198] width 392 height 15
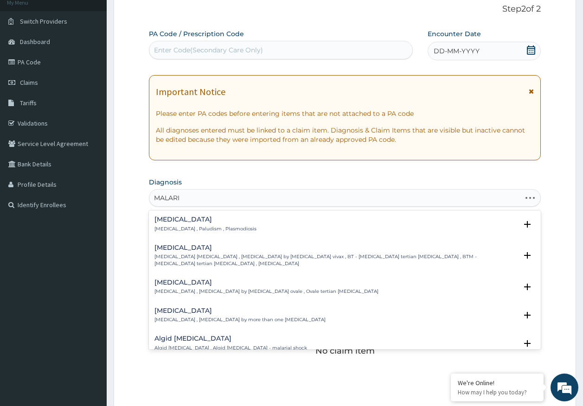
type input "[MEDICAL_DATA]"
click at [168, 226] on p "[MEDICAL_DATA] , Paludism , Plasmodiosis" at bounding box center [205, 229] width 102 height 6
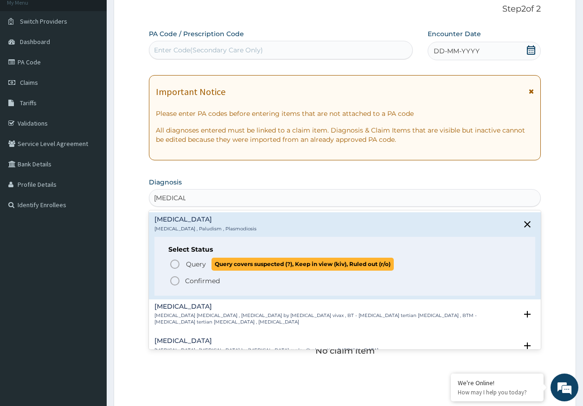
click at [196, 263] on span "Query" at bounding box center [196, 264] width 20 height 9
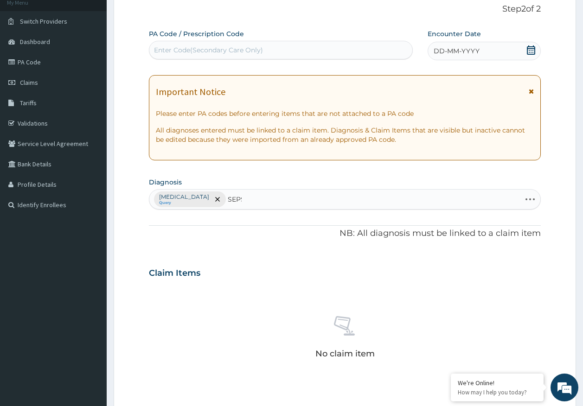
type input "SEPSI"
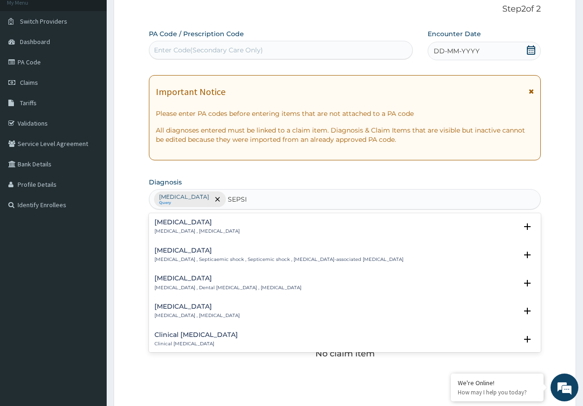
click at [167, 229] on p "[MEDICAL_DATA] , [MEDICAL_DATA]" at bounding box center [196, 231] width 85 height 6
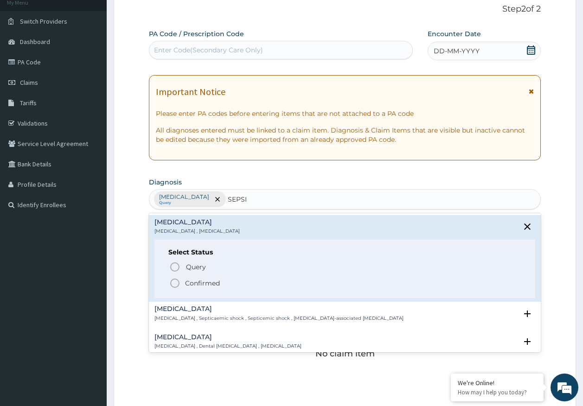
click at [193, 274] on div "Query Query covers suspected (?), Keep in view (kiv), Ruled out (r/o) Confirmed" at bounding box center [344, 275] width 353 height 28
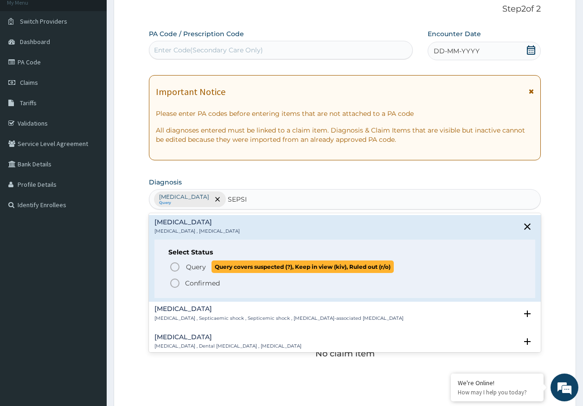
click at [191, 267] on span "Query" at bounding box center [196, 267] width 20 height 9
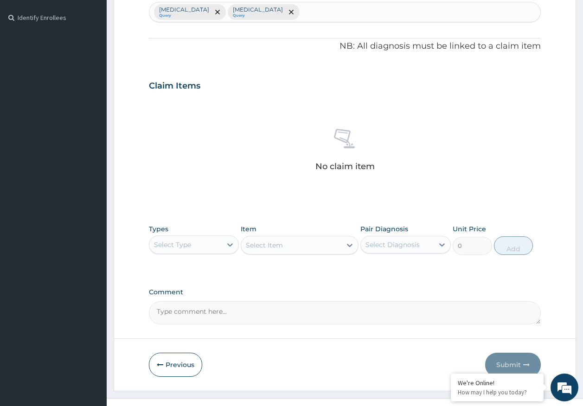
scroll to position [263, 0]
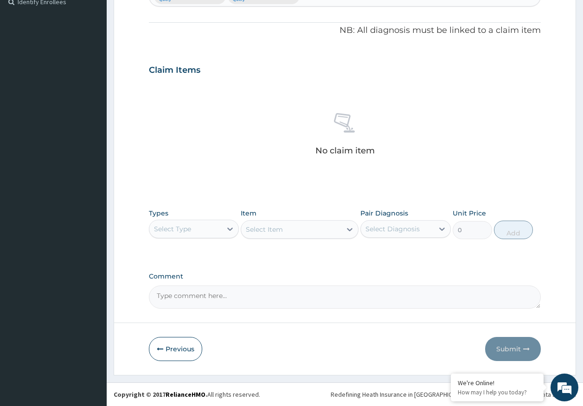
click at [202, 225] on div "Select Type" at bounding box center [185, 229] width 73 height 15
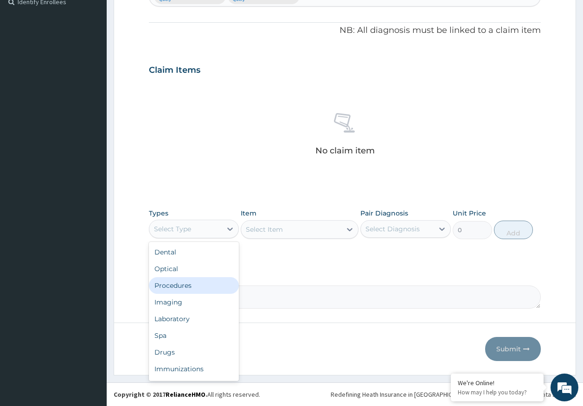
click at [203, 285] on div "Procedures" at bounding box center [194, 285] width 90 height 17
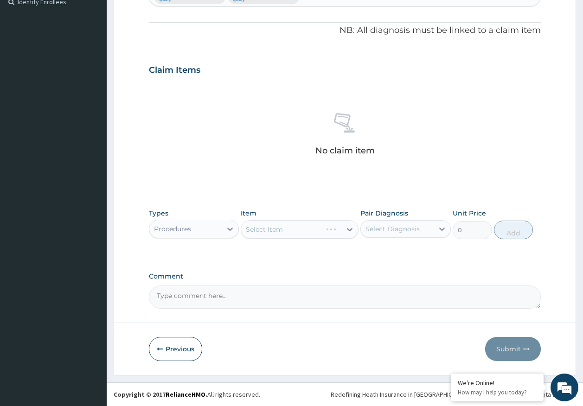
drag, startPoint x: 403, startPoint y: 231, endPoint x: 399, endPoint y: 238, distance: 7.5
click at [403, 231] on div "Select Diagnosis" at bounding box center [393, 229] width 54 height 9
drag, startPoint x: 390, startPoint y: 255, endPoint x: 386, endPoint y: 285, distance: 30.4
click at [390, 258] on div "Malaria" at bounding box center [405, 253] width 90 height 19
checkbox input "true"
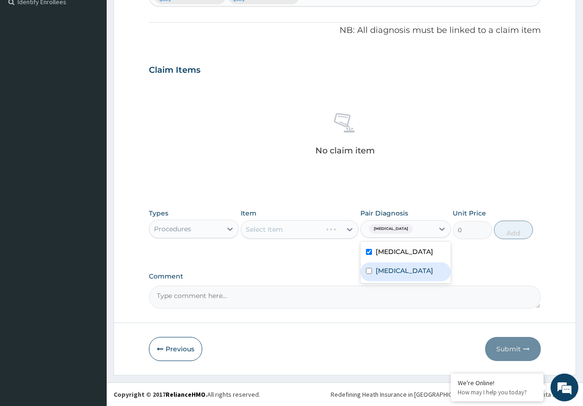
click at [387, 278] on div "Sepsis" at bounding box center [405, 272] width 90 height 19
checkbox input "true"
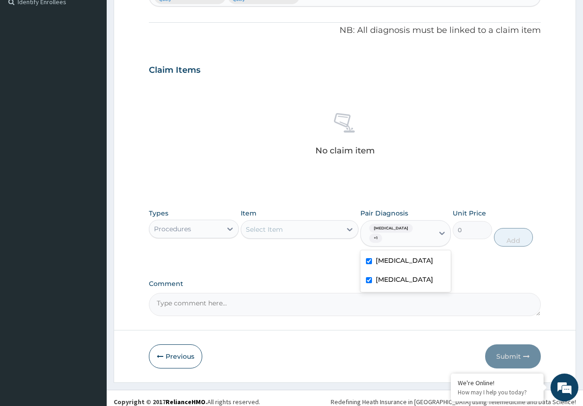
click at [302, 238] on div "Select Item" at bounding box center [300, 229] width 118 height 19
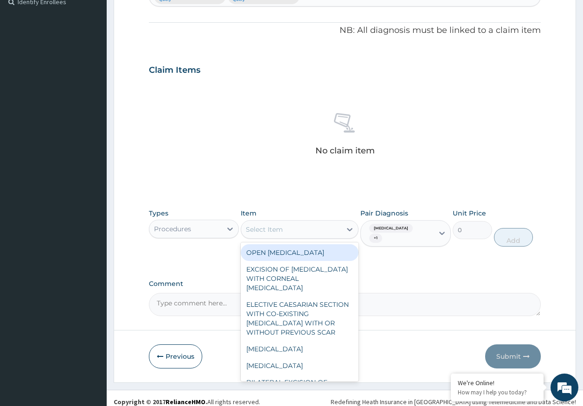
type input "C"
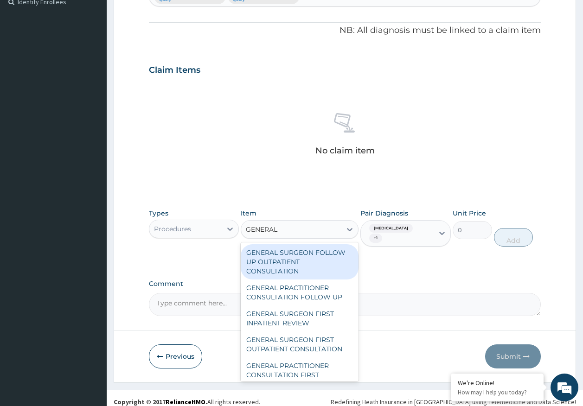
type input "GENERAL P"
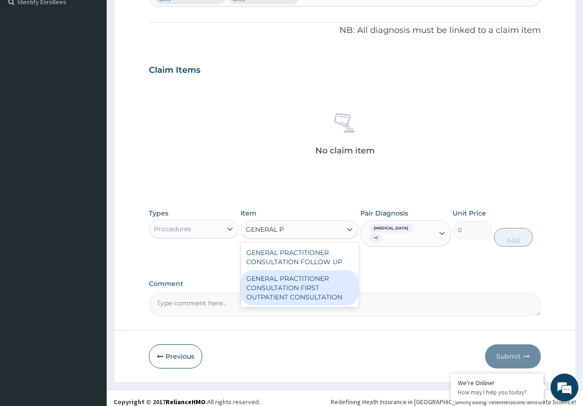
drag, startPoint x: 288, startPoint y: 280, endPoint x: 491, endPoint y: 270, distance: 203.4
click at [297, 279] on div "GENERAL PRACTITIONER CONSULTATION FIRST OUTPATIENT CONSULTATION" at bounding box center [300, 287] width 118 height 35
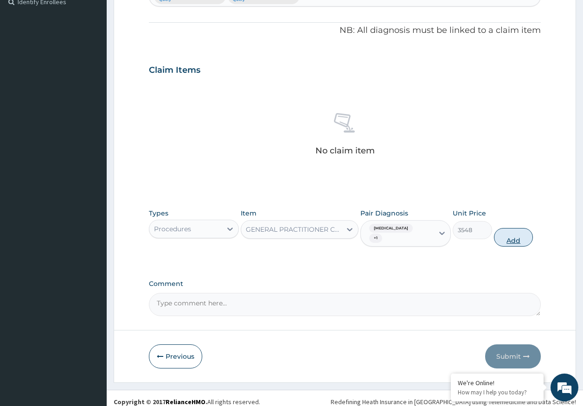
click at [514, 228] on button "Add" at bounding box center [513, 237] width 39 height 19
type input "0"
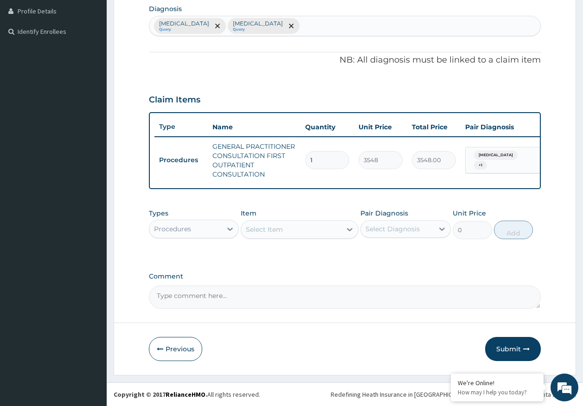
click at [195, 229] on div "Procedures" at bounding box center [185, 229] width 73 height 15
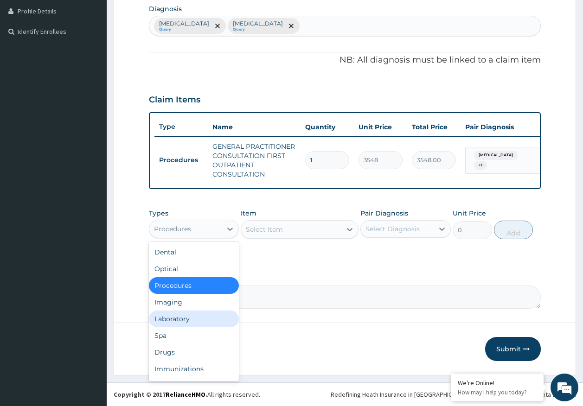
click at [187, 318] on div "Laboratory" at bounding box center [194, 319] width 90 height 17
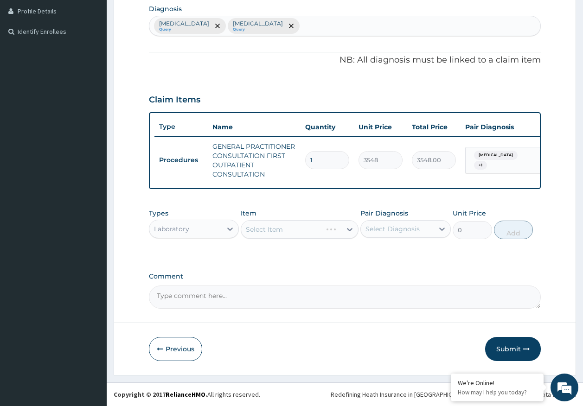
click at [405, 231] on div "Select Diagnosis" at bounding box center [393, 229] width 54 height 9
click at [393, 258] on div "Malaria" at bounding box center [405, 253] width 90 height 19
checkbox input "true"
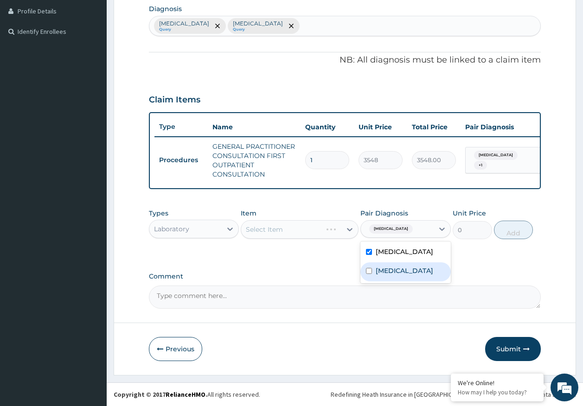
click at [391, 267] on label "Sepsis" at bounding box center [405, 270] width 58 height 9
checkbox input "true"
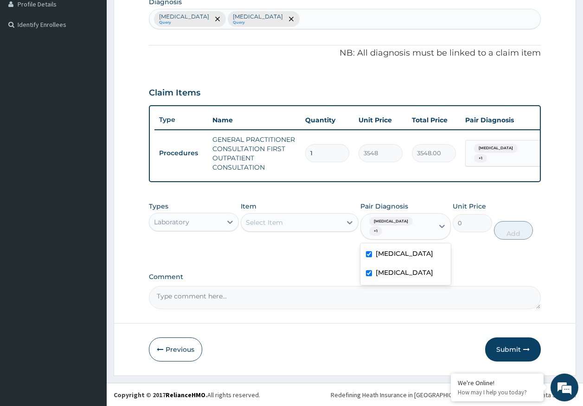
click at [310, 230] on div "Select Item" at bounding box center [291, 222] width 100 height 15
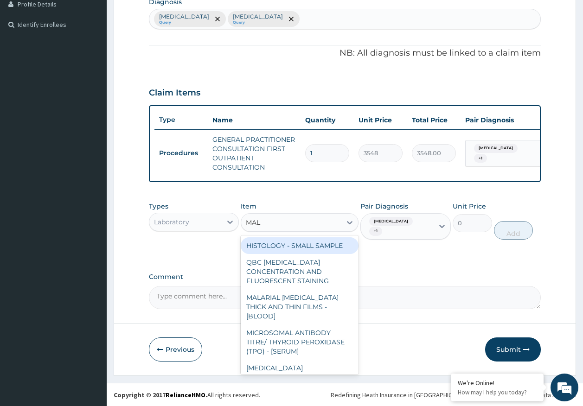
type input "MALA"
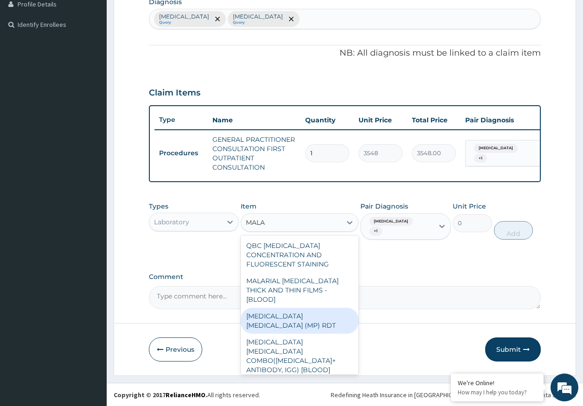
drag, startPoint x: 321, startPoint y: 319, endPoint x: 360, endPoint y: 289, distance: 49.6
click at [322, 317] on div "MALARIA PARASITE (MP) RDT" at bounding box center [300, 321] width 118 height 26
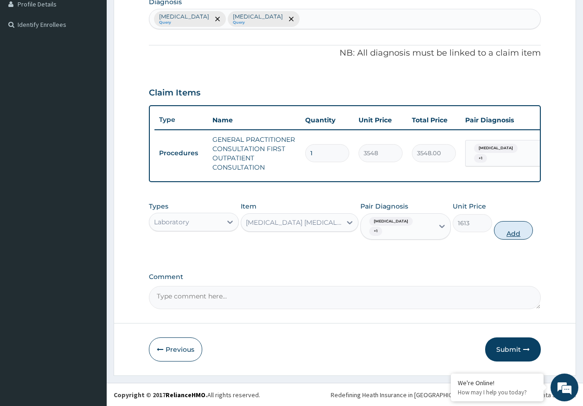
click at [510, 232] on button "Add" at bounding box center [513, 230] width 39 height 19
type input "0"
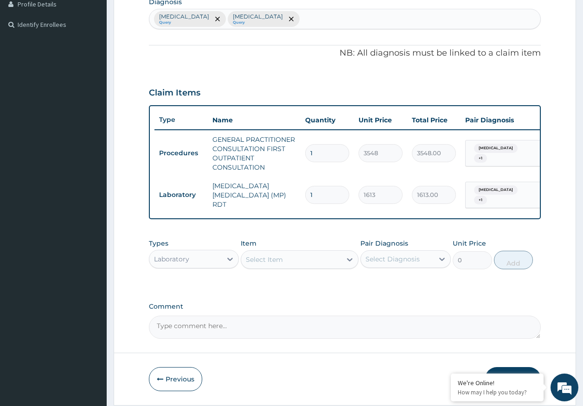
click at [293, 257] on div "Select Item" at bounding box center [291, 259] width 100 height 15
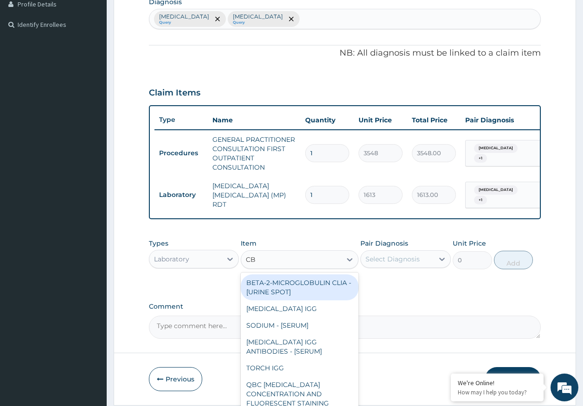
type input "CBC"
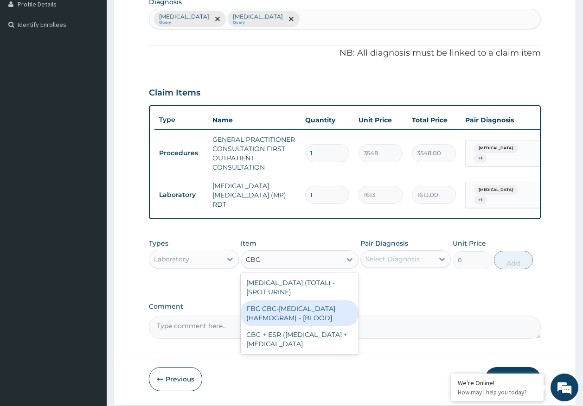
drag, startPoint x: 301, startPoint y: 320, endPoint x: 405, endPoint y: 274, distance: 113.0
click at [303, 319] on div "FBC CBC-COMPLETE BLOOD COUNT (HAEMOGRAM) - [BLOOD]" at bounding box center [300, 314] width 118 height 26
type input "4300"
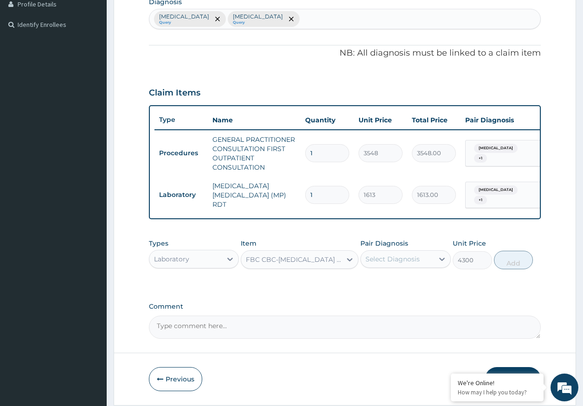
click at [400, 257] on div "Select Diagnosis" at bounding box center [393, 259] width 54 height 9
drag, startPoint x: 391, startPoint y: 302, endPoint x: 472, endPoint y: 280, distance: 84.1
click at [392, 302] on label "[MEDICAL_DATA]" at bounding box center [405, 300] width 58 height 9
checkbox input "true"
click at [511, 261] on button "Add" at bounding box center [513, 260] width 39 height 19
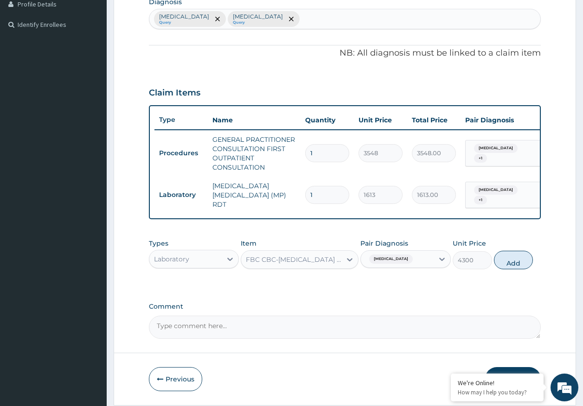
type input "0"
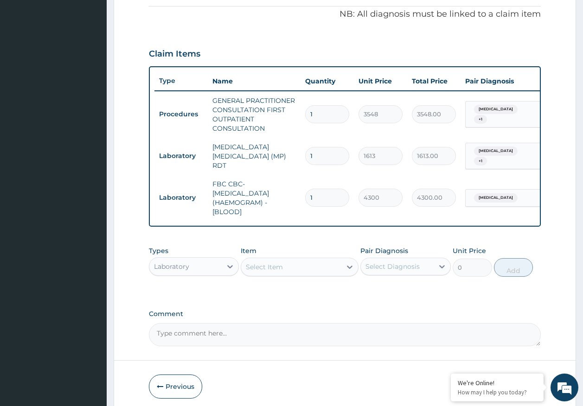
scroll to position [318, 0]
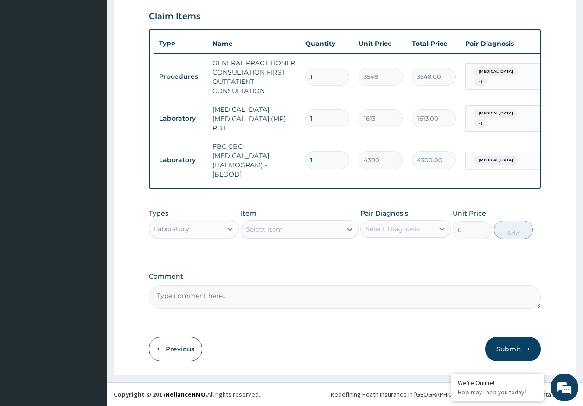
click at [183, 225] on div "Laboratory" at bounding box center [171, 229] width 35 height 9
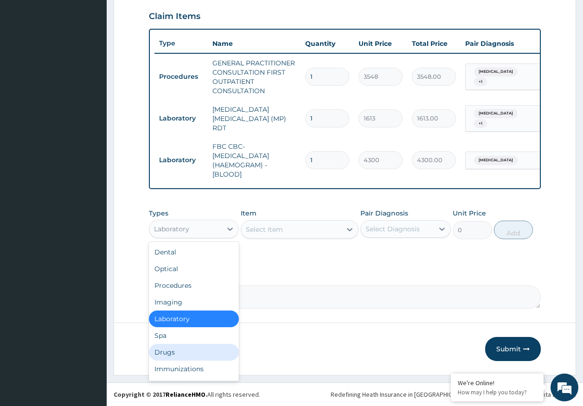
click at [173, 349] on div "Drugs" at bounding box center [194, 352] width 90 height 17
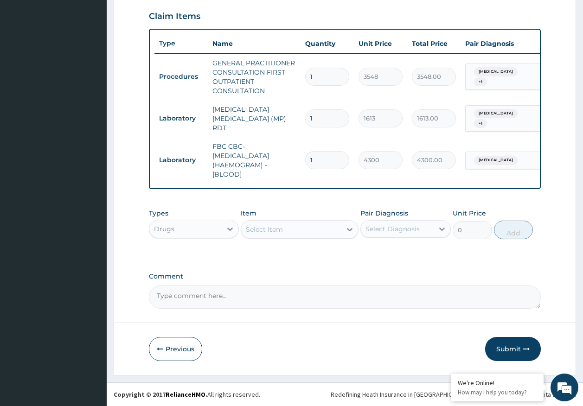
click at [286, 231] on div "Select Item" at bounding box center [291, 229] width 100 height 15
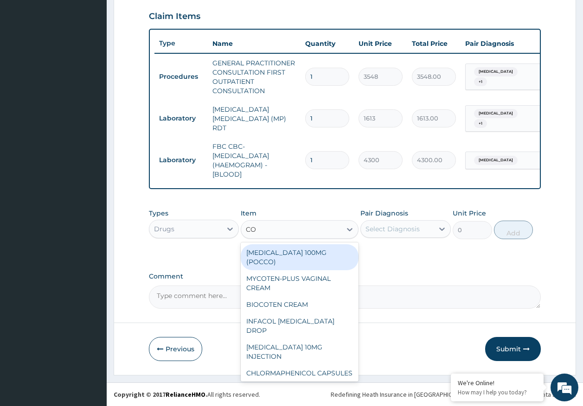
type input "COA"
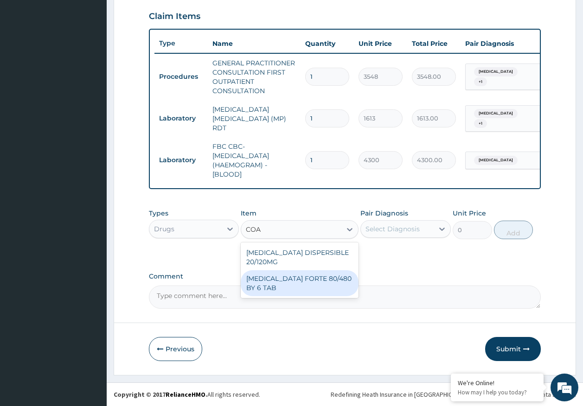
click at [310, 273] on div "[MEDICAL_DATA] FORTE 80/480 BY 6 TAB" at bounding box center [300, 283] width 118 height 26
type input "449"
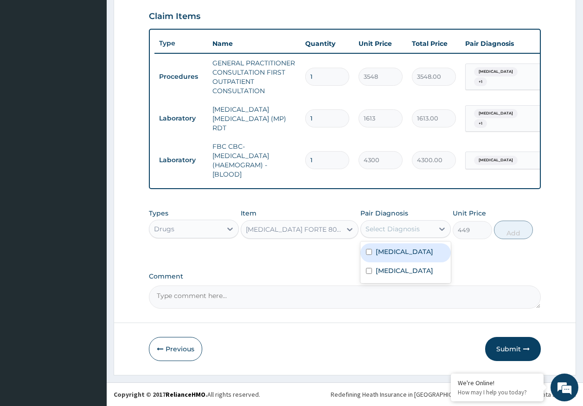
drag, startPoint x: 421, startPoint y: 220, endPoint x: 413, endPoint y: 232, distance: 13.8
click at [420, 221] on div "Select Diagnosis" at bounding box center [405, 229] width 90 height 18
drag, startPoint x: 395, startPoint y: 253, endPoint x: 391, endPoint y: 263, distance: 10.4
click at [394, 253] on label "Malaria" at bounding box center [405, 251] width 58 height 9
checkbox input "true"
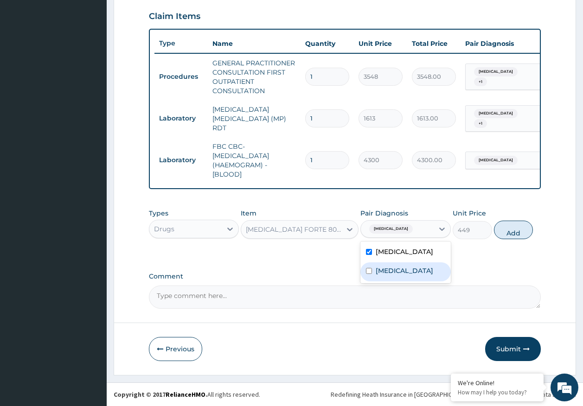
click at [388, 273] on label "Sepsis" at bounding box center [405, 270] width 58 height 9
checkbox input "true"
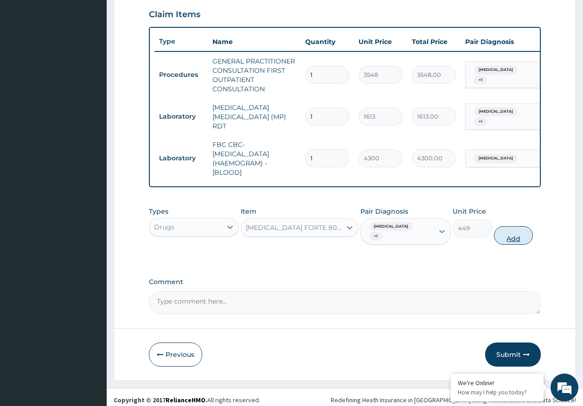
click at [507, 234] on button "Add" at bounding box center [513, 235] width 39 height 19
type input "0"
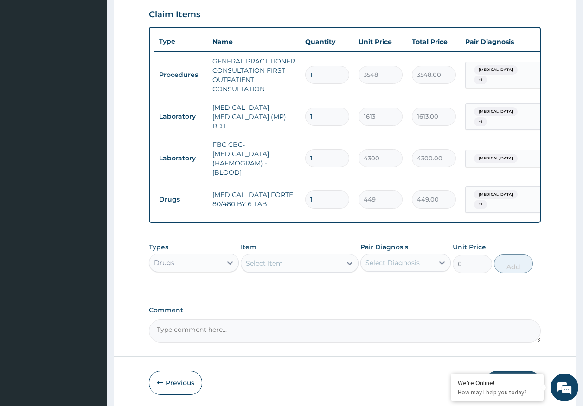
click at [320, 259] on div "Select Item" at bounding box center [291, 263] width 100 height 15
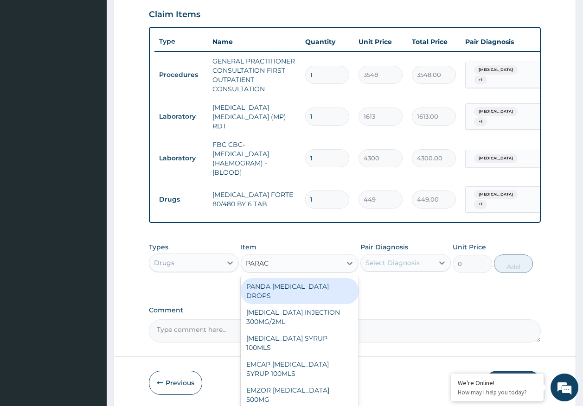
type input "PARACE"
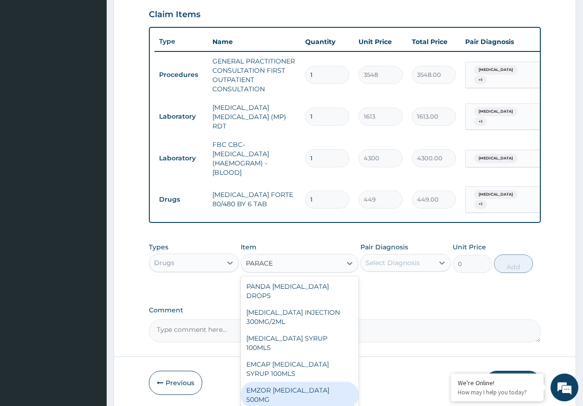
drag, startPoint x: 307, startPoint y: 369, endPoint x: 369, endPoint y: 294, distance: 97.5
click at [308, 382] on div "EMZOR PARACETAMOL 500MG" at bounding box center [300, 395] width 118 height 26
type input "24"
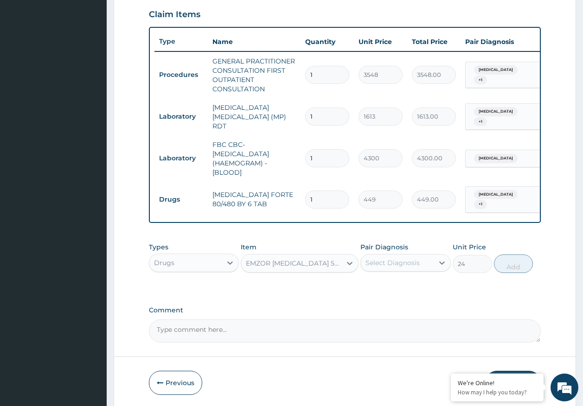
click at [393, 254] on div "Select Diagnosis" at bounding box center [405, 263] width 90 height 18
click at [392, 286] on label "Malaria" at bounding box center [405, 285] width 58 height 9
checkbox input "true"
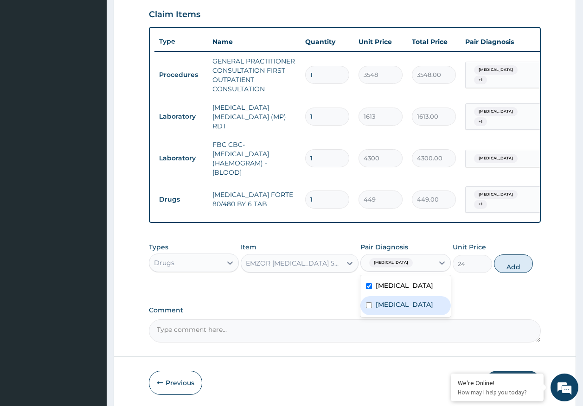
click at [392, 306] on div "Sepsis" at bounding box center [405, 305] width 90 height 19
checkbox input "true"
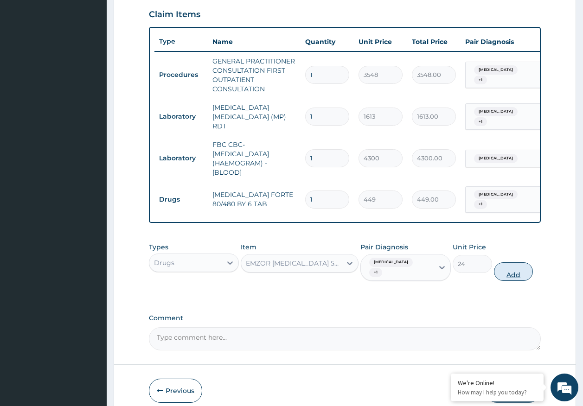
click at [506, 267] on button "Add" at bounding box center [513, 272] width 39 height 19
type input "0"
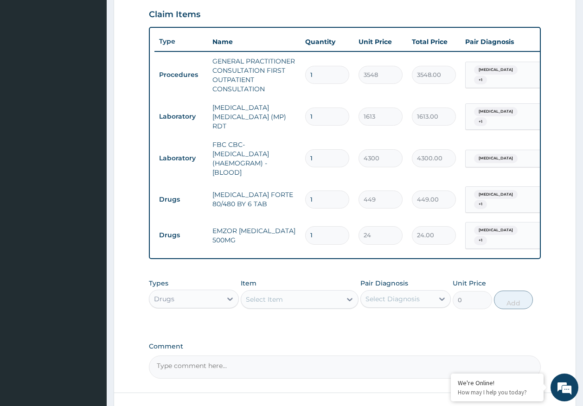
type input "18"
type input "432.00"
type input "18"
click at [332, 192] on input "1" at bounding box center [327, 200] width 44 height 18
type input "0.00"
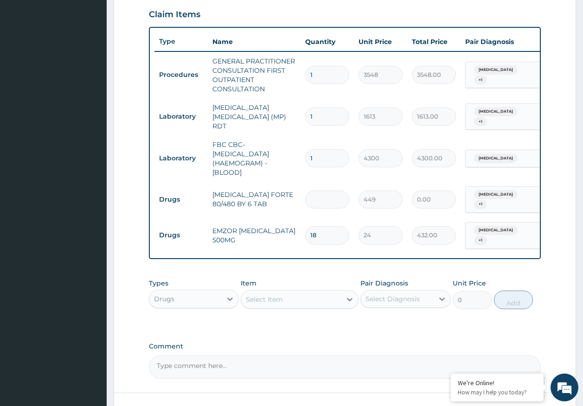
type input "6"
type input "2694.00"
type input "7"
type input "3143.00"
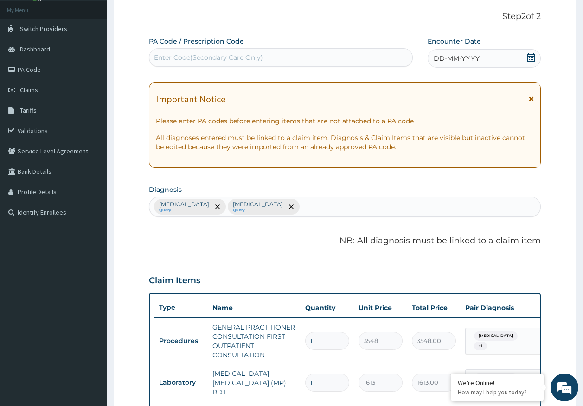
scroll to position [0, 0]
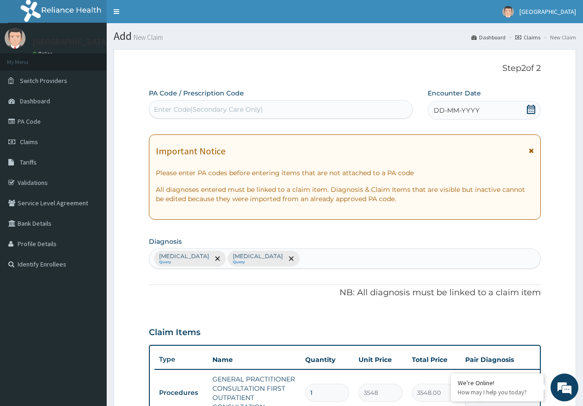
type input "7"
drag, startPoint x: 472, startPoint y: 104, endPoint x: 459, endPoint y: 116, distance: 17.7
click at [470, 104] on div "DD-MM-YYYY" at bounding box center [484, 110] width 113 height 19
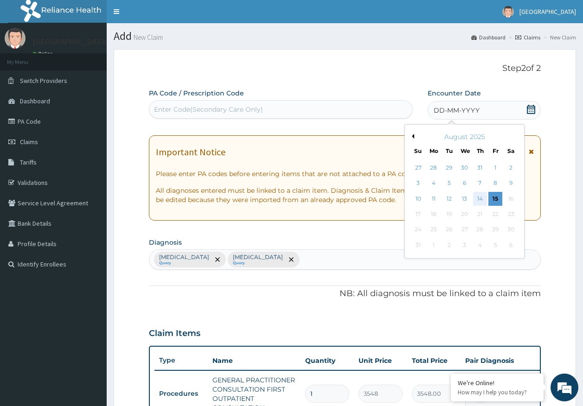
click at [478, 198] on div "14" at bounding box center [480, 199] width 14 height 14
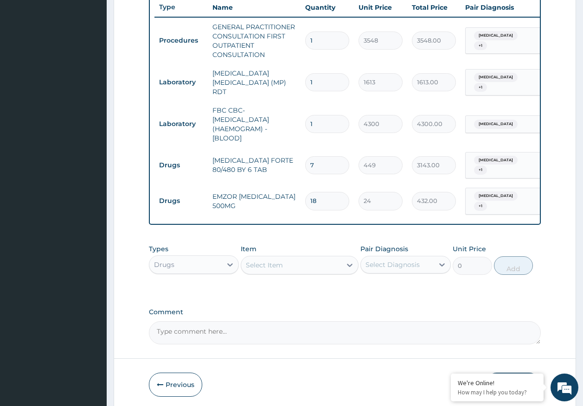
scroll to position [382, 0]
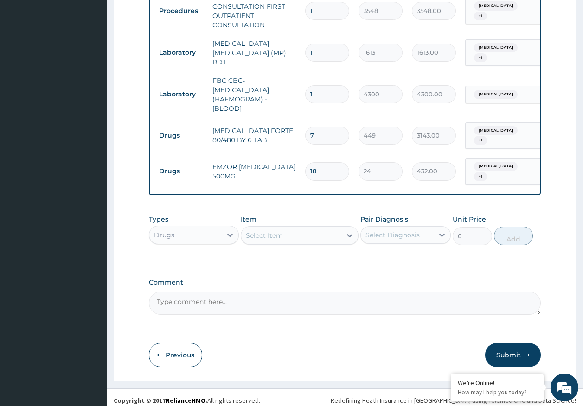
click at [321, 129] on input "7" at bounding box center [327, 136] width 44 height 18
type input "0.00"
type input "6"
type input "2694.00"
type input "6"
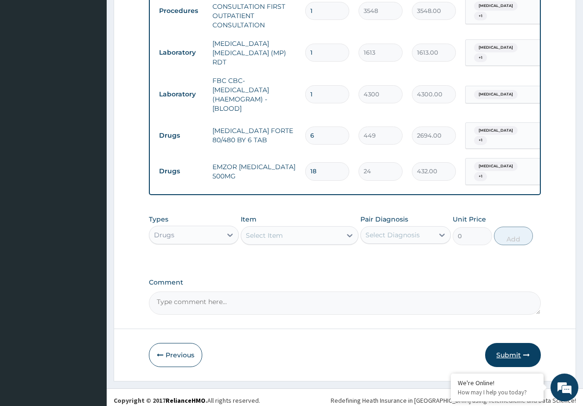
click at [508, 353] on button "Submit" at bounding box center [513, 355] width 56 height 24
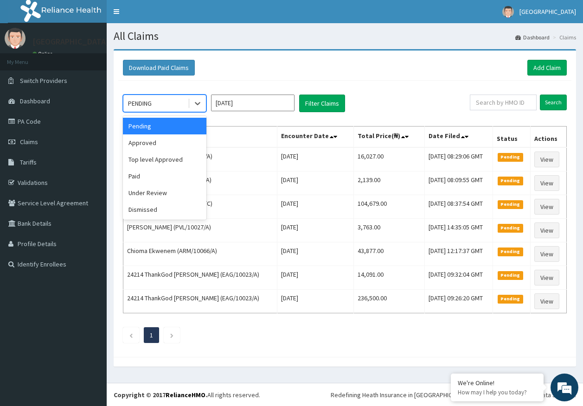
click at [154, 99] on div "PENDING" at bounding box center [155, 103] width 64 height 15
click at [154, 140] on div "Approved" at bounding box center [165, 143] width 84 height 17
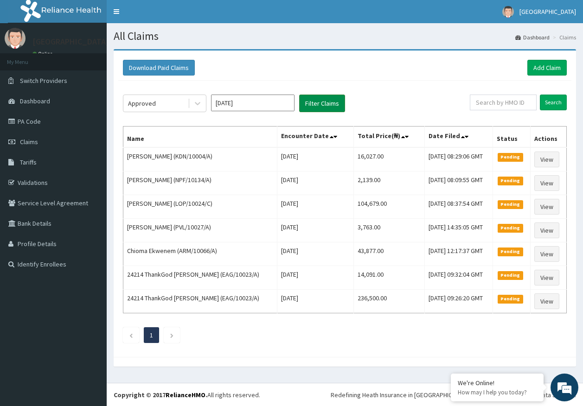
click at [310, 104] on button "Filter Claims" at bounding box center [322, 104] width 46 height 18
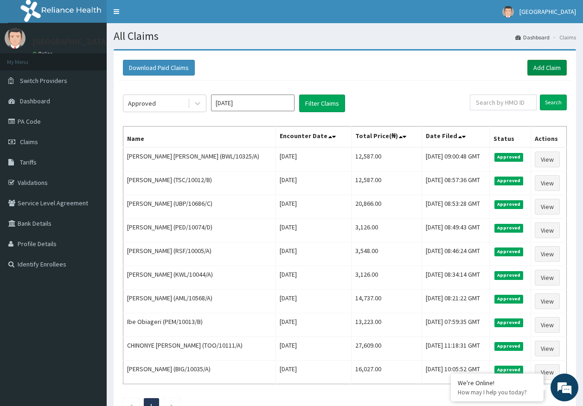
click at [554, 63] on link "Add Claim" at bounding box center [546, 68] width 39 height 16
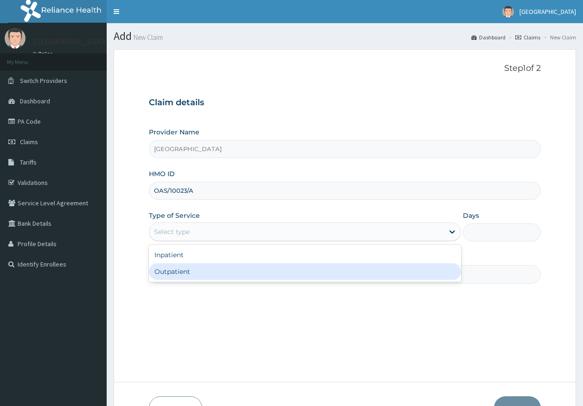
click at [181, 271] on div "Outpatient" at bounding box center [305, 271] width 312 height 17
type input "1"
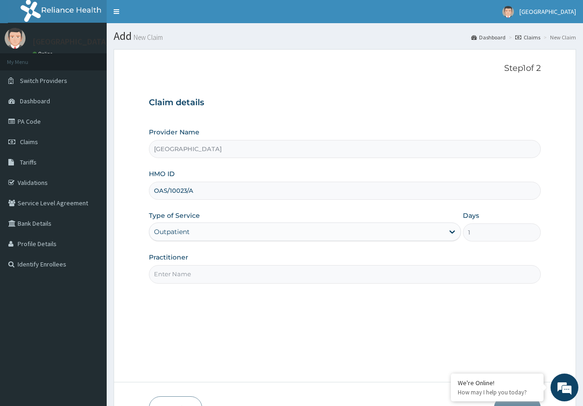
click at [207, 272] on input "Practitioner" at bounding box center [345, 274] width 392 height 18
type input "[PERSON_NAME]"
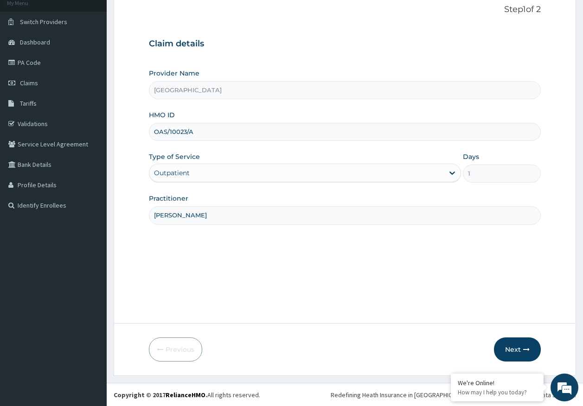
scroll to position [59, 0]
click at [505, 346] on button "Next" at bounding box center [517, 349] width 47 height 24
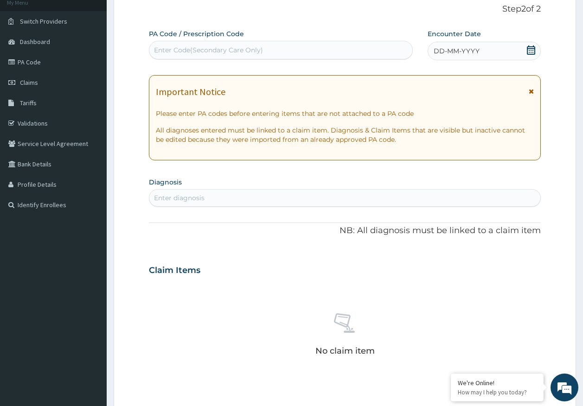
click at [300, 46] on div "Enter Code(Secondary Care Only)" at bounding box center [280, 50] width 263 height 15
type input "PA/2F1D40"
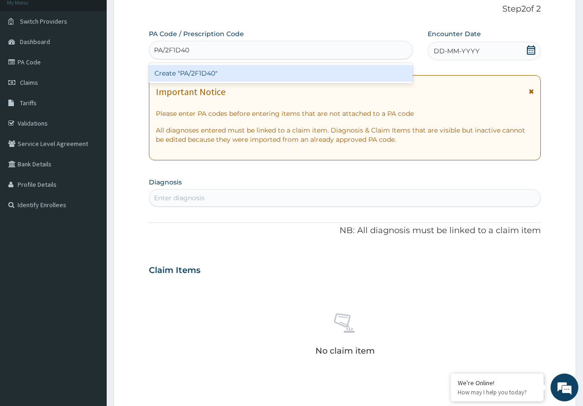
click at [202, 73] on div "Create "PA/2F1D40"" at bounding box center [281, 73] width 264 height 17
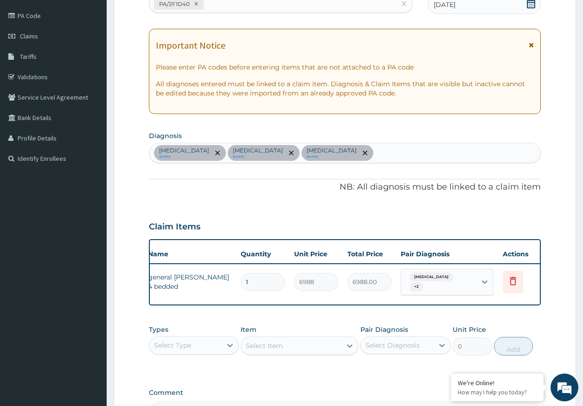
scroll to position [0, 73]
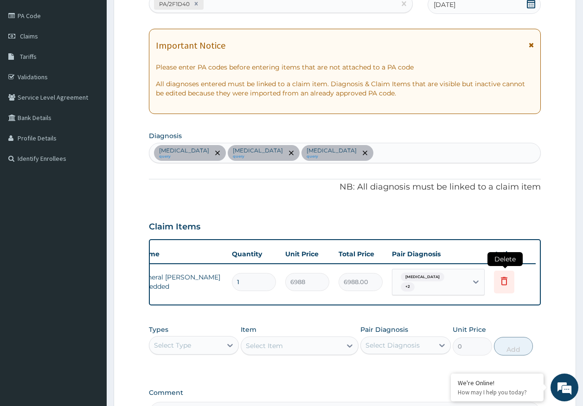
click at [507, 284] on icon at bounding box center [504, 281] width 6 height 8
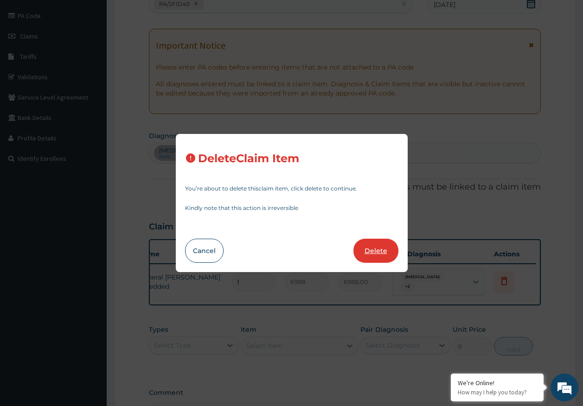
click at [368, 252] on button "Delete" at bounding box center [375, 251] width 45 height 24
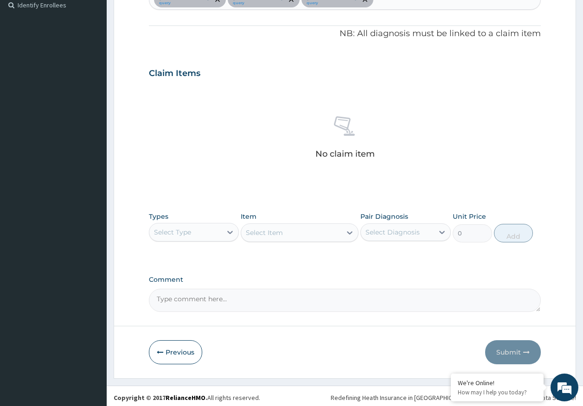
scroll to position [263, 0]
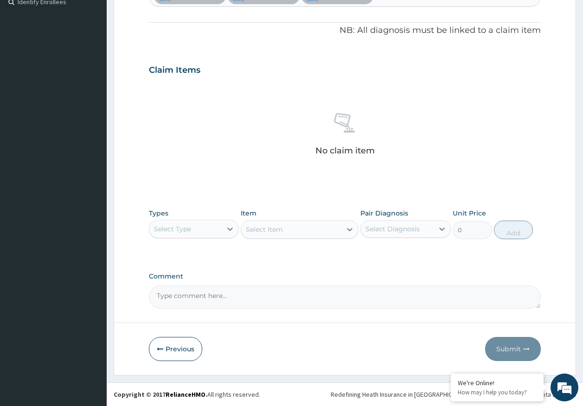
click at [187, 227] on div "Select Type" at bounding box center [172, 229] width 37 height 9
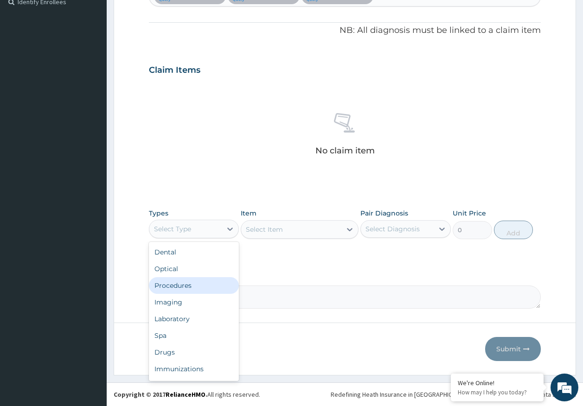
click at [178, 285] on div "Procedures" at bounding box center [194, 285] width 90 height 17
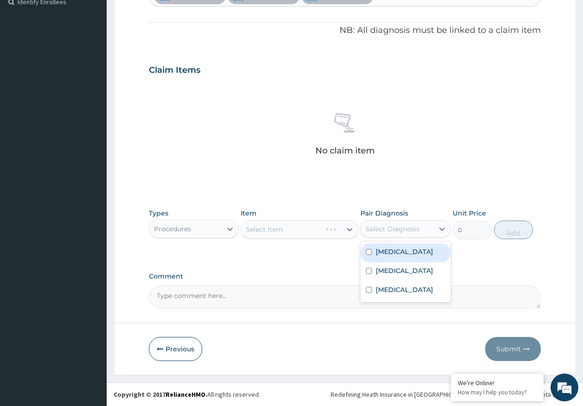
click at [373, 234] on div "Select Diagnosis" at bounding box center [397, 229] width 73 height 15
click at [382, 251] on label "[MEDICAL_DATA]" at bounding box center [405, 251] width 58 height 9
checkbox input "true"
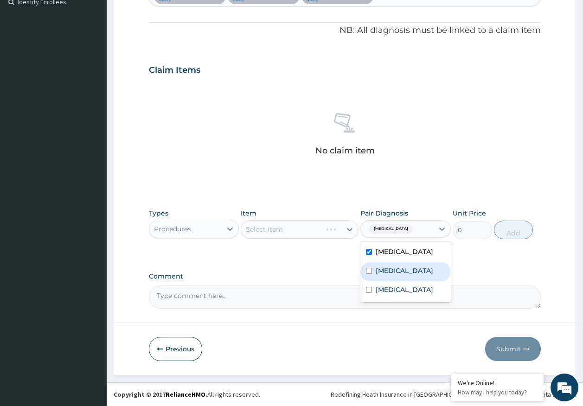
click at [382, 268] on label "[MEDICAL_DATA]" at bounding box center [405, 270] width 58 height 9
checkbox input "true"
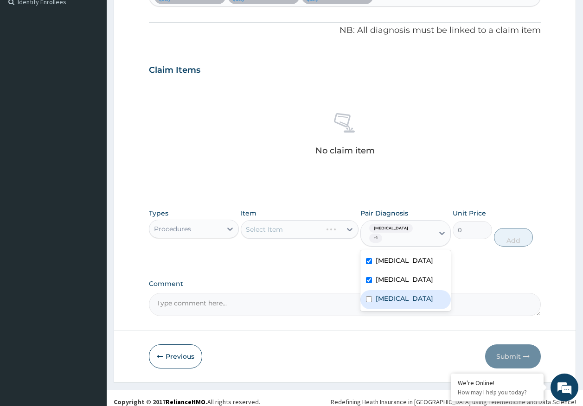
drag, startPoint x: 388, startPoint y: 300, endPoint x: 383, endPoint y: 303, distance: 6.0
click at [388, 301] on label "[MEDICAL_DATA]" at bounding box center [405, 298] width 58 height 9
checkbox input "true"
click at [282, 231] on div "Select Item" at bounding box center [264, 229] width 37 height 9
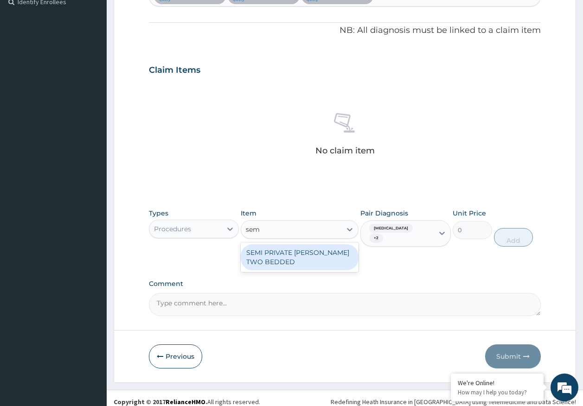
type input "semi"
click at [309, 259] on div "SEMI PRIVATE [PERSON_NAME] TWO BEDDED" at bounding box center [300, 257] width 118 height 26
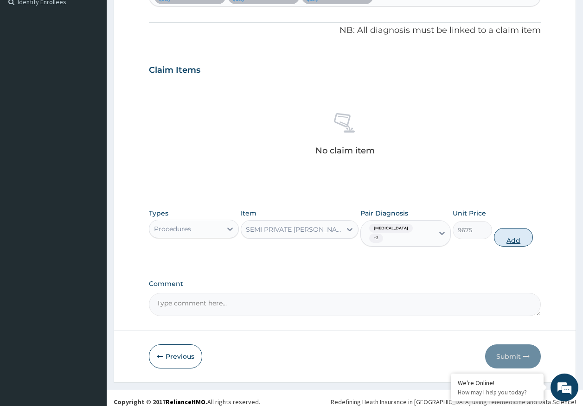
click at [515, 242] on button "Add" at bounding box center [513, 237] width 39 height 19
type input "0"
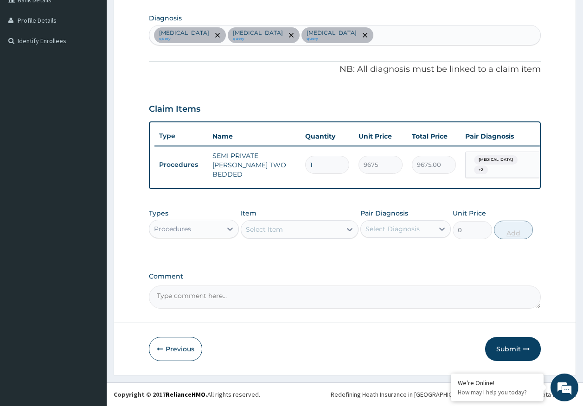
scroll to position [229, 0]
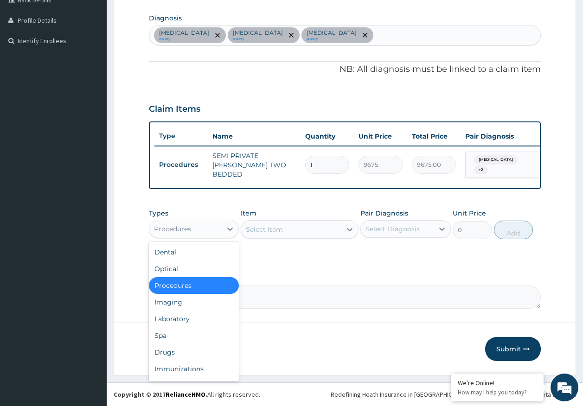
drag, startPoint x: 175, startPoint y: 227, endPoint x: 177, endPoint y: 271, distance: 44.6
click at [174, 227] on div "Procedures" at bounding box center [172, 229] width 37 height 9
click at [175, 319] on div "Laboratory" at bounding box center [194, 319] width 90 height 17
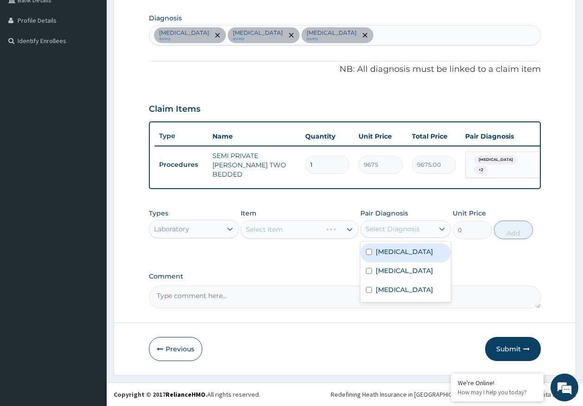
click at [429, 234] on div "Select Diagnosis" at bounding box center [397, 229] width 73 height 15
click at [399, 255] on label "Adenoviral enteritis" at bounding box center [405, 251] width 58 height 9
checkbox input "true"
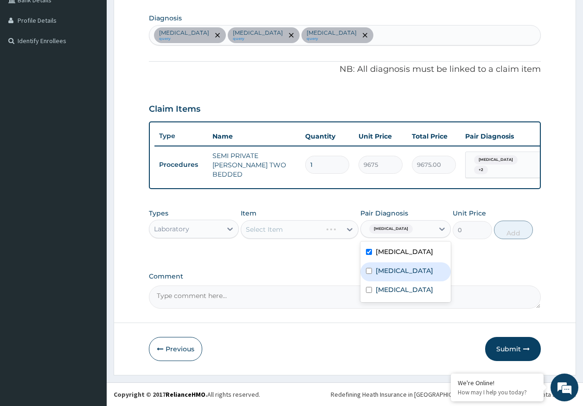
click at [396, 270] on label "Malaria" at bounding box center [405, 270] width 58 height 9
checkbox input "true"
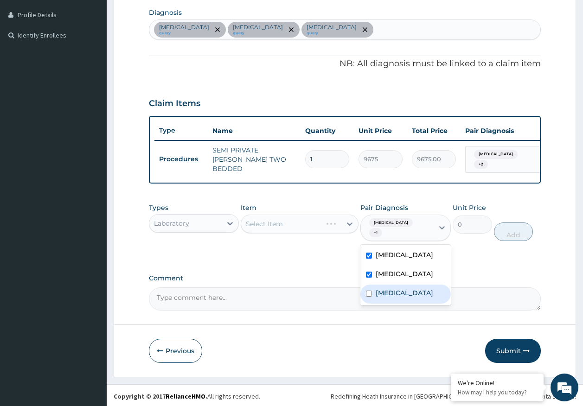
click at [388, 291] on div "Sepsis" at bounding box center [405, 294] width 90 height 19
checkbox input "true"
click at [190, 231] on div "Laboratory" at bounding box center [185, 223] width 73 height 15
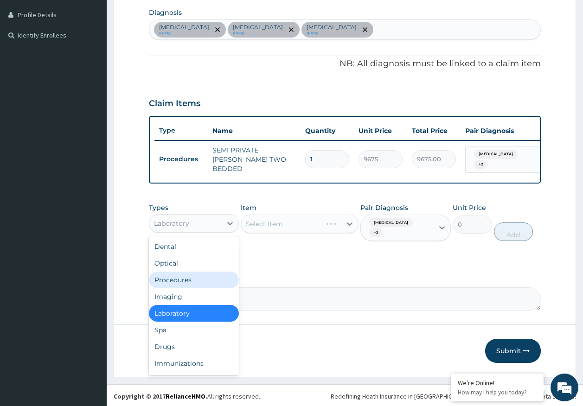
click at [182, 285] on div "Procedures" at bounding box center [194, 280] width 90 height 17
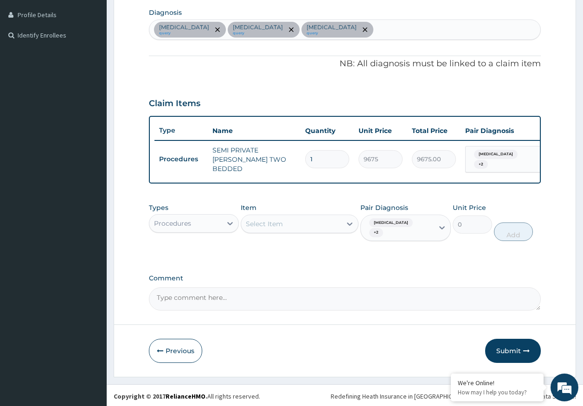
click at [313, 231] on div "Select Item" at bounding box center [291, 224] width 100 height 15
type input "general p"
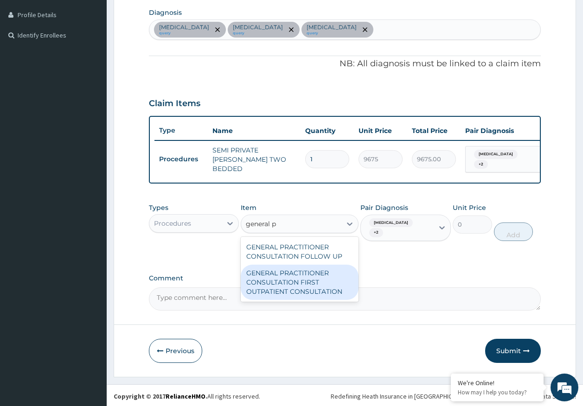
click at [314, 287] on div "GENERAL PRACTITIONER CONSULTATION FIRST OUTPATIENT CONSULTATION" at bounding box center [300, 282] width 118 height 35
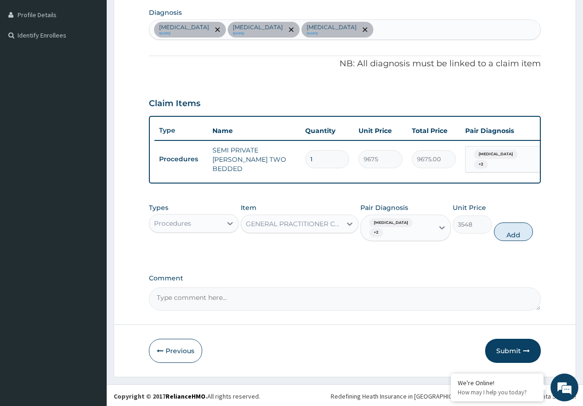
click at [517, 241] on button "Add" at bounding box center [513, 232] width 39 height 19
type input "0"
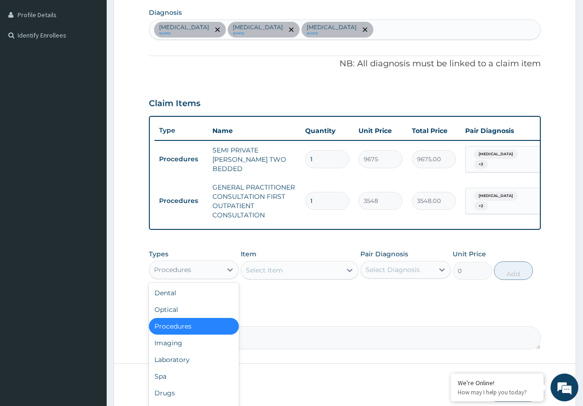
click at [201, 273] on div "Procedures" at bounding box center [185, 270] width 73 height 15
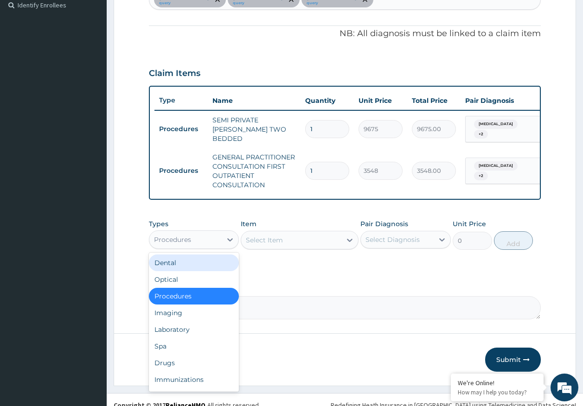
scroll to position [276, 0]
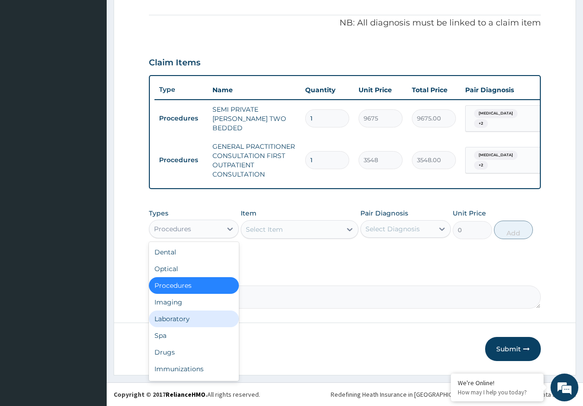
drag, startPoint x: 172, startPoint y: 320, endPoint x: 255, endPoint y: 283, distance: 91.1
click at [173, 320] on div "Laboratory" at bounding box center [194, 319] width 90 height 17
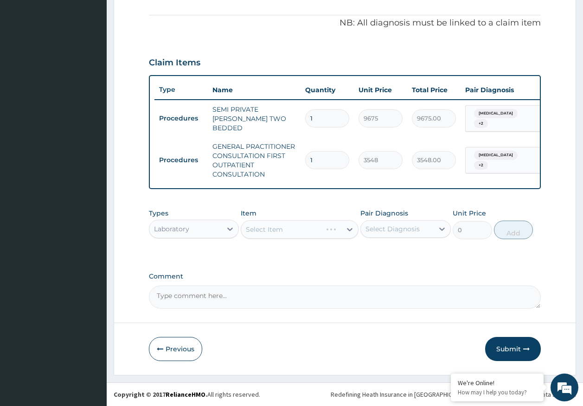
click at [390, 234] on div "Select Diagnosis" at bounding box center [397, 229] width 73 height 15
click at [390, 271] on label "Malaria" at bounding box center [405, 270] width 58 height 9
checkbox input "true"
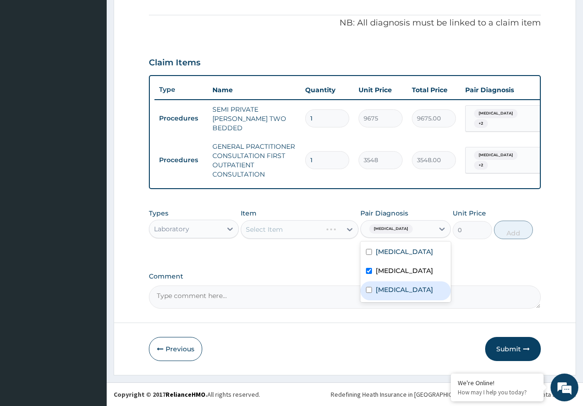
click at [392, 291] on label "Sepsis" at bounding box center [405, 289] width 58 height 9
checkbox input "true"
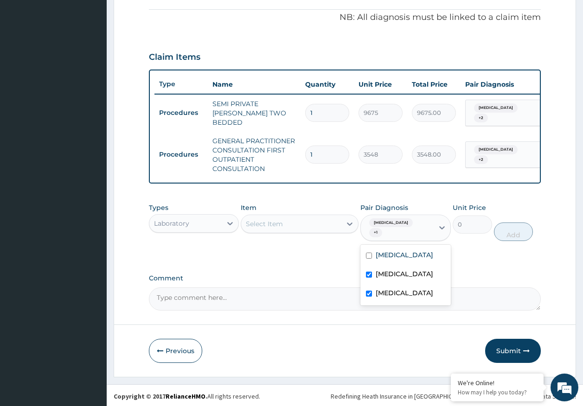
click at [284, 231] on div "Select Item" at bounding box center [291, 224] width 100 height 15
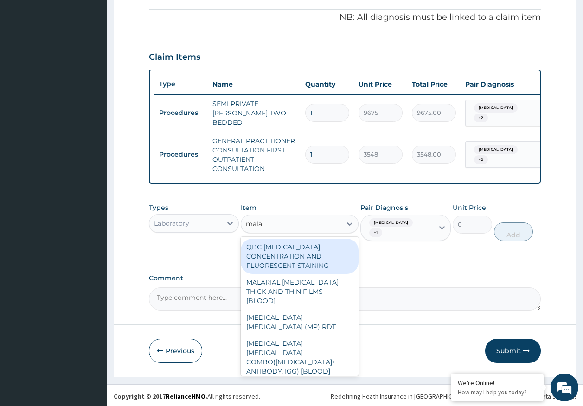
type input "malar"
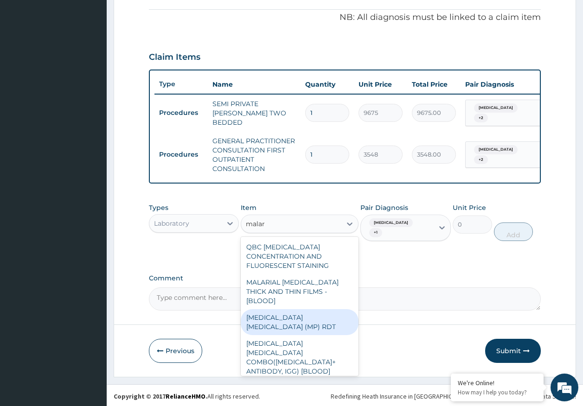
drag, startPoint x: 323, startPoint y: 317, endPoint x: 327, endPoint y: 312, distance: 6.6
click at [323, 315] on div "MALARIA PARASITE (MP) RDT" at bounding box center [300, 322] width 118 height 26
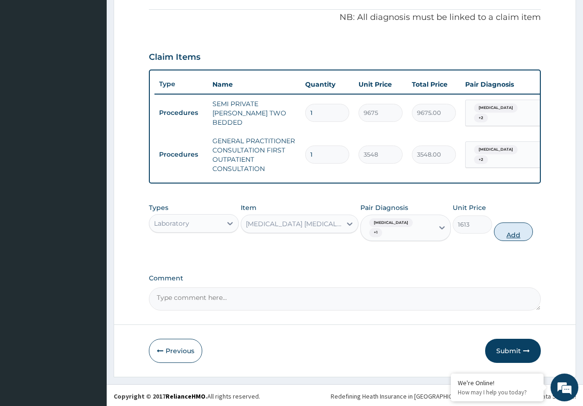
click at [508, 234] on button "Add" at bounding box center [513, 232] width 39 height 19
type input "0"
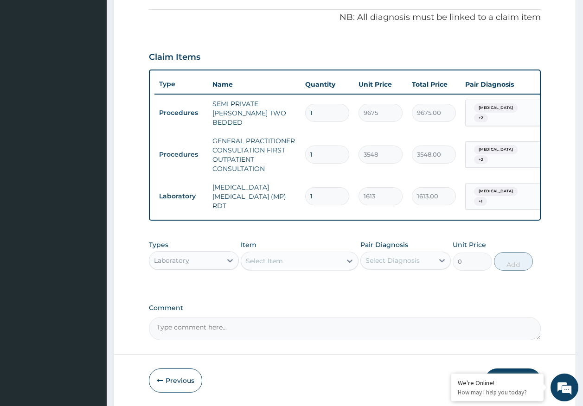
click at [275, 266] on div "Select Item" at bounding box center [264, 261] width 37 height 9
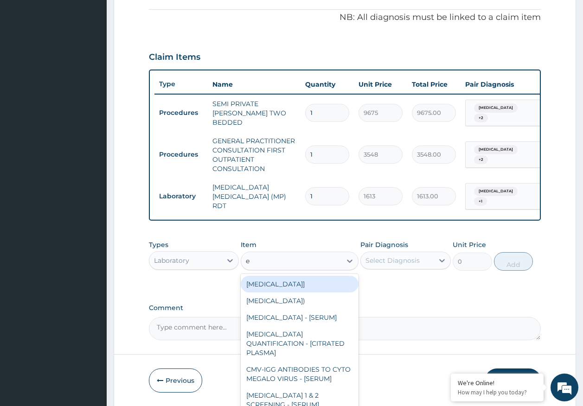
type input "e/"
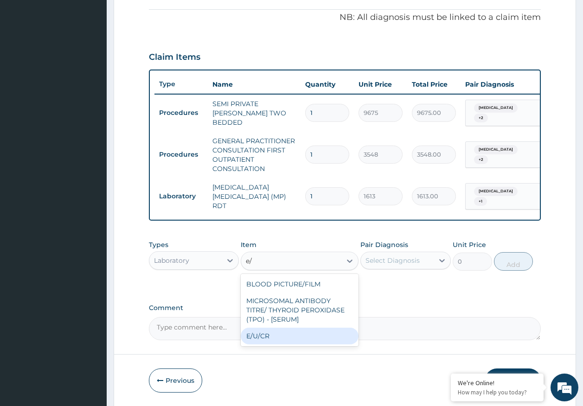
click at [267, 340] on div "E/U/CR" at bounding box center [300, 336] width 118 height 17
type input "8600"
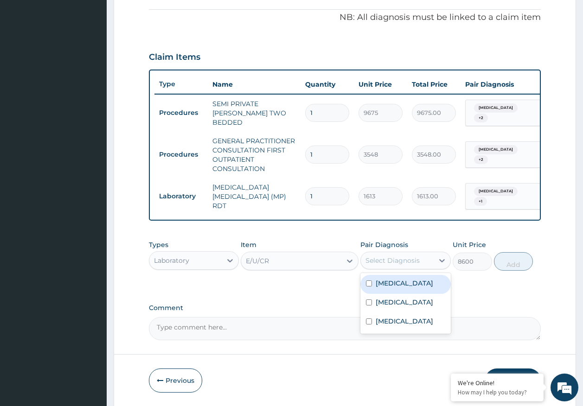
click at [389, 261] on div "Select Diagnosis" at bounding box center [393, 260] width 54 height 9
click at [394, 283] on label "Adenoviral enteritis" at bounding box center [405, 283] width 58 height 9
checkbox input "true"
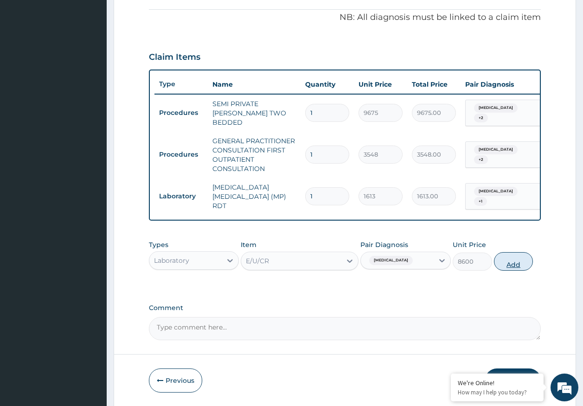
click at [515, 268] on button "Add" at bounding box center [513, 261] width 39 height 19
type input "0"
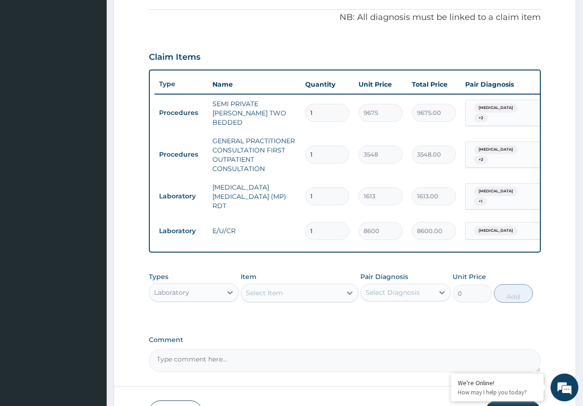
click at [263, 293] on div "Select Item" at bounding box center [264, 293] width 37 height 9
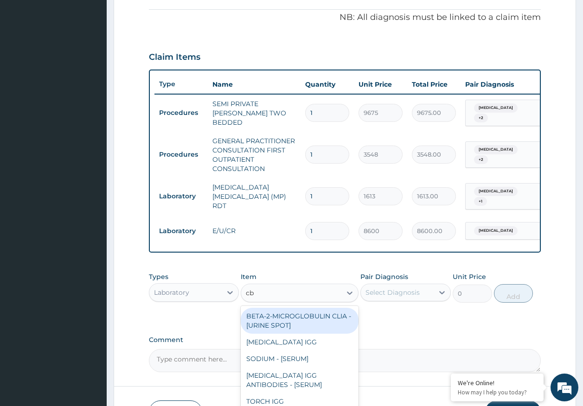
type input "cbc"
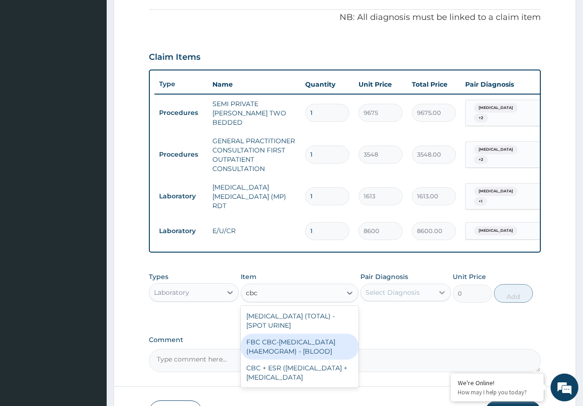
drag, startPoint x: 275, startPoint y: 352, endPoint x: 448, endPoint y: 294, distance: 182.9
click at [290, 347] on div "FBC CBC-COMPLETE BLOOD COUNT (HAEMOGRAM) - [BLOOD]" at bounding box center [300, 347] width 118 height 26
type input "4300"
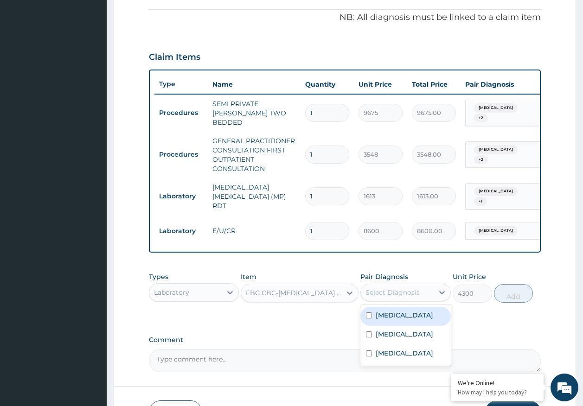
click at [401, 290] on div "Select Diagnosis" at bounding box center [393, 292] width 54 height 9
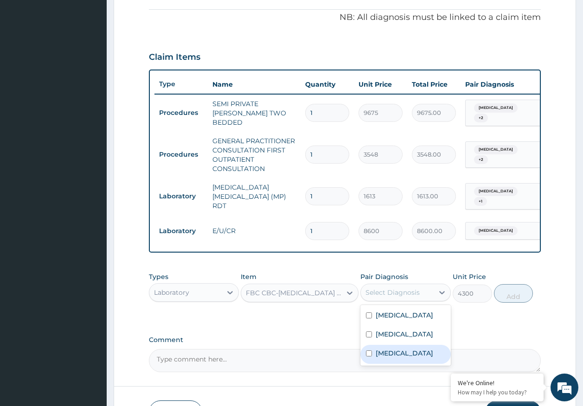
drag, startPoint x: 393, startPoint y: 353, endPoint x: 485, endPoint y: 319, distance: 98.2
click at [393, 353] on label "[MEDICAL_DATA]" at bounding box center [405, 353] width 58 height 9
checkbox input "true"
click at [520, 295] on button "Add" at bounding box center [513, 293] width 39 height 19
type input "0"
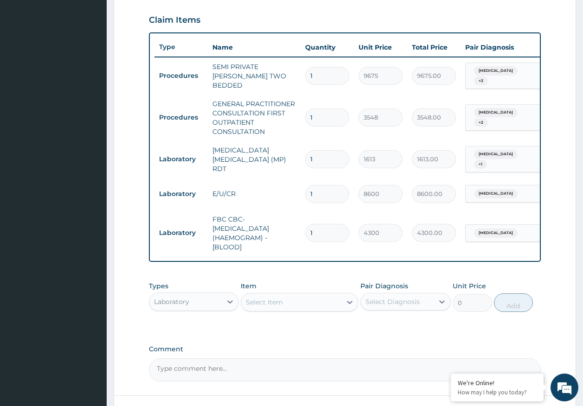
scroll to position [386, 0]
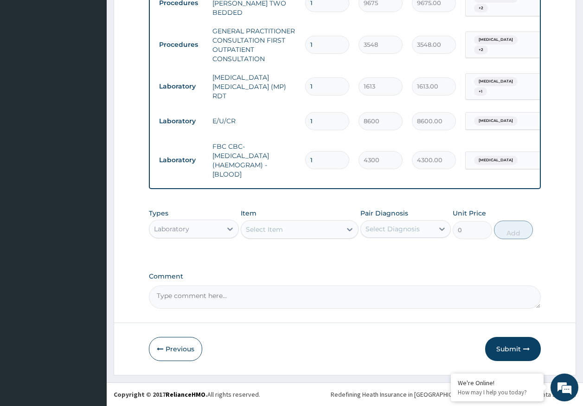
click at [190, 227] on div "Laboratory" at bounding box center [185, 229] width 73 height 15
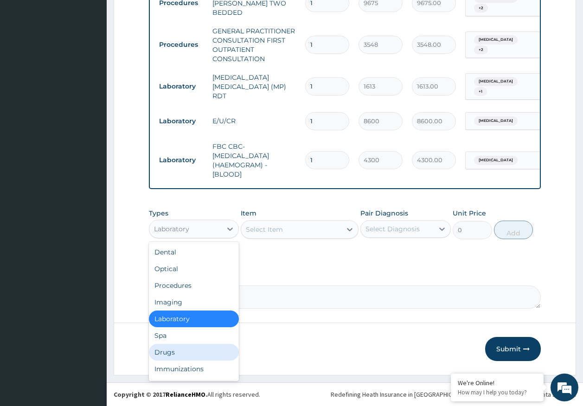
click at [171, 353] on div "Drugs" at bounding box center [194, 352] width 90 height 17
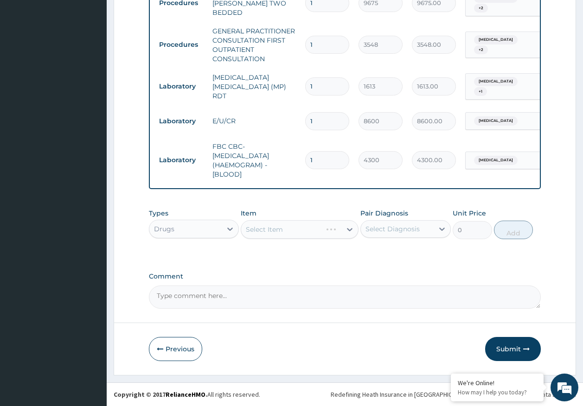
click at [392, 234] on div "Select Diagnosis" at bounding box center [397, 229] width 73 height 15
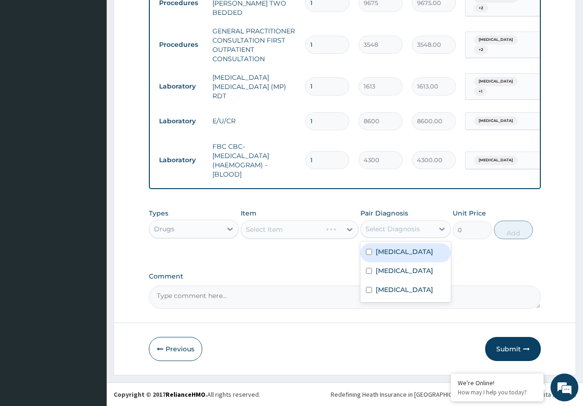
click at [284, 232] on div "Select Item" at bounding box center [300, 229] width 118 height 19
click at [390, 233] on div "Select Diagnosis" at bounding box center [393, 229] width 54 height 9
click at [390, 255] on label "Adenoviral enteritis" at bounding box center [405, 251] width 58 height 9
checkbox input "true"
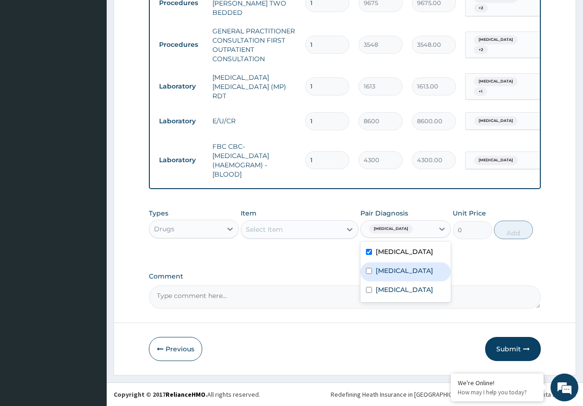
click at [393, 271] on label "[MEDICAL_DATA]" at bounding box center [405, 270] width 58 height 9
checkbox input "true"
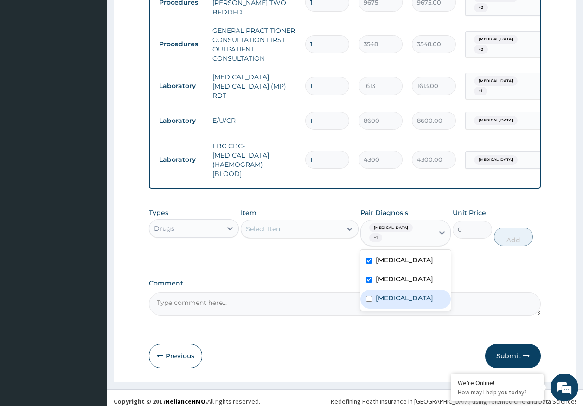
click at [390, 293] on div "[MEDICAL_DATA]" at bounding box center [405, 299] width 90 height 19
checkbox input "true"
click at [300, 234] on div "Select Item" at bounding box center [291, 229] width 100 height 15
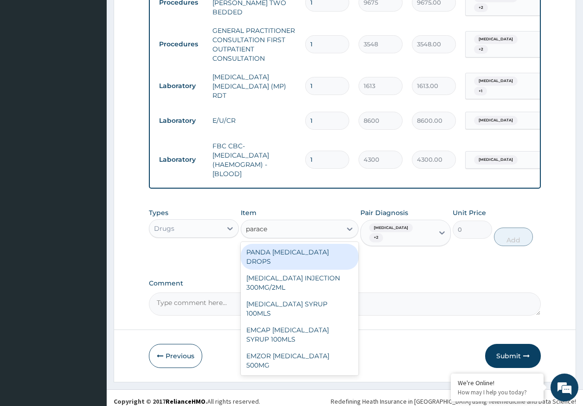
type input "paracet"
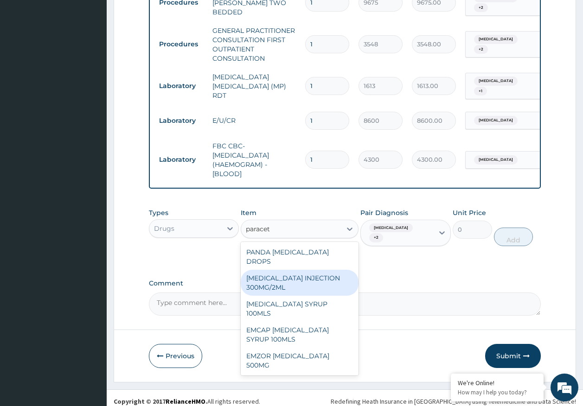
drag, startPoint x: 287, startPoint y: 278, endPoint x: 387, endPoint y: 246, distance: 105.5
click at [287, 278] on div "[MEDICAL_DATA] INJECTION 300MG/2ML" at bounding box center [300, 283] width 118 height 26
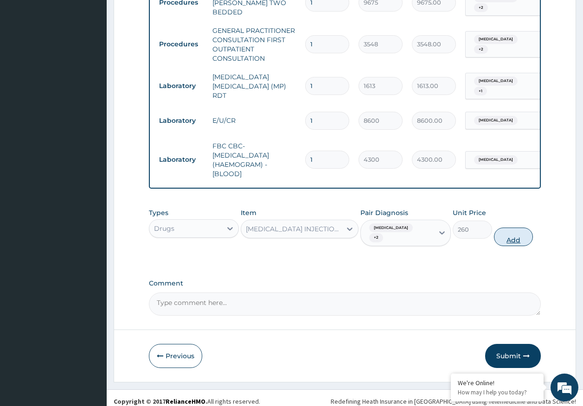
click at [514, 241] on button "Add" at bounding box center [513, 237] width 39 height 19
type input "0"
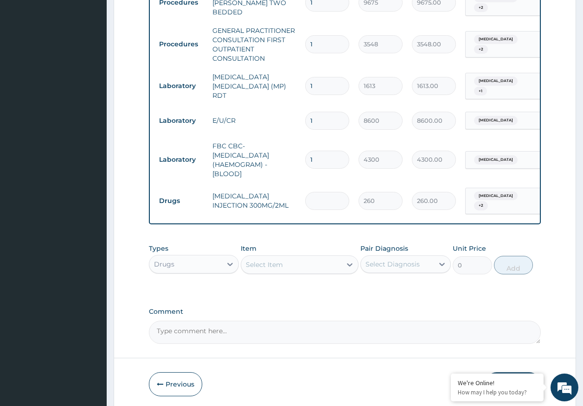
type input "0.00"
type input "2"
type input "520.00"
type input "2"
click at [268, 262] on div "Select Item" at bounding box center [264, 264] width 37 height 9
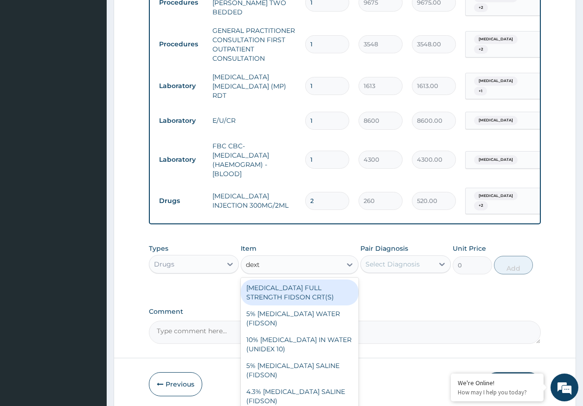
type input "dextr"
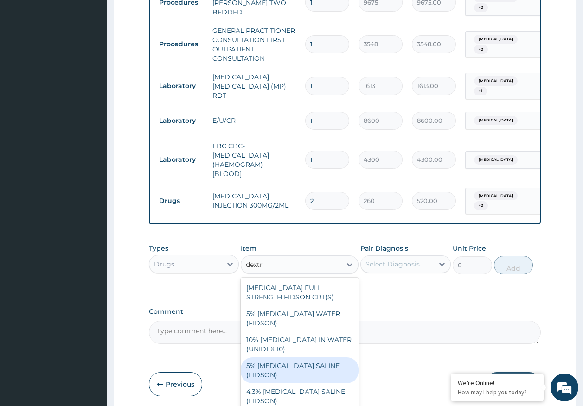
drag, startPoint x: 325, startPoint y: 355, endPoint x: 374, endPoint y: 309, distance: 67.3
click at [331, 347] on div "DEXTROSE FULL STRENGTH FIDSON CRT(S) 5% DEXTROSE WATER (FIDSON) 10% DEXTROSE IN…" at bounding box center [300, 345] width 118 height 134
drag, startPoint x: 320, startPoint y: 359, endPoint x: 326, endPoint y: 350, distance: 10.3
click at [322, 358] on div "5% [MEDICAL_DATA] SALINE (FIDSON)" at bounding box center [300, 371] width 118 height 26
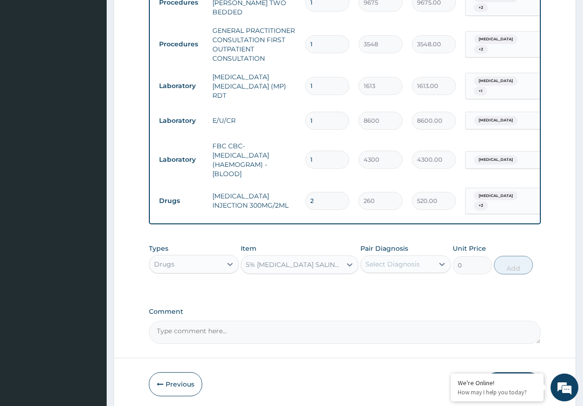
type input "1774"
click at [398, 267] on div "Select Diagnosis" at bounding box center [393, 264] width 54 height 9
click at [379, 264] on div "Select Diagnosis" at bounding box center [393, 264] width 54 height 9
drag, startPoint x: 405, startPoint y: 290, endPoint x: 399, endPoint y: 313, distance: 23.2
click at [405, 290] on label "Adenoviral enteritis" at bounding box center [405, 287] width 58 height 9
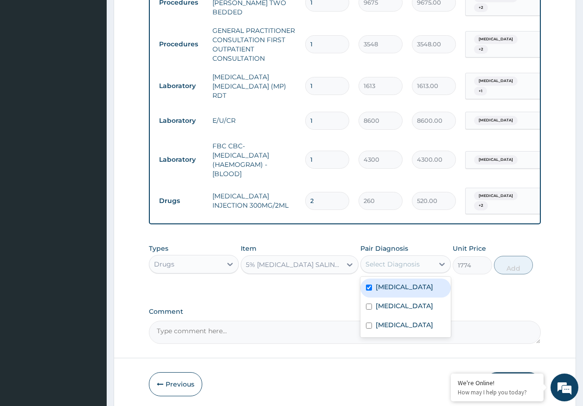
checkbox input "true"
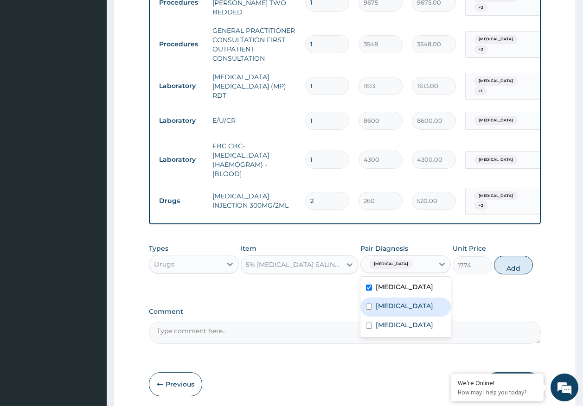
click at [396, 309] on label "[MEDICAL_DATA]" at bounding box center [405, 306] width 58 height 9
checkbox input "true"
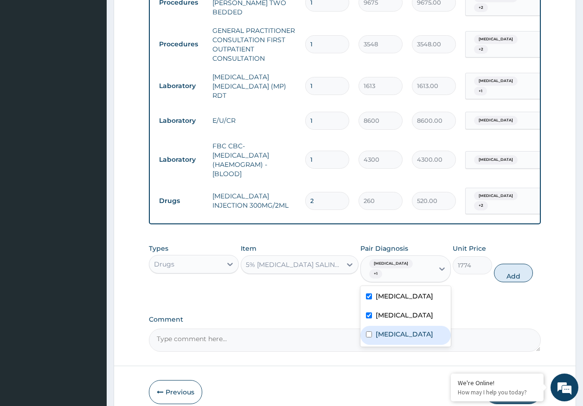
drag, startPoint x: 392, startPoint y: 334, endPoint x: 466, endPoint y: 317, distance: 75.7
click at [393, 333] on label "[MEDICAL_DATA]" at bounding box center [405, 334] width 58 height 9
checkbox input "true"
click at [516, 278] on button "Add" at bounding box center [513, 273] width 39 height 19
type input "0"
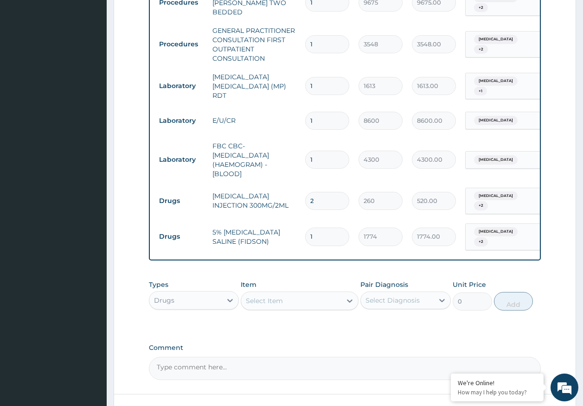
type input "0.00"
type input "2"
type input "3548.00"
type input "2"
click at [276, 307] on div "Select Item" at bounding box center [291, 301] width 100 height 15
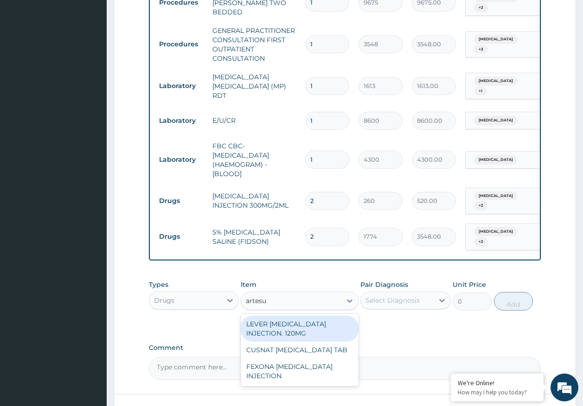
type input "artesun"
drag, startPoint x: 296, startPoint y: 324, endPoint x: 378, endPoint y: 312, distance: 82.5
click at [299, 323] on div "LEVER ARTESUNATE INJECTION. 120MG" at bounding box center [300, 329] width 118 height 26
type input "2365"
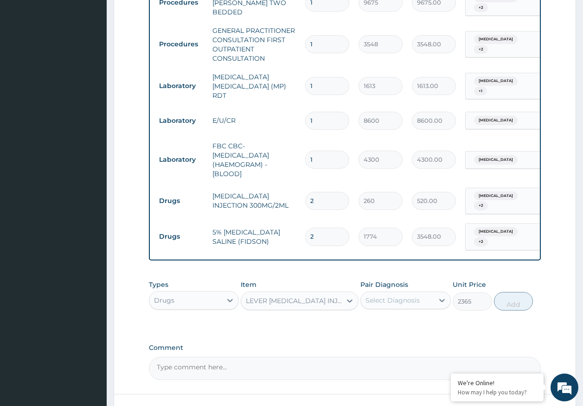
click at [386, 302] on div "Select Diagnosis" at bounding box center [393, 300] width 54 height 9
click at [393, 343] on label "Malaria" at bounding box center [405, 342] width 58 height 9
checkbox input "true"
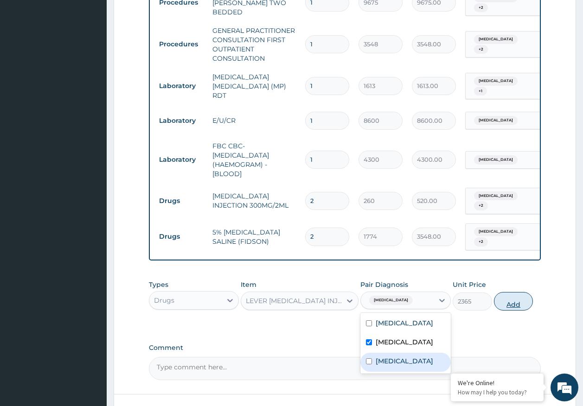
click at [515, 306] on button "Add" at bounding box center [513, 301] width 39 height 19
type input "0"
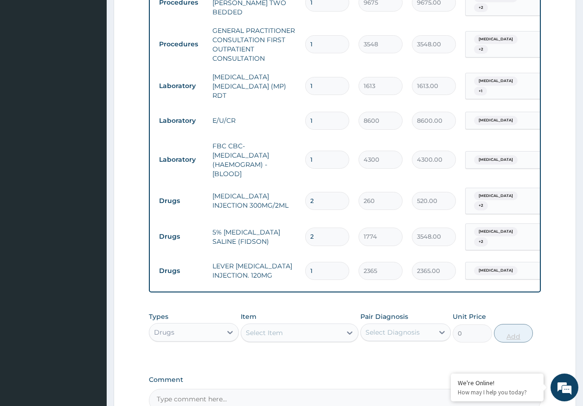
type input "0.00"
type input "2"
type input "4730.00"
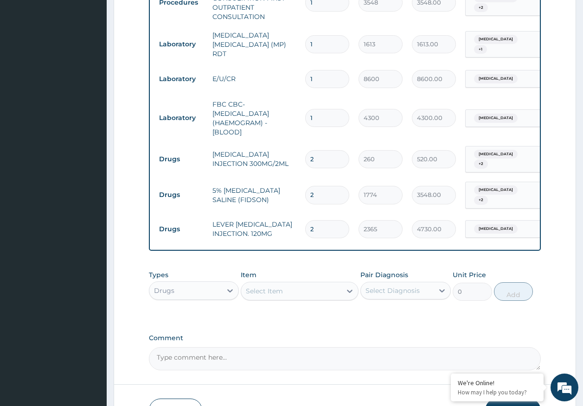
scroll to position [490, 0]
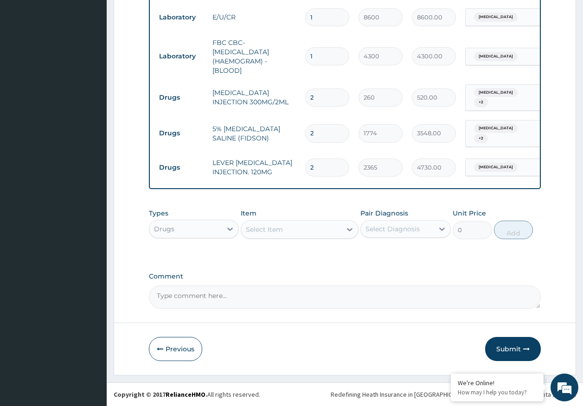
type input "2"
click at [273, 233] on div "Select Item" at bounding box center [264, 229] width 37 height 9
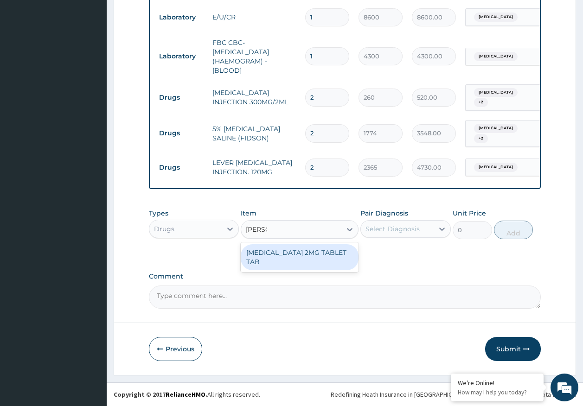
type input "loperam"
drag, startPoint x: 301, startPoint y: 248, endPoint x: 306, endPoint y: 249, distance: 5.2
click at [301, 248] on div "LOPERAMIDE 2MG TABLET TAB" at bounding box center [300, 257] width 118 height 26
type input "89"
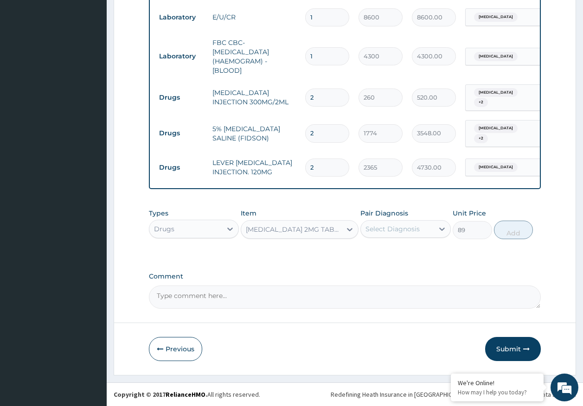
click at [396, 230] on div "Select Diagnosis" at bounding box center [393, 229] width 54 height 9
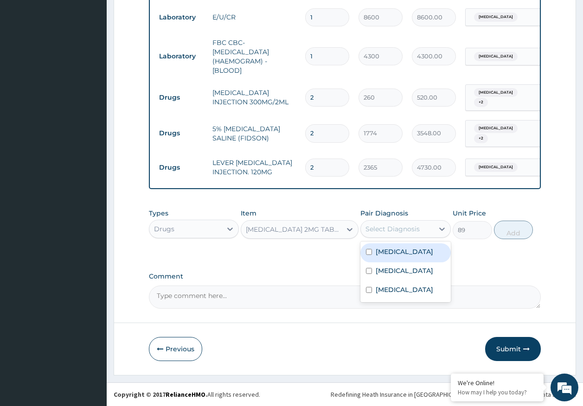
drag, startPoint x: 396, startPoint y: 256, endPoint x: 524, endPoint y: 214, distance: 135.1
click at [400, 253] on label "Adenoviral enteritis" at bounding box center [405, 251] width 58 height 9
checkbox input "true"
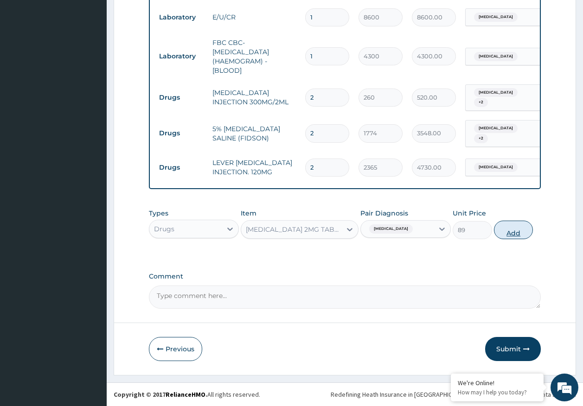
click at [518, 236] on button "Add" at bounding box center [513, 230] width 39 height 19
type input "0"
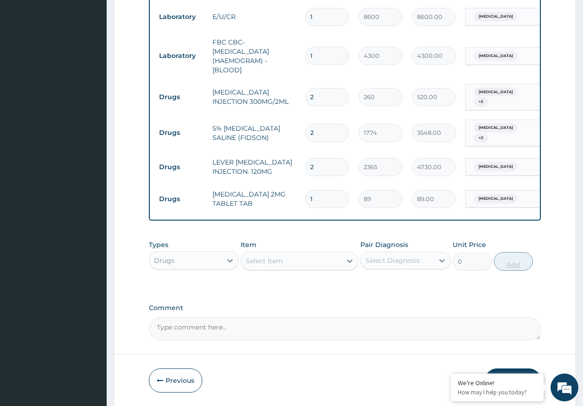
type input "0.00"
type input "2"
type input "178.00"
type input "2"
click at [295, 257] on div "Select Item" at bounding box center [291, 261] width 100 height 15
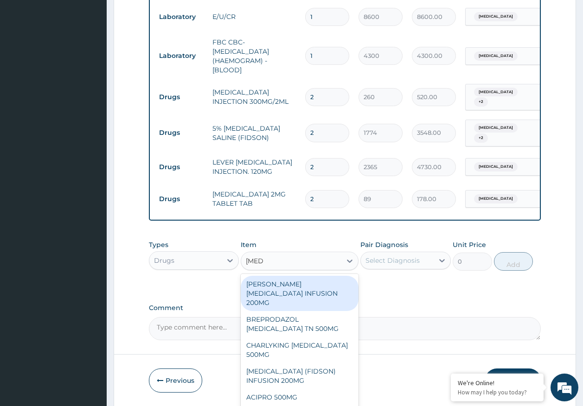
type input "ciprof"
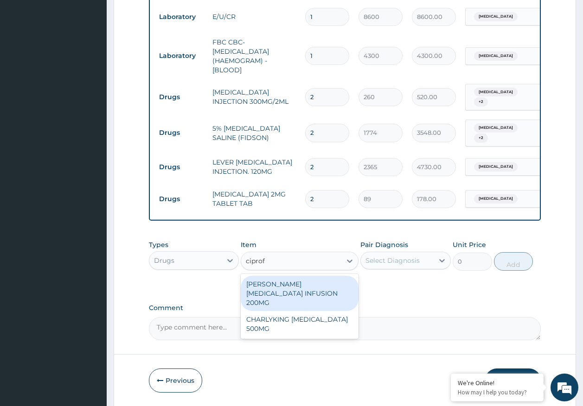
click at [307, 290] on div "ANDERSONS CIPROFLOXACIN INFUSION 200MG" at bounding box center [300, 293] width 118 height 35
type input "1183"
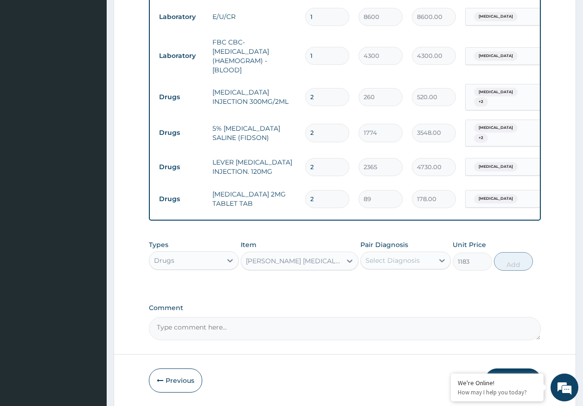
click at [390, 255] on div "Select Diagnosis" at bounding box center [397, 260] width 73 height 15
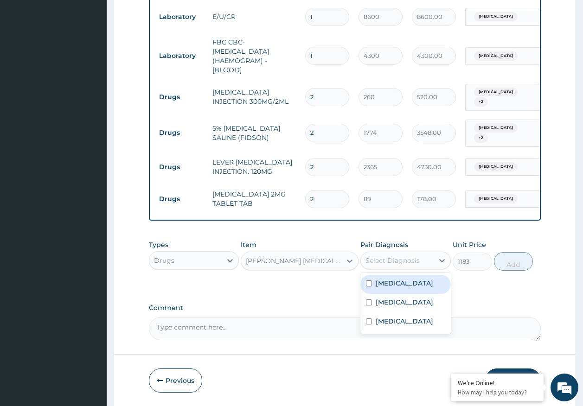
click at [392, 288] on label "Adenoviral enteritis" at bounding box center [405, 283] width 58 height 9
checkbox input "true"
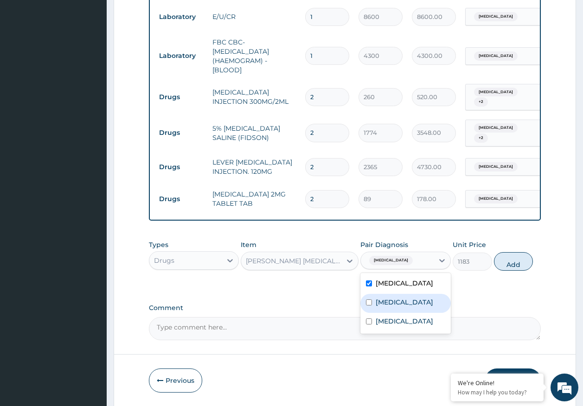
click at [393, 306] on label "Malaria" at bounding box center [405, 302] width 58 height 9
checkbox input "true"
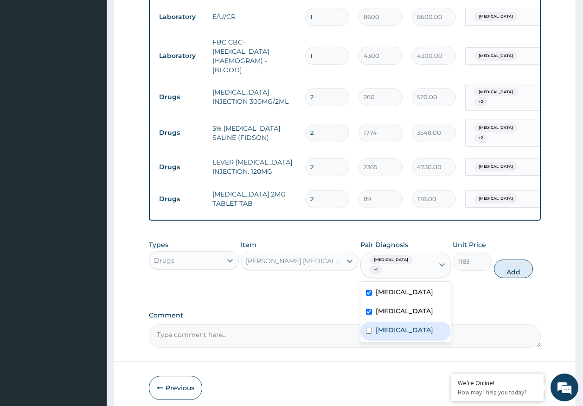
click at [392, 333] on label "Sepsis" at bounding box center [405, 330] width 58 height 9
checkbox input "true"
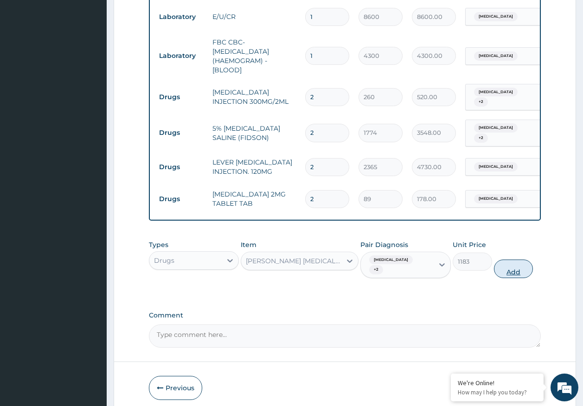
click at [509, 277] on button "Add" at bounding box center [513, 269] width 39 height 19
type input "0"
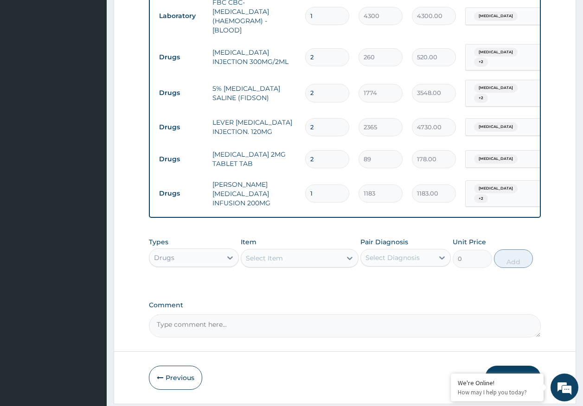
scroll to position [559, 0]
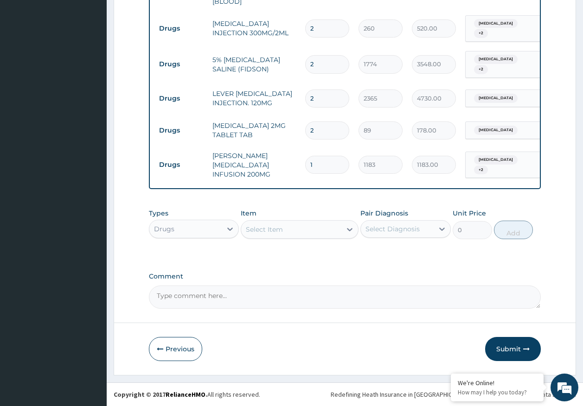
type input "0.00"
type input "2"
type input "2366.00"
type input "2"
click at [279, 233] on div "Select Item" at bounding box center [264, 229] width 37 height 9
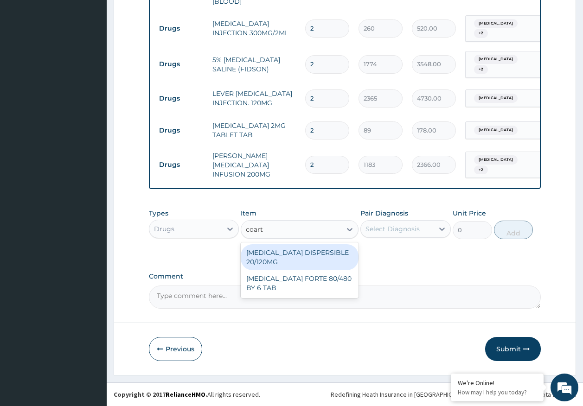
type input "coarte"
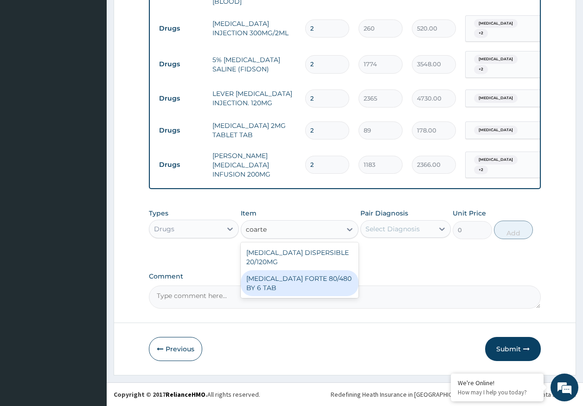
click at [314, 279] on div "COARTEM FORTE 80/480 BY 6 TAB" at bounding box center [300, 283] width 118 height 26
type input "449"
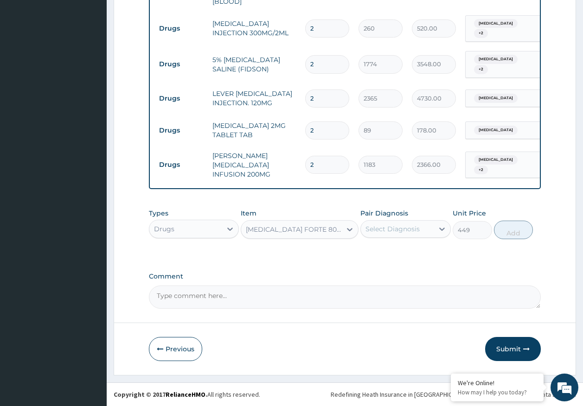
click at [412, 227] on div "Select Diagnosis" at bounding box center [393, 229] width 54 height 9
click at [387, 274] on label "Malaria" at bounding box center [405, 270] width 58 height 9
checkbox input "true"
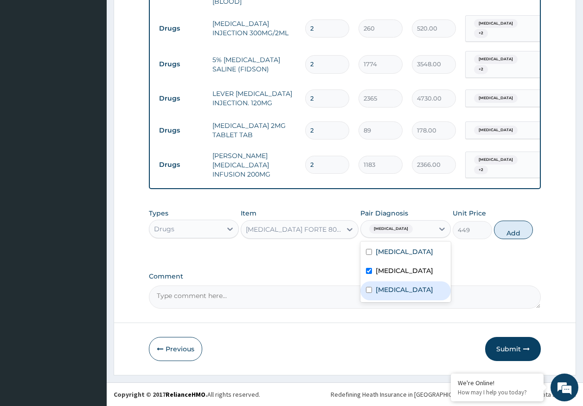
click at [386, 285] on label "Sepsis" at bounding box center [405, 289] width 58 height 9
checkbox input "true"
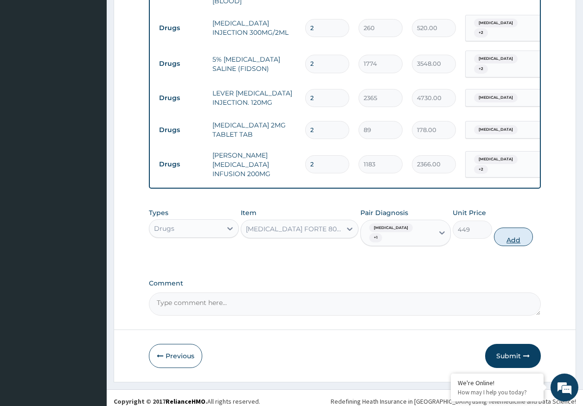
click at [510, 230] on button "Add" at bounding box center [513, 237] width 39 height 19
type input "0"
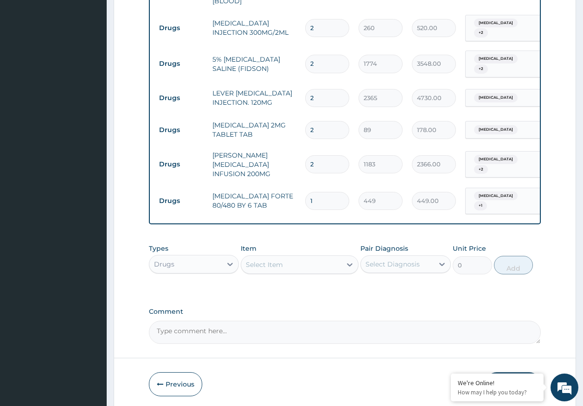
click at [298, 270] on div "Select Item" at bounding box center [300, 265] width 118 height 19
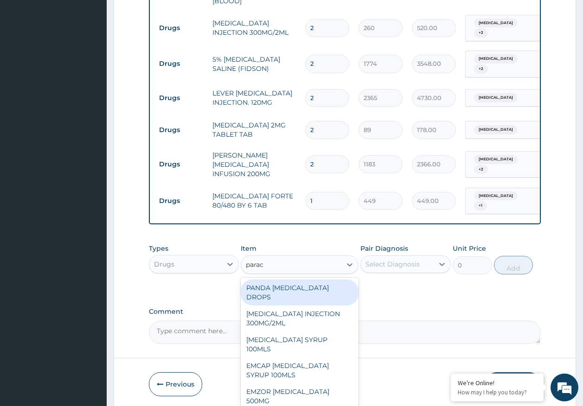
type input "parace"
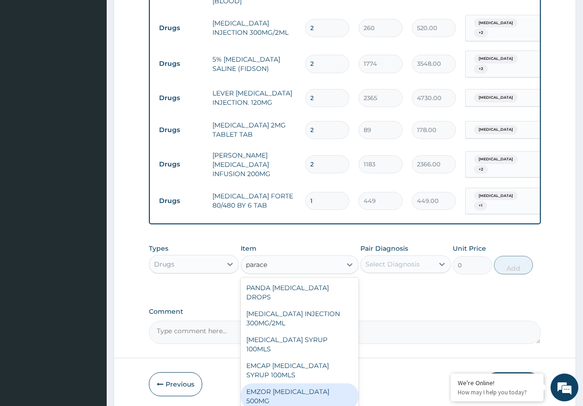
drag, startPoint x: 314, startPoint y: 371, endPoint x: 394, endPoint y: 287, distance: 115.8
click at [315, 384] on div "EMZOR PARACETAMOL 500MG" at bounding box center [300, 397] width 118 height 26
type input "24"
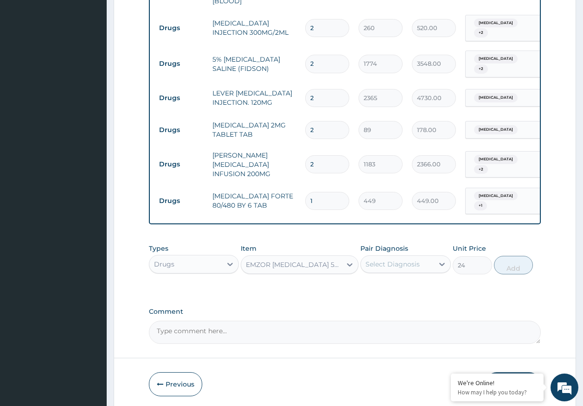
click at [402, 265] on div "Select Diagnosis" at bounding box center [393, 264] width 54 height 9
click at [392, 288] on label "Adenoviral enteritis" at bounding box center [405, 287] width 58 height 9
checkbox input "true"
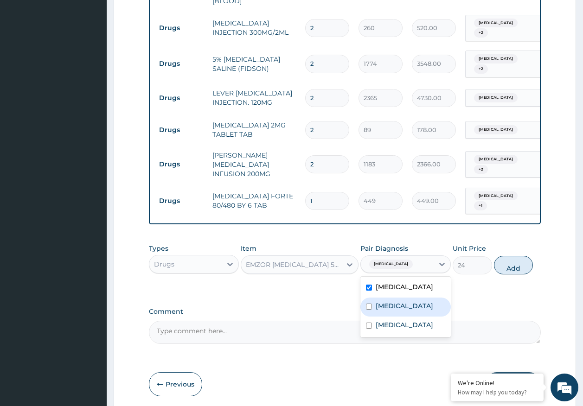
click at [387, 310] on div "Malaria" at bounding box center [405, 307] width 90 height 19
checkbox input "true"
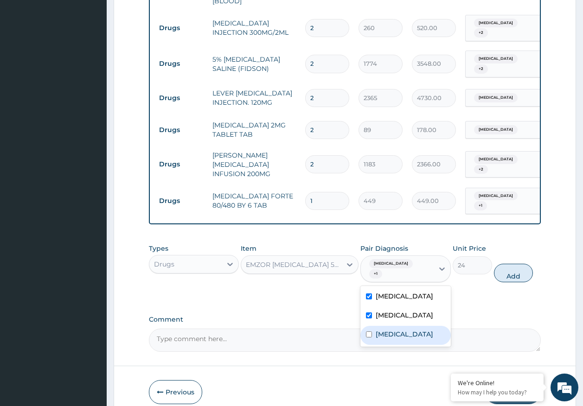
click at [387, 326] on div "Sepsis" at bounding box center [405, 335] width 90 height 19
checkbox input "true"
click at [502, 274] on button "Add" at bounding box center [513, 273] width 39 height 19
type input "0"
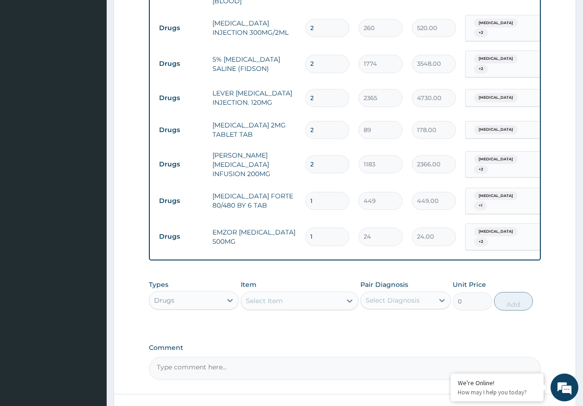
click at [279, 296] on div "Select Item" at bounding box center [264, 300] width 37 height 9
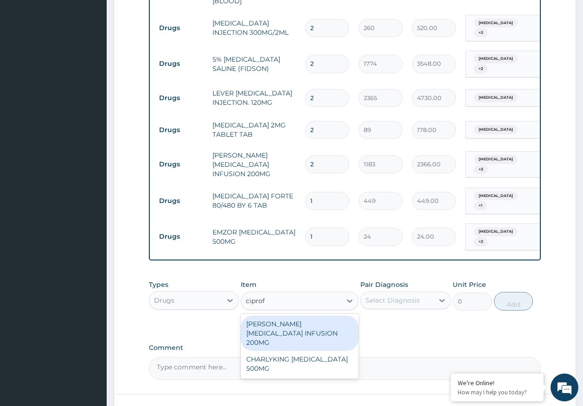
type input "ciproflo"
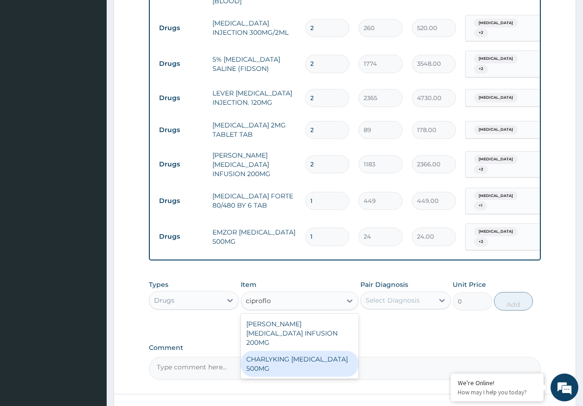
click at [315, 351] on div "CHARLYKING CIPROFLOXACIN 500MG" at bounding box center [300, 364] width 118 height 26
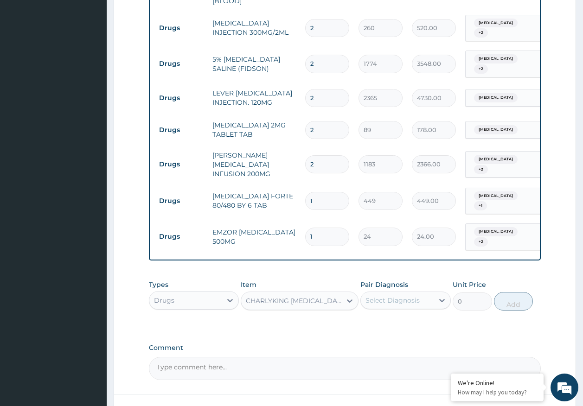
type input "177"
drag, startPoint x: 387, startPoint y: 299, endPoint x: 439, endPoint y: 233, distance: 83.6
click at [388, 297] on div "Select Diagnosis" at bounding box center [393, 300] width 54 height 9
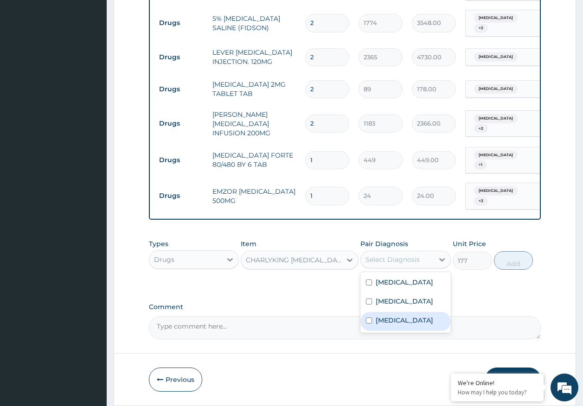
scroll to position [627, 0]
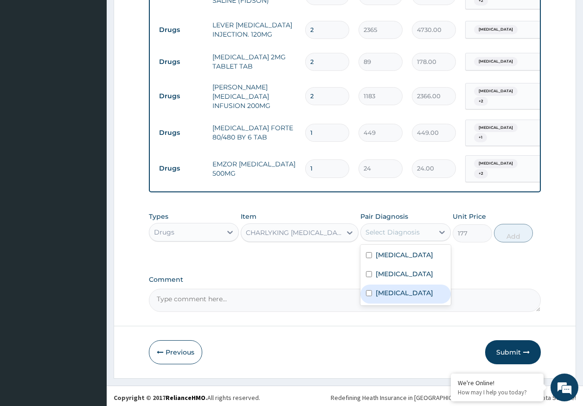
drag, startPoint x: 389, startPoint y: 294, endPoint x: 538, endPoint y: 231, distance: 162.0
click at [397, 287] on div "Sepsis" at bounding box center [405, 294] width 90 height 19
checkbox input "true"
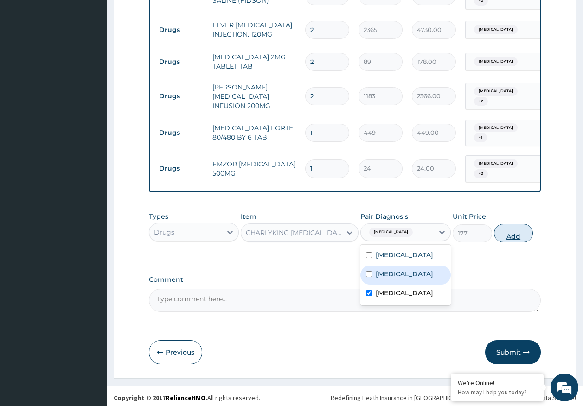
click at [514, 235] on button "Add" at bounding box center [513, 233] width 39 height 19
type input "0"
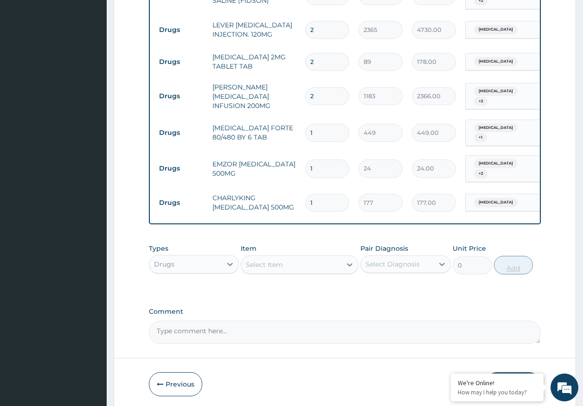
type input "10"
type input "1770.00"
type input "10"
click at [320, 160] on input "1" at bounding box center [327, 169] width 44 height 18
type input "0.00"
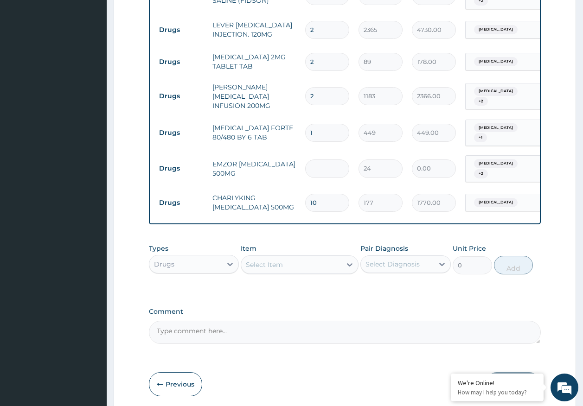
type input "1"
type input "24.00"
type input "18"
type input "432.00"
type input "18"
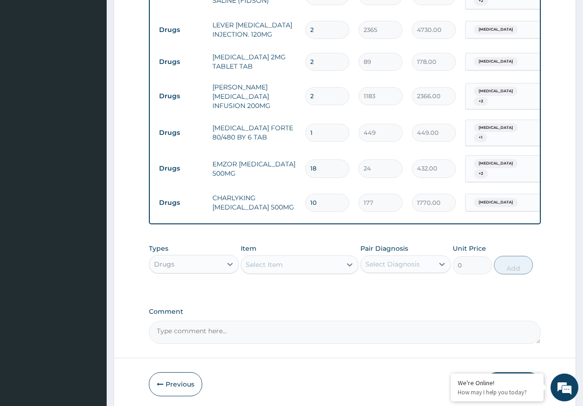
click at [328, 131] on input "1" at bounding box center [327, 133] width 44 height 18
type input "0.00"
type input "6"
type input "2694.00"
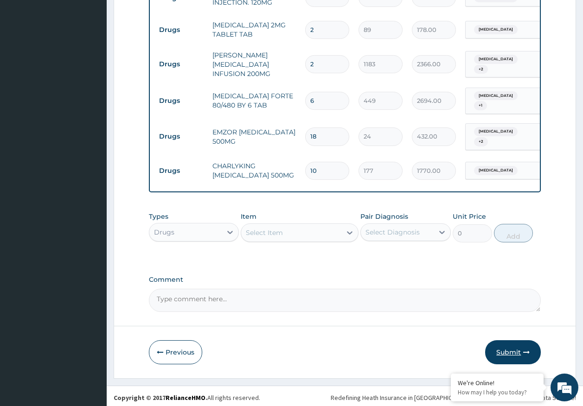
type input "6"
click at [506, 351] on button "Submit" at bounding box center [513, 352] width 56 height 24
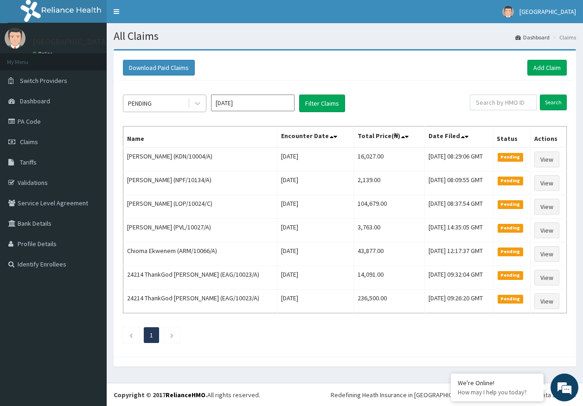
click at [158, 103] on div "PENDING" at bounding box center [155, 103] width 64 height 15
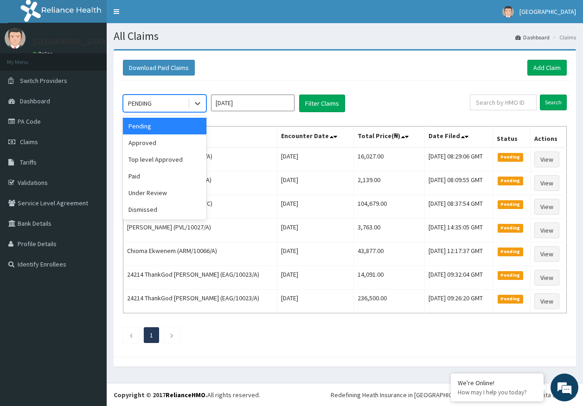
click at [151, 130] on div "Pending" at bounding box center [165, 126] width 84 height 17
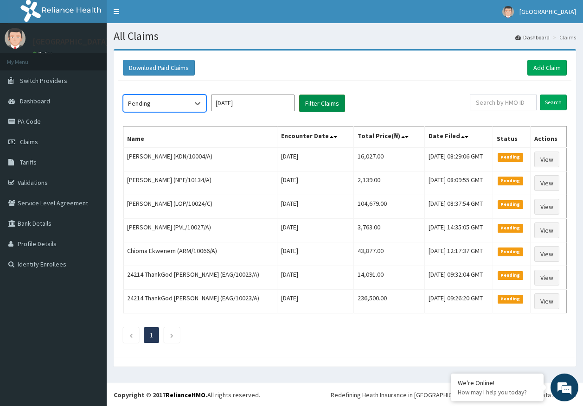
click at [330, 106] on button "Filter Claims" at bounding box center [322, 104] width 46 height 18
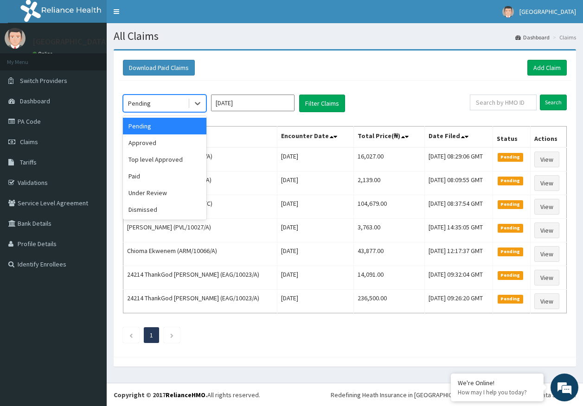
click at [186, 105] on div "Pending" at bounding box center [155, 103] width 64 height 15
drag, startPoint x: 145, startPoint y: 143, endPoint x: 262, endPoint y: 133, distance: 117.8
click at [148, 142] on div "Approved" at bounding box center [165, 143] width 84 height 17
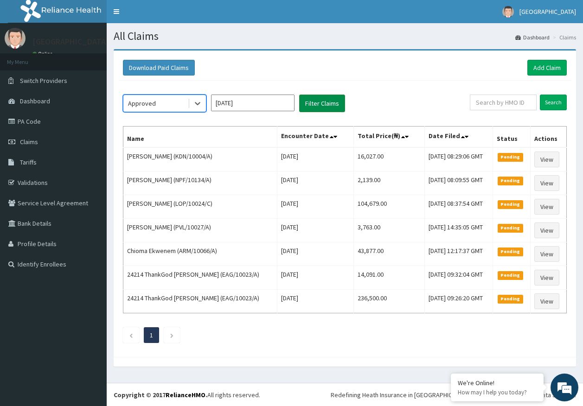
click at [319, 104] on button "Filter Claims" at bounding box center [322, 104] width 46 height 18
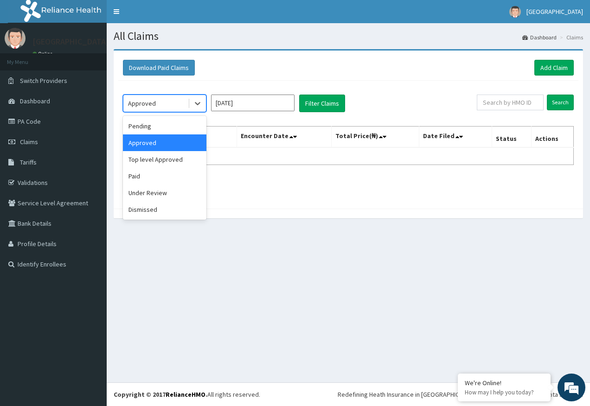
click at [161, 101] on div "Approved" at bounding box center [155, 103] width 64 height 15
click at [145, 187] on div "Under Review" at bounding box center [165, 193] width 84 height 17
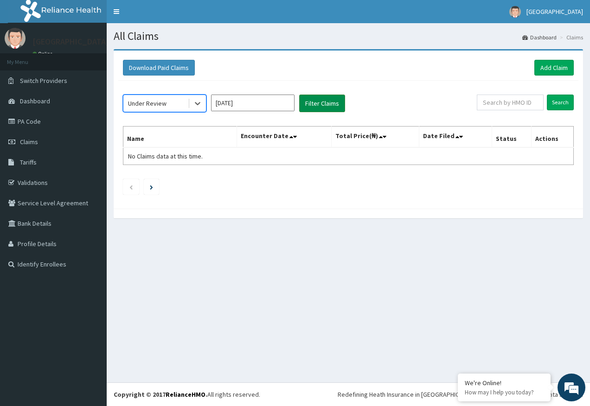
click at [315, 106] on button "Filter Claims" at bounding box center [322, 104] width 46 height 18
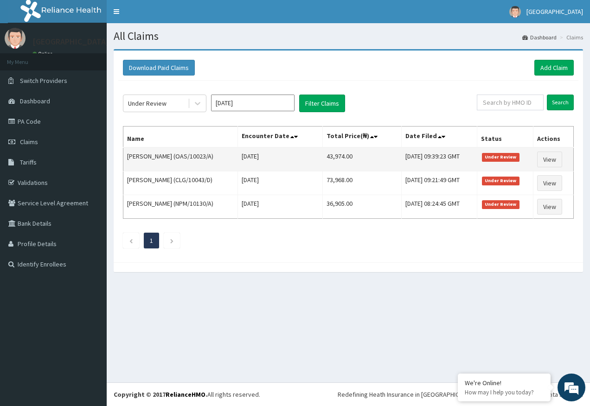
drag, startPoint x: 179, startPoint y: 157, endPoint x: 213, endPoint y: 156, distance: 34.3
click at [213, 156] on td "Kennedy Ezerioha (OAS/10023/A)" at bounding box center [180, 160] width 115 height 24
copy td "OAS/10023/A"
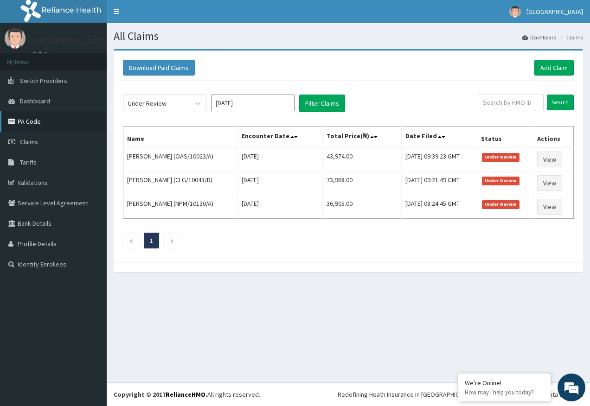
click at [34, 124] on link "PA Code" at bounding box center [53, 121] width 107 height 20
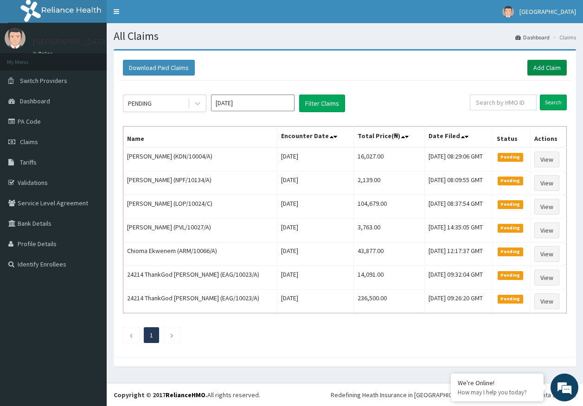
click at [542, 66] on link "Add Claim" at bounding box center [546, 68] width 39 height 16
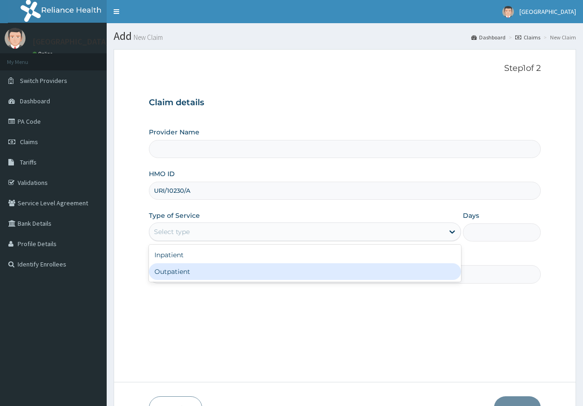
click at [178, 272] on div "Outpatient" at bounding box center [305, 271] width 312 height 17
type input "1"
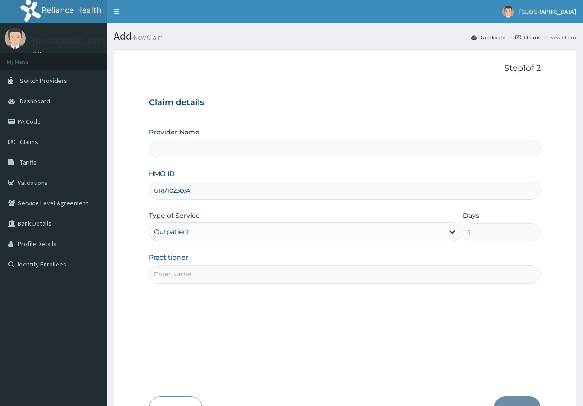
click at [179, 281] on input "Practitioner" at bounding box center [345, 274] width 392 height 18
type input "DR AJAYI"
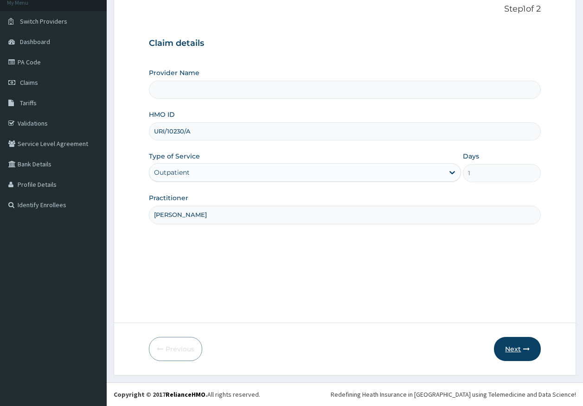
click at [517, 347] on button "Next" at bounding box center [517, 349] width 47 height 24
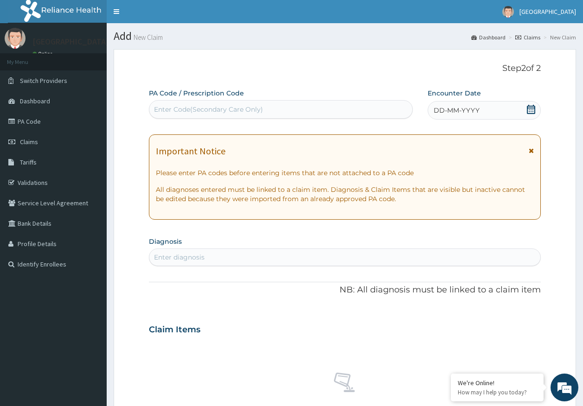
scroll to position [0, 0]
click at [220, 109] on div "Enter Code(Secondary Care Only)" at bounding box center [208, 109] width 109 height 9
type input "PA/203E21"
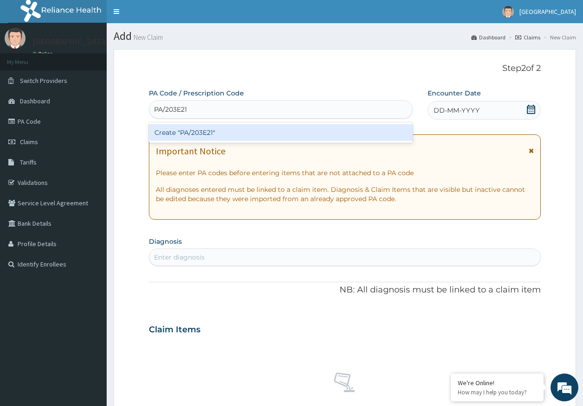
click at [222, 136] on div "Create "PA/203E21"" at bounding box center [281, 132] width 264 height 17
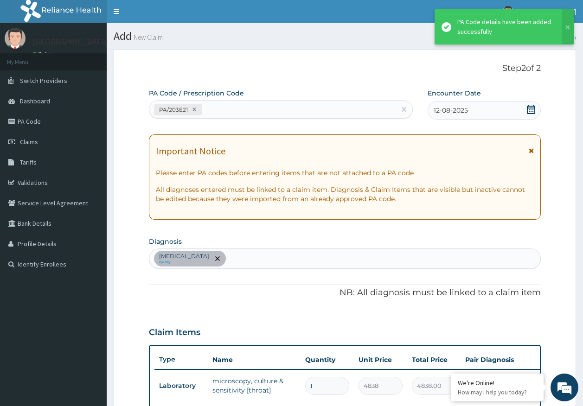
click at [250, 254] on div "Acute tonsillitis query" at bounding box center [345, 258] width 392 height 19
type input "malaria"
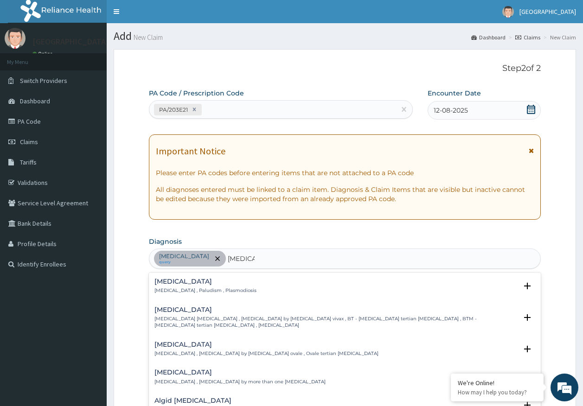
click at [171, 286] on div "Malaria Malaria , Paludism , Plasmodiosis" at bounding box center [205, 286] width 102 height 16
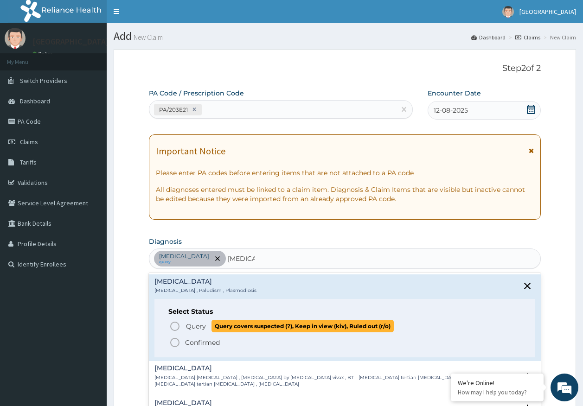
click at [190, 329] on span "Query" at bounding box center [196, 326] width 20 height 9
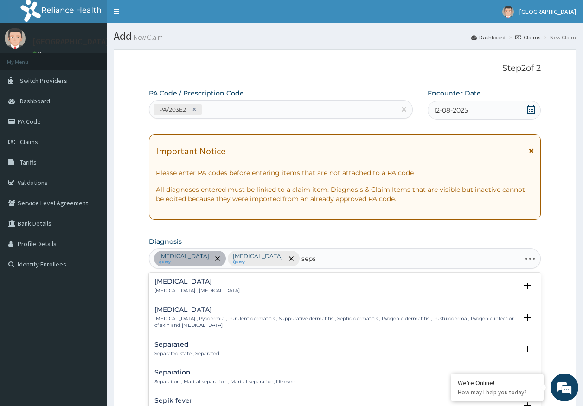
type input "sepsi"
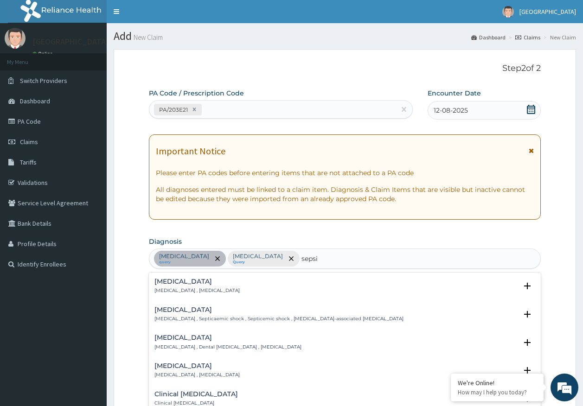
click at [181, 288] on p "Systemic infection , Sepsis" at bounding box center [196, 291] width 85 height 6
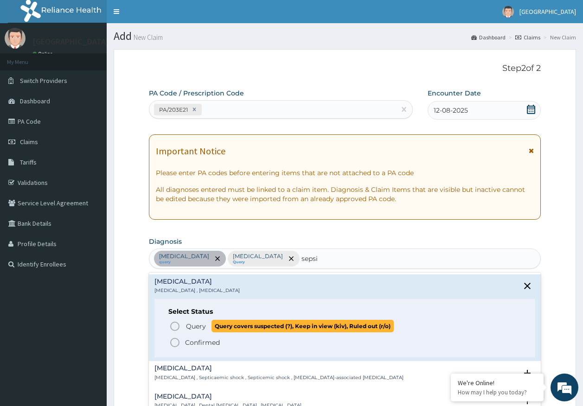
click at [188, 328] on span "Query" at bounding box center [196, 326] width 20 height 9
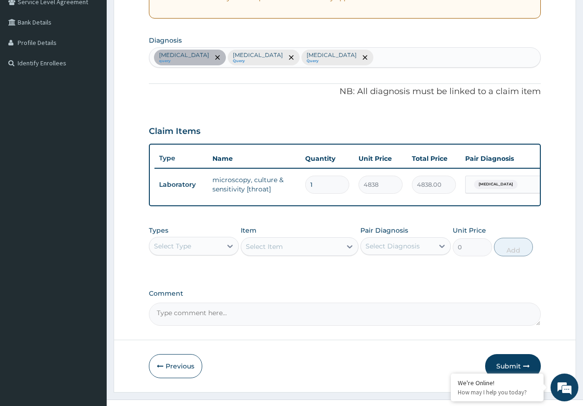
scroll to position [225, 0]
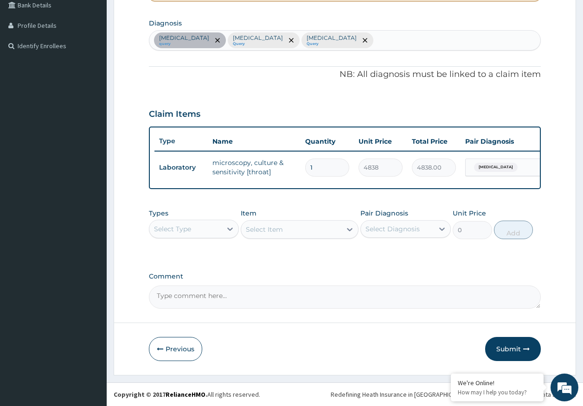
click at [184, 227] on div "Select Type" at bounding box center [172, 229] width 37 height 9
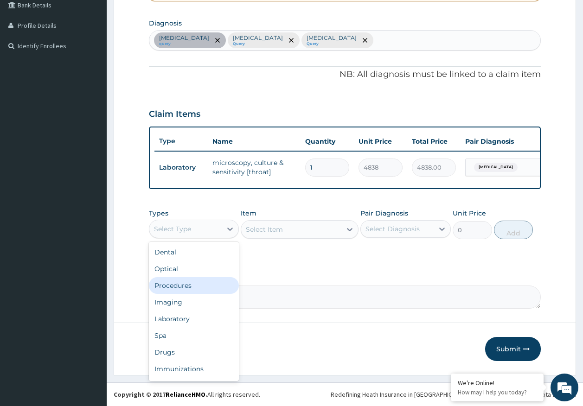
click at [178, 285] on div "Procedures" at bounding box center [194, 285] width 90 height 17
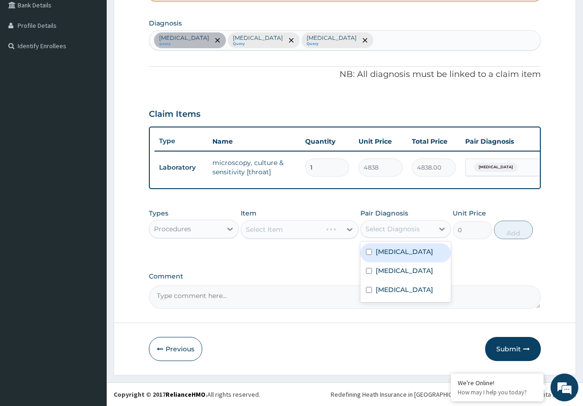
click at [392, 233] on div "Select Diagnosis" at bounding box center [393, 229] width 54 height 9
click at [388, 257] on div "Acute tonsillitis" at bounding box center [405, 253] width 90 height 19
checkbox input "true"
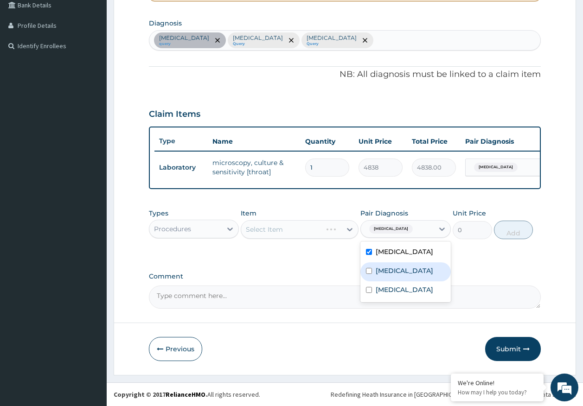
click at [389, 279] on div "Malaria" at bounding box center [405, 272] width 90 height 19
checkbox input "true"
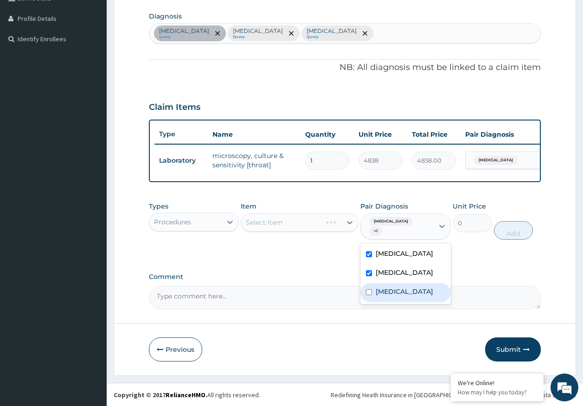
click at [389, 290] on label "Sepsis" at bounding box center [405, 291] width 58 height 9
checkbox input "true"
click at [292, 230] on div "Select Item" at bounding box center [291, 222] width 100 height 15
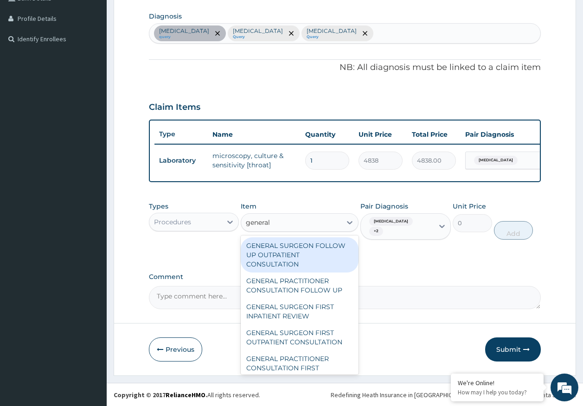
type input "general p"
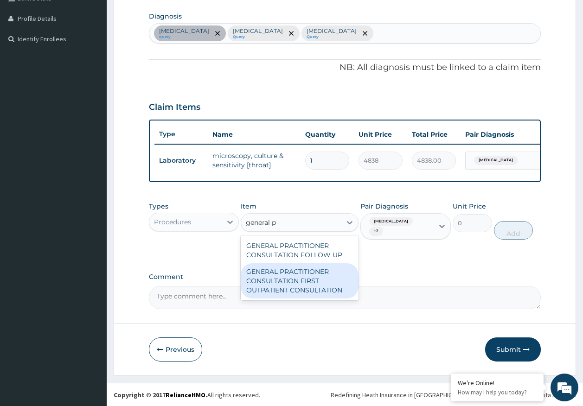
click at [310, 281] on div "GENERAL PRACTITIONER CONSULTATION FIRST OUTPATIENT CONSULTATION" at bounding box center [300, 280] width 118 height 35
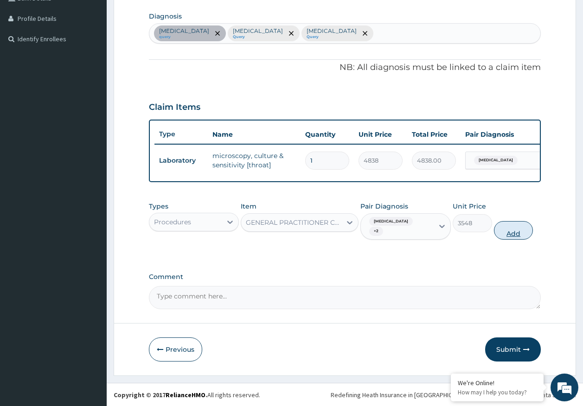
drag, startPoint x: 510, startPoint y: 231, endPoint x: 237, endPoint y: 282, distance: 278.3
click at [510, 231] on button "Add" at bounding box center [513, 230] width 39 height 19
type input "0"
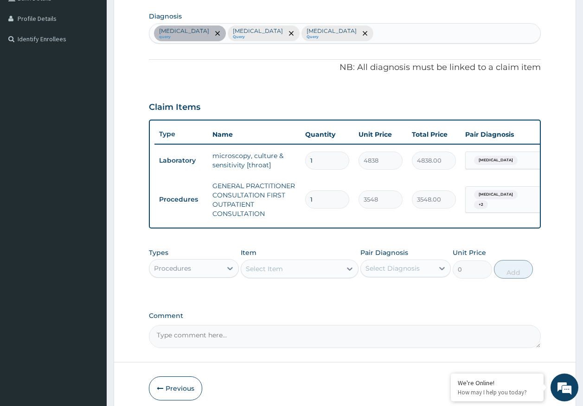
drag, startPoint x: 168, startPoint y: 272, endPoint x: 275, endPoint y: 214, distance: 121.3
click at [168, 273] on div "Procedures" at bounding box center [172, 268] width 37 height 9
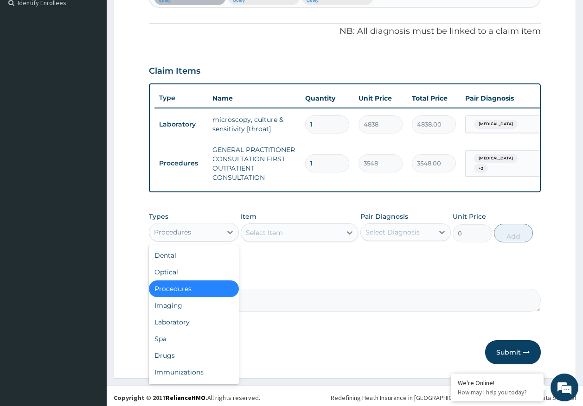
scroll to position [272, 0]
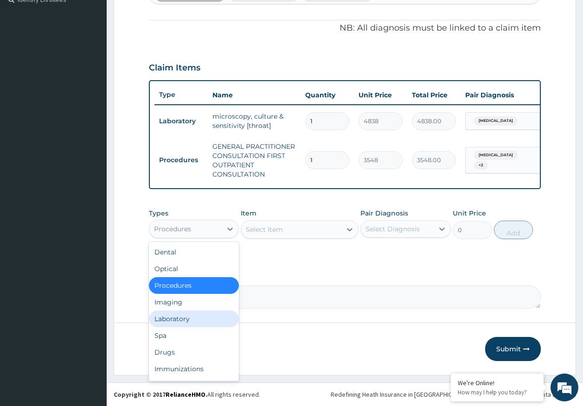
click at [183, 322] on div "Laboratory" at bounding box center [194, 319] width 90 height 17
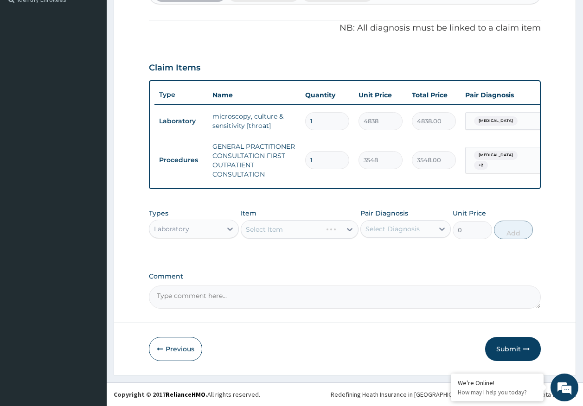
click at [379, 229] on div "Select Diagnosis" at bounding box center [393, 229] width 54 height 9
click at [380, 269] on label "Malaria" at bounding box center [405, 270] width 58 height 9
checkbox input "true"
click at [286, 219] on div "Item Select Item" at bounding box center [300, 224] width 118 height 31
click at [277, 234] on div "Select Item" at bounding box center [291, 229] width 100 height 15
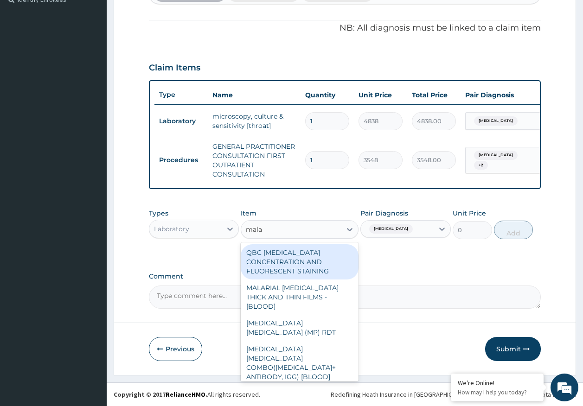
type input "malar"
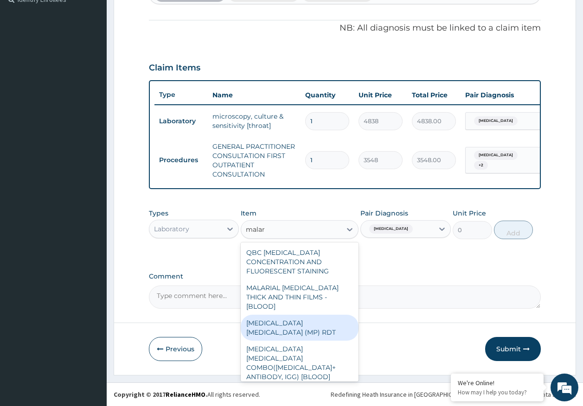
drag, startPoint x: 308, startPoint y: 315, endPoint x: 428, endPoint y: 246, distance: 137.3
click at [314, 315] on div "MALARIA PARASITE (MP) RDT" at bounding box center [300, 328] width 118 height 26
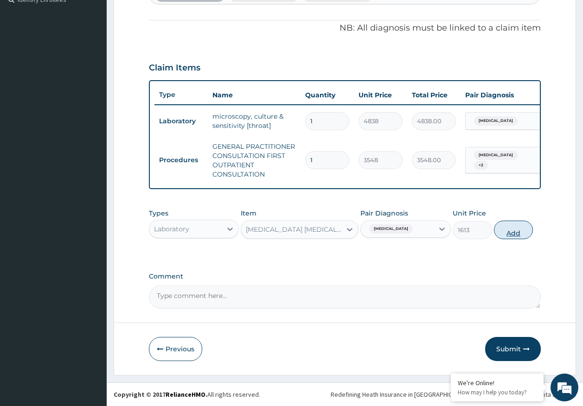
click at [514, 231] on button "Add" at bounding box center [513, 230] width 39 height 19
type input "0"
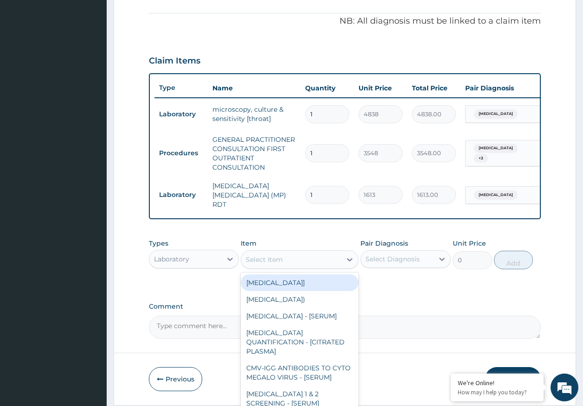
click at [291, 264] on div "Select Item" at bounding box center [291, 259] width 100 height 15
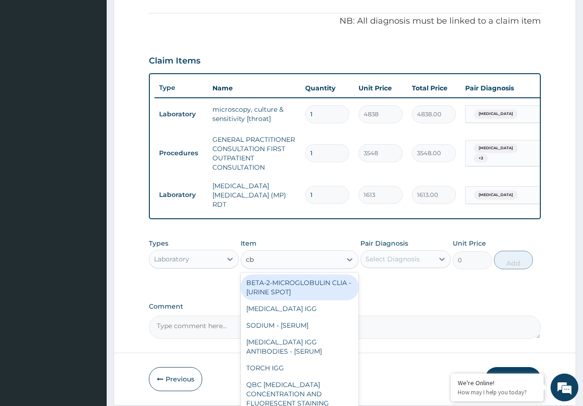
type input "cbc"
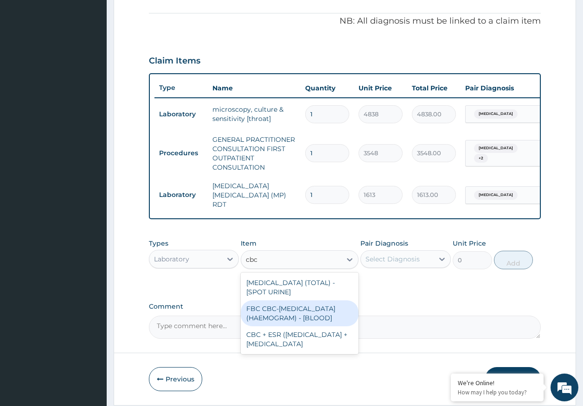
click at [305, 324] on div "FBC CBC-COMPLETE BLOOD COUNT (HAEMOGRAM) - [BLOOD]" at bounding box center [300, 314] width 118 height 26
type input "4300"
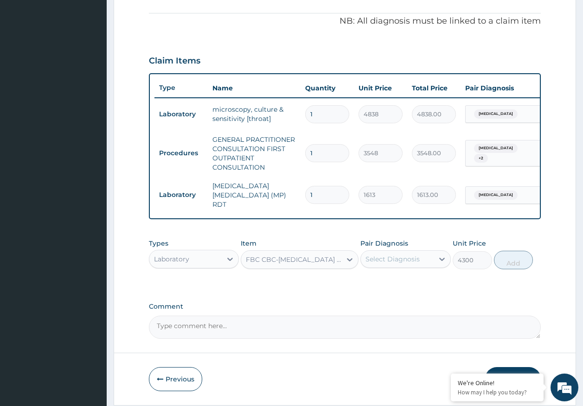
click at [398, 257] on div "Select Diagnosis" at bounding box center [393, 259] width 54 height 9
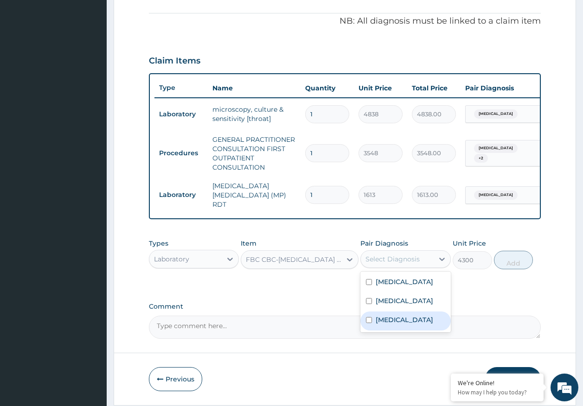
click at [392, 319] on label "Sepsis" at bounding box center [405, 319] width 58 height 9
checkbox input "true"
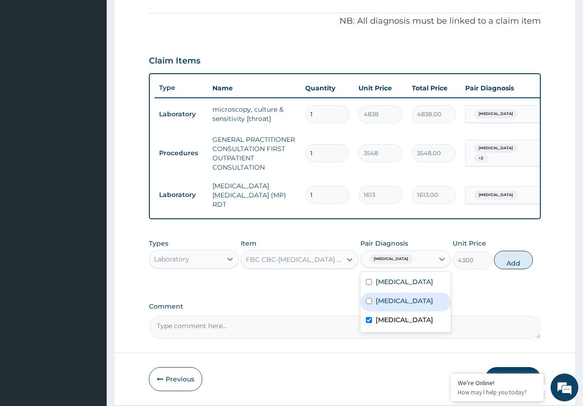
drag, startPoint x: 509, startPoint y: 268, endPoint x: 502, endPoint y: 263, distance: 8.0
click at [509, 267] on button "Add" at bounding box center [513, 260] width 39 height 19
type input "0"
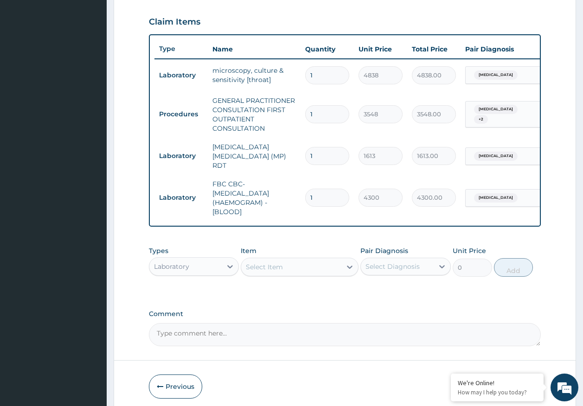
scroll to position [350, 0]
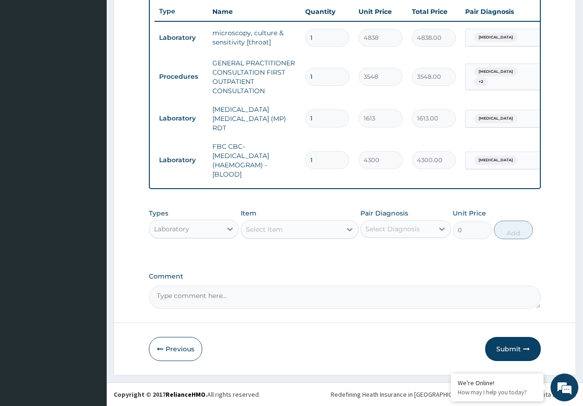
click at [196, 227] on div "Laboratory" at bounding box center [185, 229] width 73 height 15
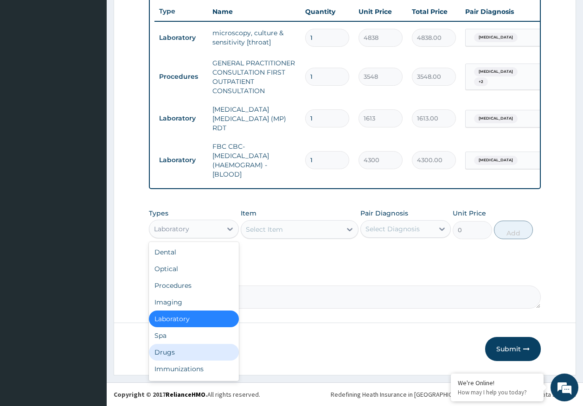
drag, startPoint x: 170, startPoint y: 350, endPoint x: 197, endPoint y: 331, distance: 32.9
click at [171, 349] on div "Drugs" at bounding box center [194, 352] width 90 height 17
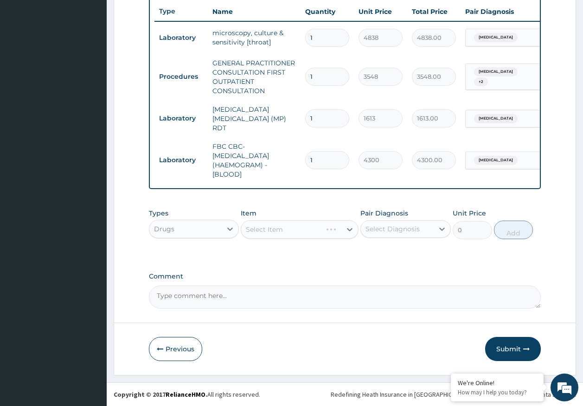
click at [374, 233] on div "Select Diagnosis" at bounding box center [393, 229] width 54 height 9
click at [379, 266] on label "Malaria" at bounding box center [405, 270] width 58 height 9
checkbox input "true"
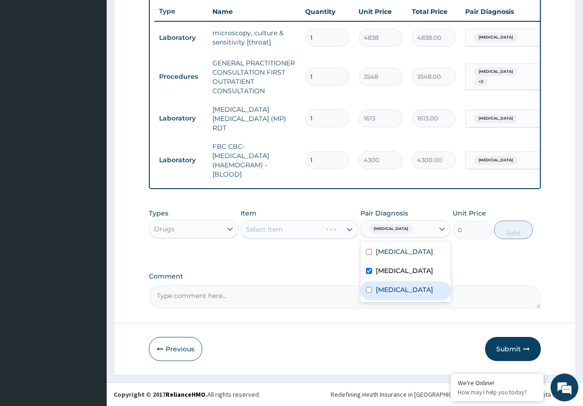
drag, startPoint x: 383, startPoint y: 293, endPoint x: 286, endPoint y: 231, distance: 115.6
click at [383, 293] on label "Sepsis" at bounding box center [405, 289] width 58 height 9
checkbox input "true"
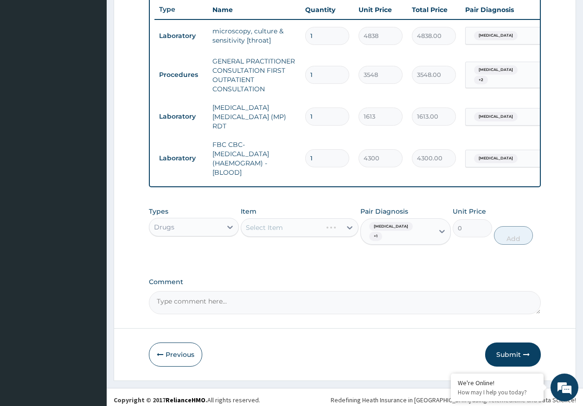
click at [279, 237] on div "Select Item" at bounding box center [300, 227] width 118 height 19
click at [264, 230] on div "Select Item" at bounding box center [264, 227] width 37 height 9
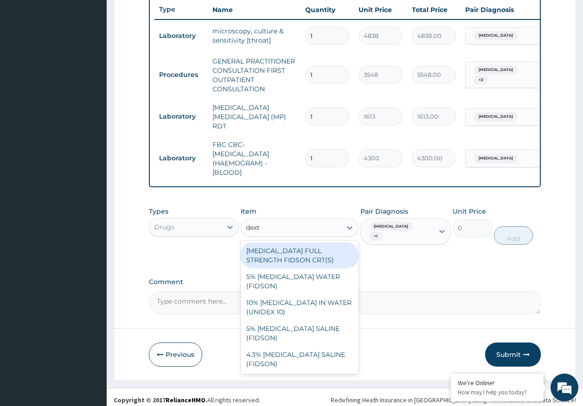
type input "dextr"
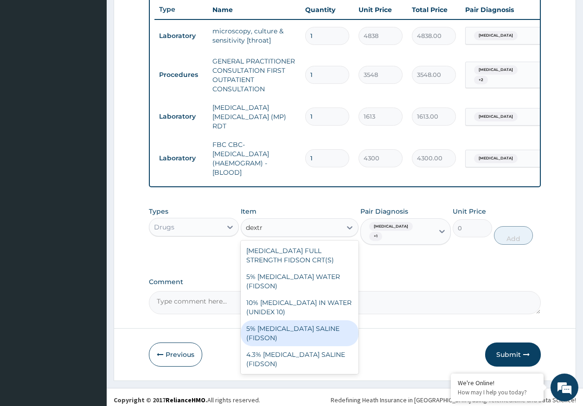
drag, startPoint x: 296, startPoint y: 321, endPoint x: 404, endPoint y: 244, distance: 132.4
click at [302, 321] on div "5% DEXTROSE SALINE (FIDSON)" at bounding box center [300, 334] width 118 height 26
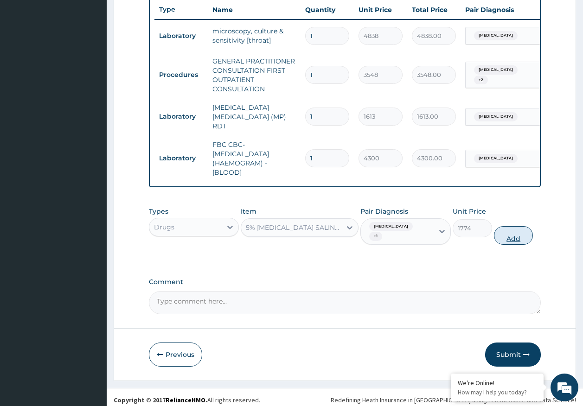
click at [501, 227] on button "Add" at bounding box center [513, 235] width 39 height 19
type input "0"
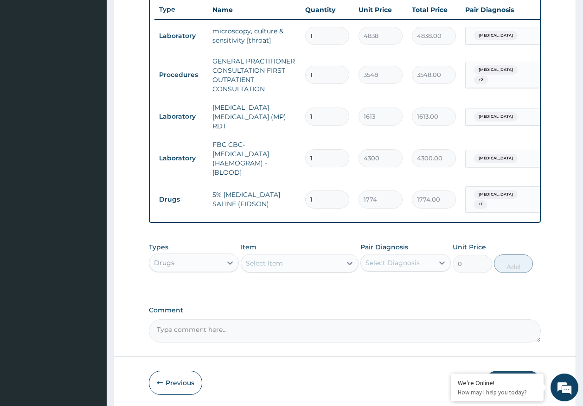
click at [315, 263] on div "Select Item" at bounding box center [291, 263] width 100 height 15
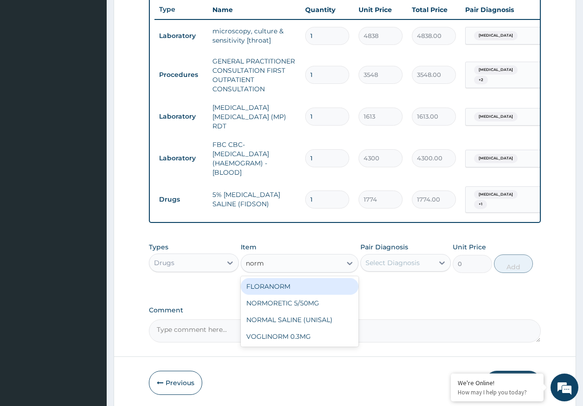
type input "norma"
click at [332, 283] on div "NORMAL SALINE (UNISAL)" at bounding box center [300, 286] width 118 height 17
type input "1774"
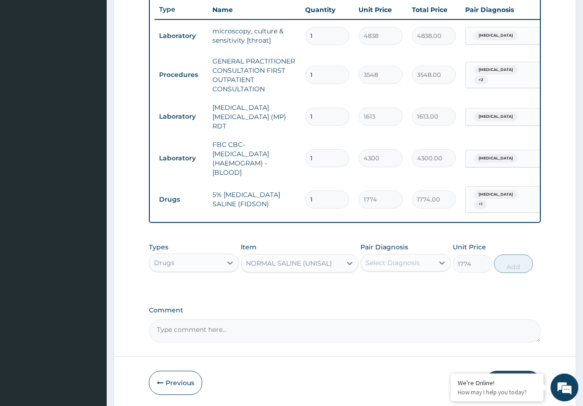
click at [405, 258] on div "Select Diagnosis" at bounding box center [393, 262] width 54 height 9
click at [391, 309] on div "Malaria" at bounding box center [405, 305] width 90 height 19
checkbox input "true"
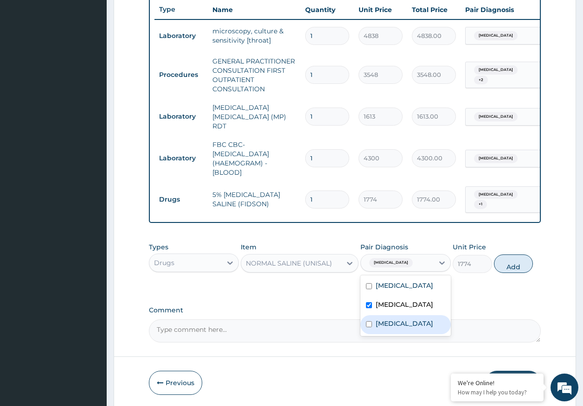
drag, startPoint x: 391, startPoint y: 321, endPoint x: 482, endPoint y: 309, distance: 91.7
click at [392, 321] on label "Sepsis" at bounding box center [405, 323] width 58 height 9
checkbox input "true"
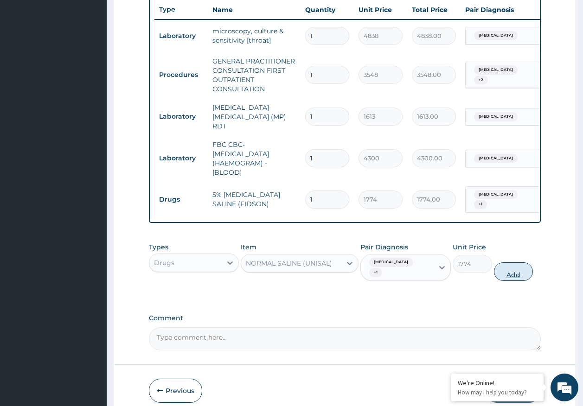
click at [525, 267] on button "Add" at bounding box center [513, 272] width 39 height 19
type input "0"
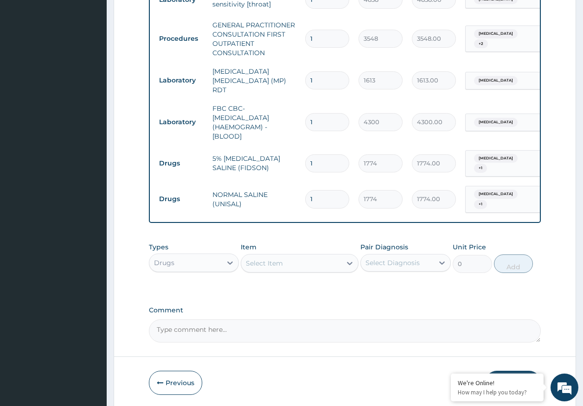
scroll to position [414, 0]
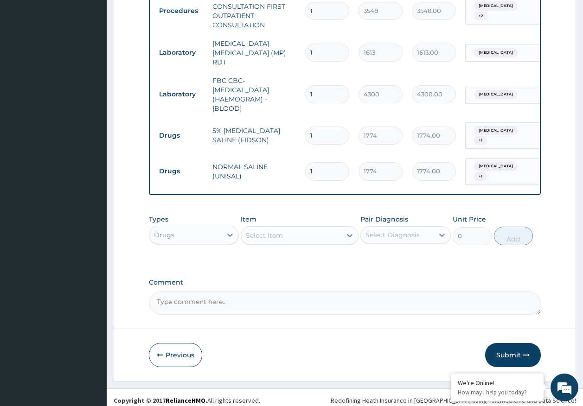
click at [279, 231] on div "Select Item" at bounding box center [264, 235] width 37 height 9
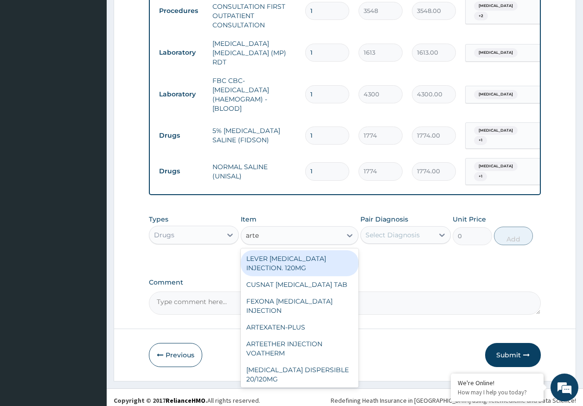
type input "artes"
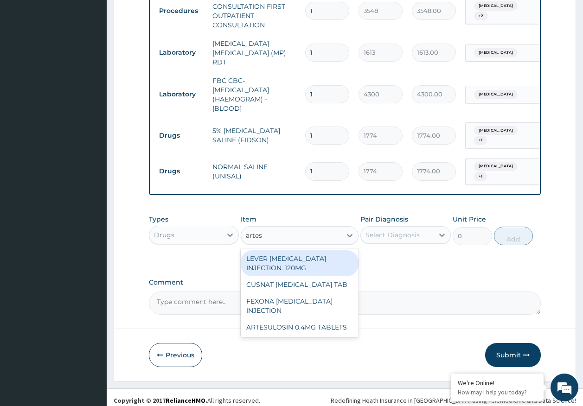
drag, startPoint x: 287, startPoint y: 253, endPoint x: 338, endPoint y: 242, distance: 51.7
click at [289, 253] on div "LEVER ARTESUNATE INJECTION. 120MG" at bounding box center [300, 264] width 118 height 26
type input "2365"
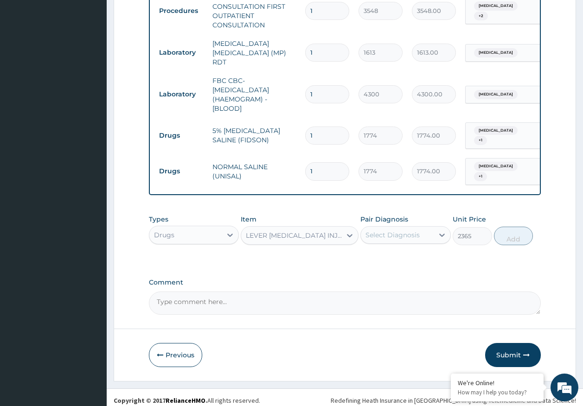
click at [385, 231] on div "Select Diagnosis" at bounding box center [393, 235] width 54 height 9
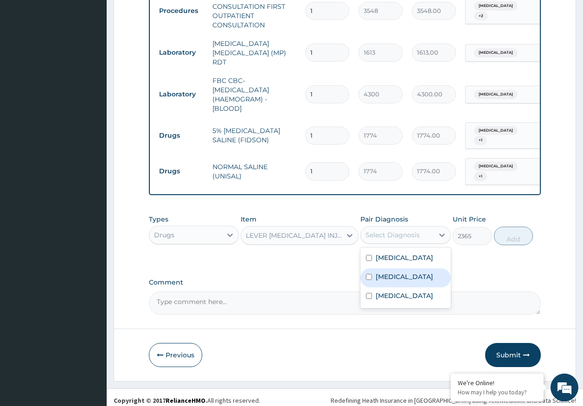
click at [386, 272] on label "Malaria" at bounding box center [405, 276] width 58 height 9
checkbox input "true"
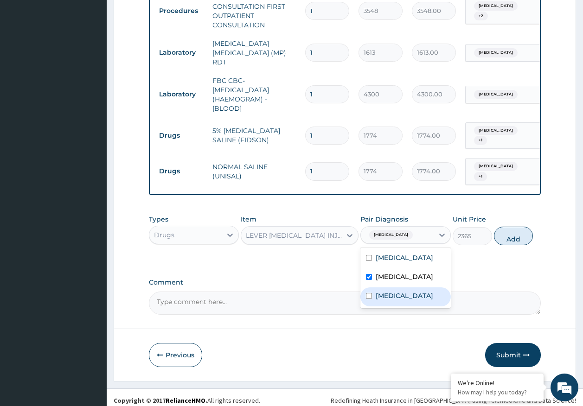
drag, startPoint x: 390, startPoint y: 287, endPoint x: 520, endPoint y: 252, distance: 134.3
click at [391, 291] on label "Sepsis" at bounding box center [405, 295] width 58 height 9
checkbox input "true"
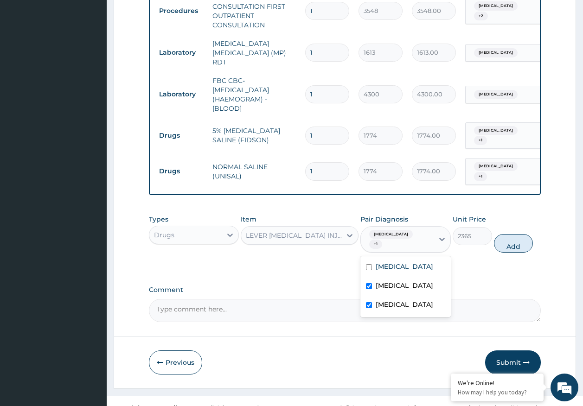
drag, startPoint x: 515, startPoint y: 234, endPoint x: 338, endPoint y: 249, distance: 177.9
click at [503, 234] on button "Add" at bounding box center [513, 243] width 39 height 19
type input "0"
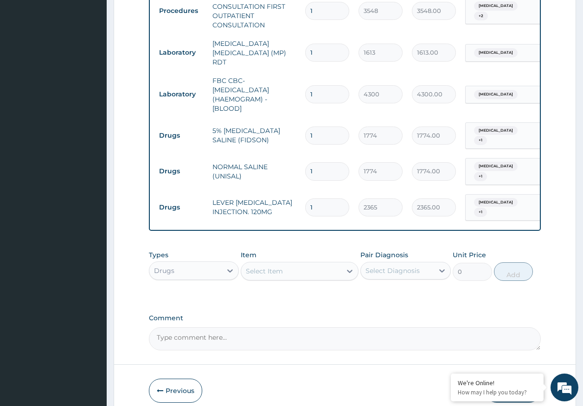
click at [300, 264] on div "Select Item" at bounding box center [291, 271] width 100 height 15
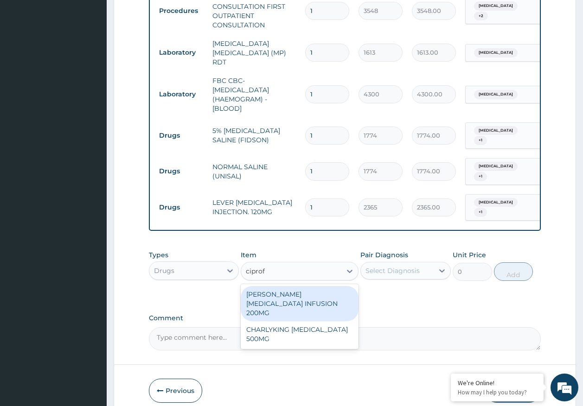
type input "ciprofl"
click at [296, 290] on div "ANDERSONS CIPROFLOXACIN INFUSION 200MG" at bounding box center [300, 303] width 118 height 35
type input "1183"
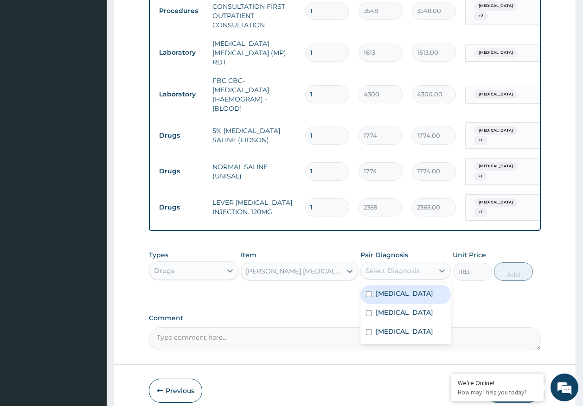
click at [403, 266] on div "Select Diagnosis" at bounding box center [393, 270] width 54 height 9
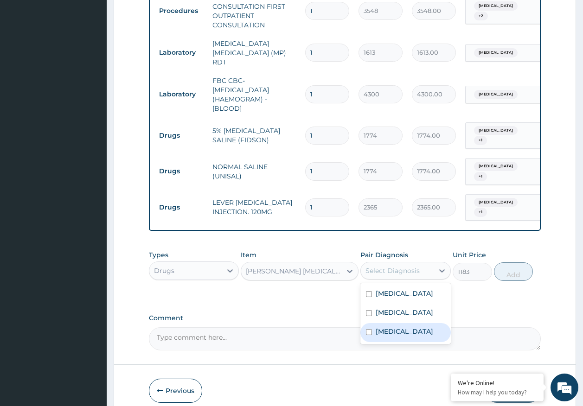
drag, startPoint x: 381, startPoint y: 321, endPoint x: 531, endPoint y: 269, distance: 158.5
click at [383, 327] on label "Sepsis" at bounding box center [405, 331] width 58 height 9
checkbox input "true"
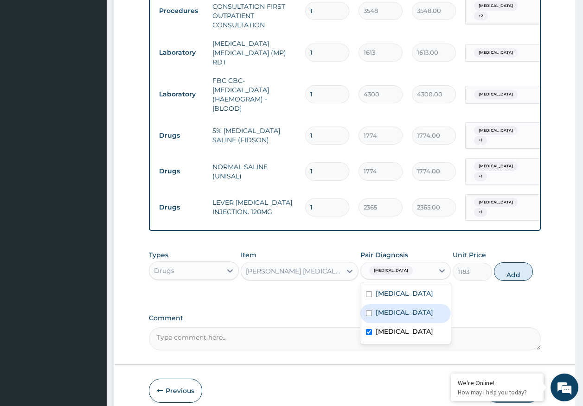
drag, startPoint x: 517, startPoint y: 263, endPoint x: 501, endPoint y: 263, distance: 15.8
click at [516, 263] on button "Add" at bounding box center [513, 272] width 39 height 19
type input "0"
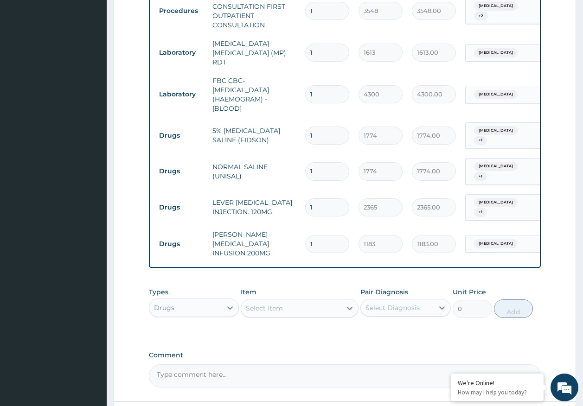
scroll to position [483, 0]
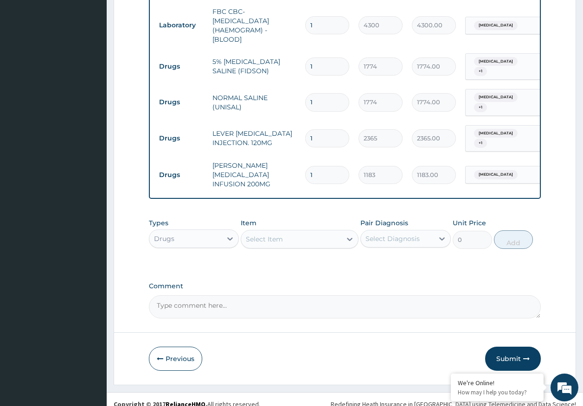
click at [292, 232] on div "Select Item" at bounding box center [291, 239] width 100 height 15
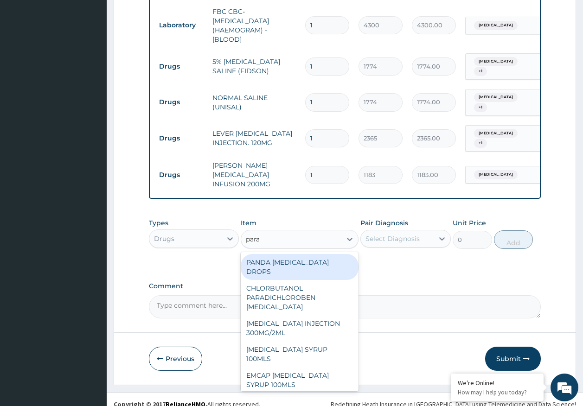
type input "parac"
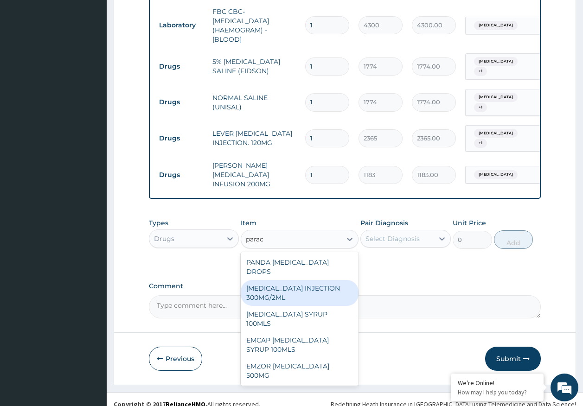
click at [286, 283] on div "PARACETAMOL INJECTION 300MG/2ML" at bounding box center [300, 293] width 118 height 26
type input "260"
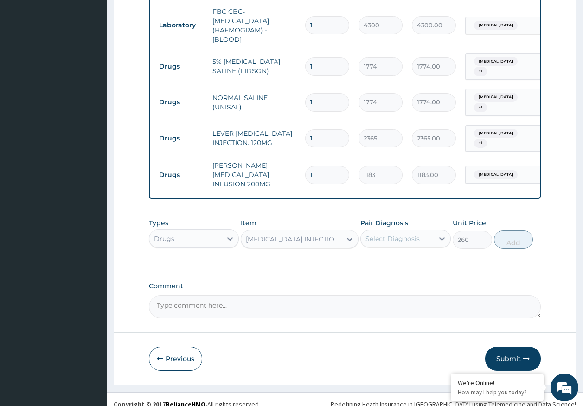
click at [381, 234] on div "Select Diagnosis" at bounding box center [393, 238] width 54 height 9
click at [383, 276] on label "Malaria" at bounding box center [405, 280] width 58 height 9
checkbox input "true"
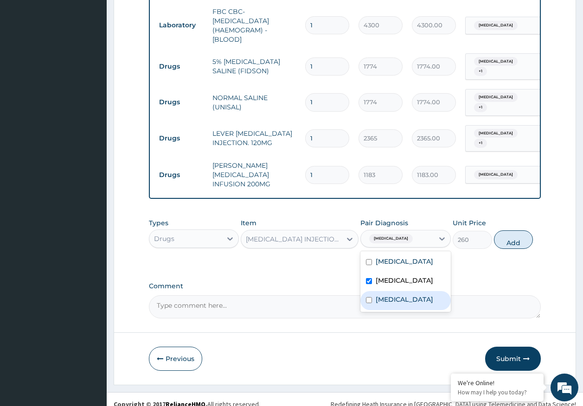
click at [384, 295] on label "Sepsis" at bounding box center [405, 299] width 58 height 9
checkbox input "true"
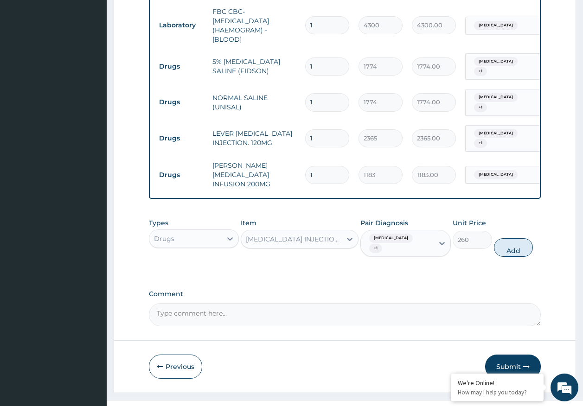
drag, startPoint x: 520, startPoint y: 237, endPoint x: 313, endPoint y: 265, distance: 209.2
click at [518, 238] on button "Add" at bounding box center [513, 247] width 39 height 19
type input "0"
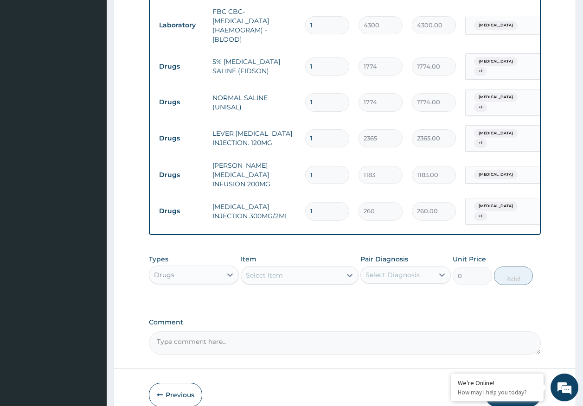
click at [302, 268] on div "Select Item" at bounding box center [291, 275] width 100 height 15
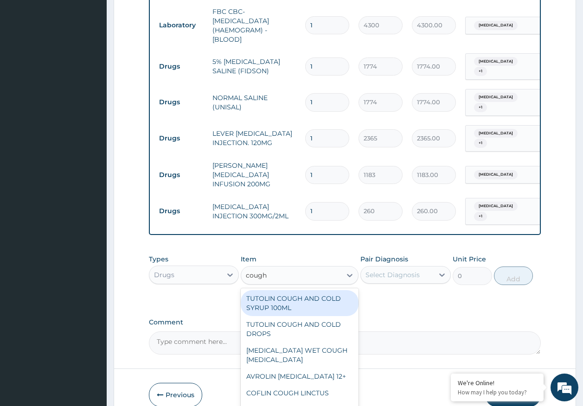
type input "cough s"
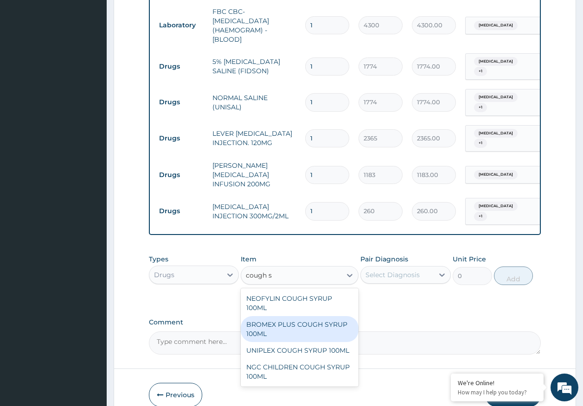
click at [305, 316] on div "BROMEX PLUS COUGH SYRUP 100ML" at bounding box center [300, 329] width 118 height 26
type input "1774"
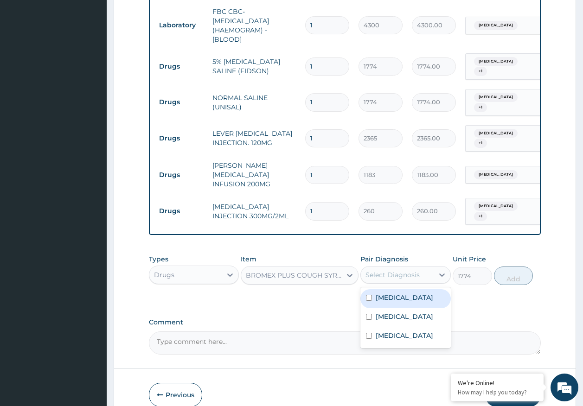
click at [396, 270] on div "Select Diagnosis" at bounding box center [393, 274] width 54 height 9
click at [398, 293] on label "Acute tonsillitis" at bounding box center [405, 297] width 58 height 9
checkbox input "true"
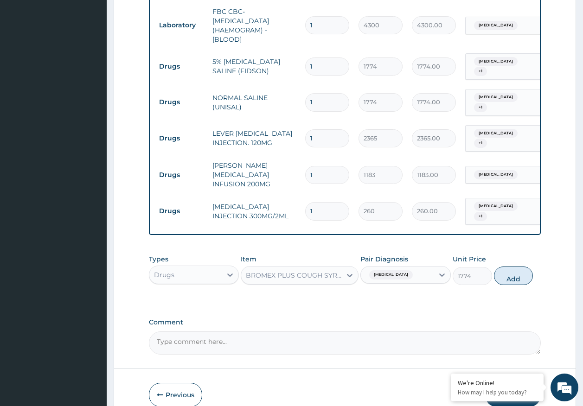
click at [507, 267] on button "Add" at bounding box center [513, 276] width 39 height 19
type input "0"
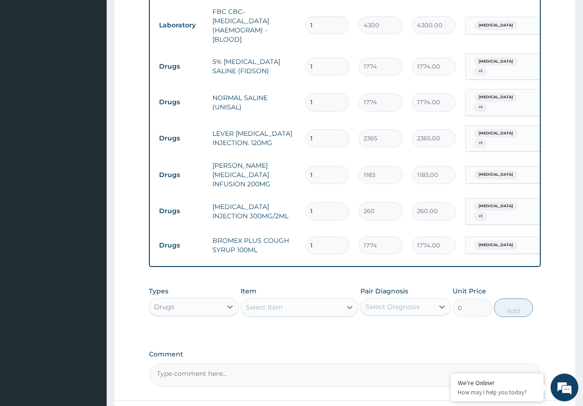
click at [290, 300] on div "Select Item" at bounding box center [291, 307] width 100 height 15
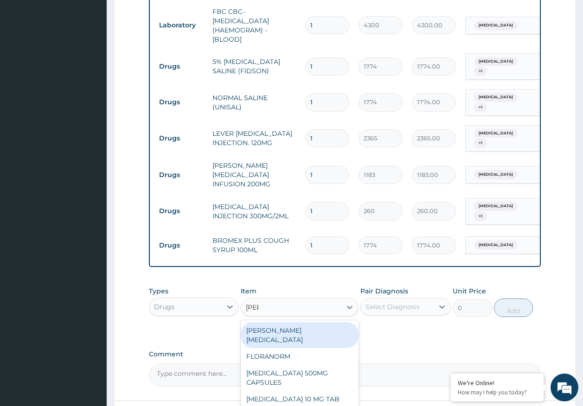
type input "lorat"
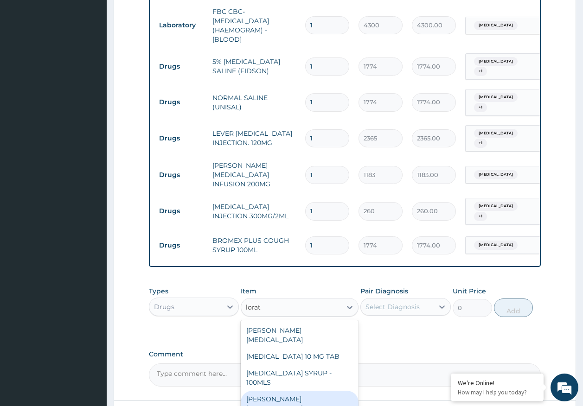
click at [300, 391] on div "LORATYN LORATADINE 10MG" at bounding box center [300, 404] width 118 height 26
type input "89"
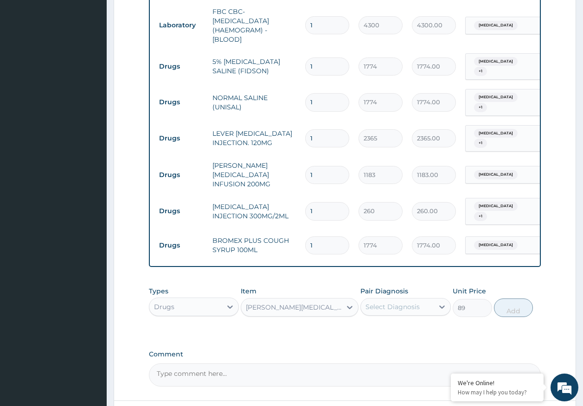
click at [388, 300] on div "Select Diagnosis" at bounding box center [397, 307] width 73 height 15
drag, startPoint x: 392, startPoint y: 320, endPoint x: 470, endPoint y: 297, distance: 81.2
click at [394, 325] on label "Acute tonsillitis" at bounding box center [405, 329] width 58 height 9
checkbox input "true"
click at [495, 299] on button "Add" at bounding box center [513, 308] width 39 height 19
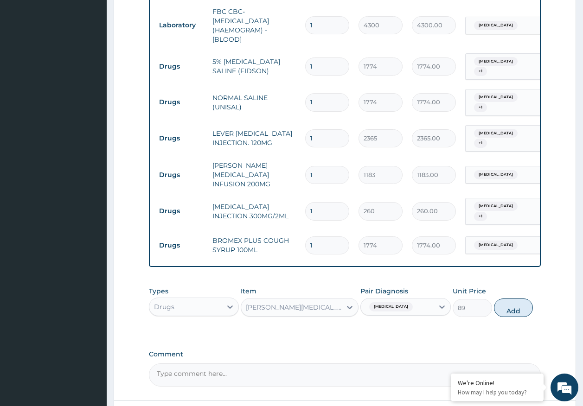
type input "0"
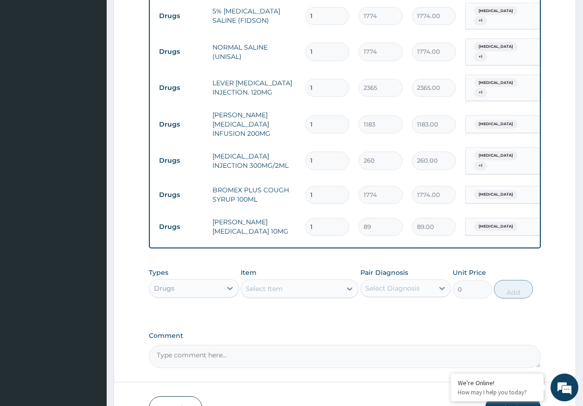
scroll to position [579, 0]
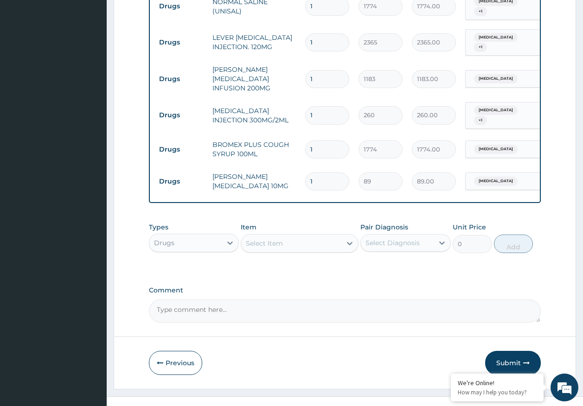
click at [278, 239] on div "Select Item" at bounding box center [264, 243] width 37 height 9
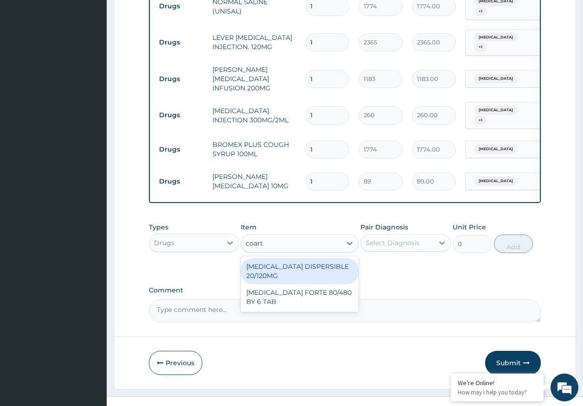
type input "coarte"
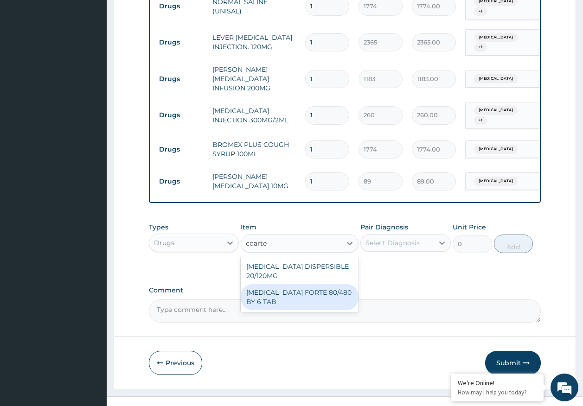
drag, startPoint x: 315, startPoint y: 276, endPoint x: 359, endPoint y: 257, distance: 48.0
click at [318, 284] on div "COARTEM FORTE 80/480 BY 6 TAB" at bounding box center [300, 297] width 118 height 26
type input "449"
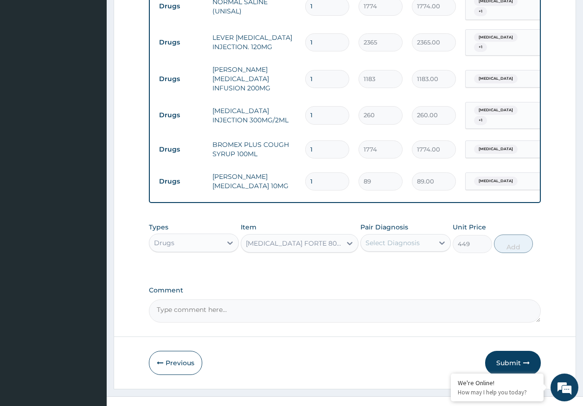
click at [411, 236] on div "Select Diagnosis" at bounding box center [397, 243] width 73 height 15
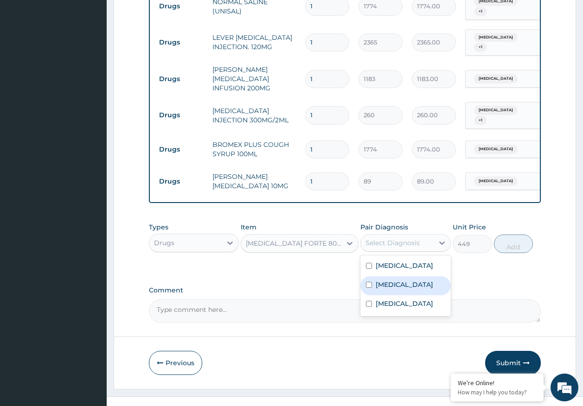
drag, startPoint x: 392, startPoint y: 273, endPoint x: 392, endPoint y: 297, distance: 24.6
click at [391, 280] on label "Malaria" at bounding box center [405, 284] width 58 height 9
checkbox input "true"
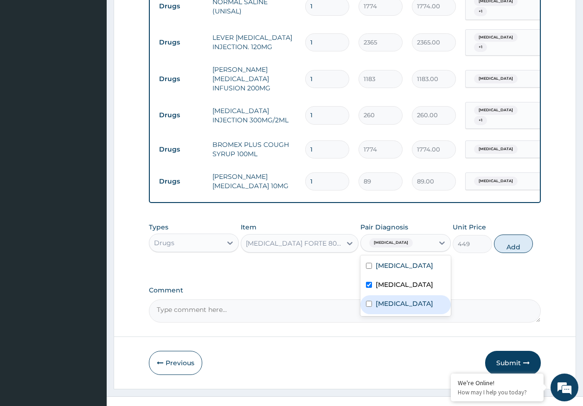
drag, startPoint x: 390, startPoint y: 294, endPoint x: 501, endPoint y: 258, distance: 116.9
click at [394, 299] on label "Sepsis" at bounding box center [405, 303] width 58 height 9
checkbox input "true"
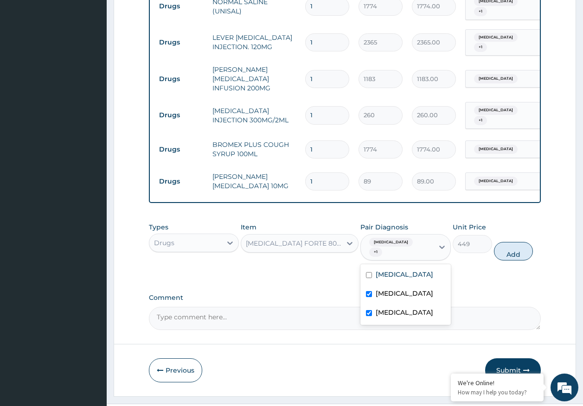
drag, startPoint x: 521, startPoint y: 232, endPoint x: 328, endPoint y: 261, distance: 194.7
click at [517, 242] on button "Add" at bounding box center [513, 251] width 39 height 19
type input "0"
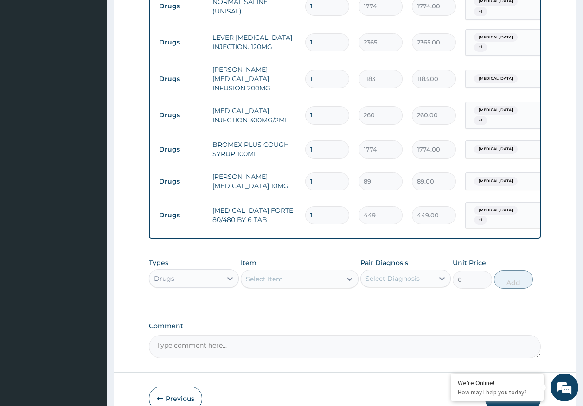
click at [315, 272] on div "Select Item" at bounding box center [291, 279] width 100 height 15
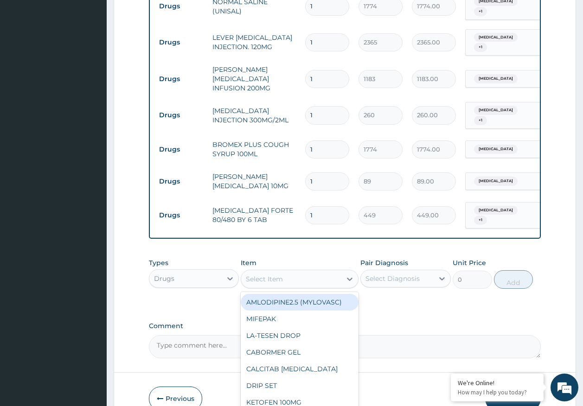
type input "["
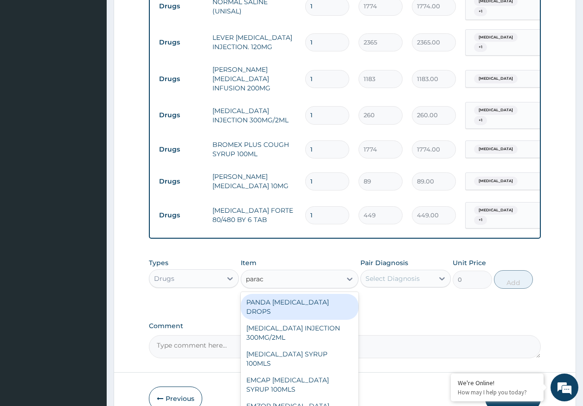
type input "parace"
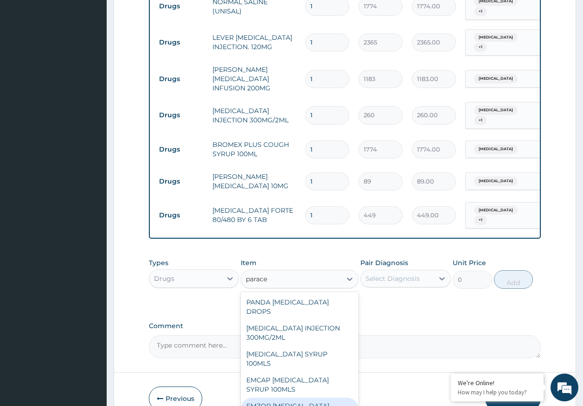
drag, startPoint x: 322, startPoint y: 369, endPoint x: 364, endPoint y: 297, distance: 83.0
click at [322, 398] on div "EMZOR PARACETAMOL 500MG" at bounding box center [300, 411] width 118 height 26
type input "24"
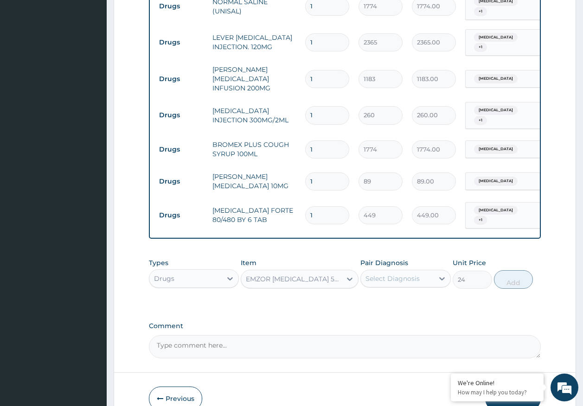
click at [387, 271] on div "Select Diagnosis" at bounding box center [397, 278] width 73 height 15
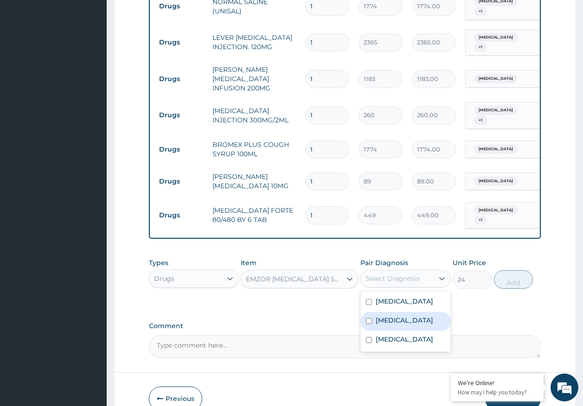
click at [387, 316] on label "Malaria" at bounding box center [405, 320] width 58 height 9
checkbox input "true"
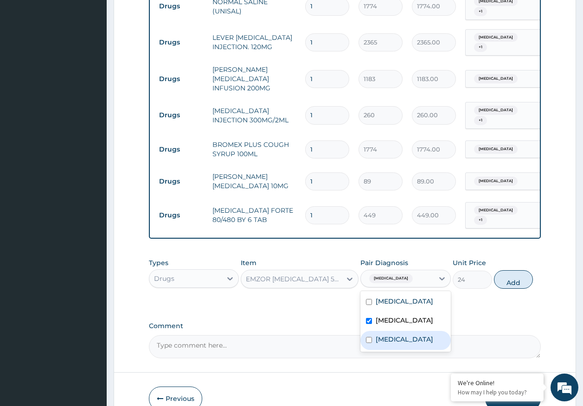
drag, startPoint x: 386, startPoint y: 319, endPoint x: 411, endPoint y: 292, distance: 36.1
click at [388, 335] on label "Sepsis" at bounding box center [405, 339] width 58 height 9
checkbox input "true"
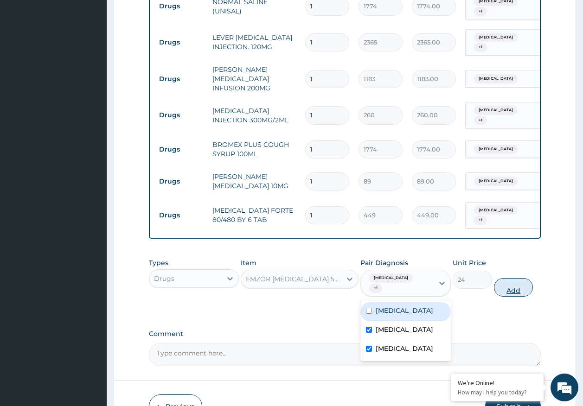
click at [497, 278] on button "Add" at bounding box center [513, 287] width 39 height 19
type input "0"
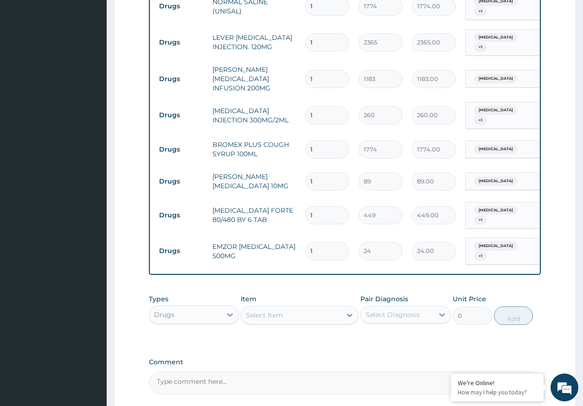
click at [301, 308] on div "Select Item" at bounding box center [291, 315] width 100 height 15
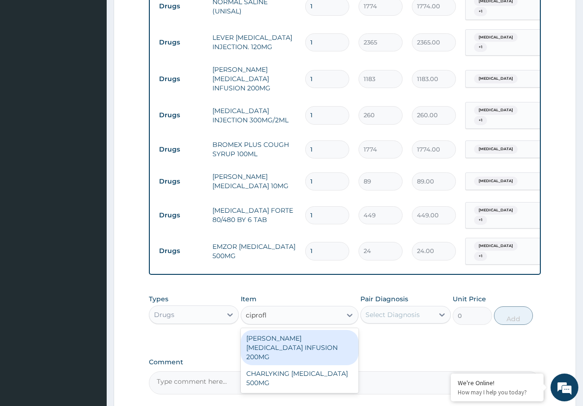
type input "ciproflo"
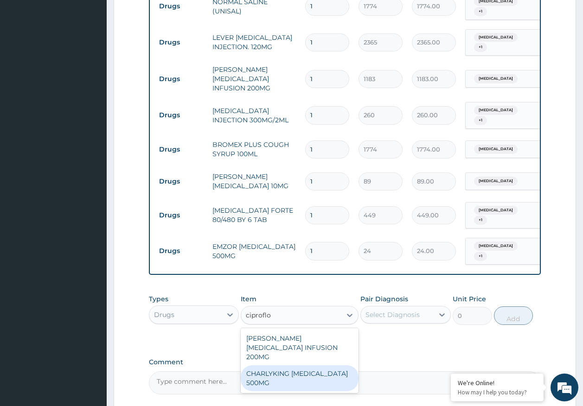
drag, startPoint x: 313, startPoint y: 344, endPoint x: 398, endPoint y: 279, distance: 107.9
click at [313, 366] on div "CHARLYKING CIPROFLOXACIN 500MG" at bounding box center [300, 379] width 118 height 26
type input "177"
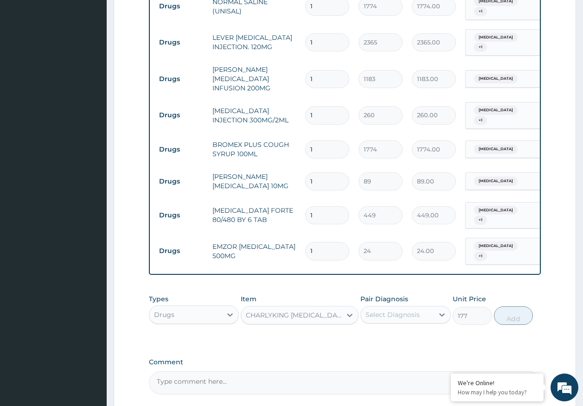
click at [397, 308] on div "Select Diagnosis" at bounding box center [397, 315] width 73 height 15
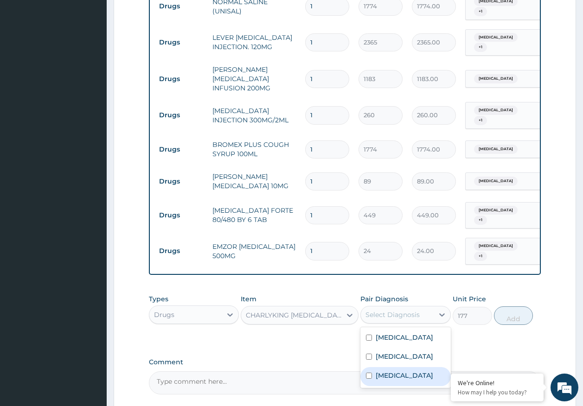
drag, startPoint x: 392, startPoint y: 353, endPoint x: 418, endPoint y: 339, distance: 28.9
click at [397, 367] on div "Sepsis" at bounding box center [405, 376] width 90 height 19
checkbox input "true"
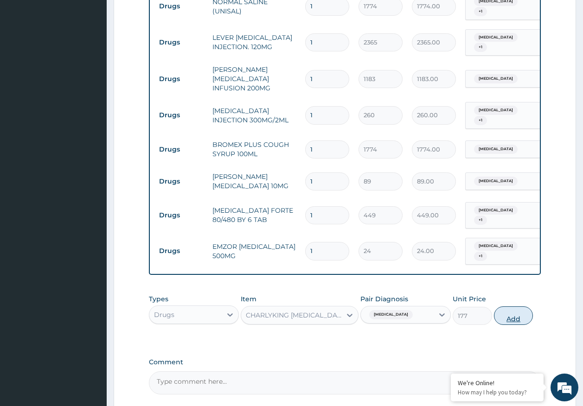
click at [501, 307] on button "Add" at bounding box center [513, 316] width 39 height 19
type input "0"
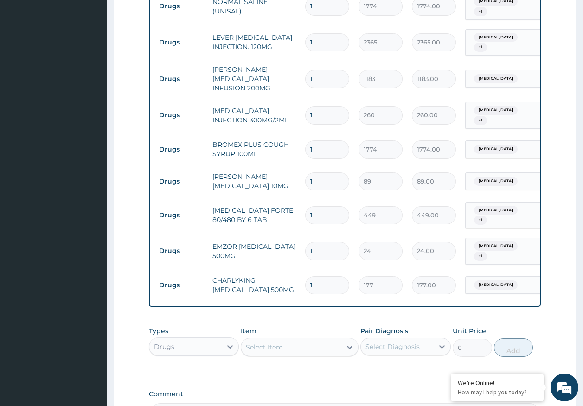
type input "10"
type input "1770.00"
type input "10"
click at [325, 242] on input "1" at bounding box center [327, 251] width 44 height 18
type input "0.00"
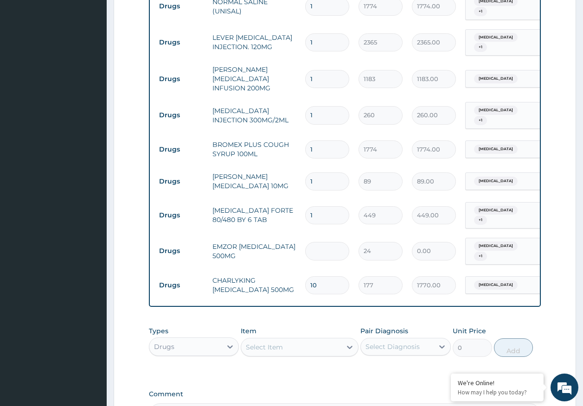
type input "1"
type input "24.00"
type input "18"
type input "432.00"
type input "18"
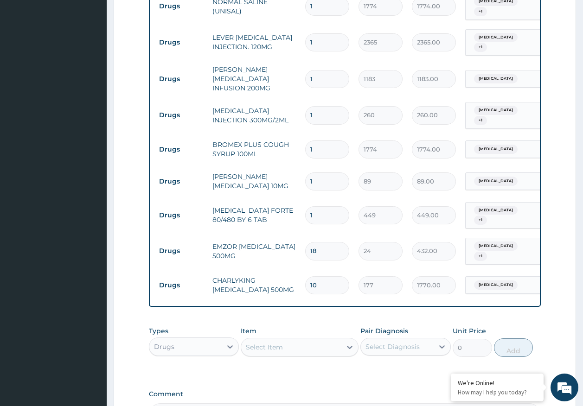
click at [334, 206] on input "1" at bounding box center [327, 215] width 44 height 18
type input "0.00"
type input "6"
type input "2694.00"
type input "6"
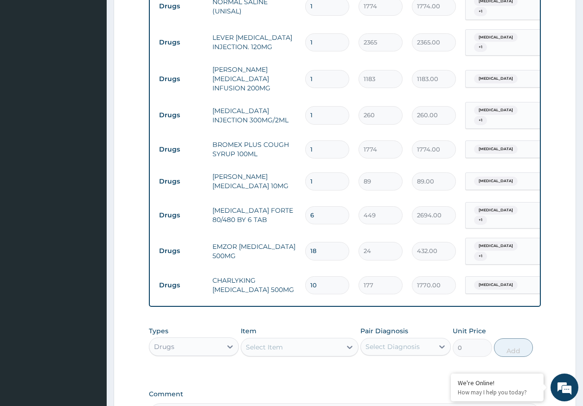
click at [323, 173] on input "1" at bounding box center [327, 182] width 44 height 18
type input "0.00"
type input "5"
type input "445.00"
type input "5"
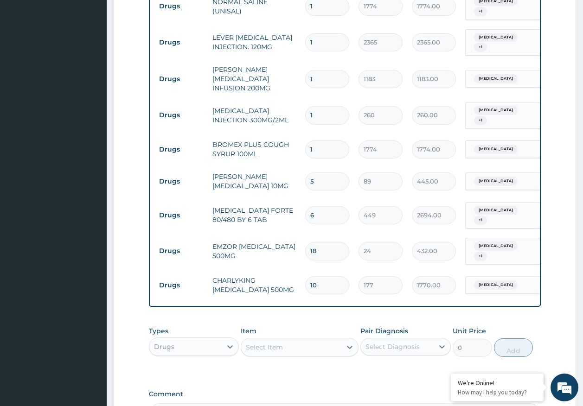
click at [315, 106] on input "1" at bounding box center [327, 115] width 44 height 18
type input "0.00"
type input "8"
type input "2080.00"
type input "8"
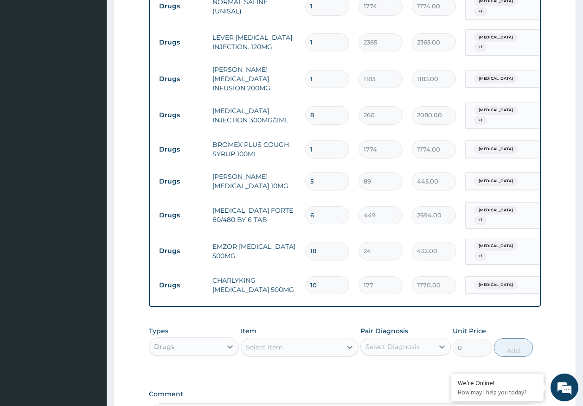
click at [325, 70] on input "1" at bounding box center [327, 79] width 44 height 18
type input "0.00"
type input "3"
type input "3549.00"
type input "4"
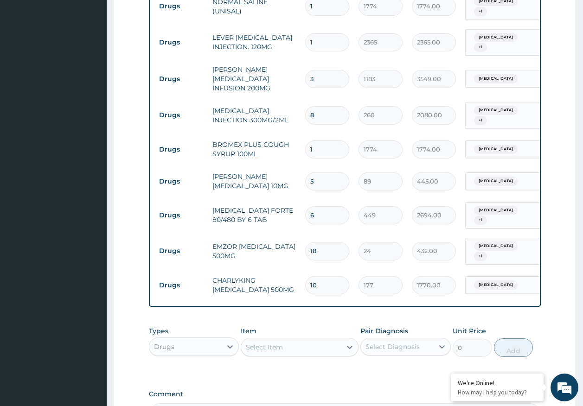
type input "4732.00"
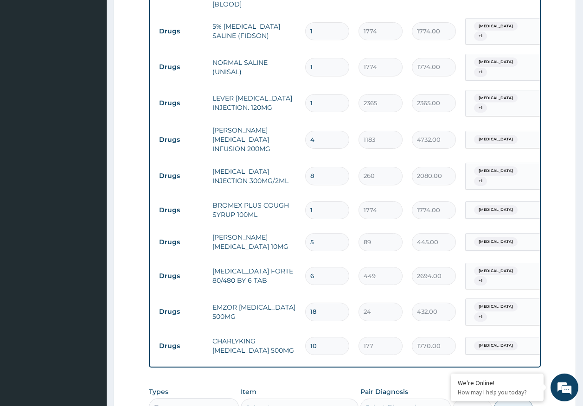
scroll to position [487, 0]
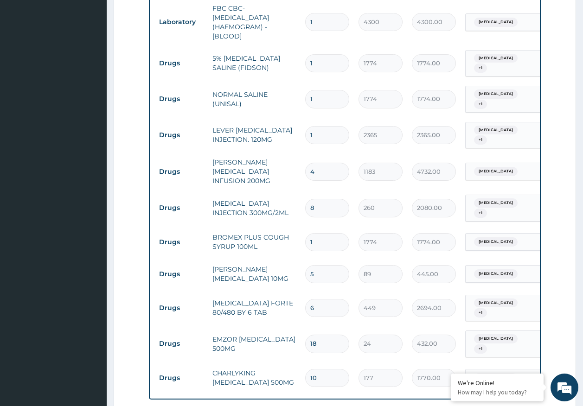
type input "0.00"
type input "3"
type input "3549.00"
type input "3"
click at [320, 126] on input "1" at bounding box center [327, 135] width 44 height 18
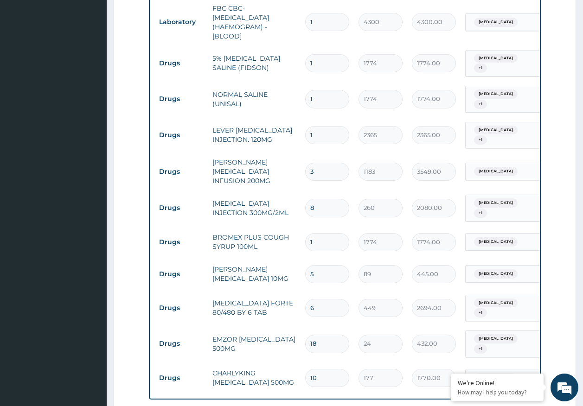
type input "0.00"
type input "3"
type input "7095.00"
type input "3"
click at [320, 90] on input "1" at bounding box center [327, 99] width 44 height 18
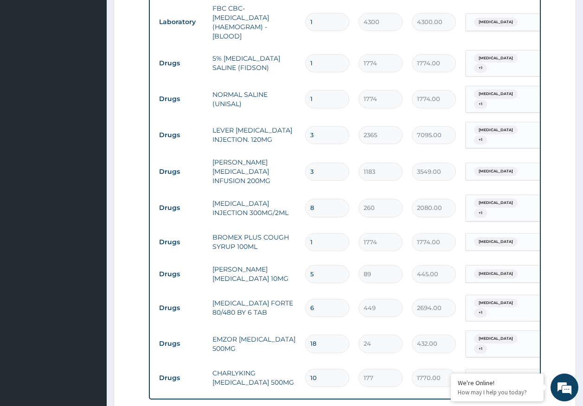
type input "0.00"
type input "2"
type input "3548.00"
type input "3"
type input "5322.00"
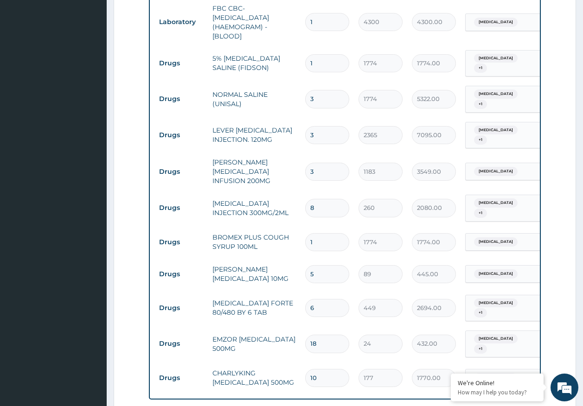
scroll to position [440, 0]
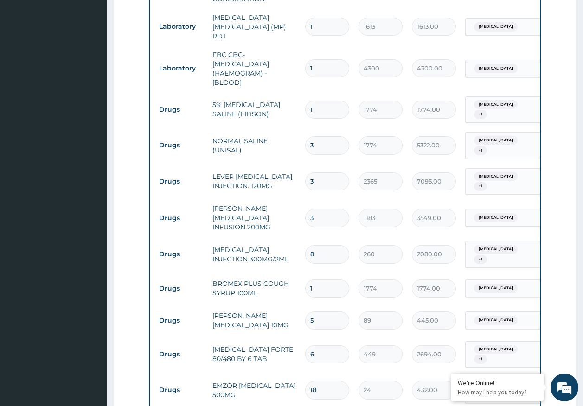
type input "0.00"
type input "2"
type input "3548.00"
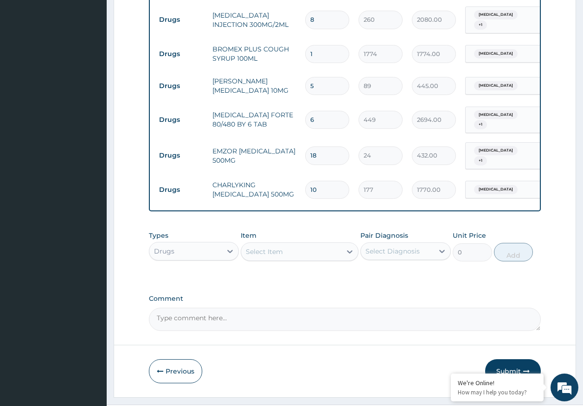
scroll to position [675, 0]
type input "2"
click at [517, 359] on button "Submit" at bounding box center [513, 371] width 56 height 24
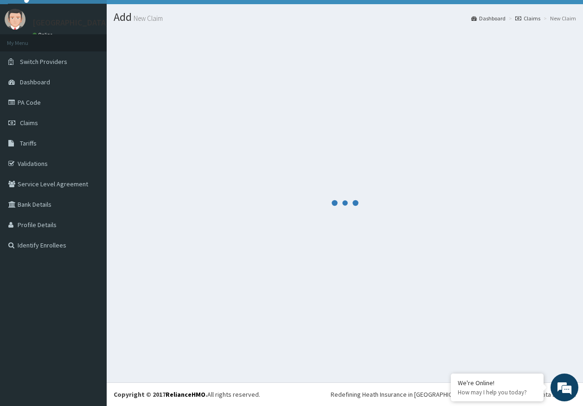
scroll to position [19, 0]
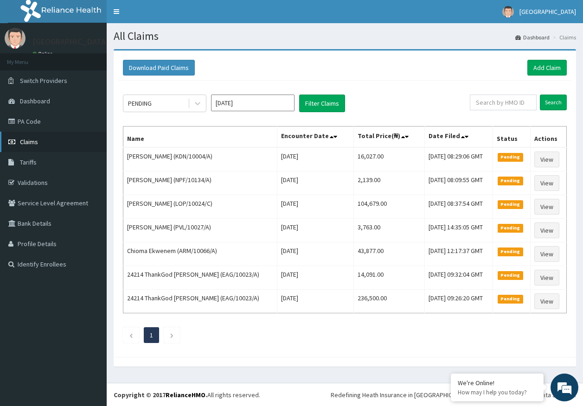
click at [41, 147] on link "Claims" at bounding box center [53, 142] width 107 height 20
click at [155, 100] on div "PENDING" at bounding box center [155, 103] width 64 height 15
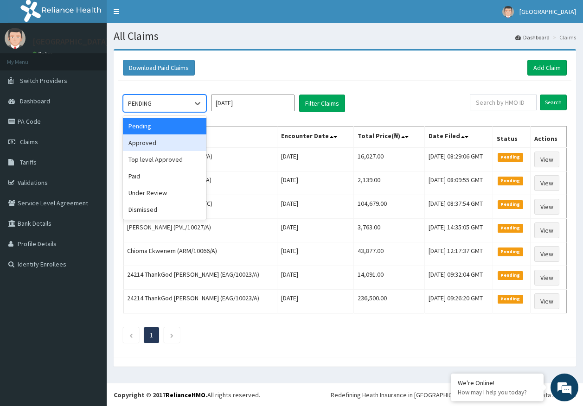
drag, startPoint x: 151, startPoint y: 145, endPoint x: 270, endPoint y: 128, distance: 120.3
click at [155, 142] on div "Approved" at bounding box center [165, 143] width 84 height 17
